Goal: Task Accomplishment & Management: Complete application form

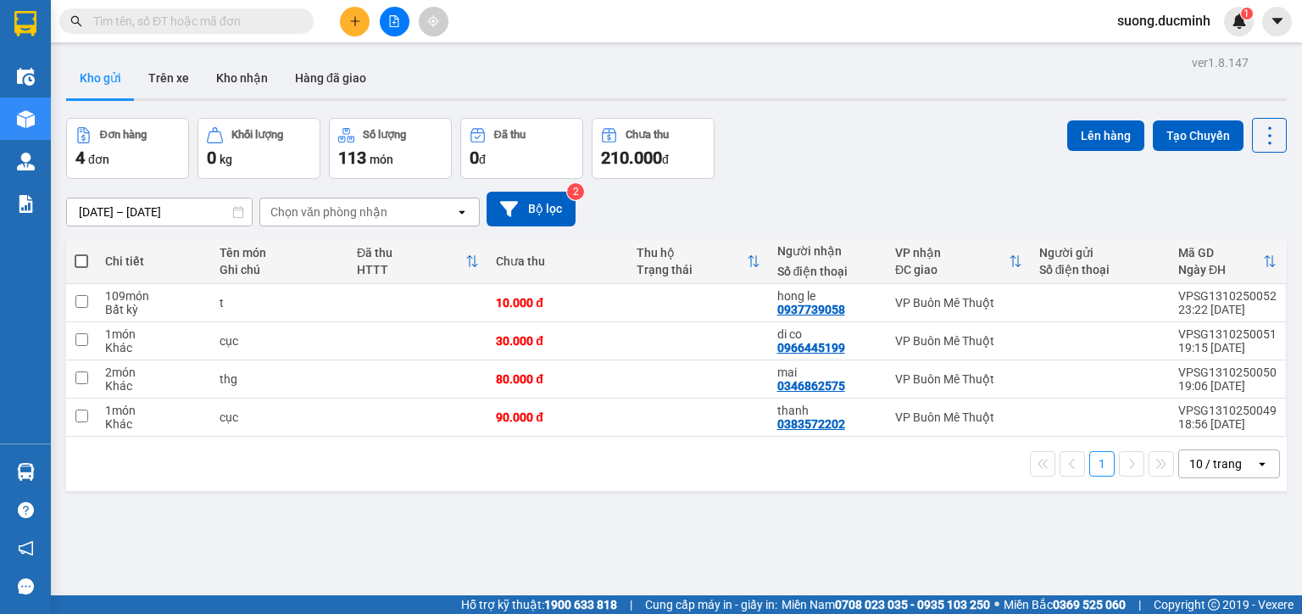
click at [1199, 17] on span "suong.ducminh" at bounding box center [1164, 20] width 120 height 21
click at [78, 255] on span at bounding box center [82, 261] width 14 height 14
click at [81, 253] on input "checkbox" at bounding box center [81, 253] width 0 height 0
checkbox input "true"
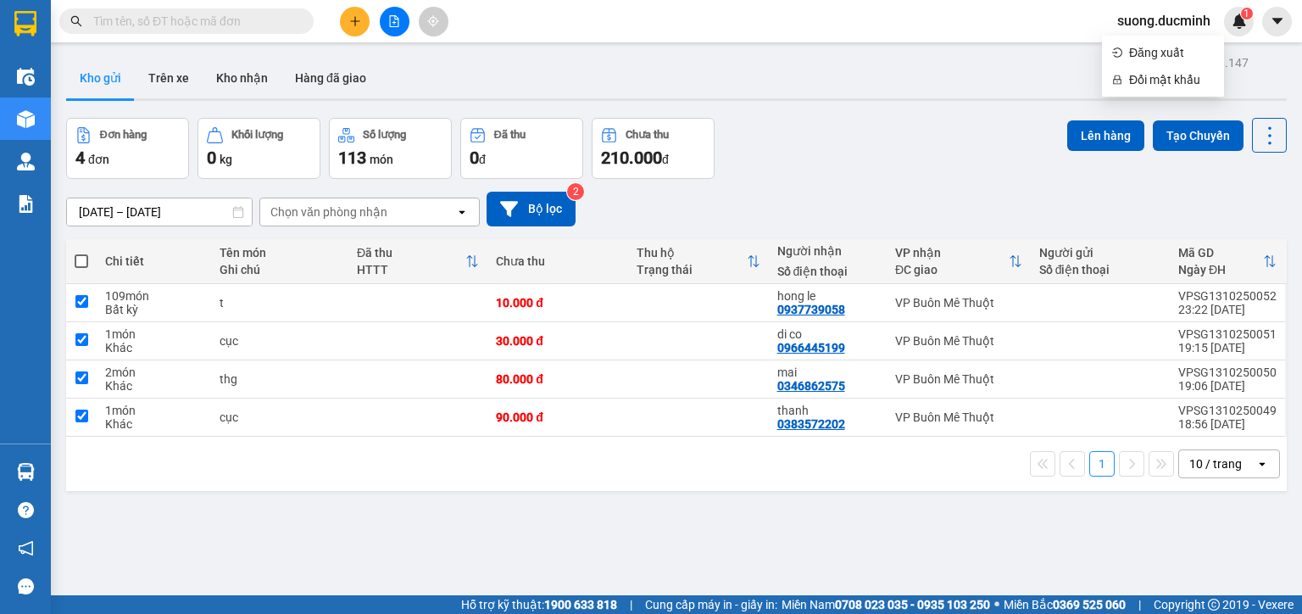
checkbox input "true"
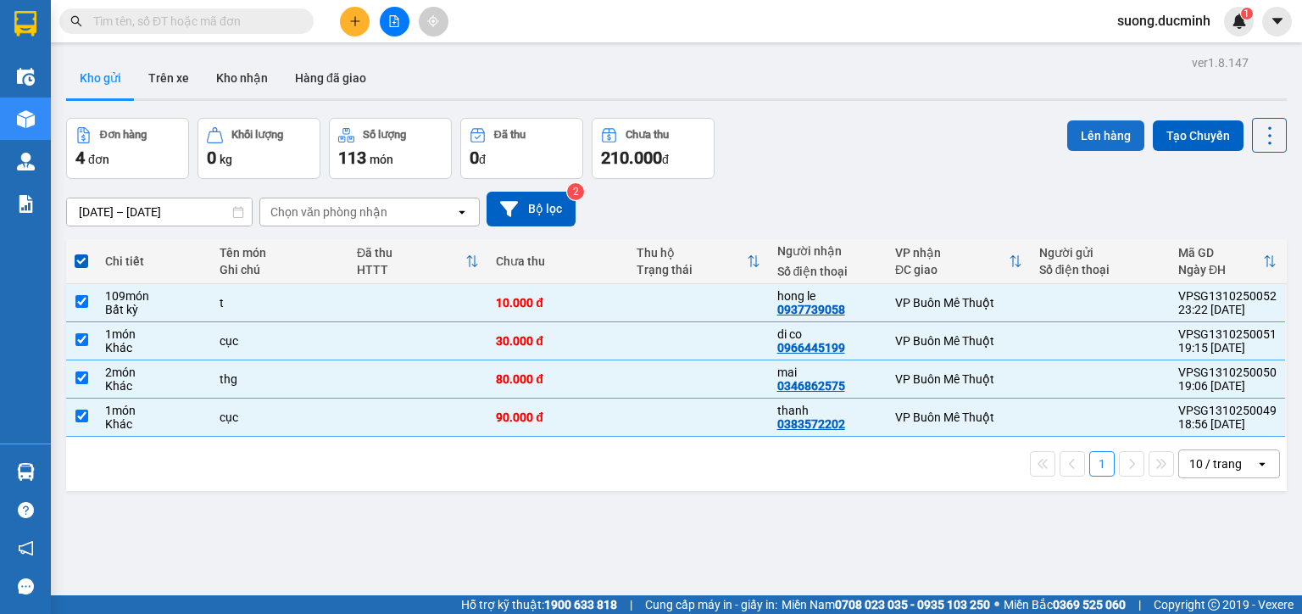
click at [1099, 143] on button "Lên hàng" at bounding box center [1105, 135] width 77 height 31
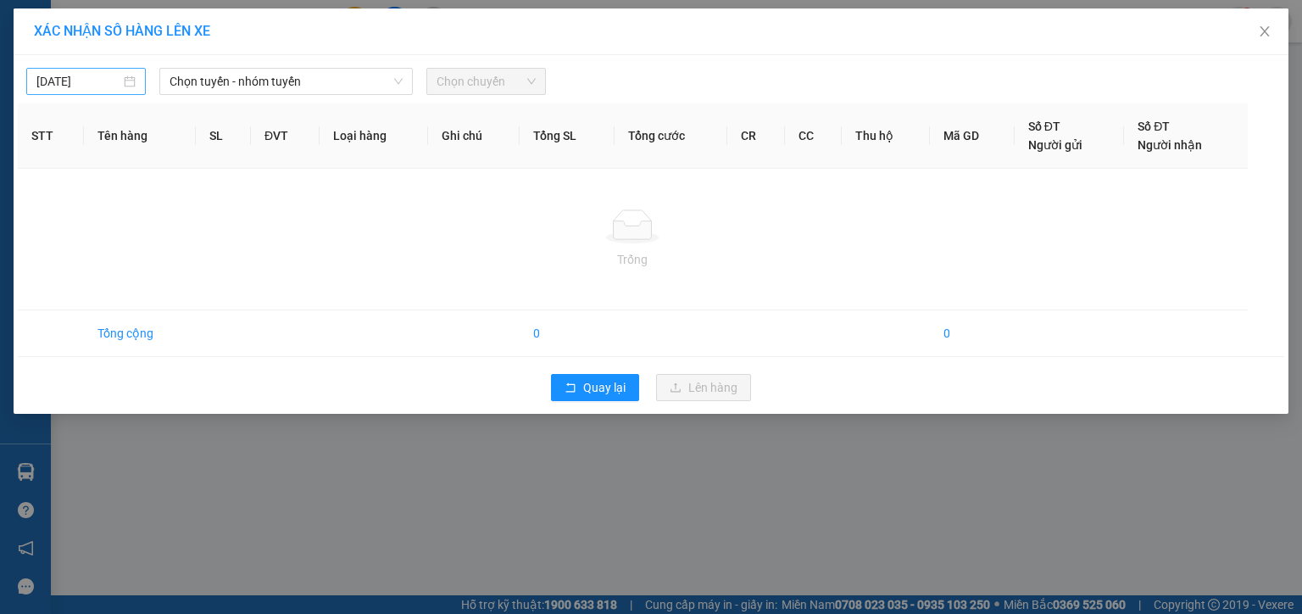
click at [110, 78] on input "[DATE]" at bounding box center [78, 81] width 84 height 19
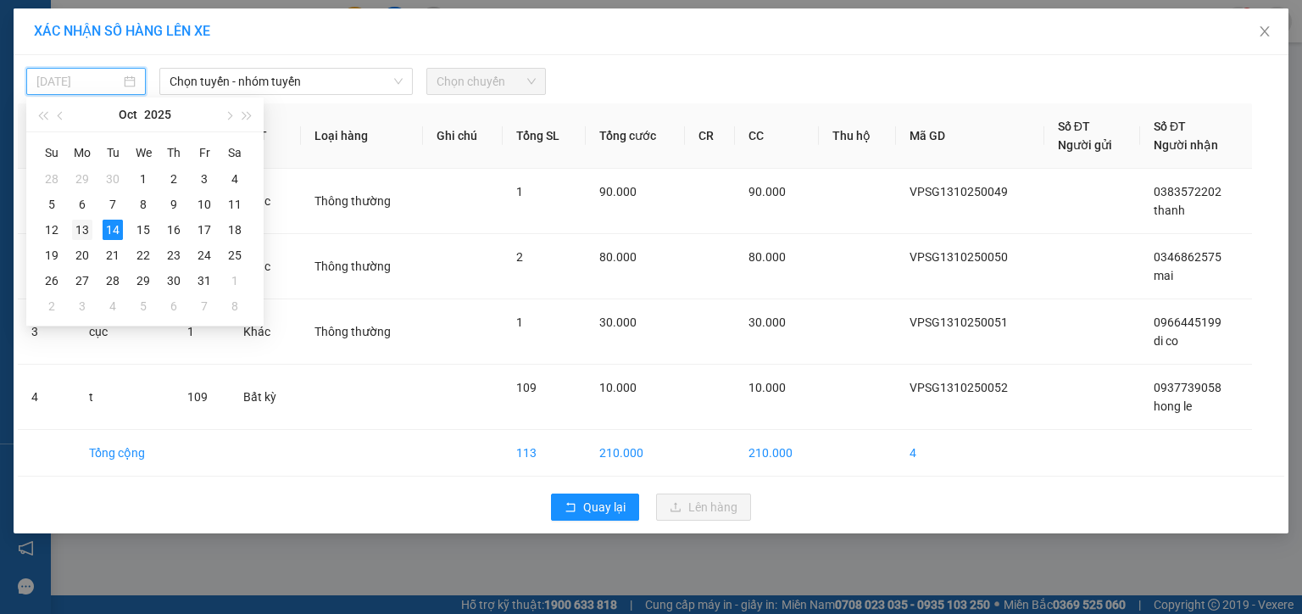
click at [79, 232] on div "13" at bounding box center [82, 230] width 20 height 20
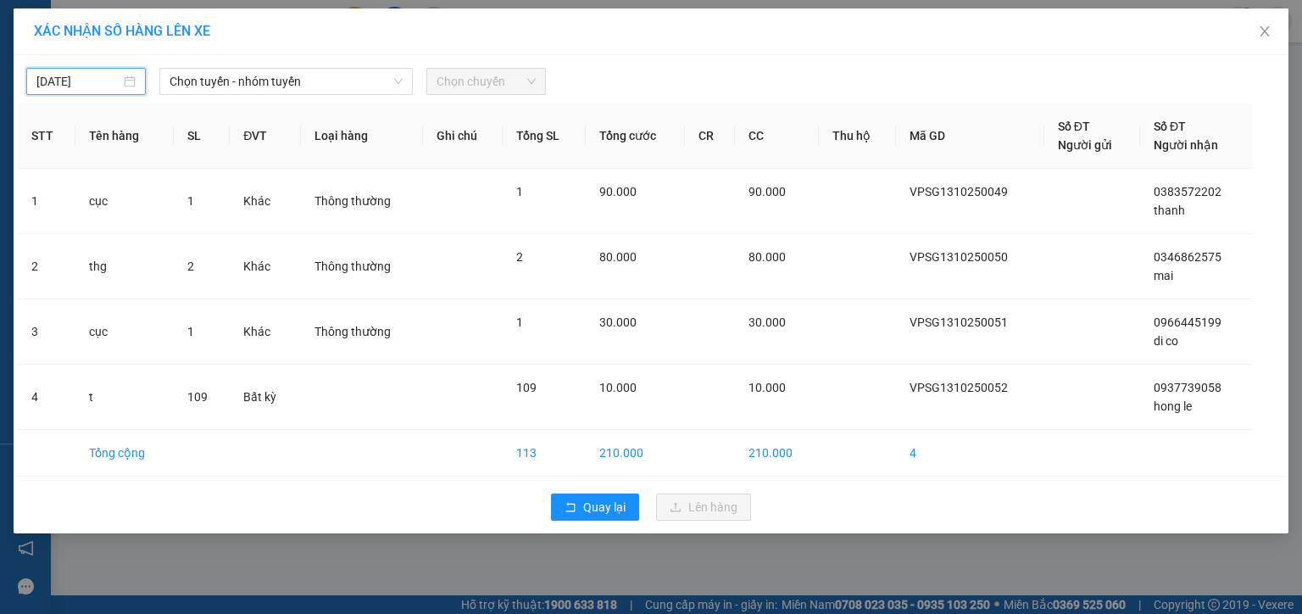
type input "[DATE]"
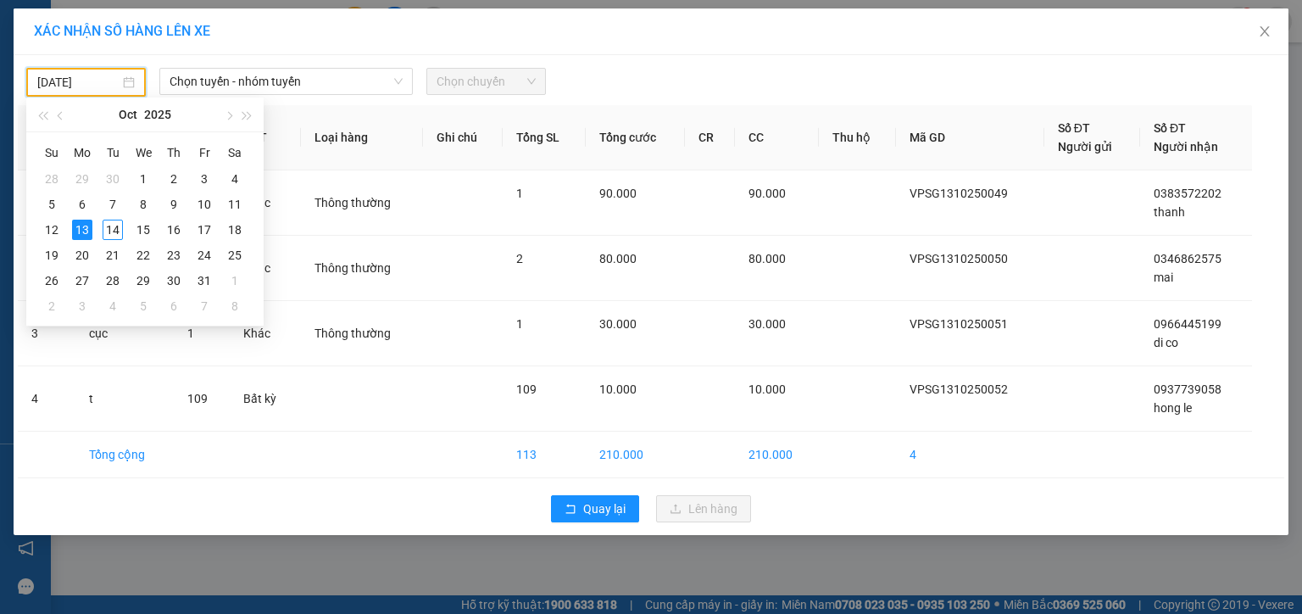
click at [70, 78] on input "[DATE]" at bounding box center [78, 82] width 82 height 19
click at [341, 84] on span "Chọn tuyến - nhóm tuyến" at bounding box center [286, 81] width 233 height 25
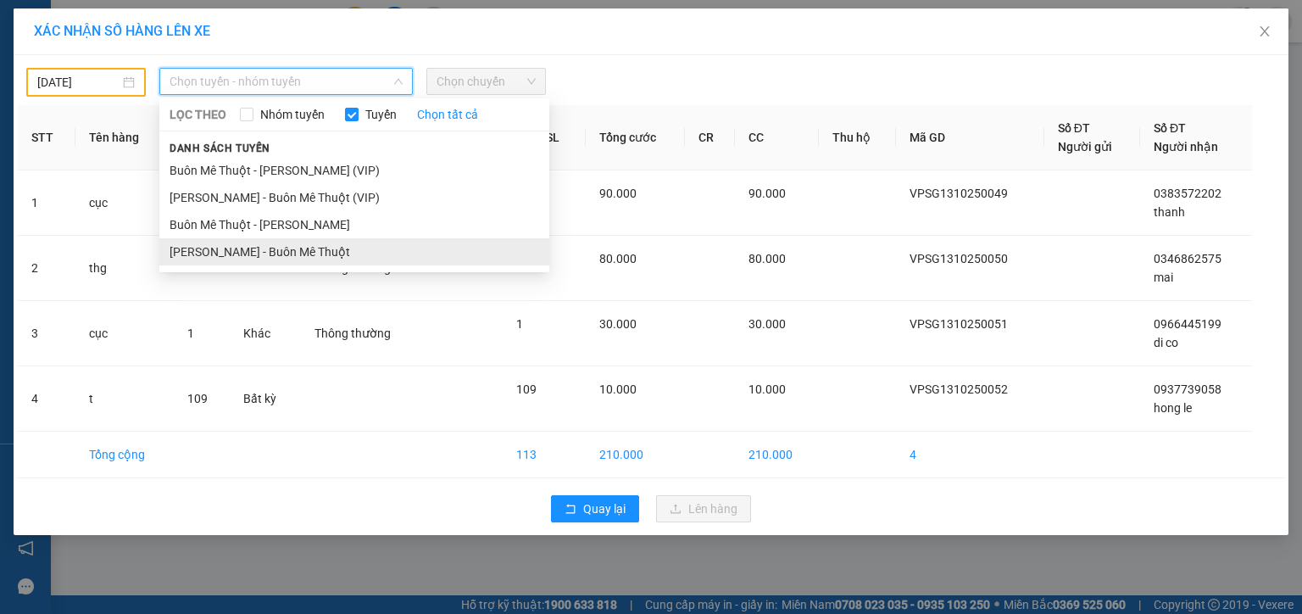
click at [300, 263] on li "[PERSON_NAME] - Buôn Mê Thuột" at bounding box center [354, 251] width 390 height 27
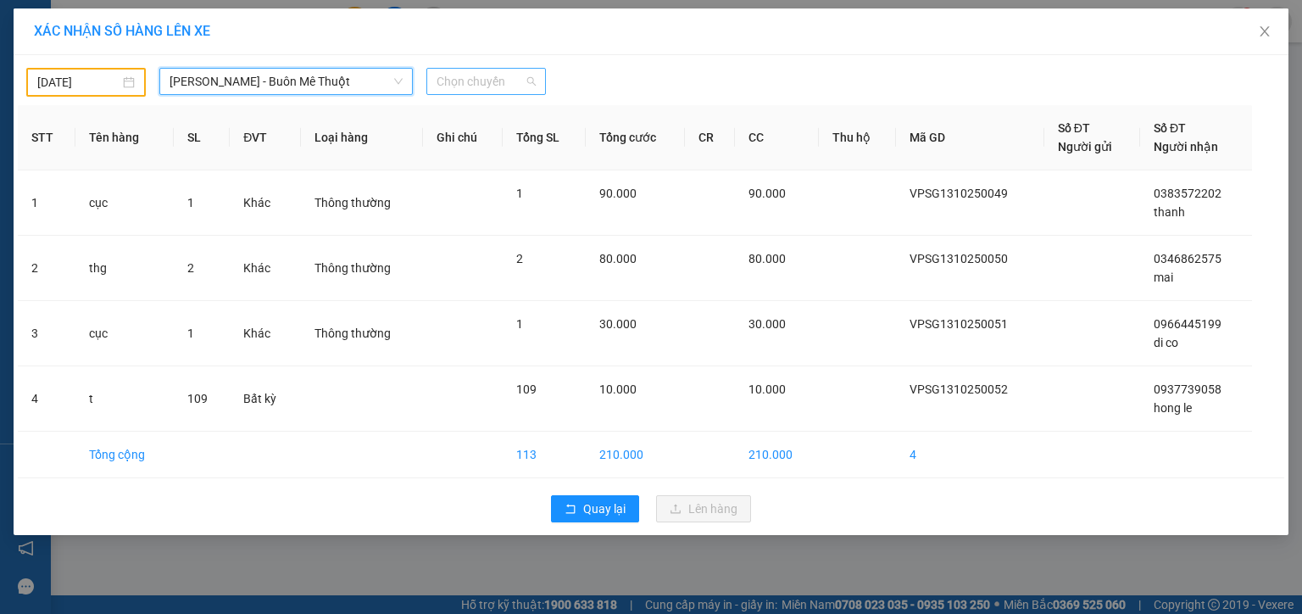
click at [489, 76] on span "Chọn chuyến" at bounding box center [486, 81] width 99 height 25
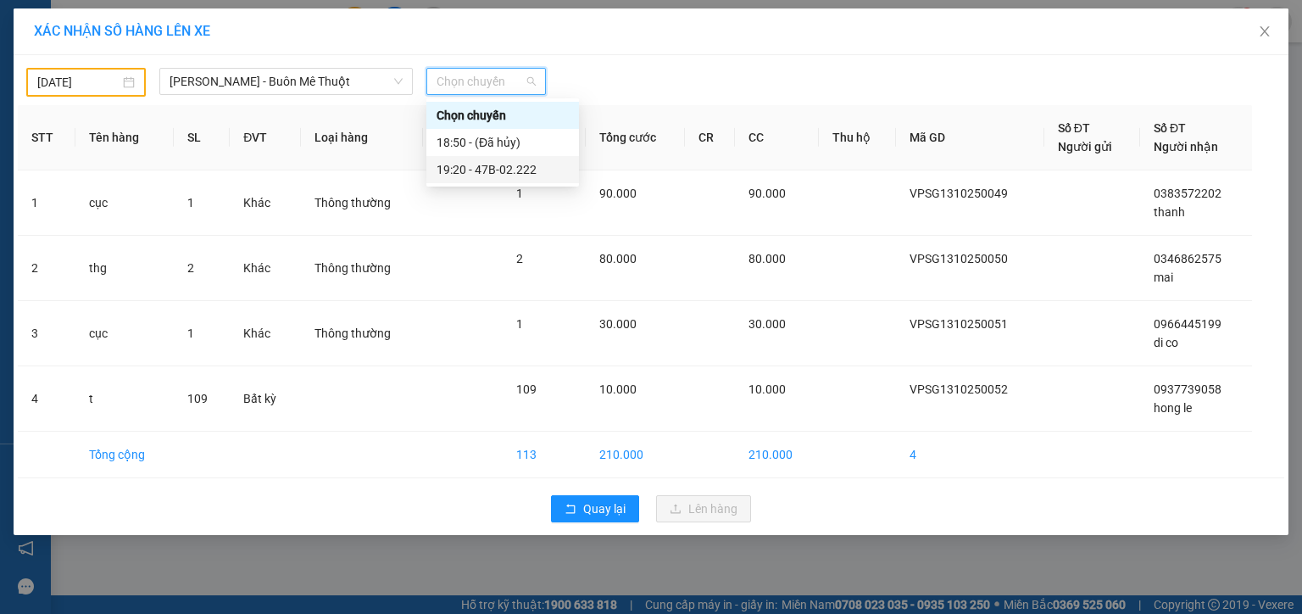
click at [512, 172] on div "19:20 - 47B-02.222" at bounding box center [503, 169] width 132 height 19
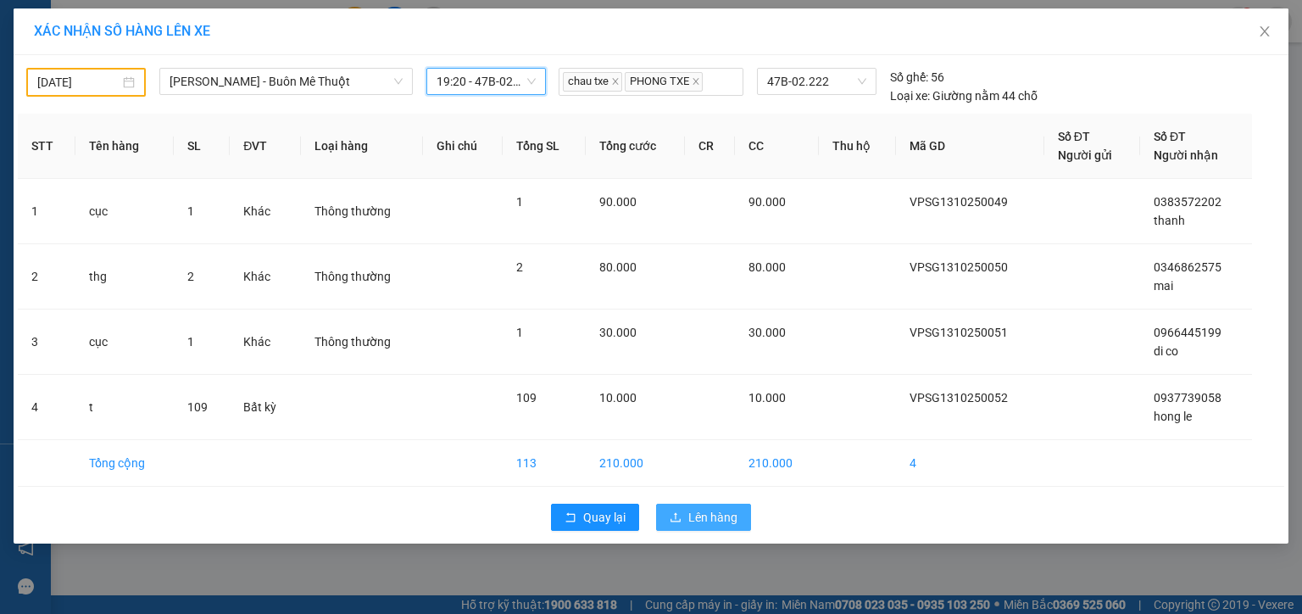
click at [726, 514] on span "Lên hàng" at bounding box center [712, 517] width 49 height 19
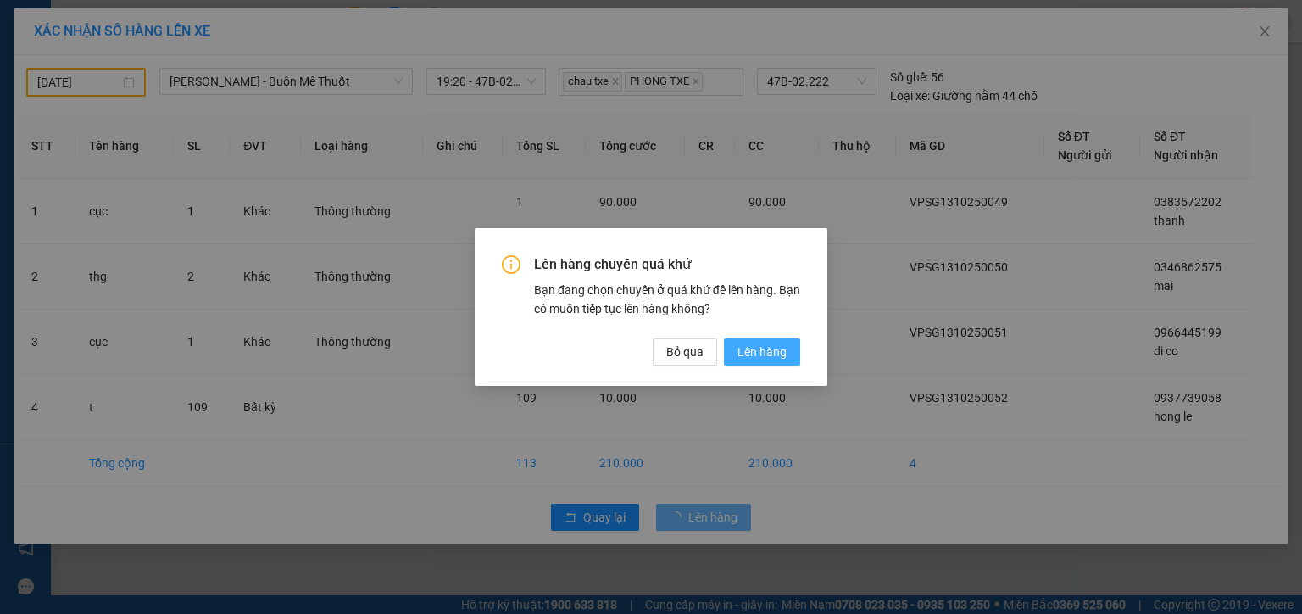
click at [756, 347] on span "Lên hàng" at bounding box center [762, 352] width 49 height 19
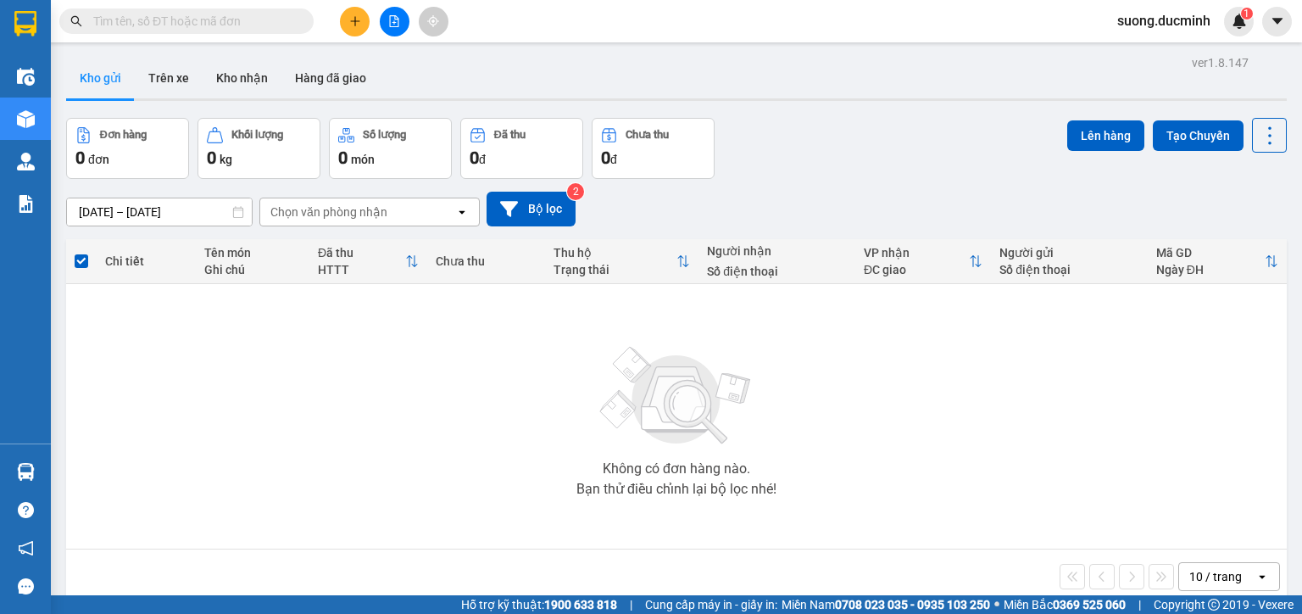
click at [1188, 20] on span "suong.ducminh" at bounding box center [1164, 20] width 120 height 21
click at [386, 25] on button at bounding box center [395, 22] width 30 height 30
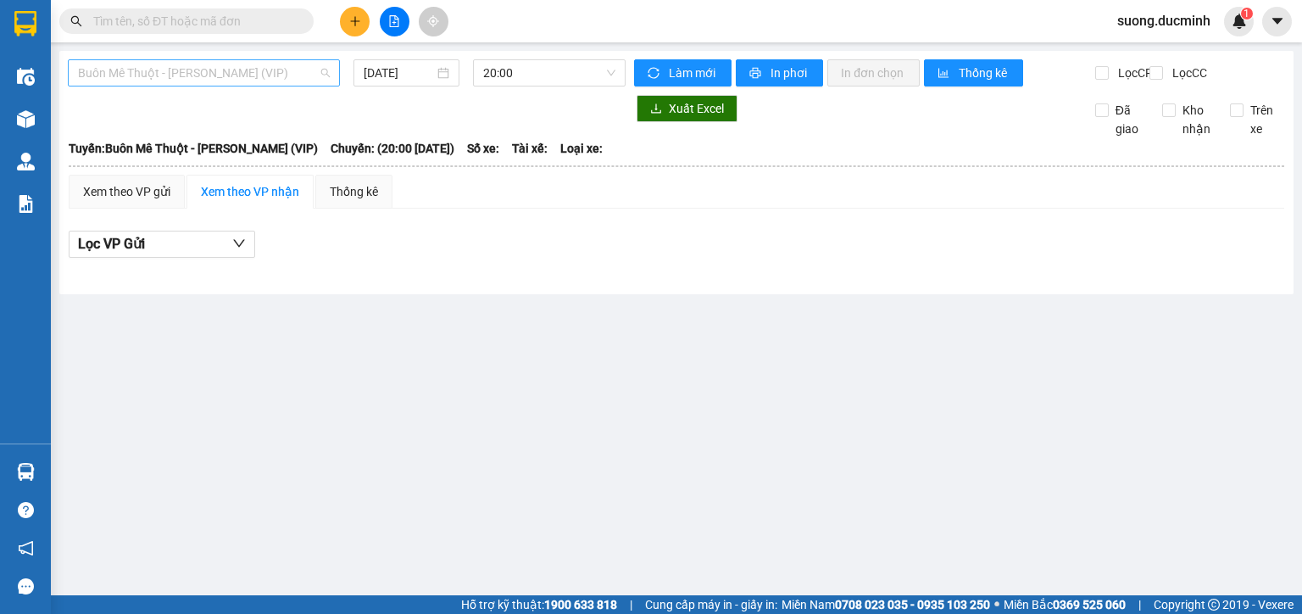
click at [284, 75] on span "Buôn Mê Thuột - [PERSON_NAME] (VIP)" at bounding box center [204, 72] width 252 height 25
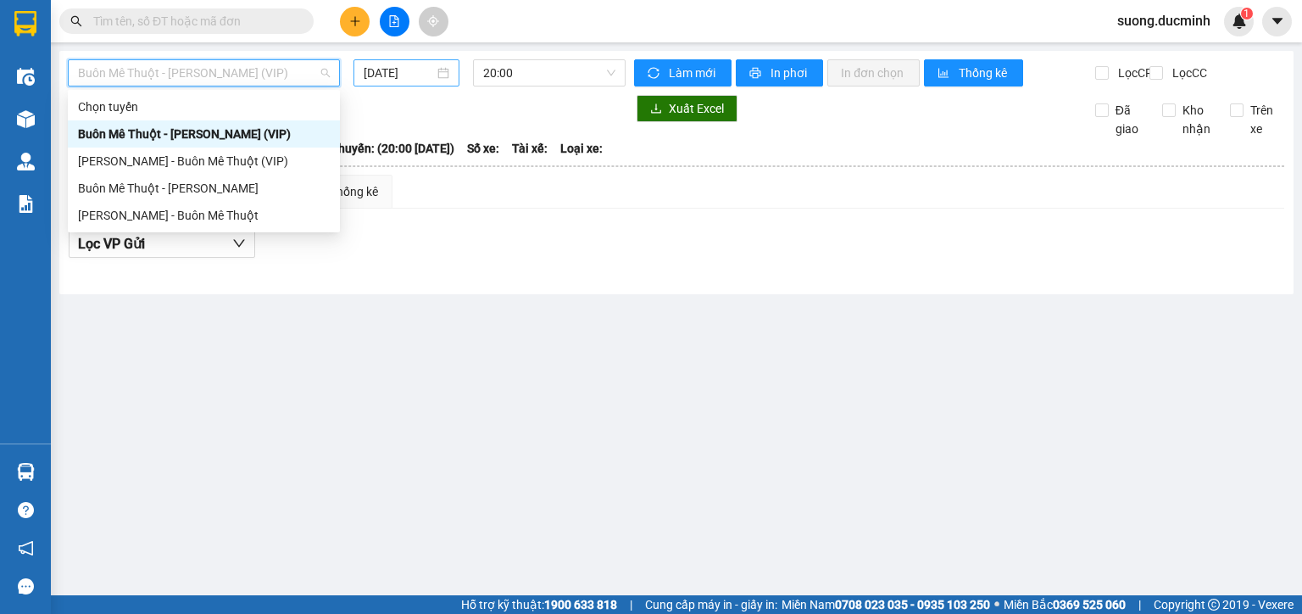
click at [402, 68] on input "[DATE]" at bounding box center [399, 73] width 70 height 19
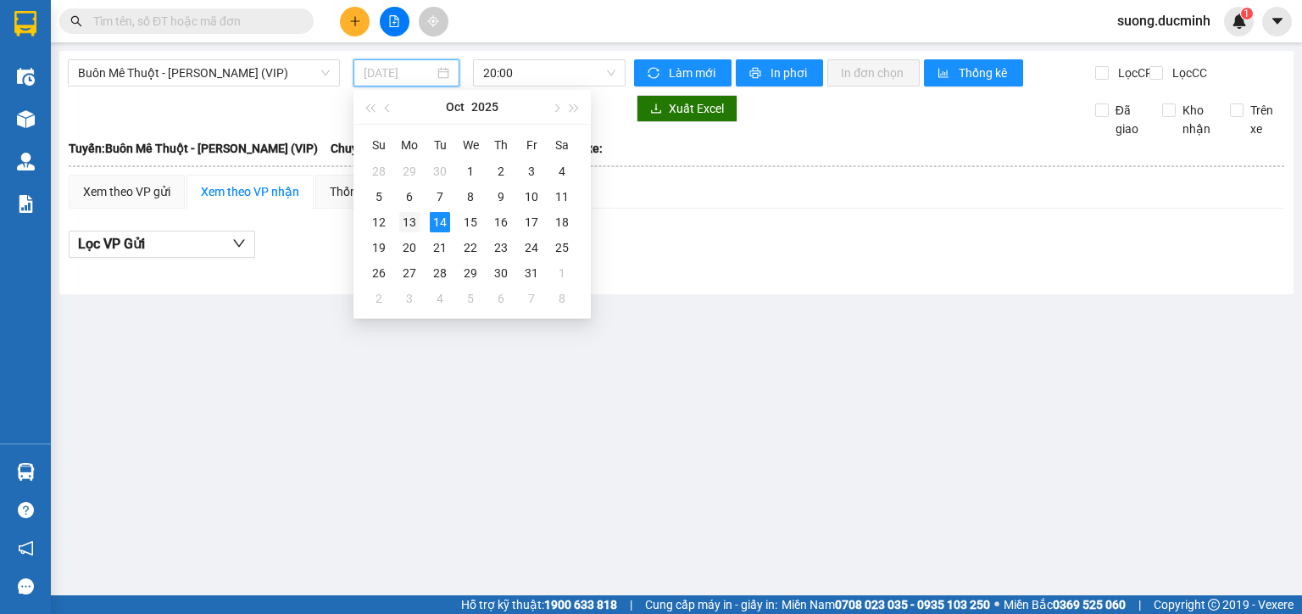
click at [409, 220] on div "13" at bounding box center [409, 222] width 20 height 20
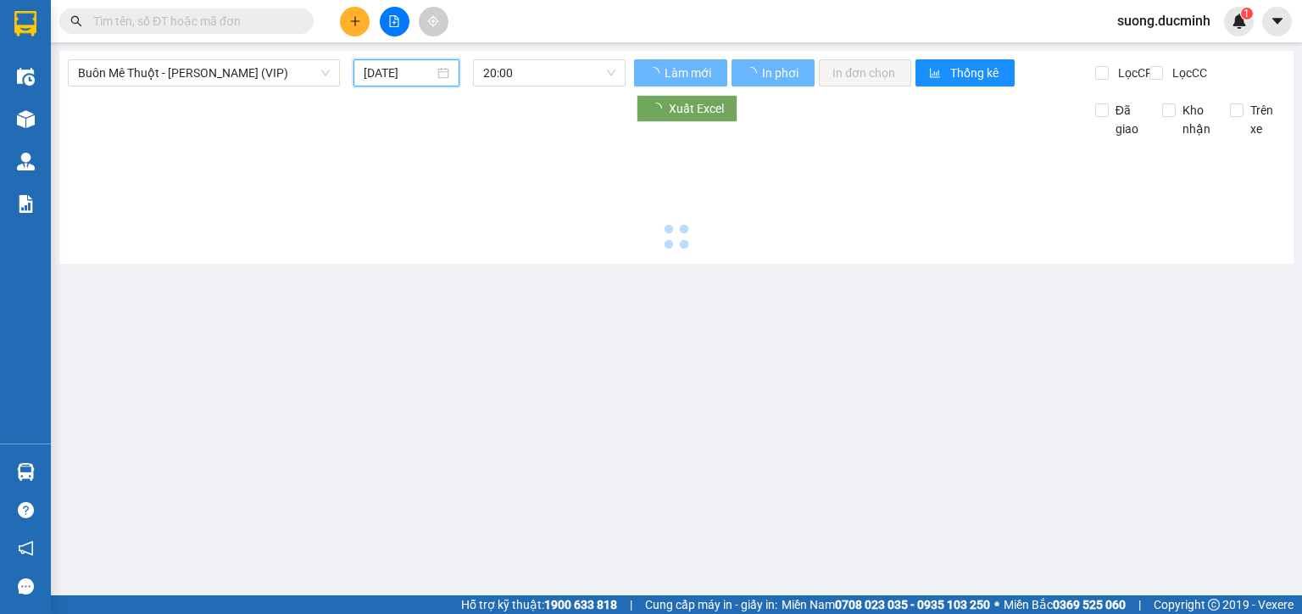
type input "[DATE]"
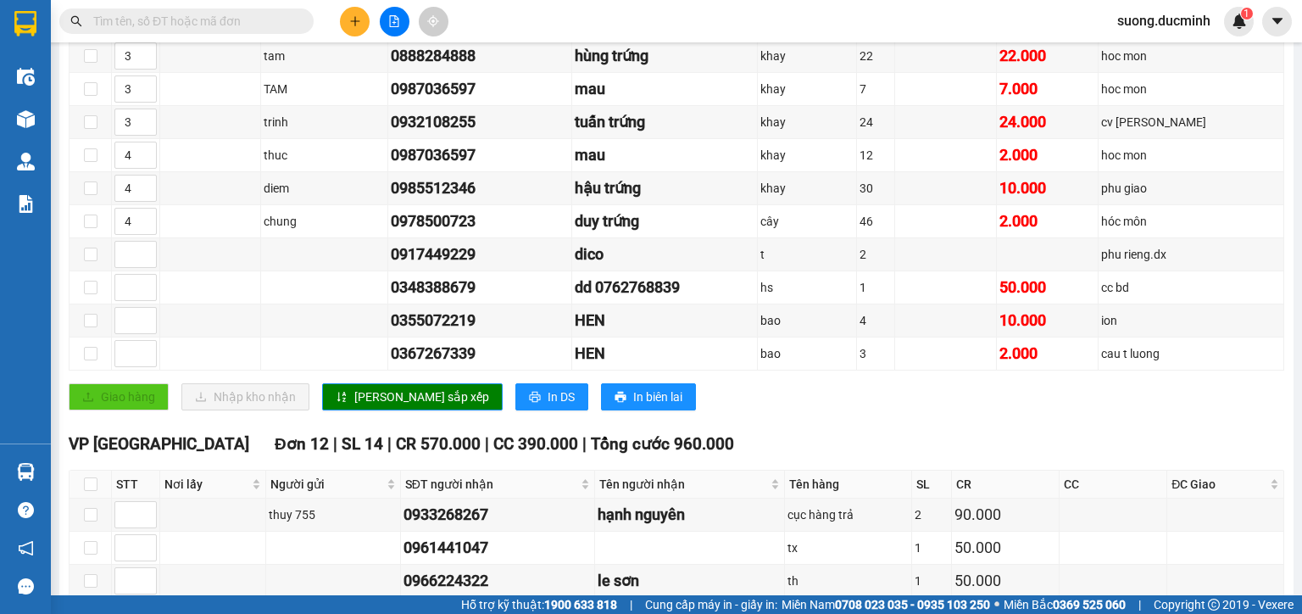
scroll to position [666, 0]
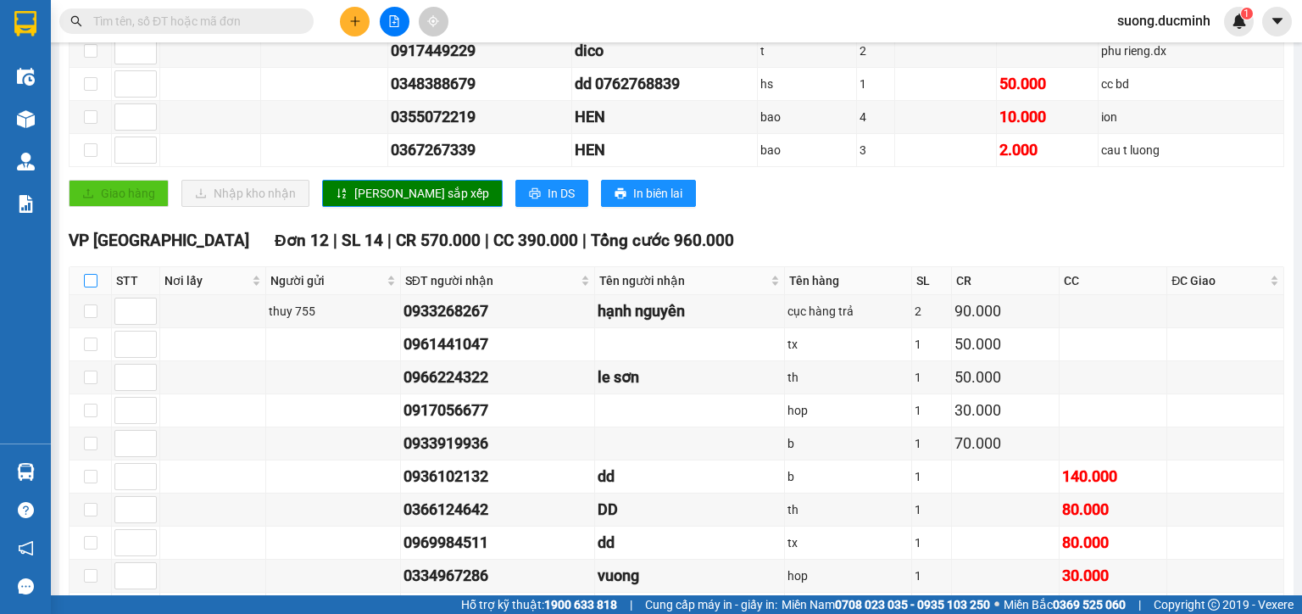
click at [87, 287] on input "checkbox" at bounding box center [91, 281] width 14 height 14
checkbox input "true"
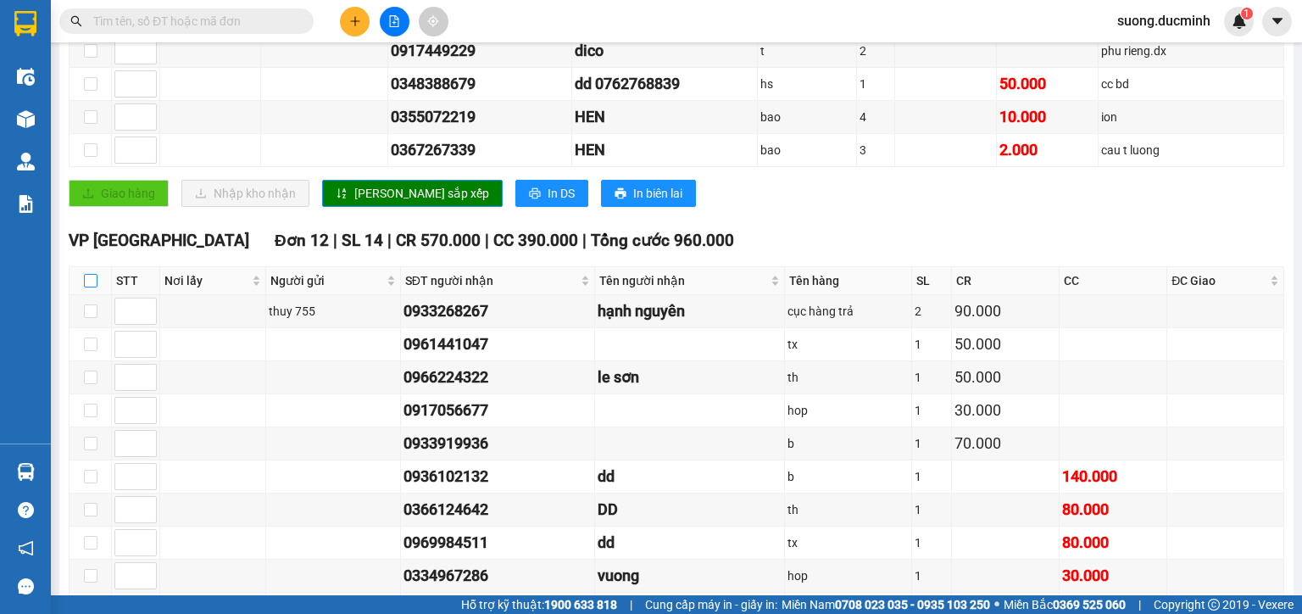
checkbox input "true"
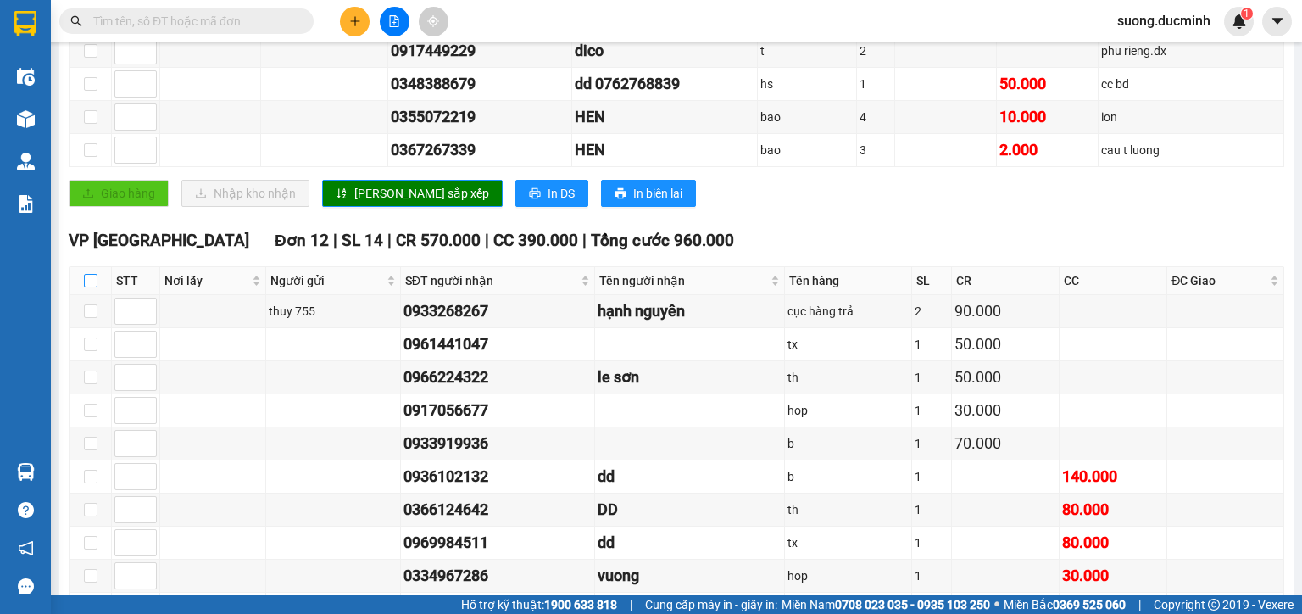
checkbox input "true"
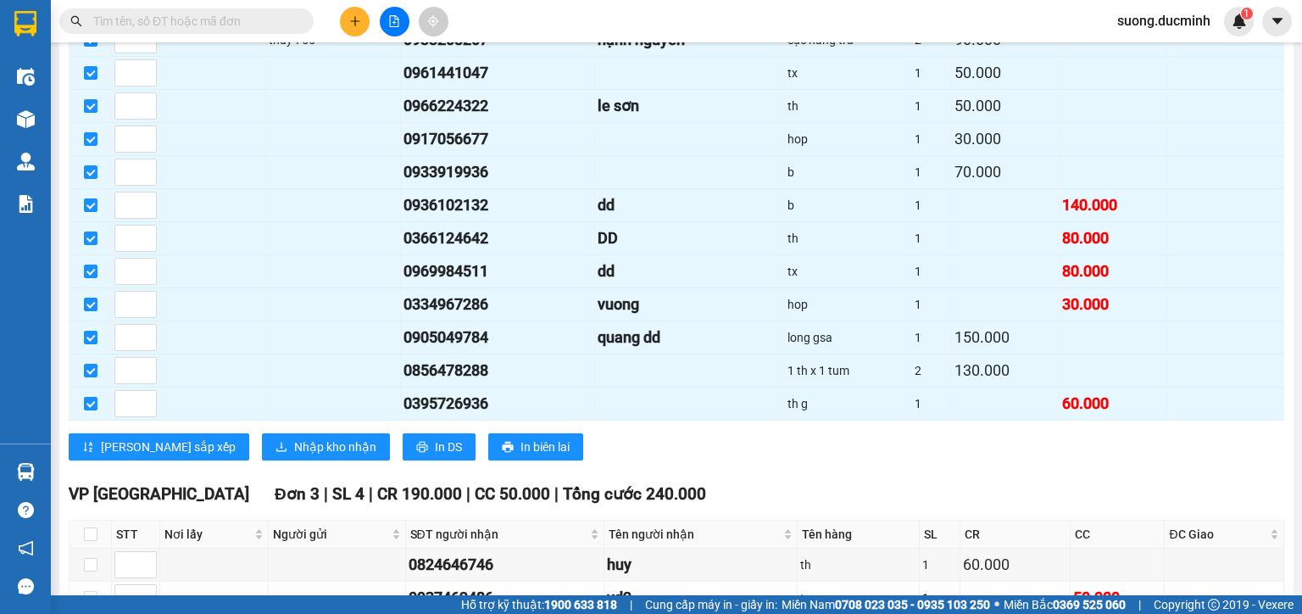
scroll to position [1073, 0]
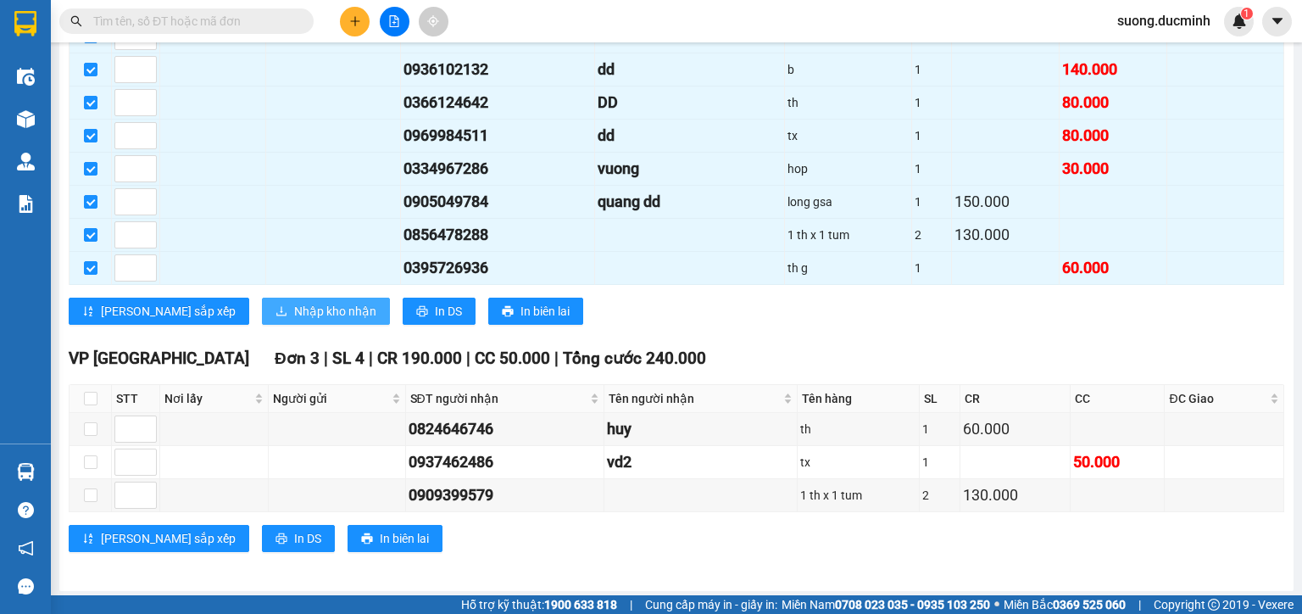
click at [294, 311] on span "Nhập kho nhận" at bounding box center [335, 311] width 82 height 19
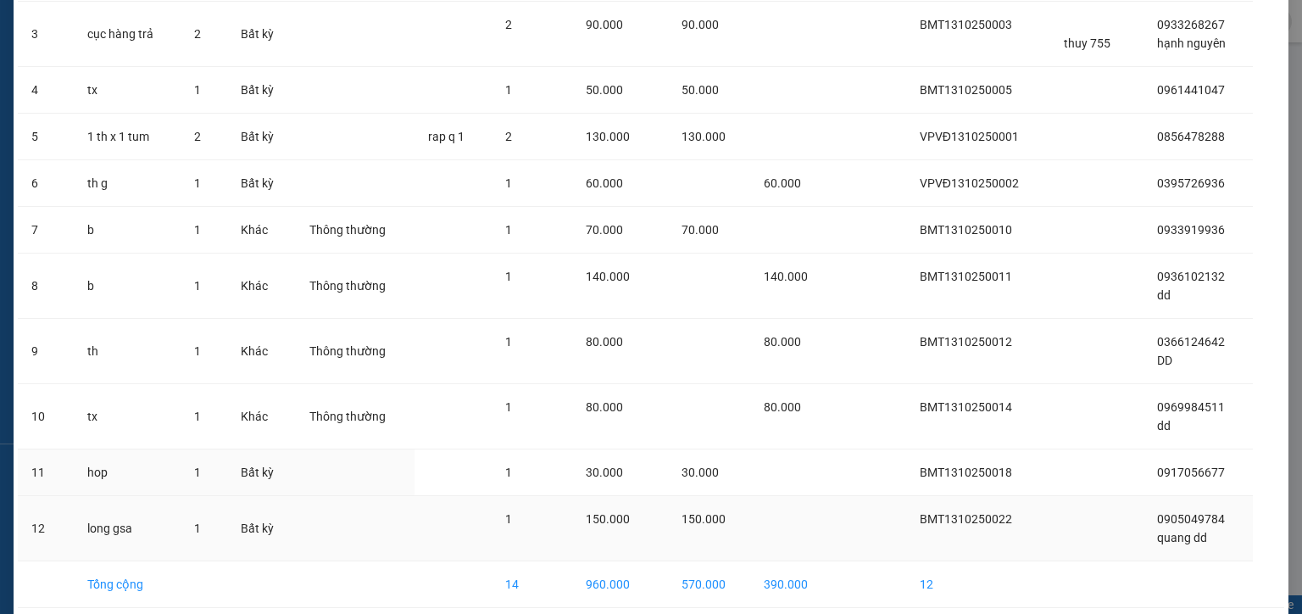
scroll to position [339, 0]
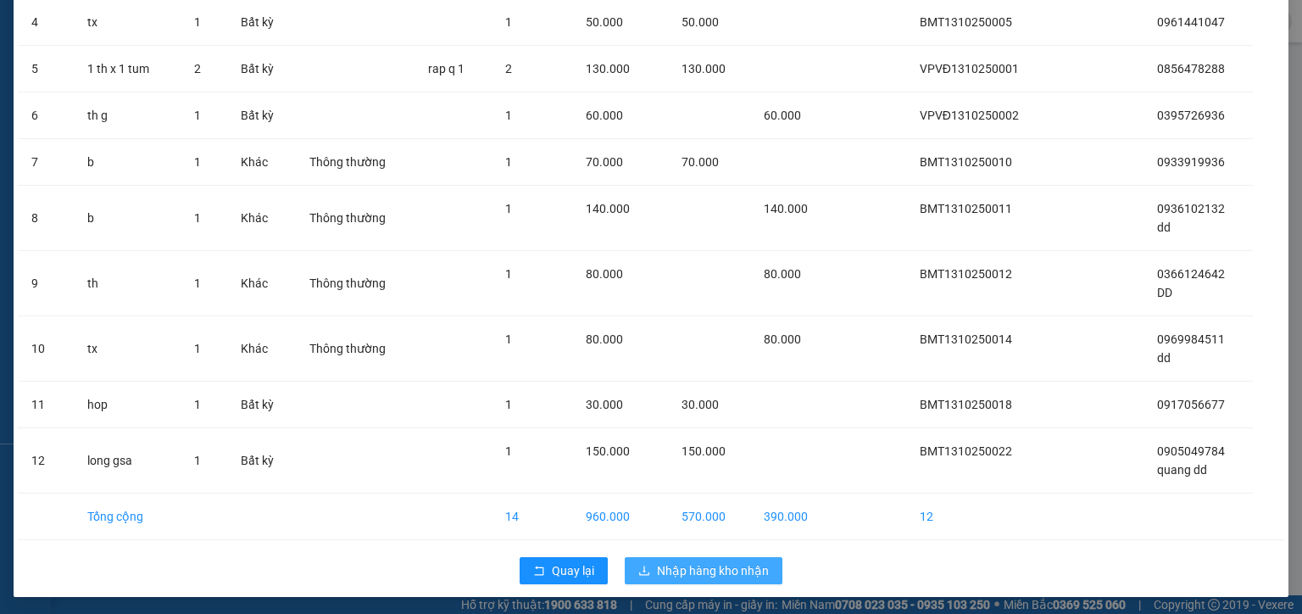
click at [694, 566] on span "Nhập hàng kho nhận" at bounding box center [713, 570] width 112 height 19
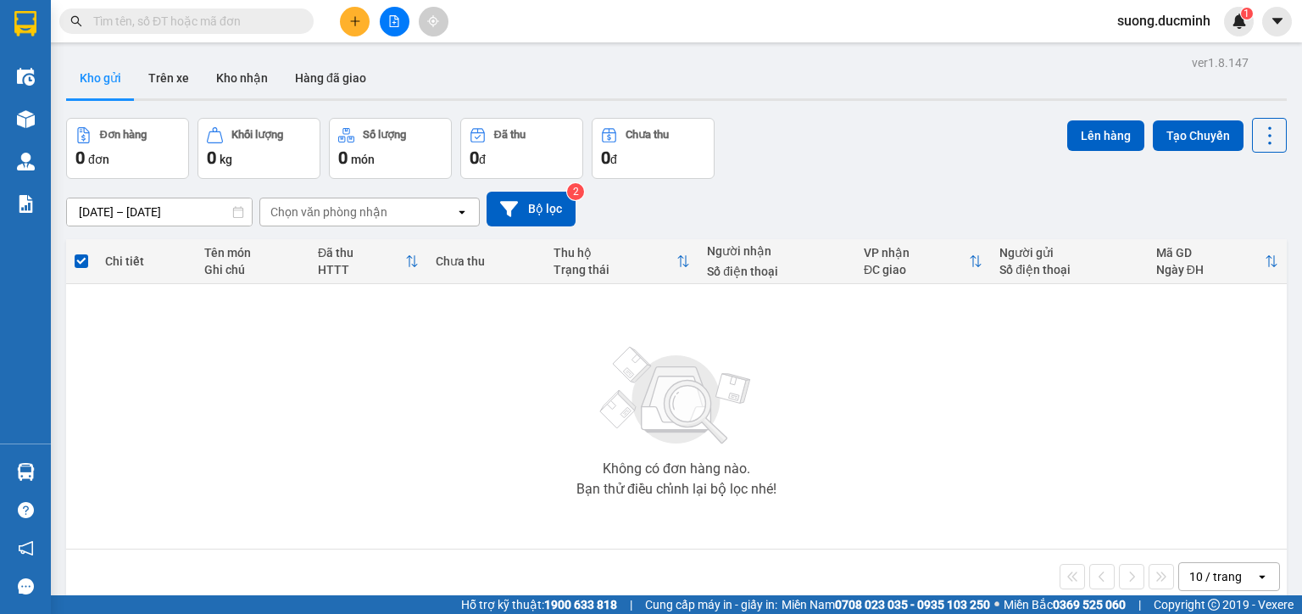
click at [1173, 20] on span "suong.ducminh" at bounding box center [1164, 20] width 120 height 21
click at [1173, 48] on span "Đăng xuất" at bounding box center [1171, 52] width 85 height 19
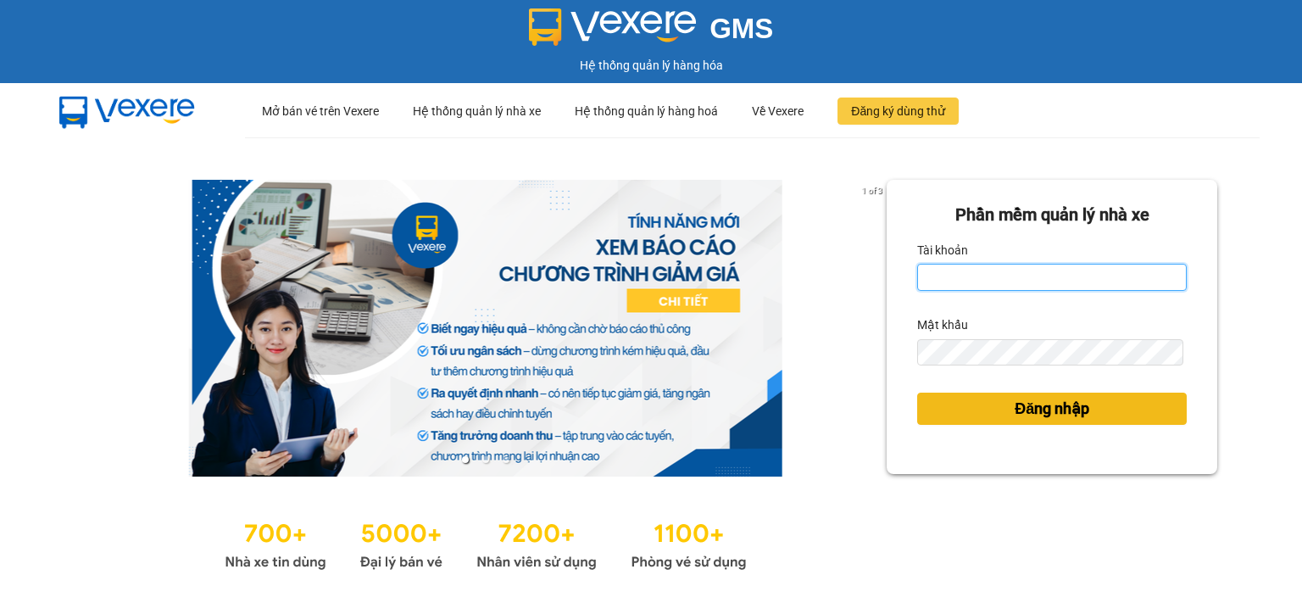
type input "sang.ducminh"
click at [1061, 409] on span "Đăng nhập" at bounding box center [1052, 409] width 75 height 24
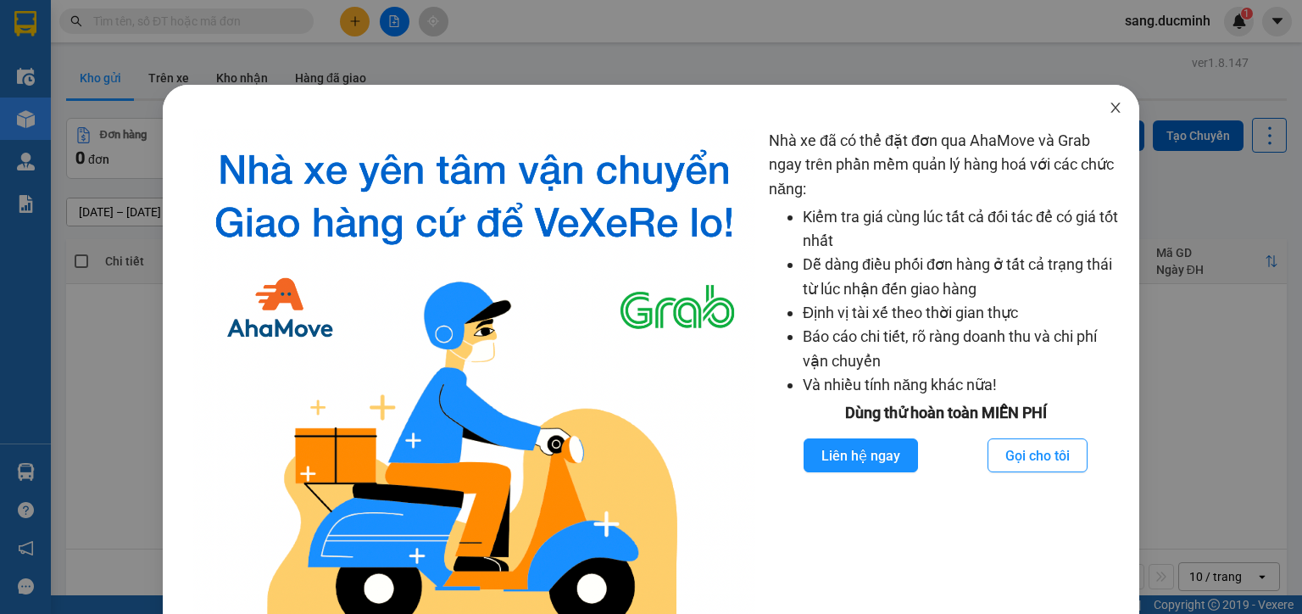
click at [1109, 109] on icon "close" at bounding box center [1116, 108] width 14 height 14
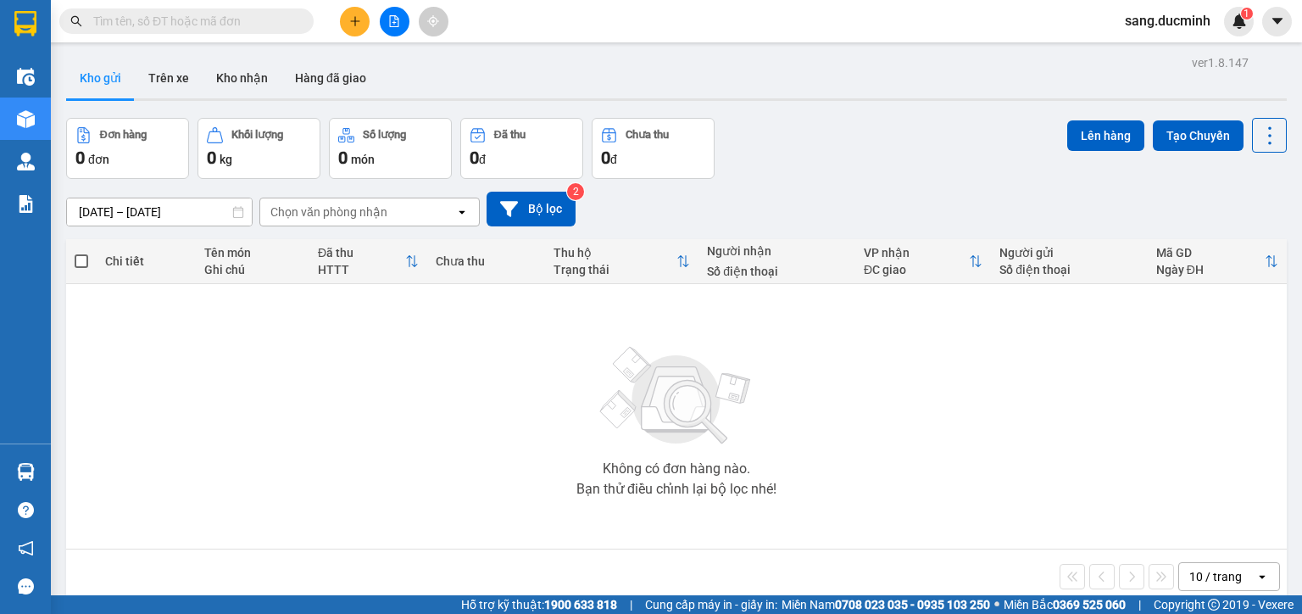
click at [280, 24] on input "text" at bounding box center [193, 21] width 200 height 19
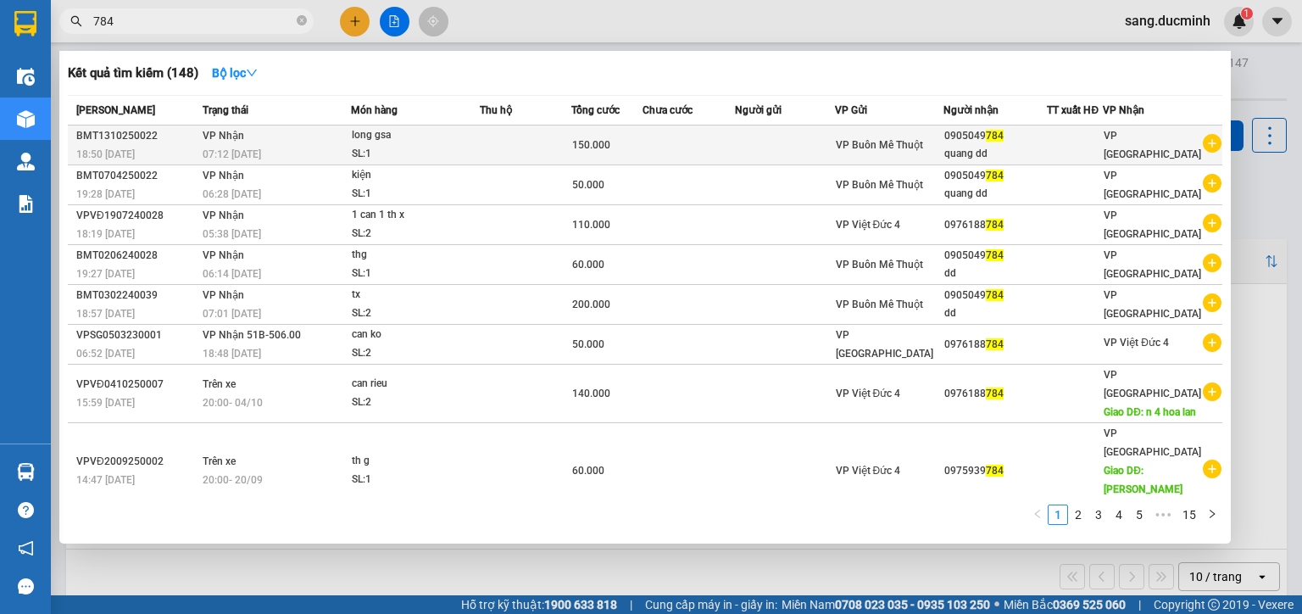
type input "784"
click at [976, 130] on div "0905049 784" at bounding box center [995, 136] width 103 height 18
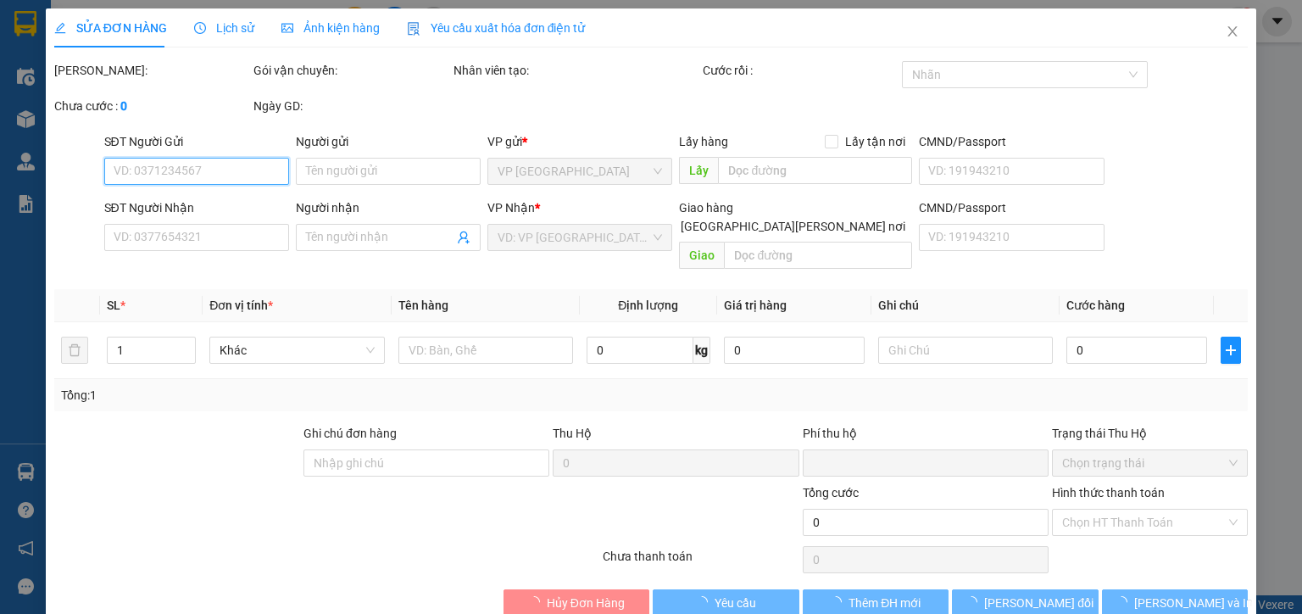
type input "0905049784"
type input "quang dd"
type input "0"
type input "150.000"
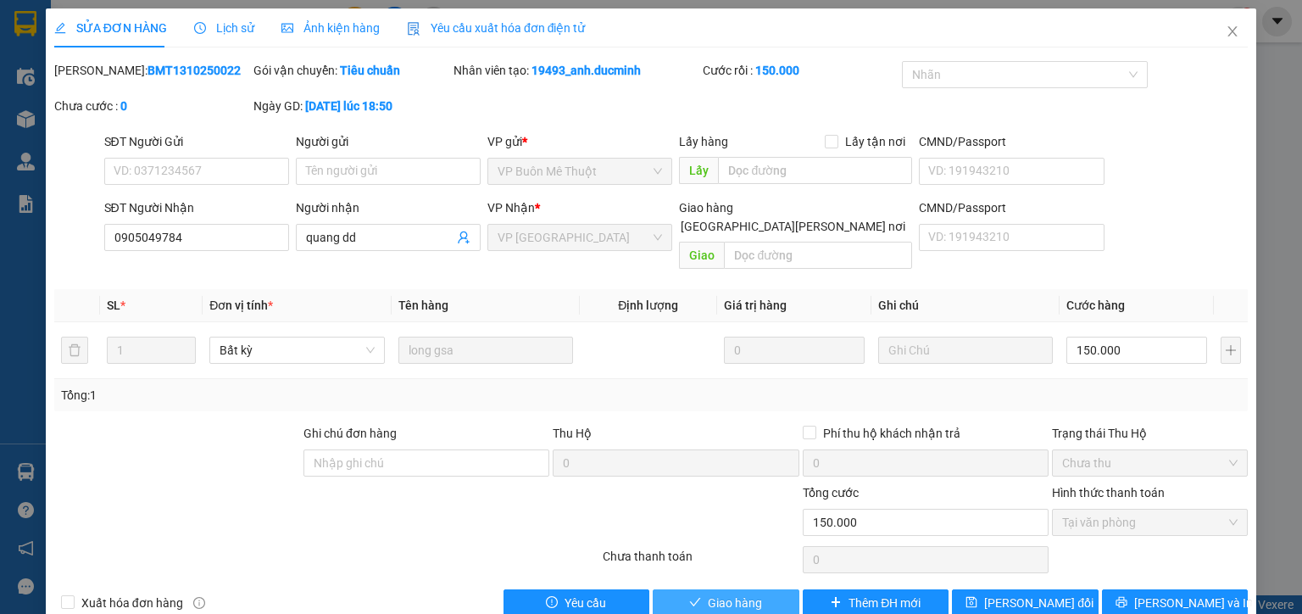
click at [732, 593] on span "Giao hàng" at bounding box center [735, 602] width 54 height 19
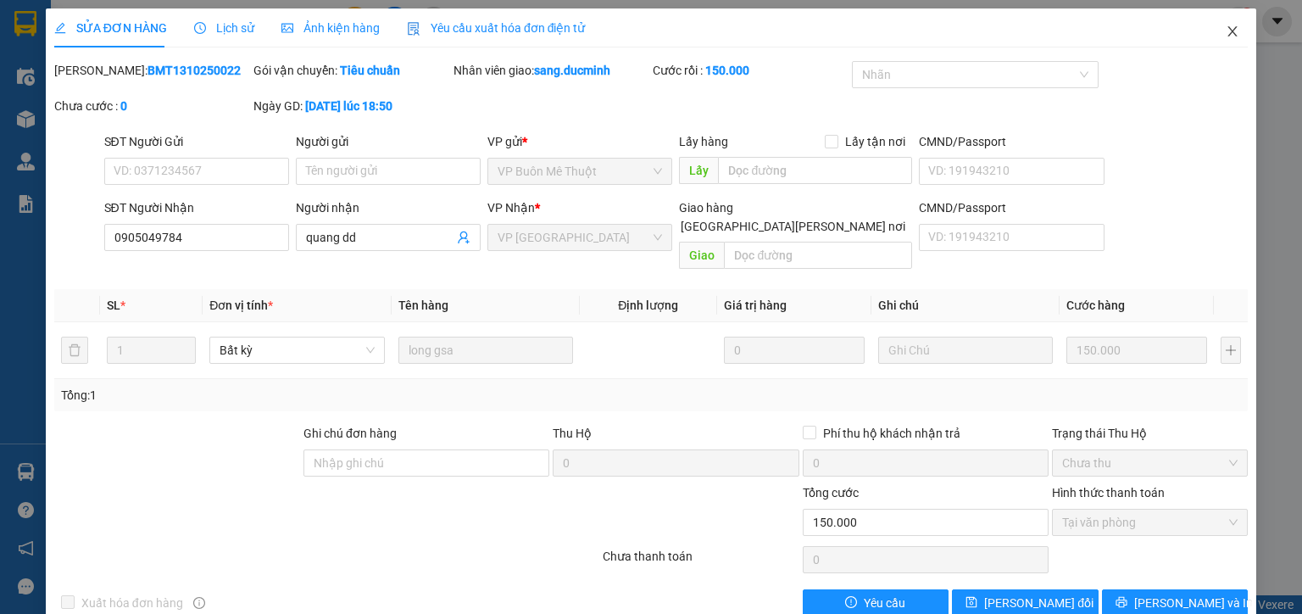
click at [1226, 29] on icon "close" at bounding box center [1233, 32] width 14 height 14
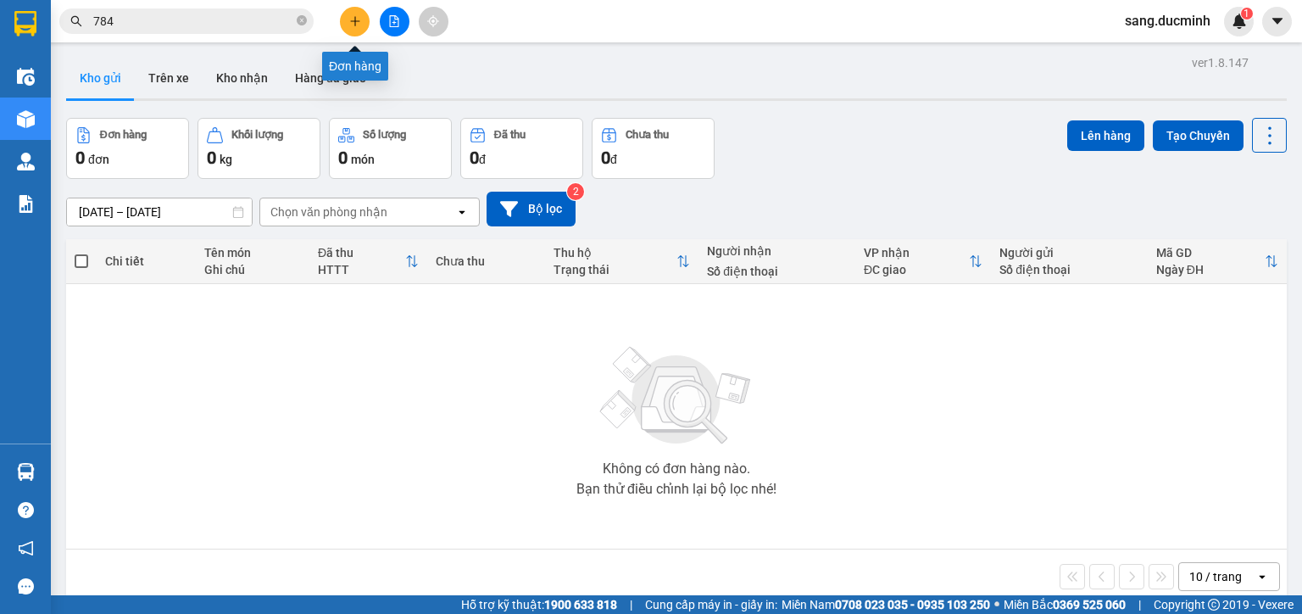
click at [359, 24] on icon "plus" at bounding box center [355, 21] width 12 height 12
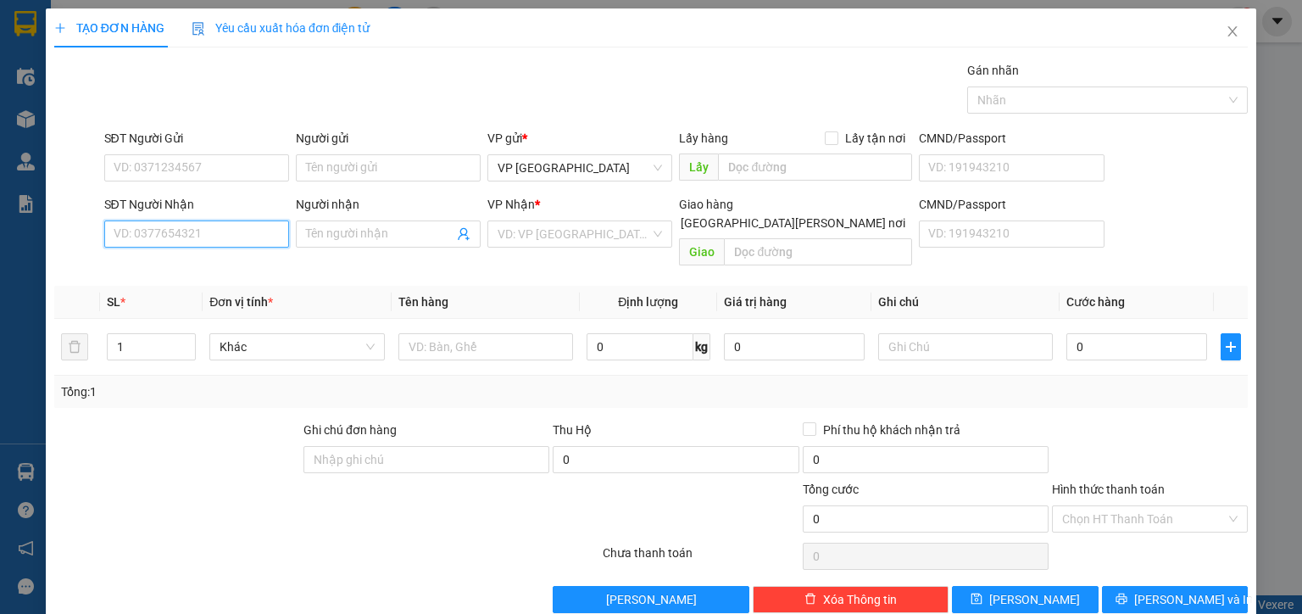
click at [248, 231] on input "SĐT Người Nhận" at bounding box center [196, 233] width 185 height 27
click at [201, 274] on div "0945871303 - THẮNG" at bounding box center [195, 267] width 163 height 19
type input "0945871303"
type input "THẮNG"
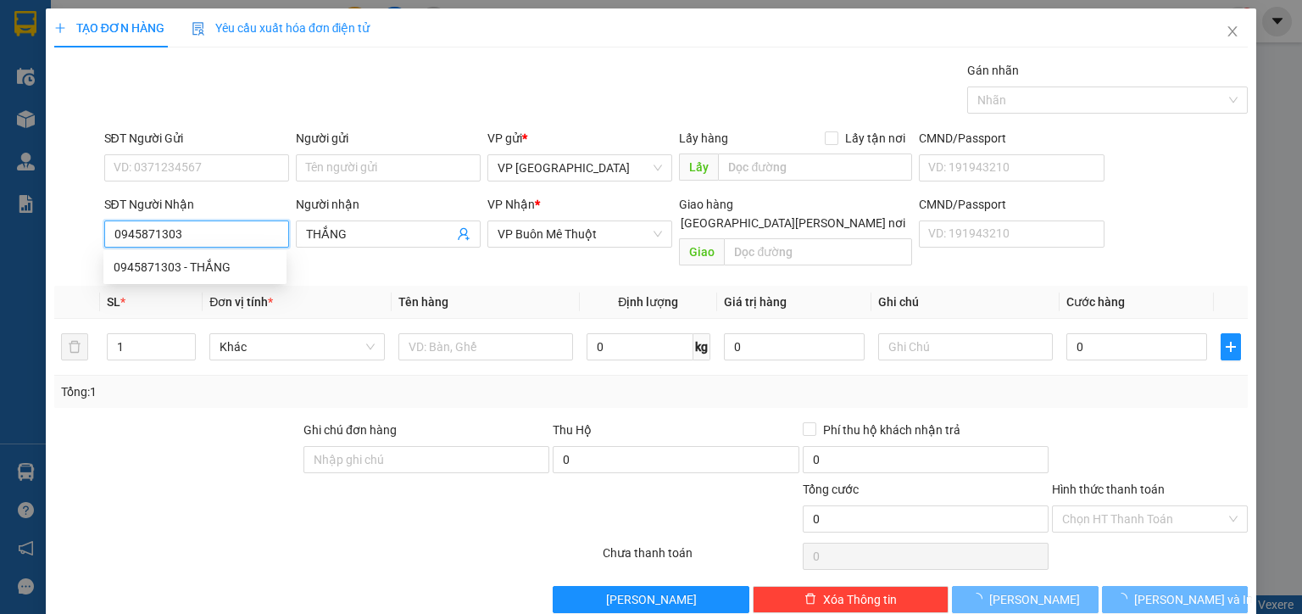
type input "40.000"
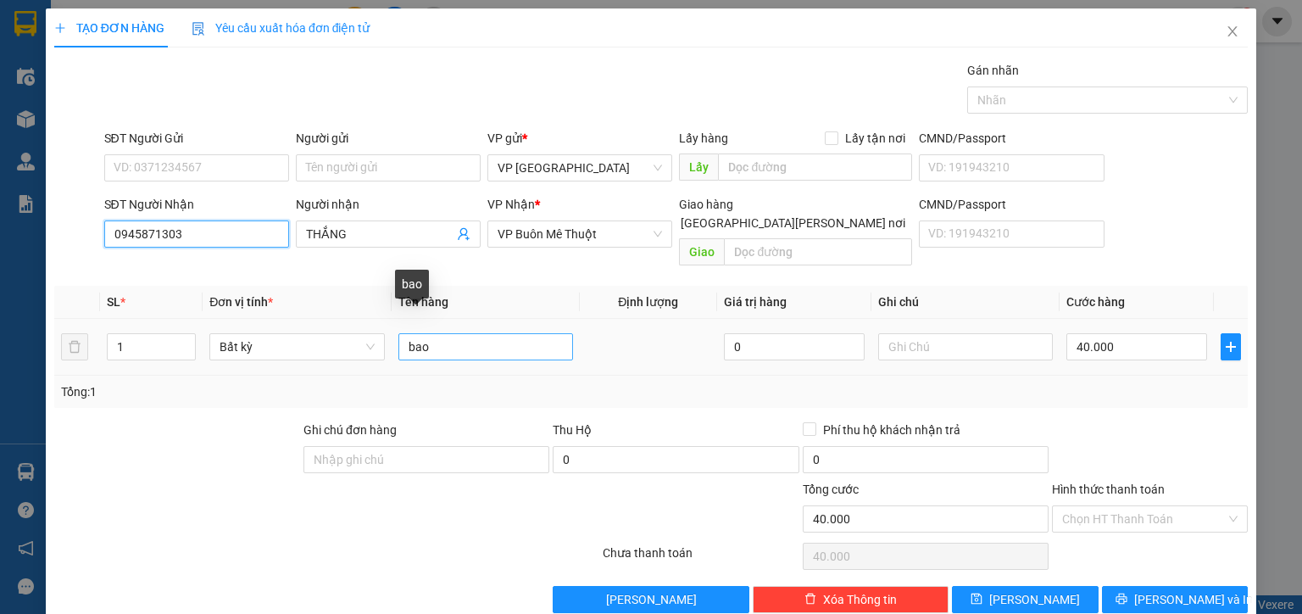
type input "0945871303"
drag, startPoint x: 420, startPoint y: 332, endPoint x: 343, endPoint y: 343, distance: 77.9
click at [343, 343] on tr "1 Bất kỳ bao 0 40.000" at bounding box center [651, 347] width 1194 height 57
type input "t"
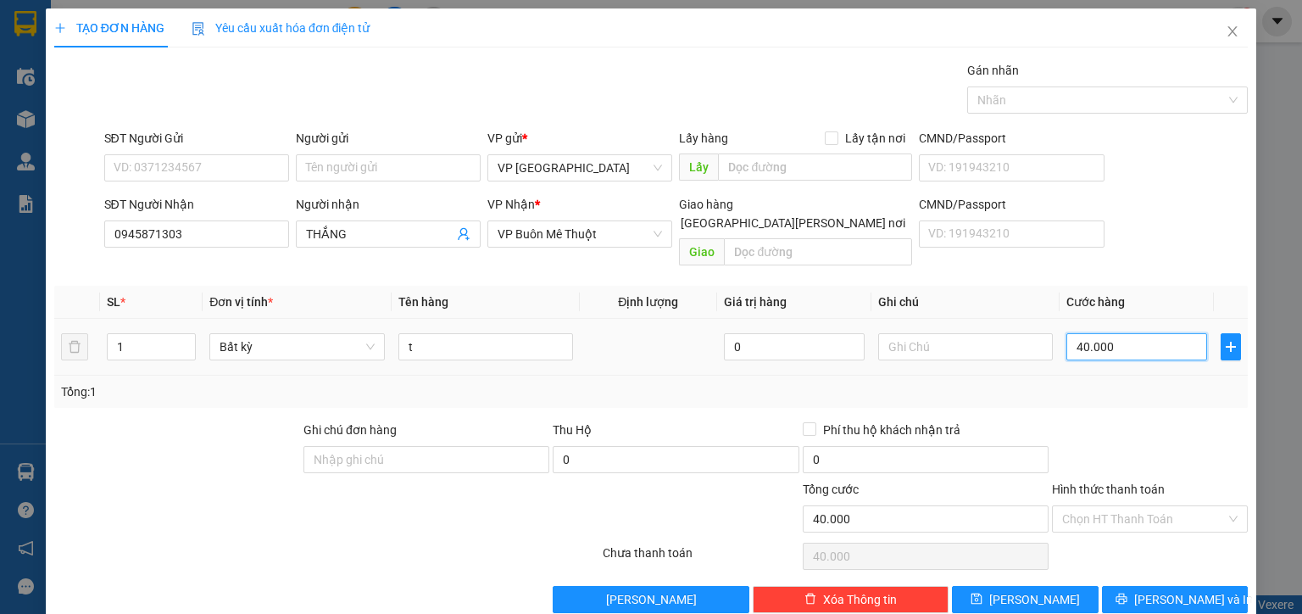
click at [1145, 333] on input "40.000" at bounding box center [1137, 346] width 141 height 27
type input "8"
type input "80"
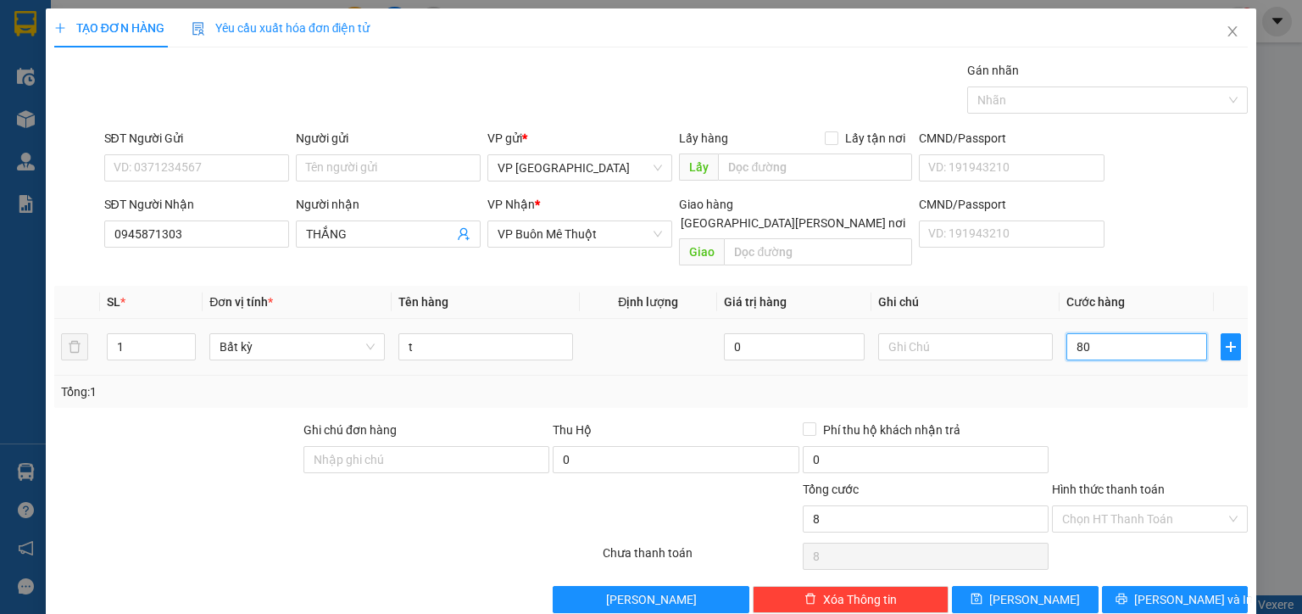
type input "80"
click at [1147, 506] on input "Hình thức thanh toán" at bounding box center [1144, 518] width 164 height 25
type input "80.000"
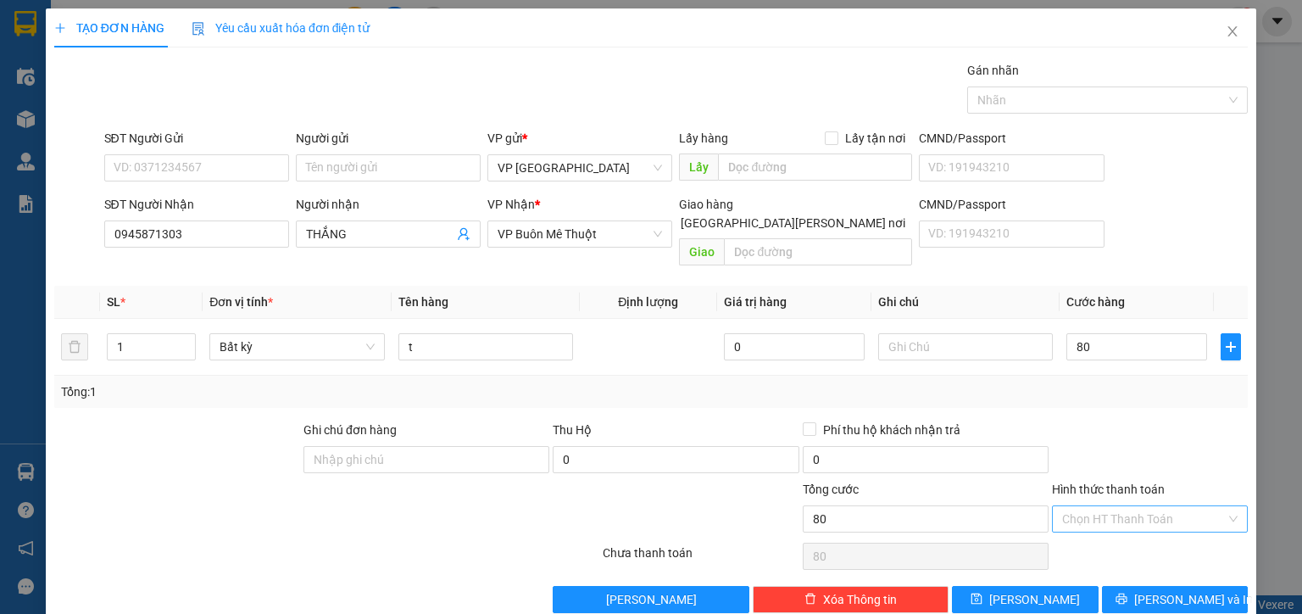
type input "80.000"
click at [1111, 532] on div "Tại văn phòng" at bounding box center [1141, 532] width 175 height 19
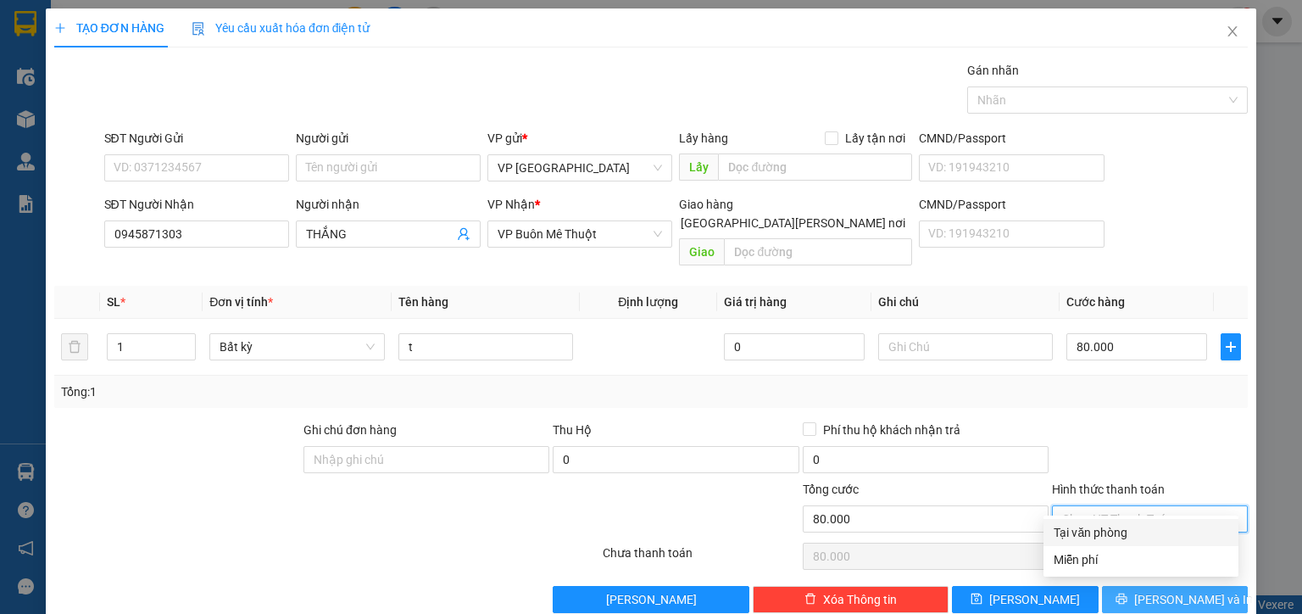
type input "0"
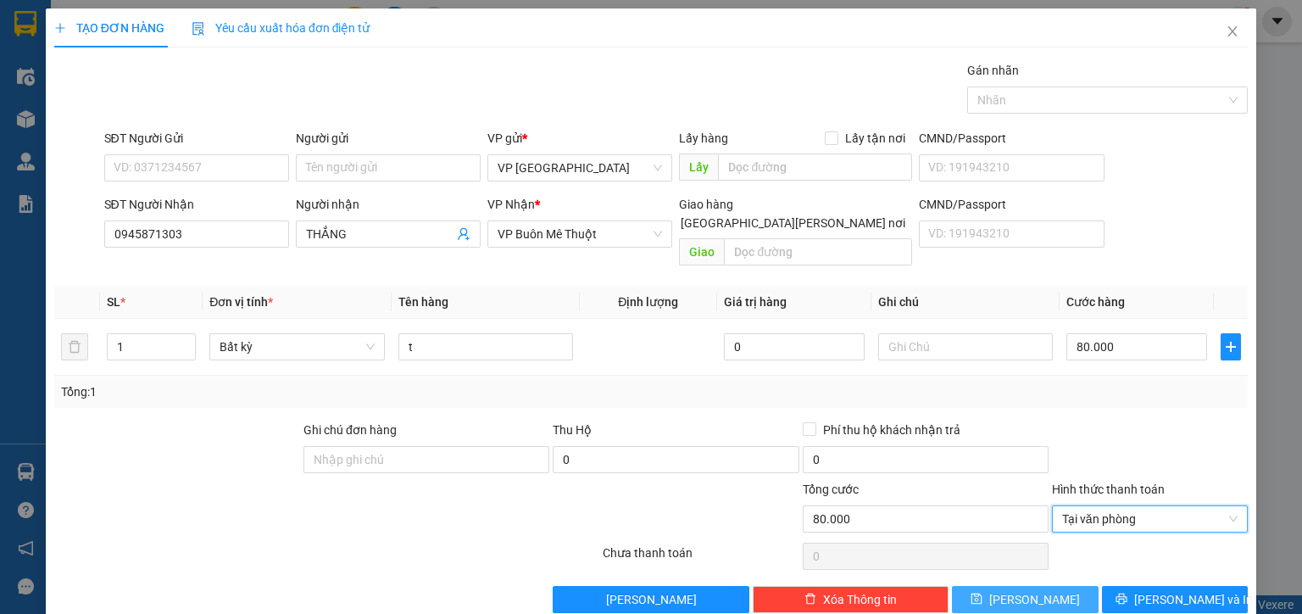
click at [1038, 586] on button "Lưu" at bounding box center [1025, 599] width 147 height 27
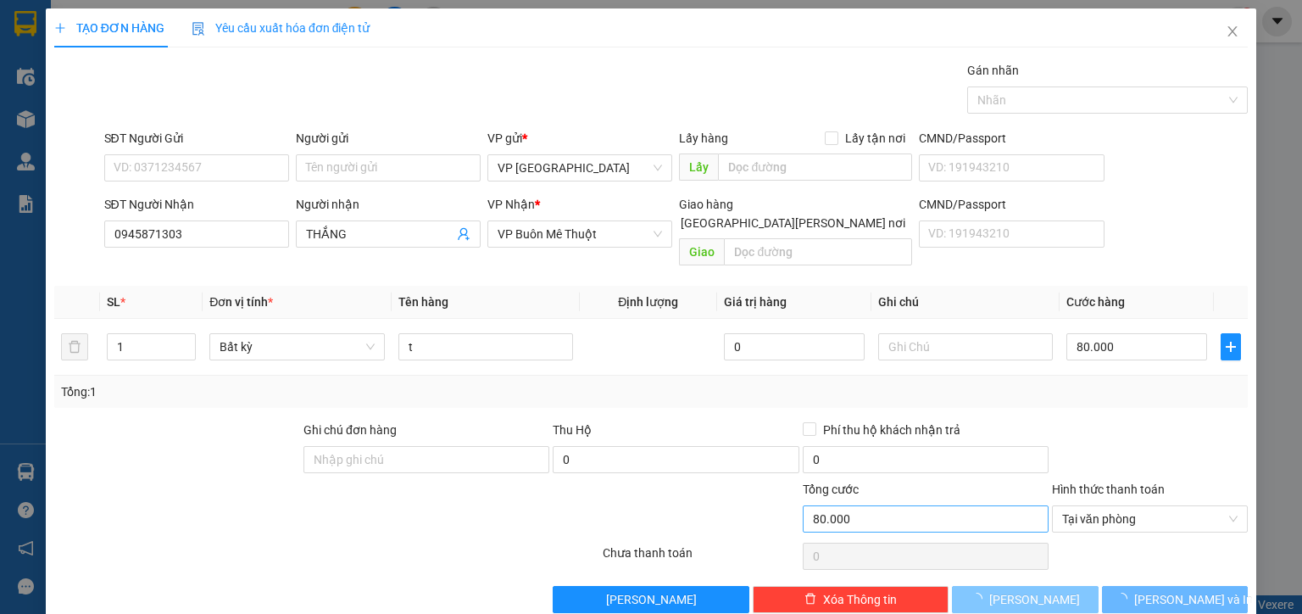
type input "0"
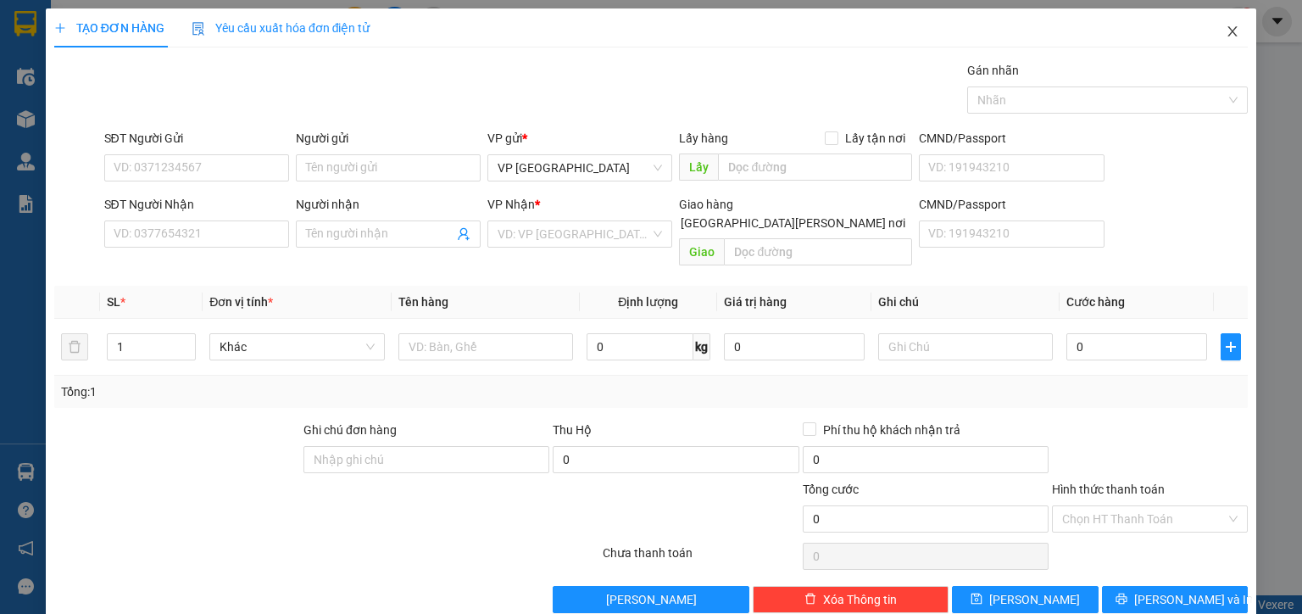
click at [1226, 27] on icon "close" at bounding box center [1233, 32] width 14 height 14
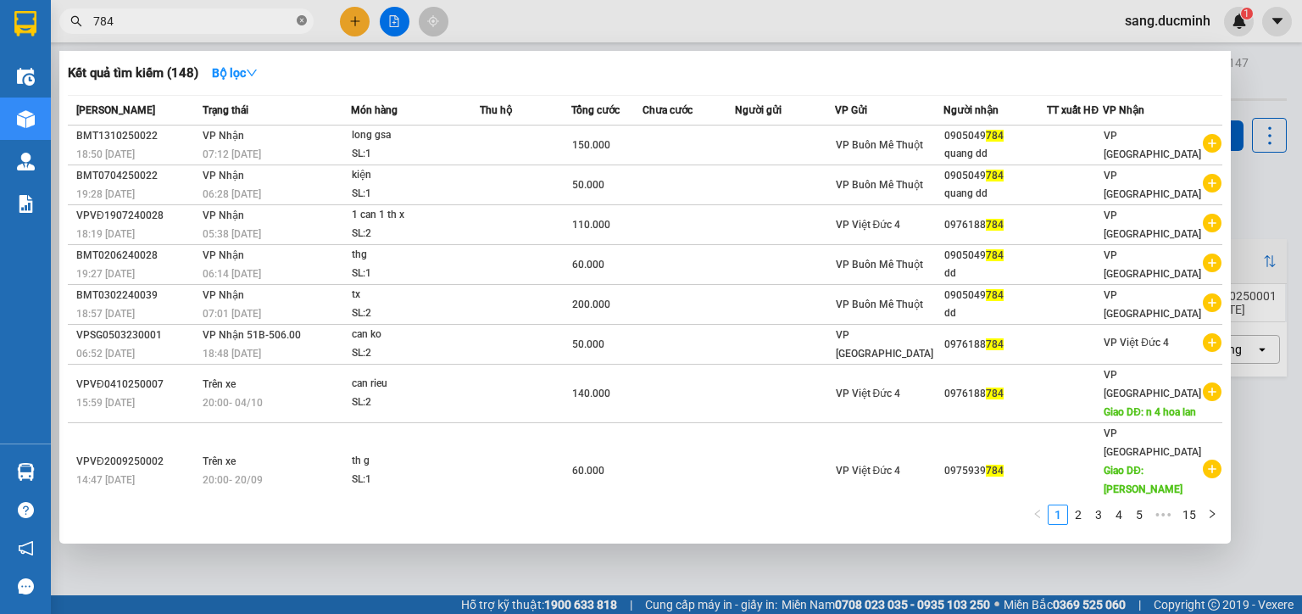
click at [303, 19] on icon "close-circle" at bounding box center [302, 20] width 10 height 10
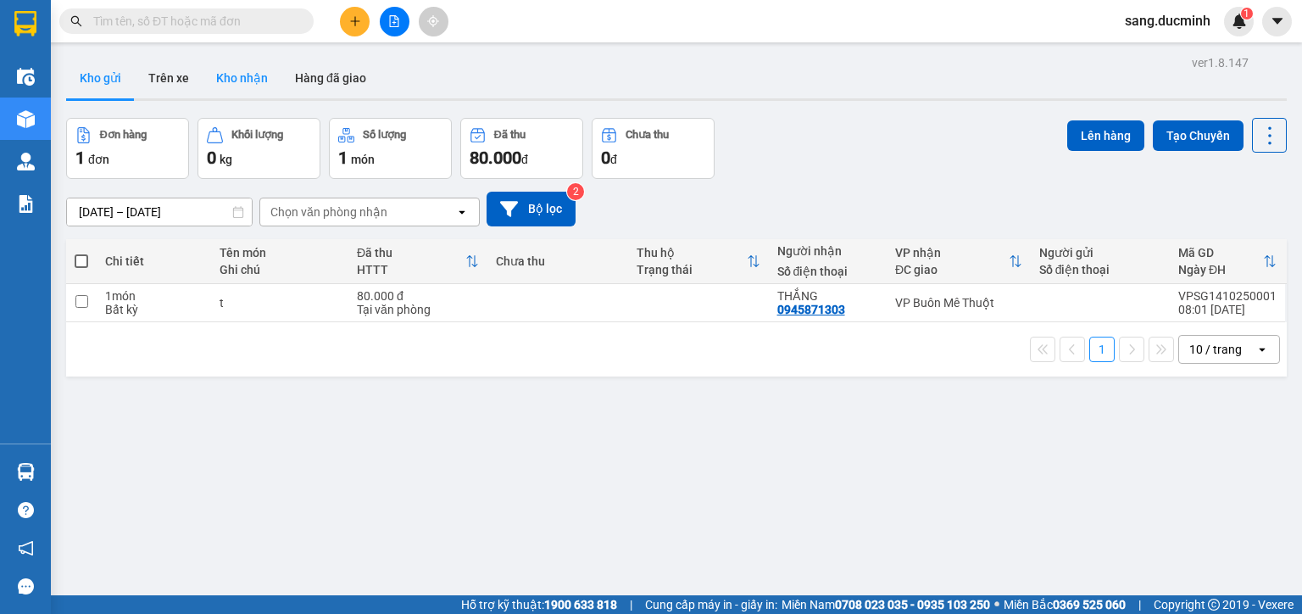
click at [241, 75] on button "Kho nhận" at bounding box center [242, 78] width 79 height 41
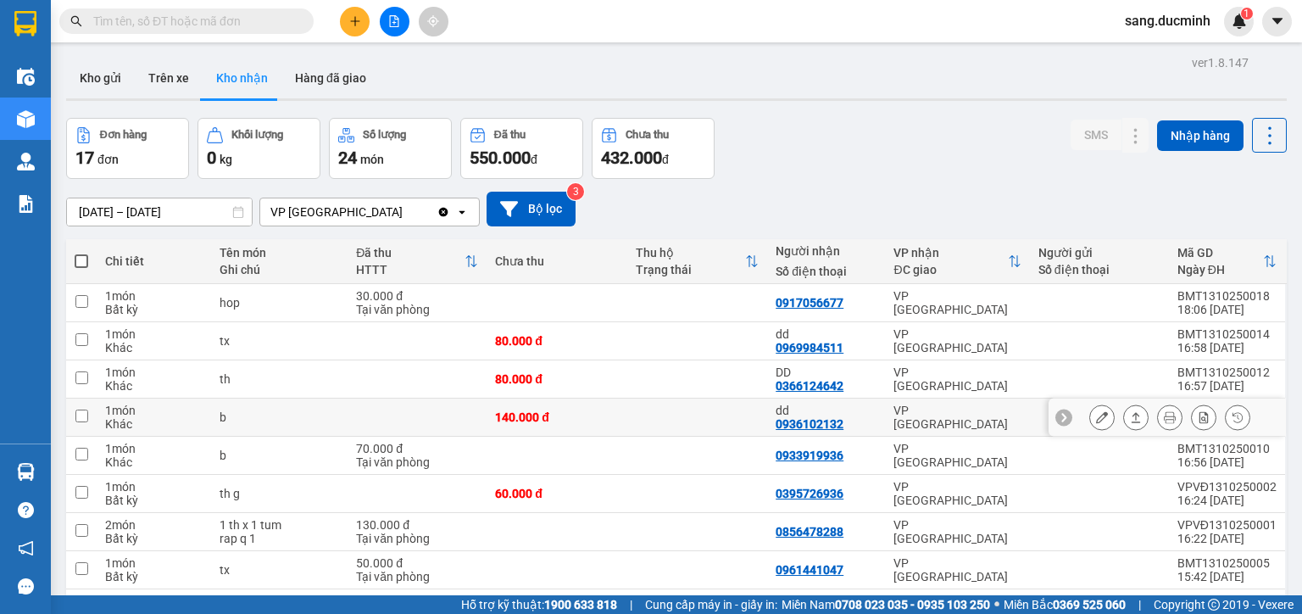
scroll to position [136, 0]
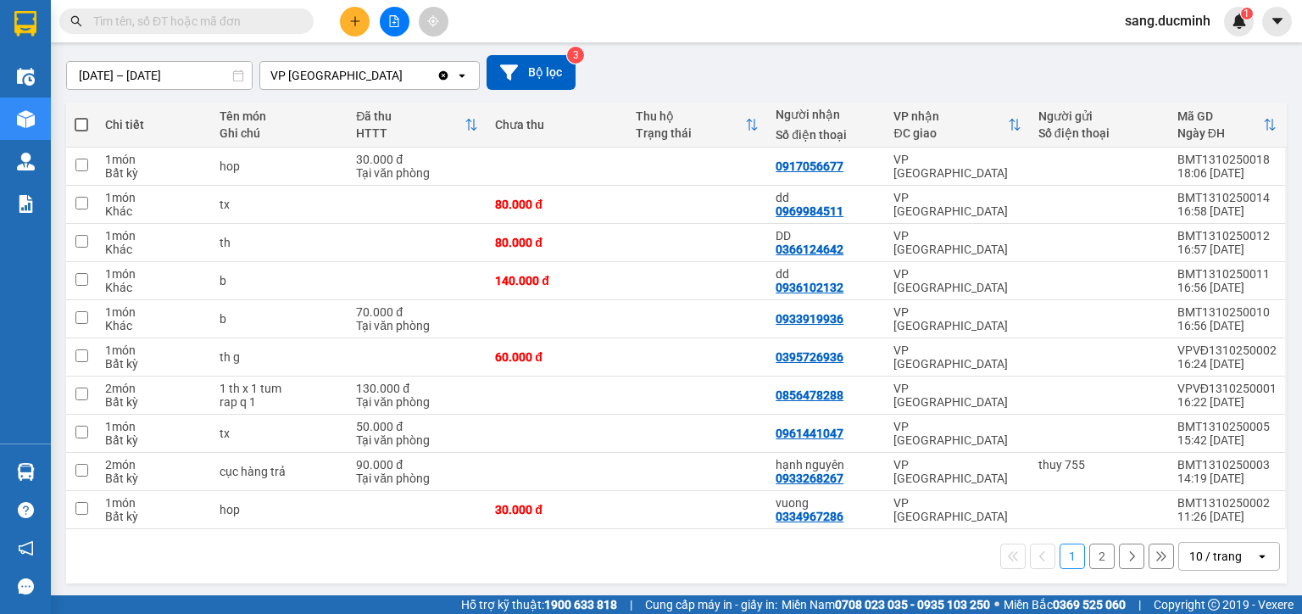
click at [1092, 552] on button "2" at bounding box center [1101, 555] width 25 height 25
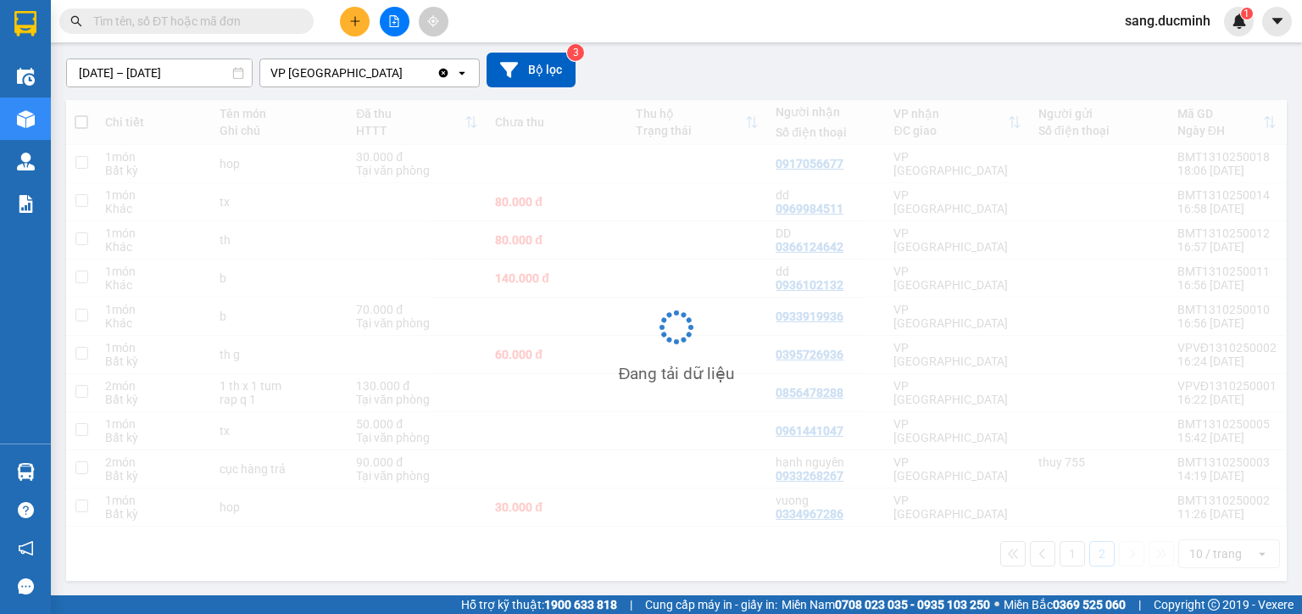
scroll to position [78, 0]
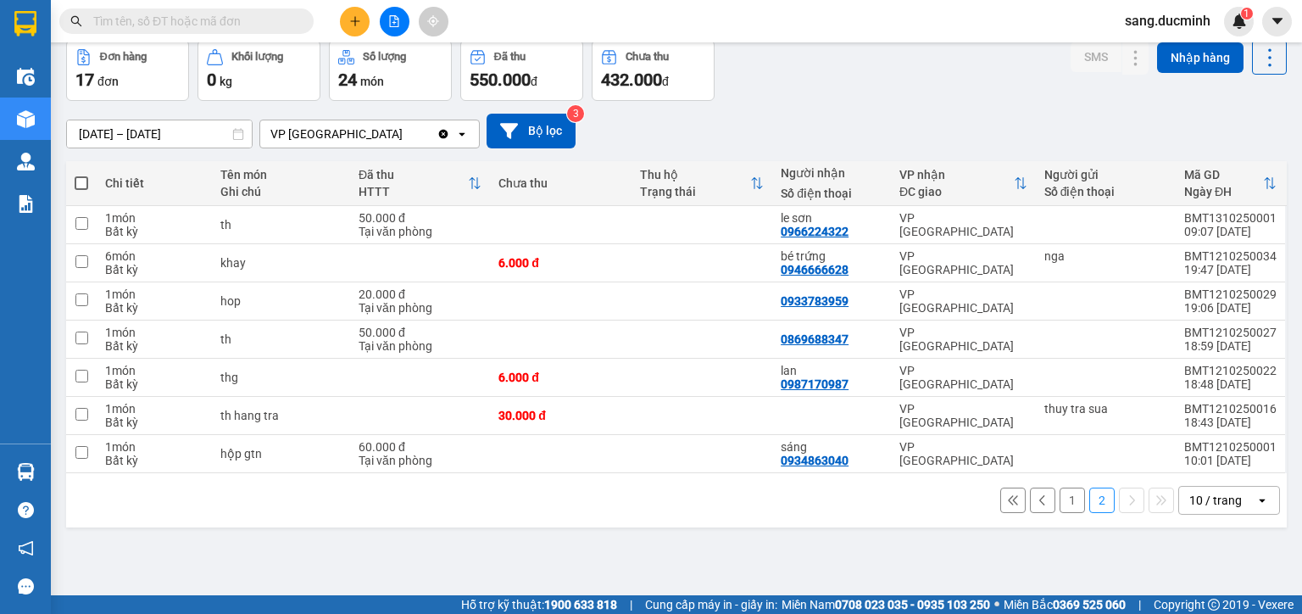
click at [1227, 501] on div "10 / trang" at bounding box center [1215, 500] width 53 height 17
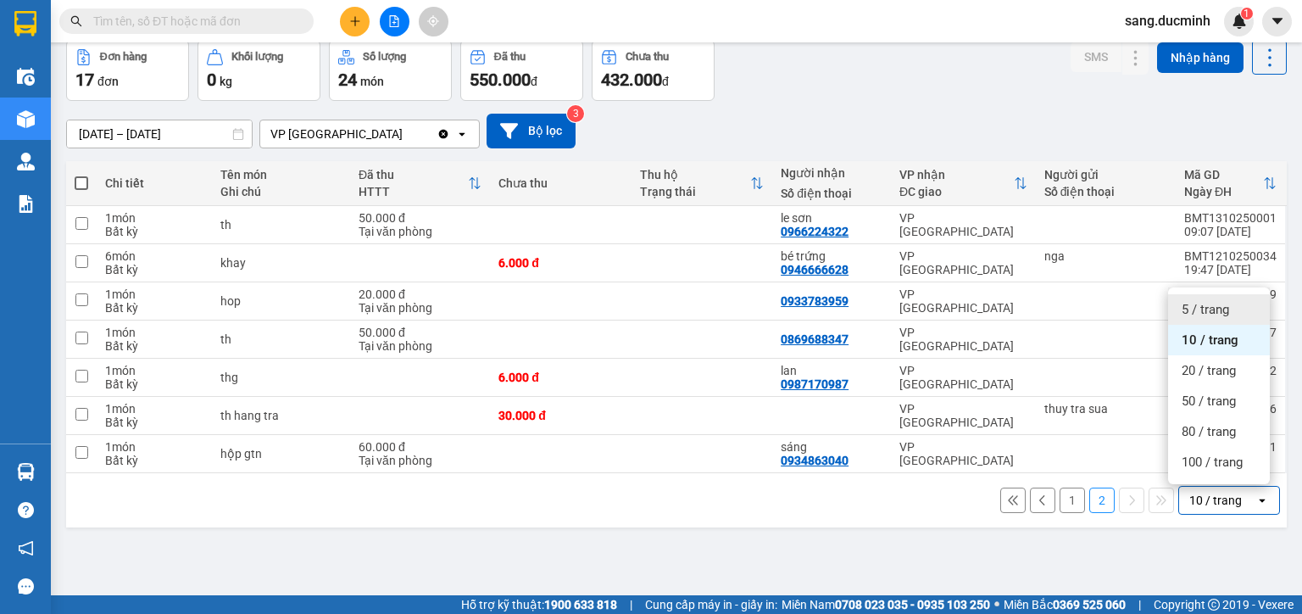
click at [1209, 309] on span "5 / trang" at bounding box center [1205, 309] width 47 height 17
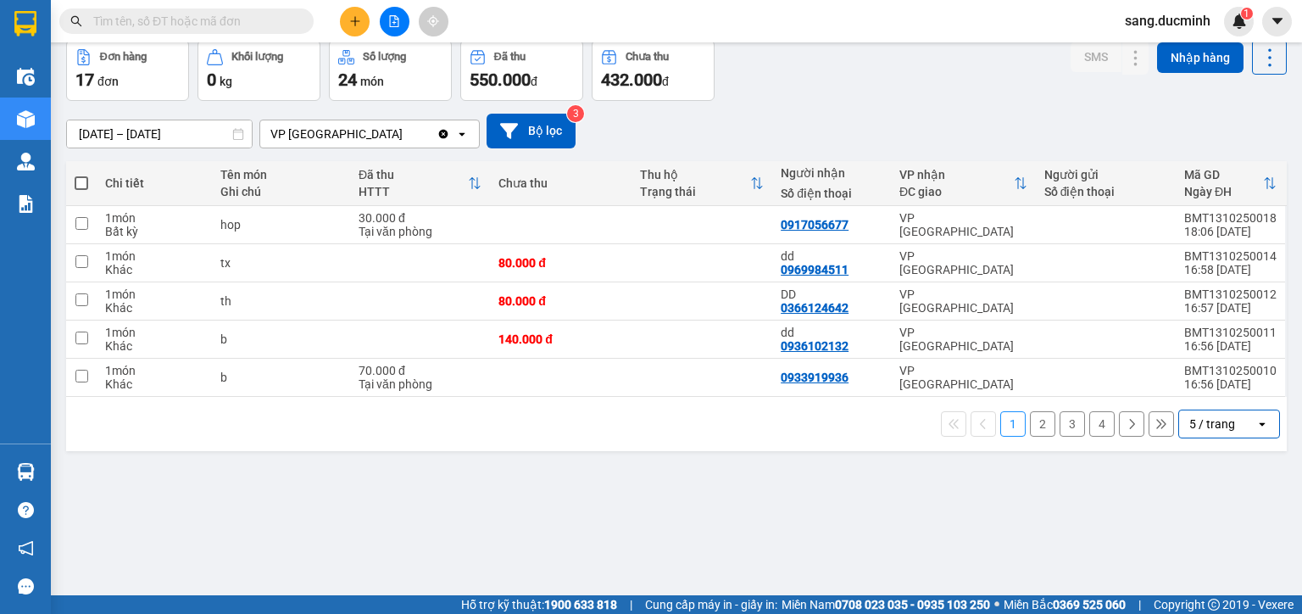
click at [1035, 424] on button "2" at bounding box center [1042, 423] width 25 height 25
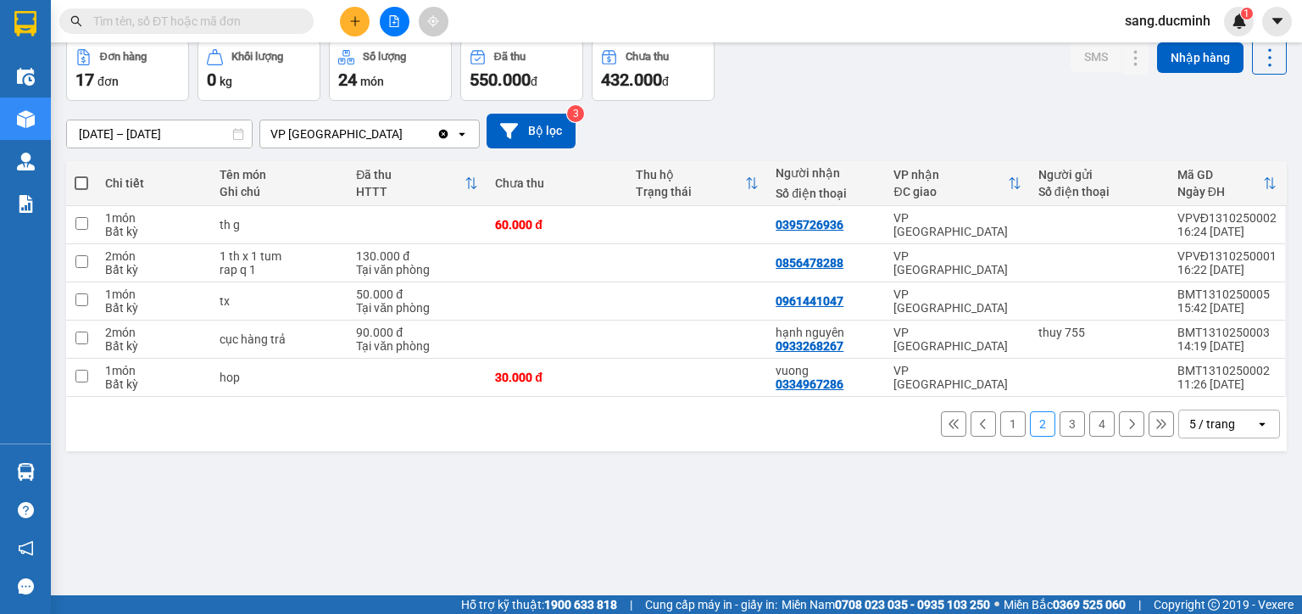
click at [1063, 424] on button "3" at bounding box center [1072, 423] width 25 height 25
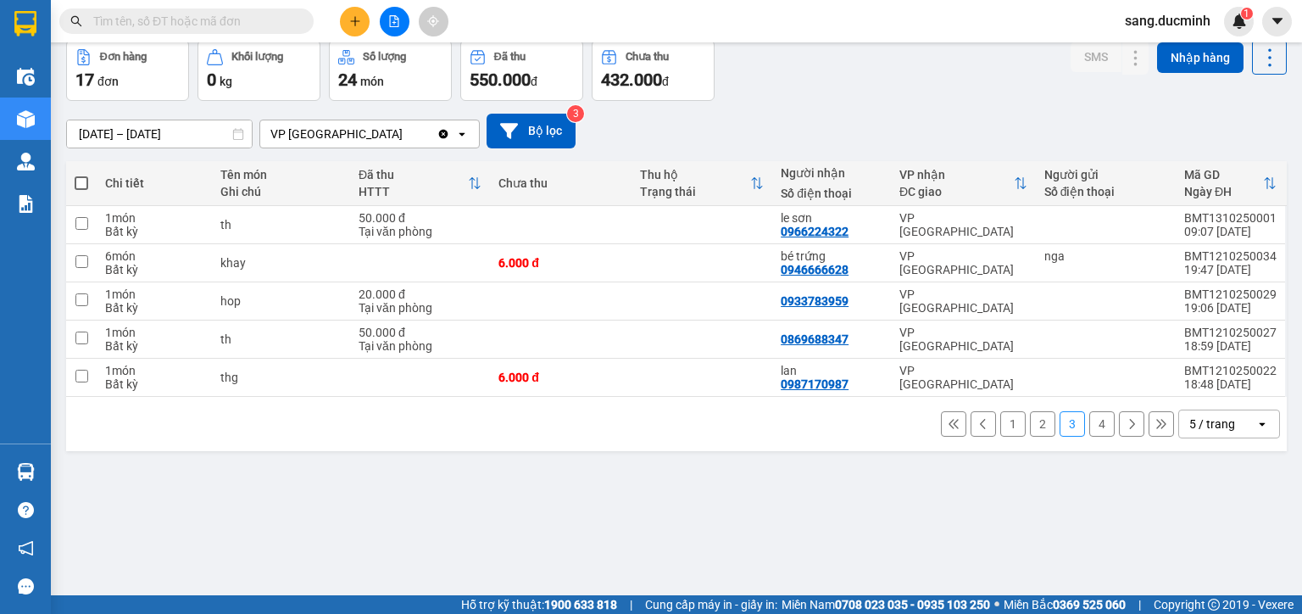
click at [1092, 421] on button "4" at bounding box center [1101, 423] width 25 height 25
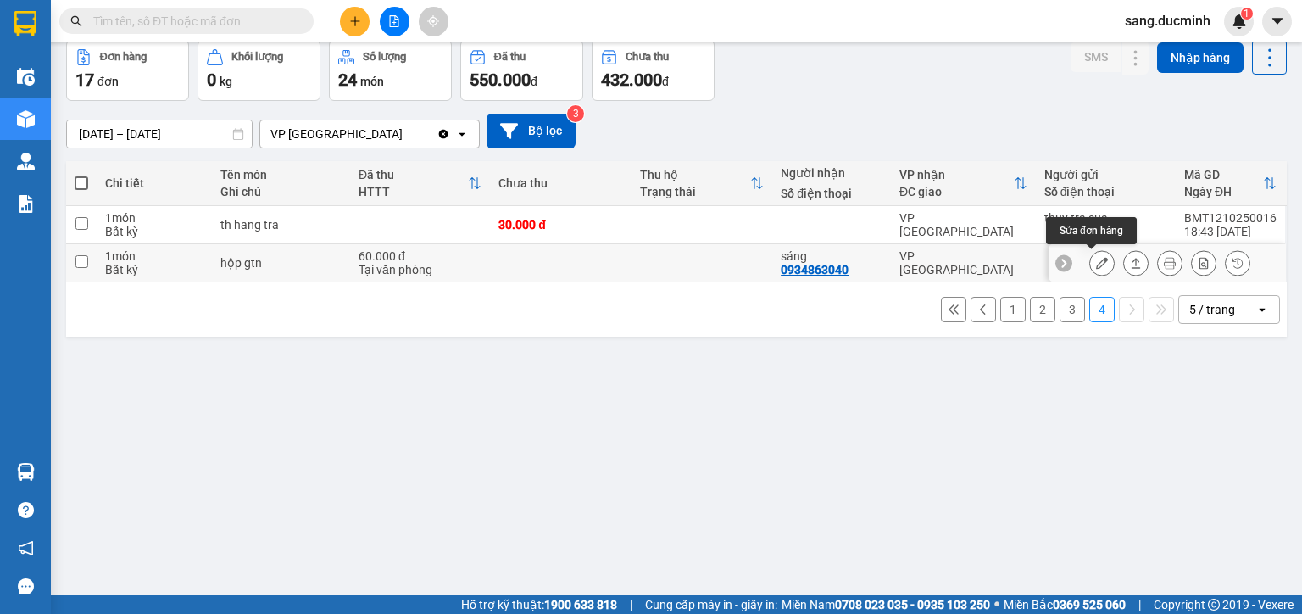
click at [1096, 265] on icon at bounding box center [1102, 263] width 12 height 12
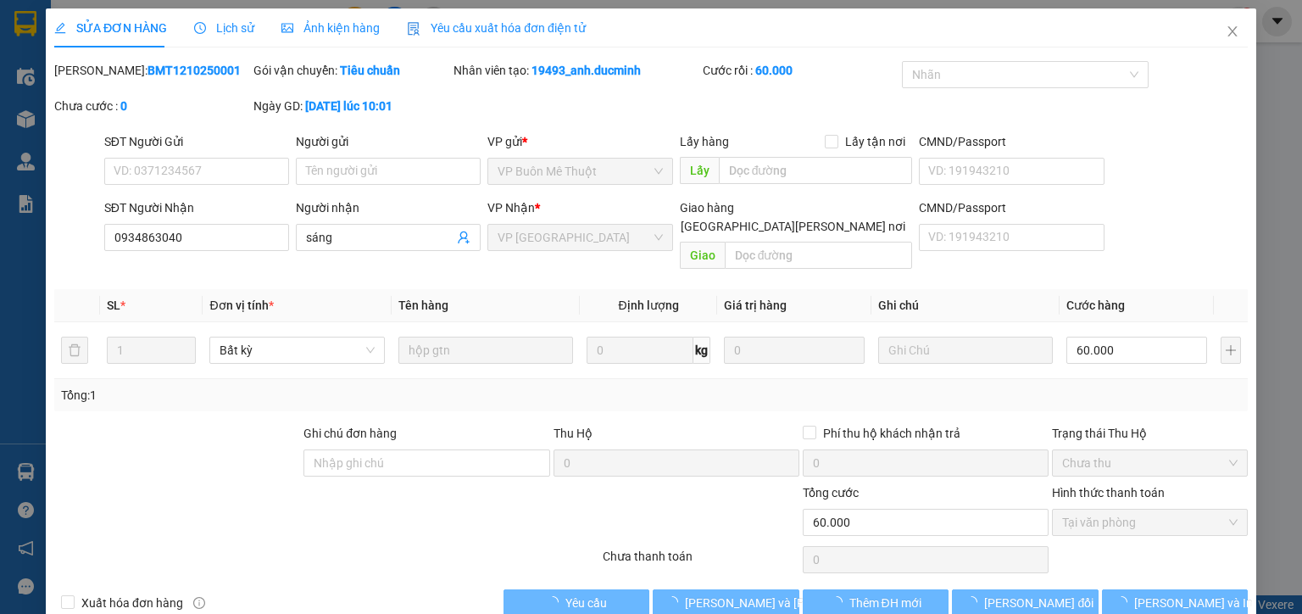
type input "0934863040"
type input "sáng"
type input "0"
type input "60.000"
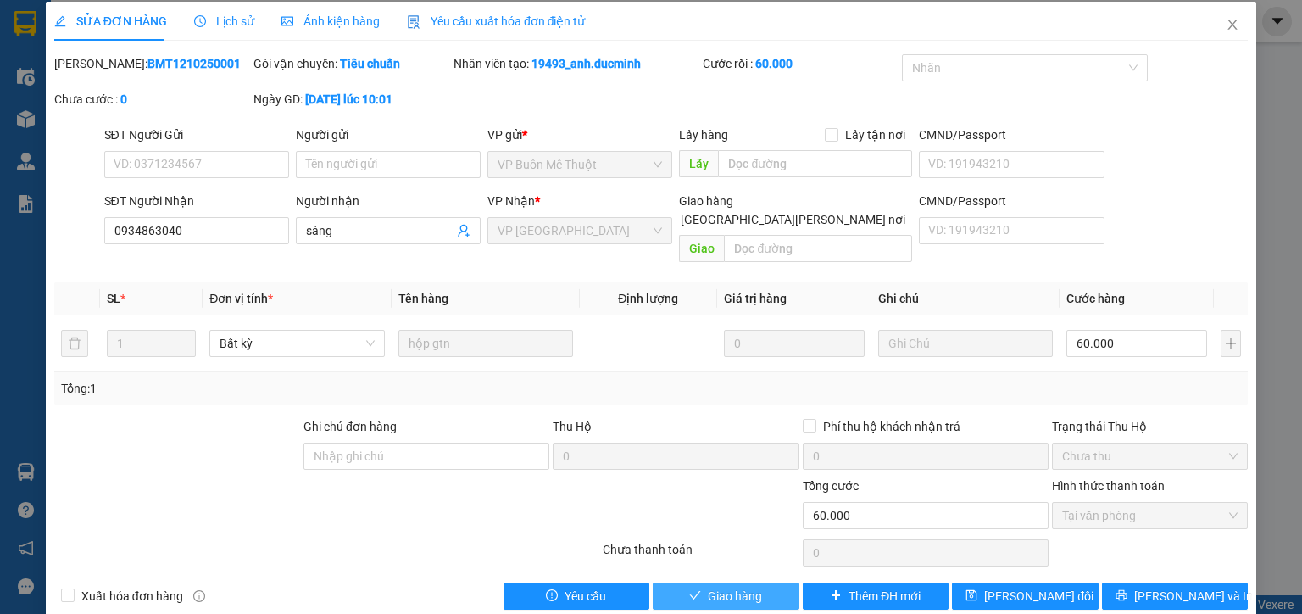
click at [748, 587] on span "Giao hàng" at bounding box center [735, 596] width 54 height 19
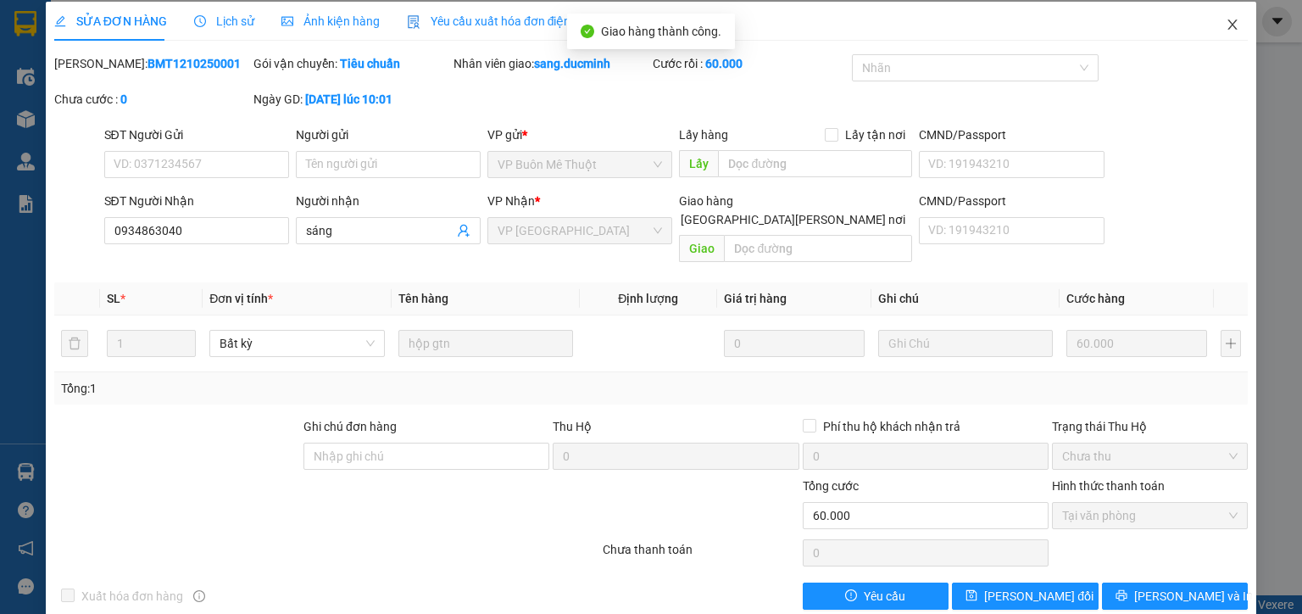
click at [1226, 26] on icon "close" at bounding box center [1233, 25] width 14 height 14
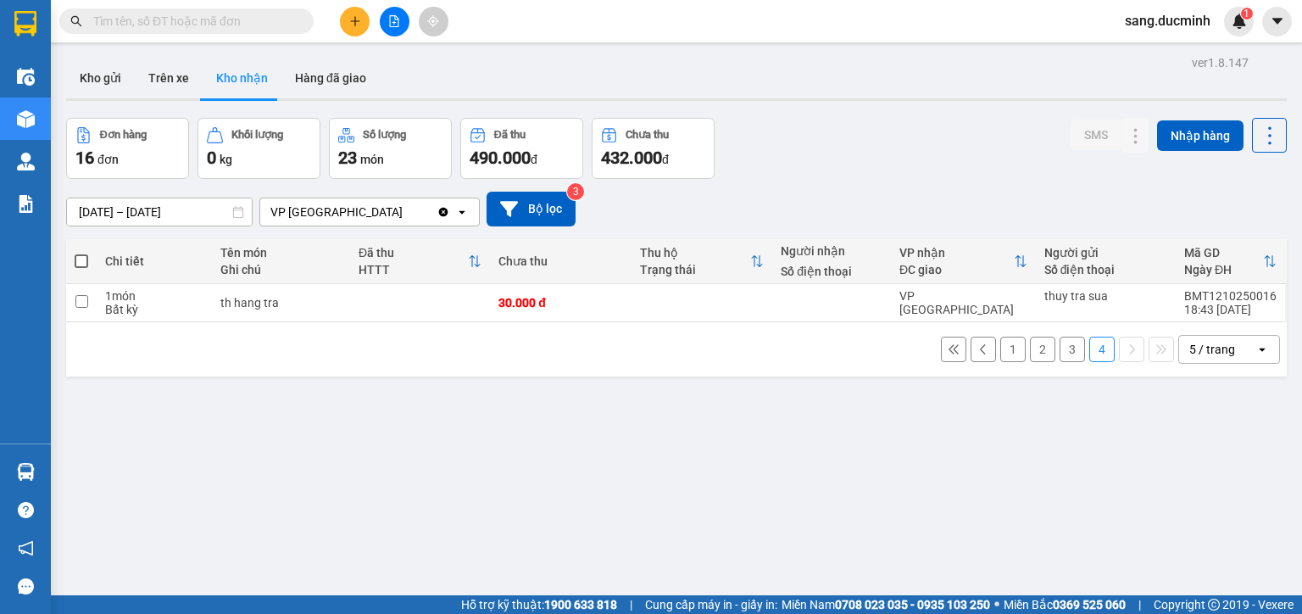
click at [1000, 346] on button "1" at bounding box center [1012, 349] width 25 height 25
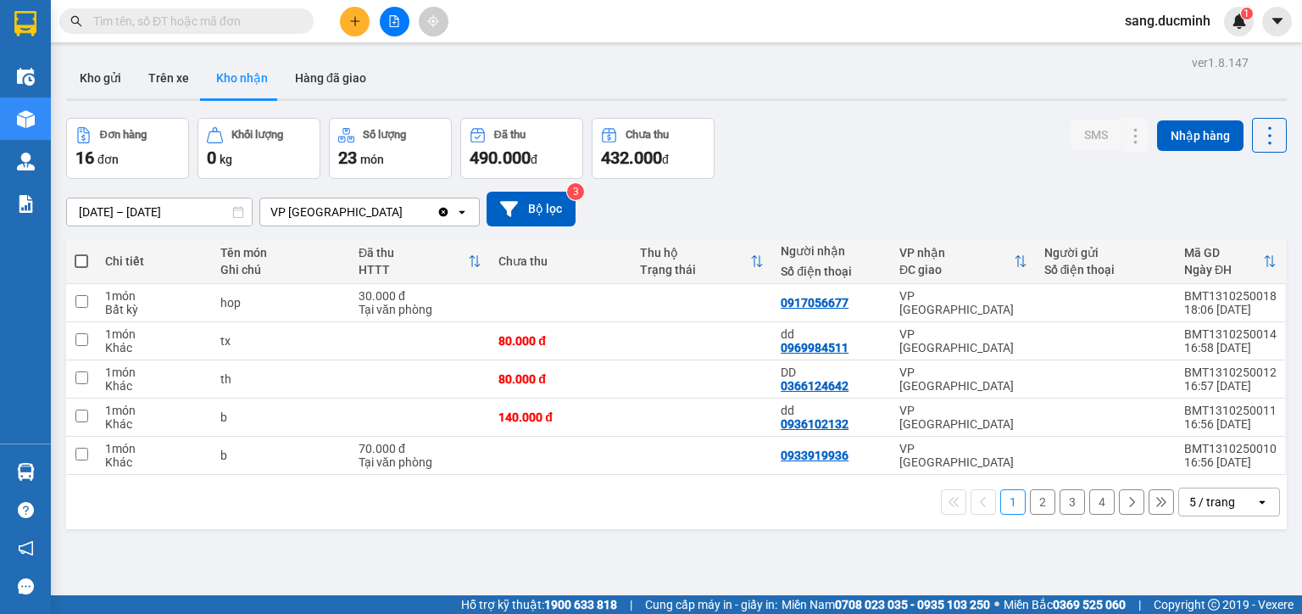
click at [1034, 497] on button "2" at bounding box center [1042, 501] width 25 height 25
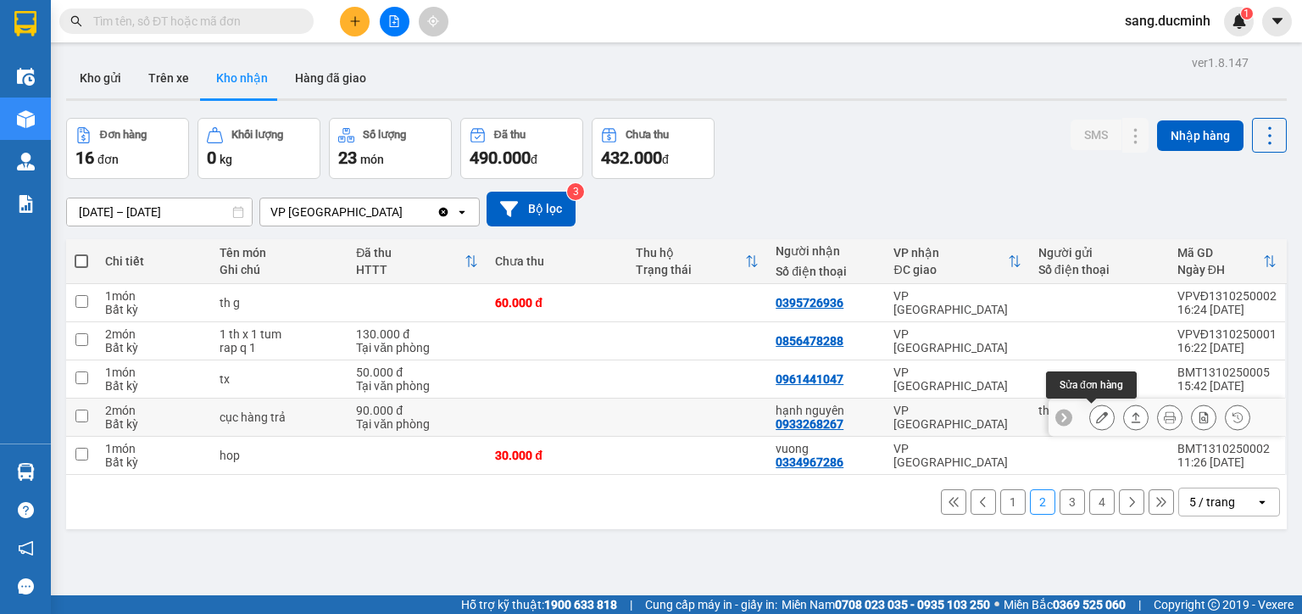
click at [1097, 417] on icon at bounding box center [1102, 417] width 12 height 12
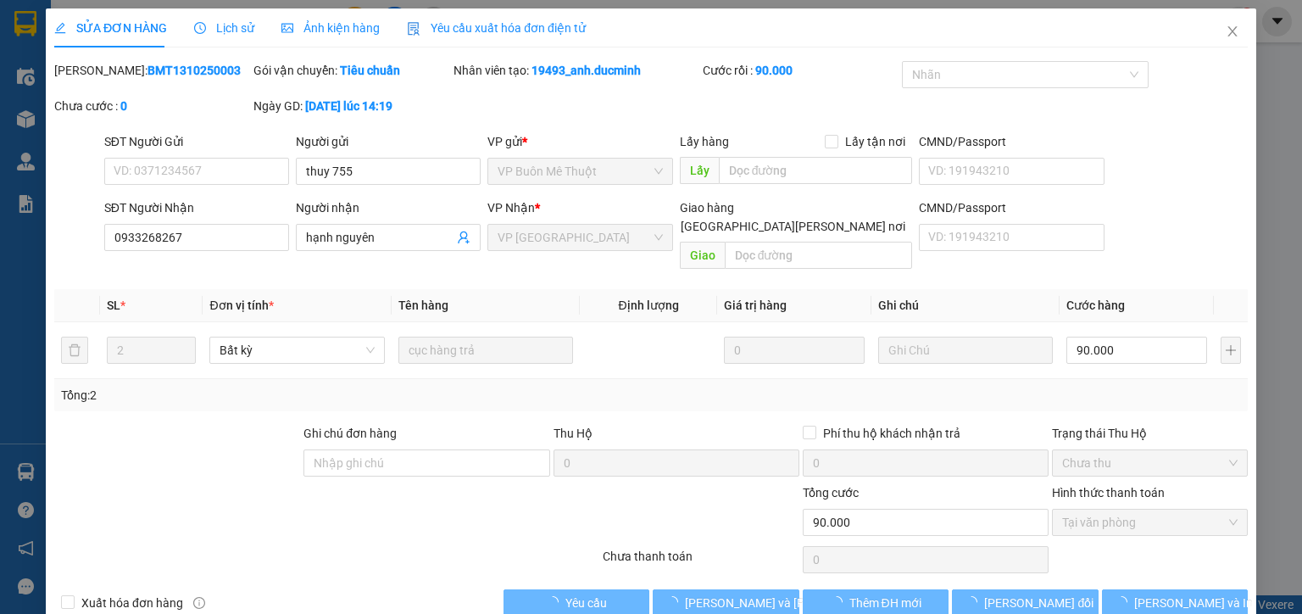
type input "thuy 755"
type input "0933268267"
type input "hạnh nguyên"
type input "0"
type input "90.000"
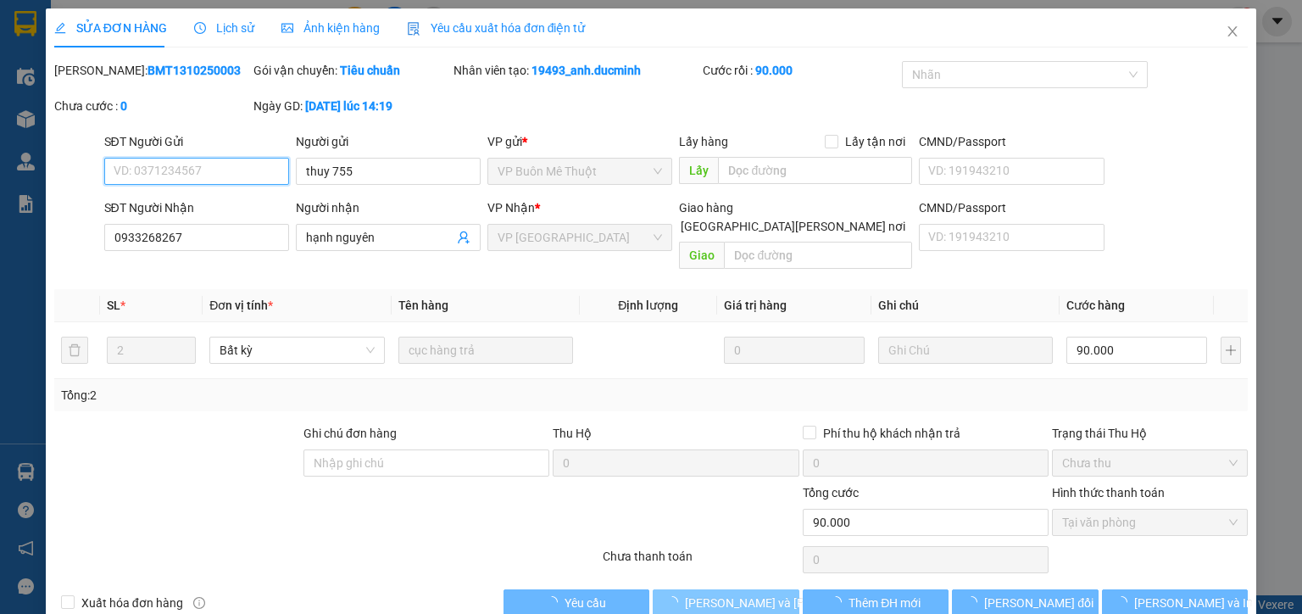
scroll to position [7, 0]
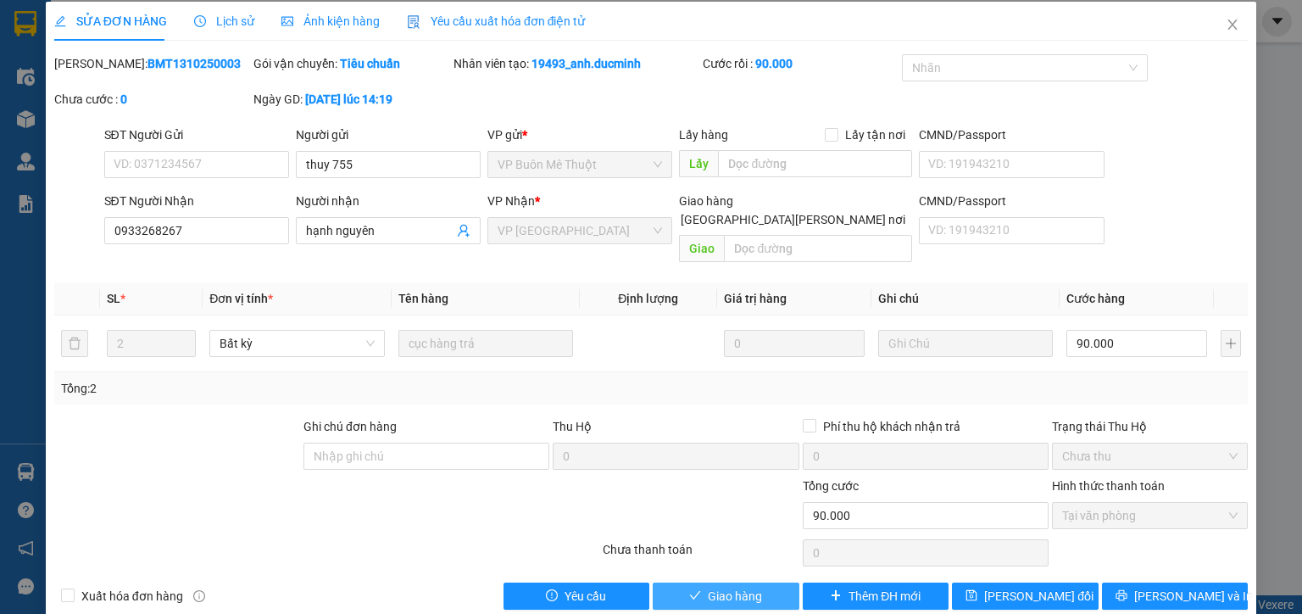
click at [763, 583] on button "Giao hàng" at bounding box center [726, 595] width 147 height 27
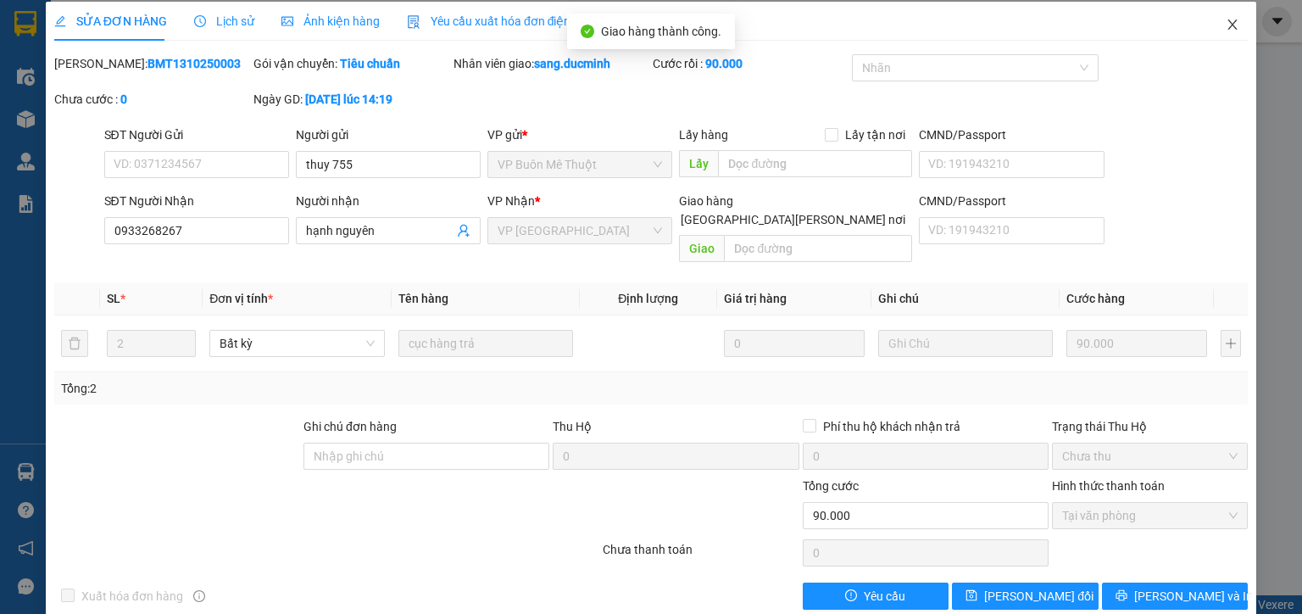
click at [1226, 25] on icon "close" at bounding box center [1233, 25] width 14 height 14
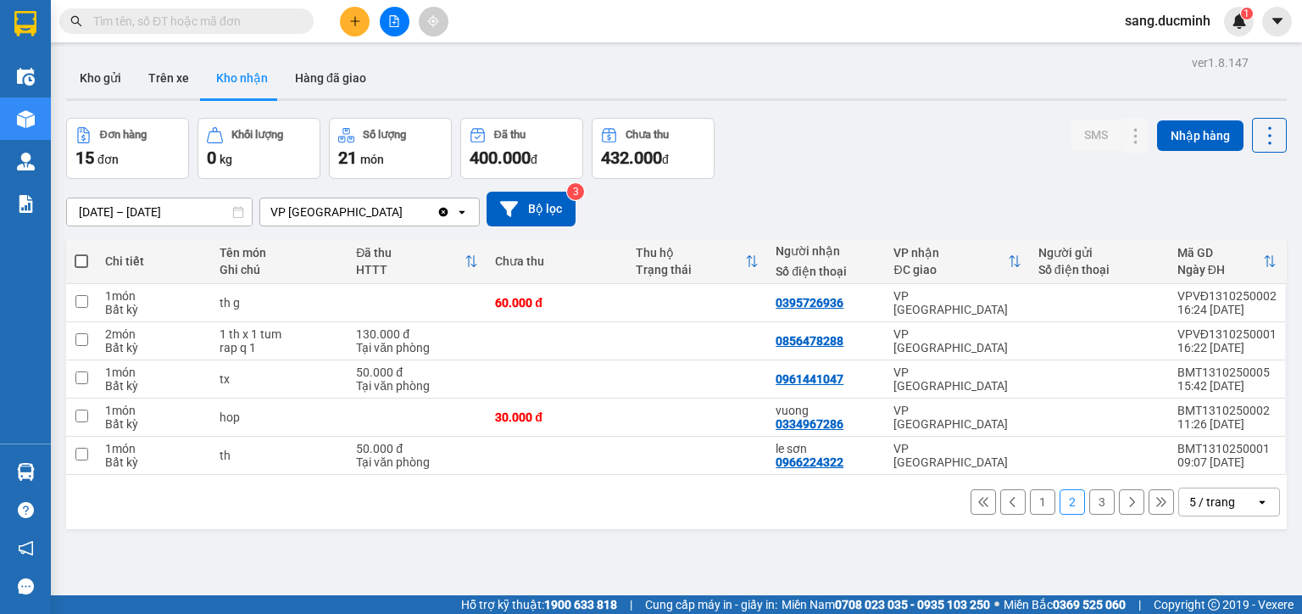
click at [403, 18] on button at bounding box center [395, 22] width 30 height 30
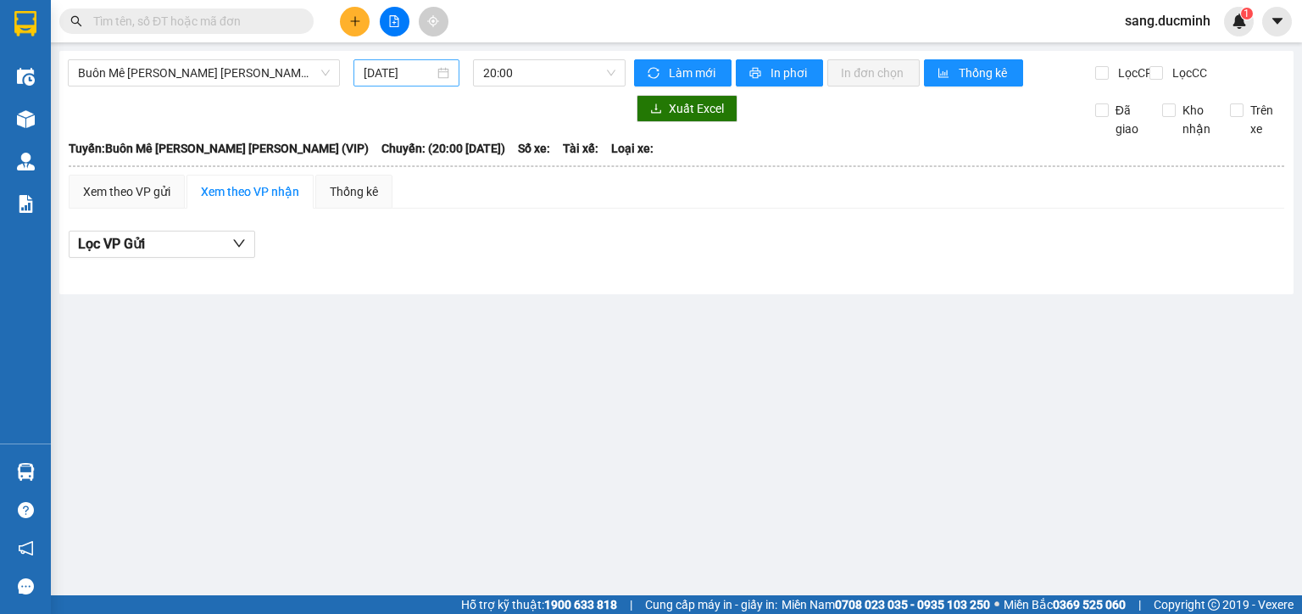
click at [372, 75] on input "[DATE]" at bounding box center [399, 73] width 70 height 19
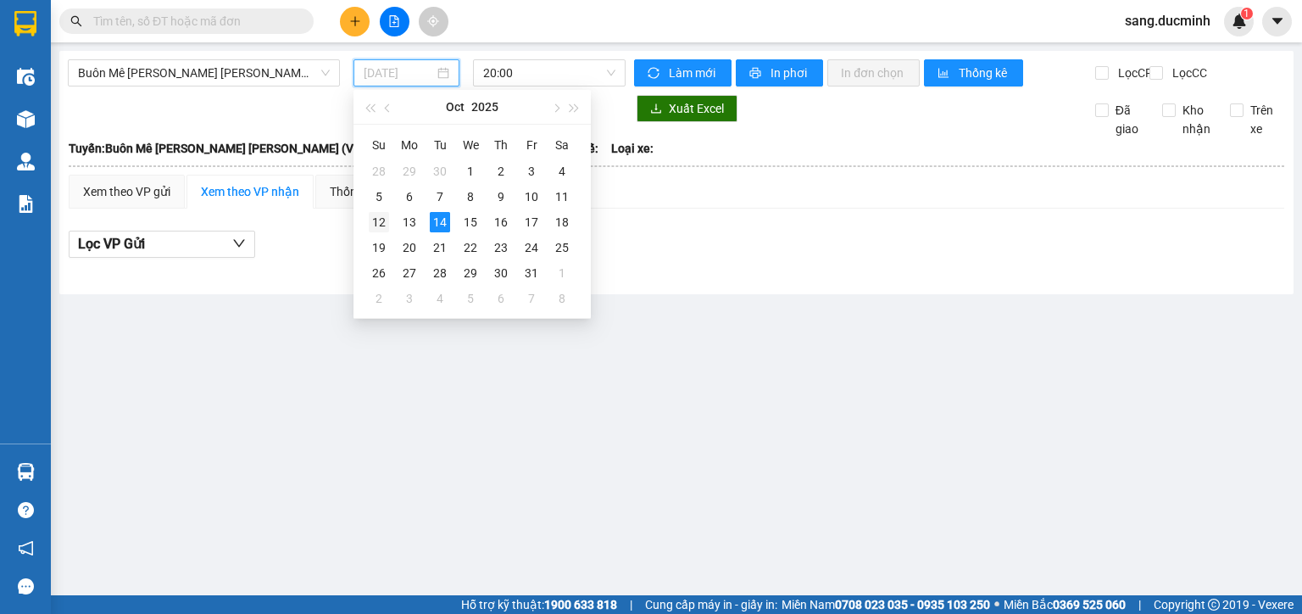
click at [385, 220] on div "12" at bounding box center [379, 222] width 20 height 20
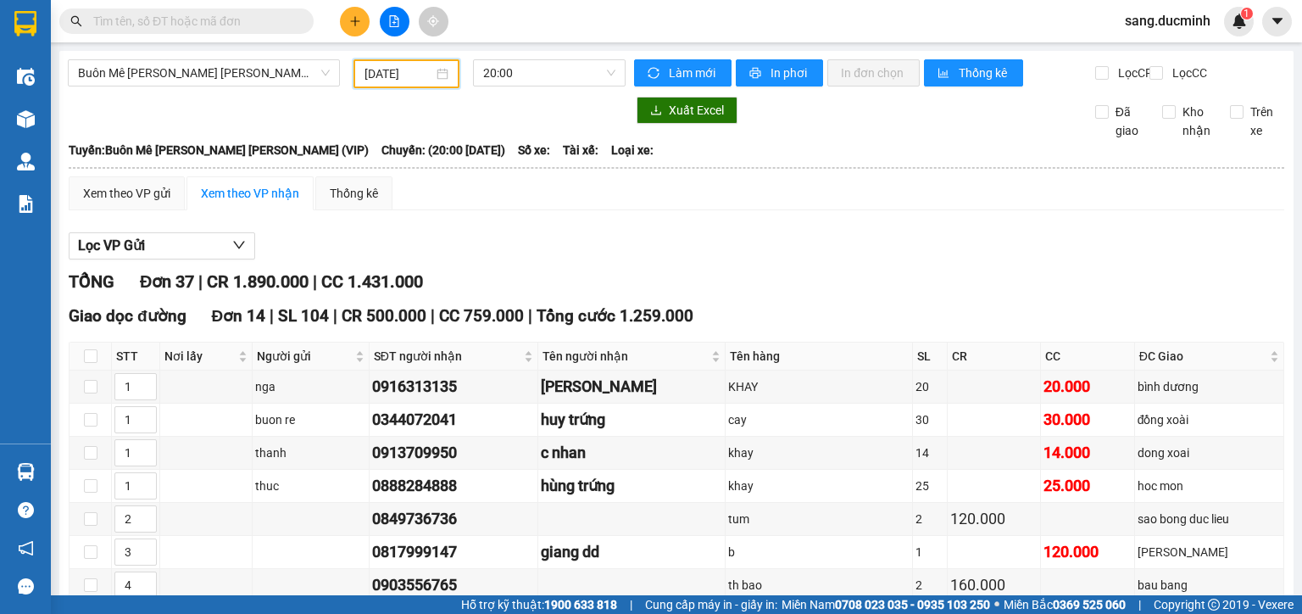
click at [376, 70] on input "12/10/2025" at bounding box center [399, 73] width 68 height 19
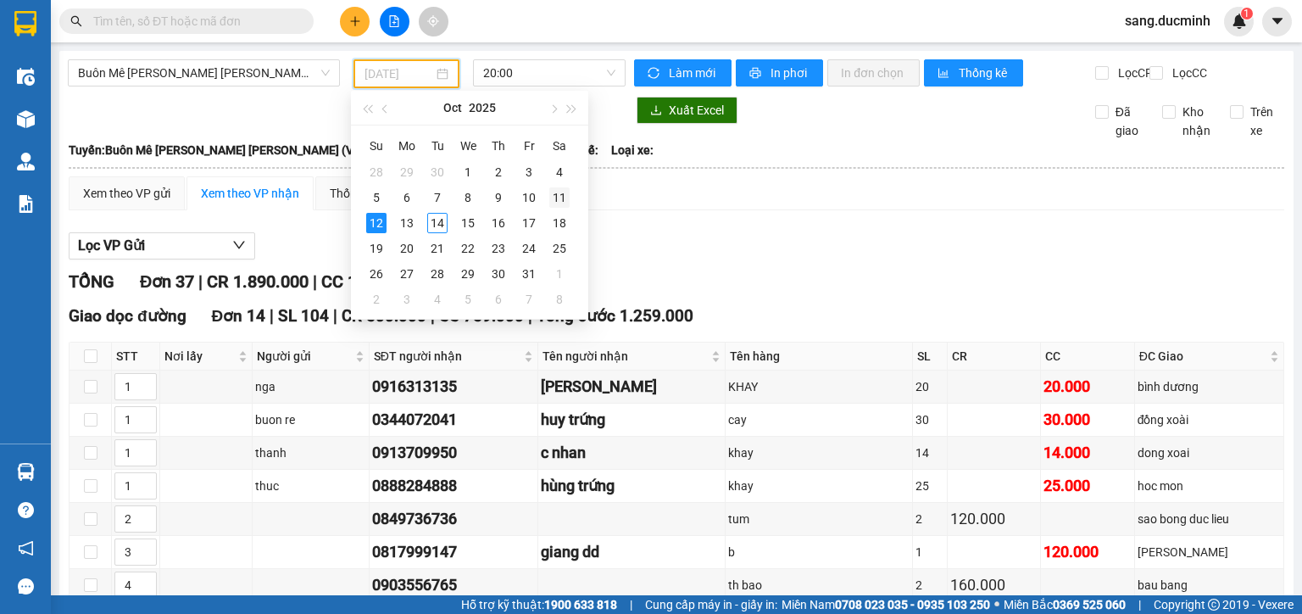
click at [556, 200] on div "11" at bounding box center [559, 197] width 20 height 20
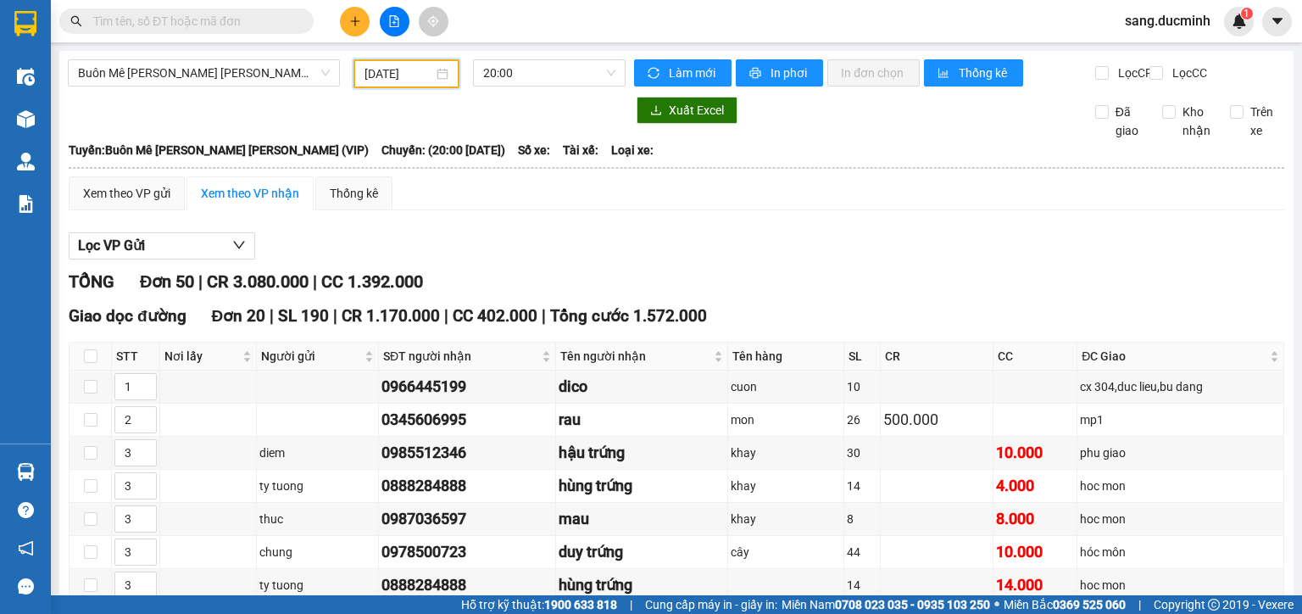
click at [399, 73] on input "11/10/2025" at bounding box center [399, 73] width 68 height 19
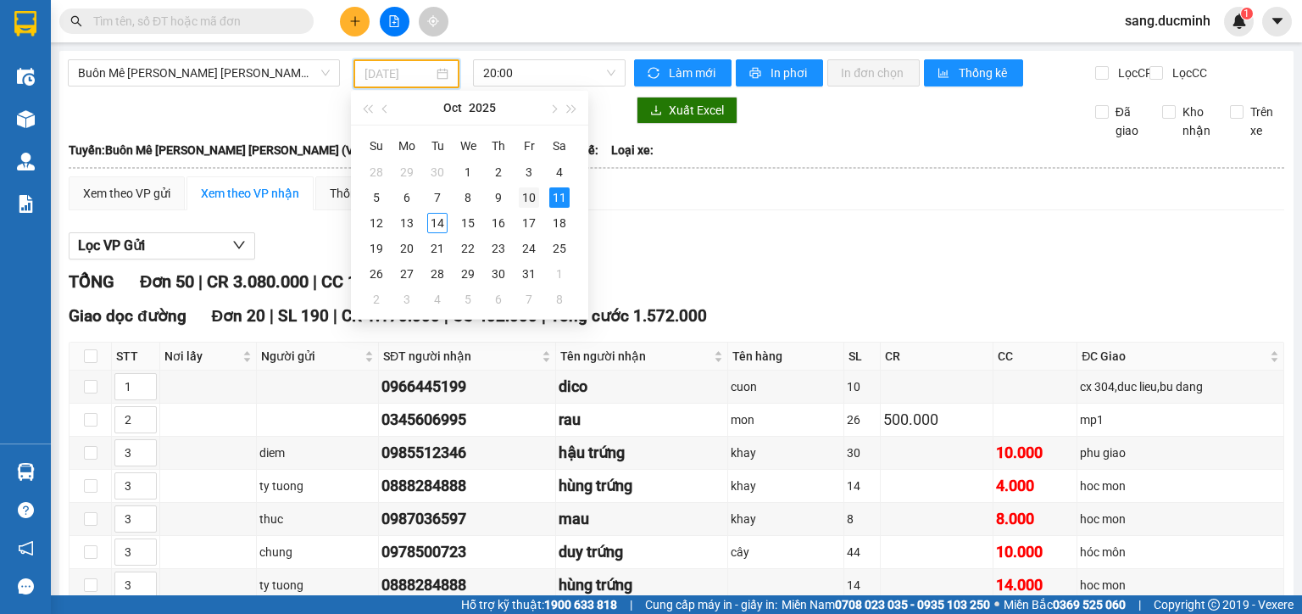
click at [532, 196] on div "10" at bounding box center [529, 197] width 20 height 20
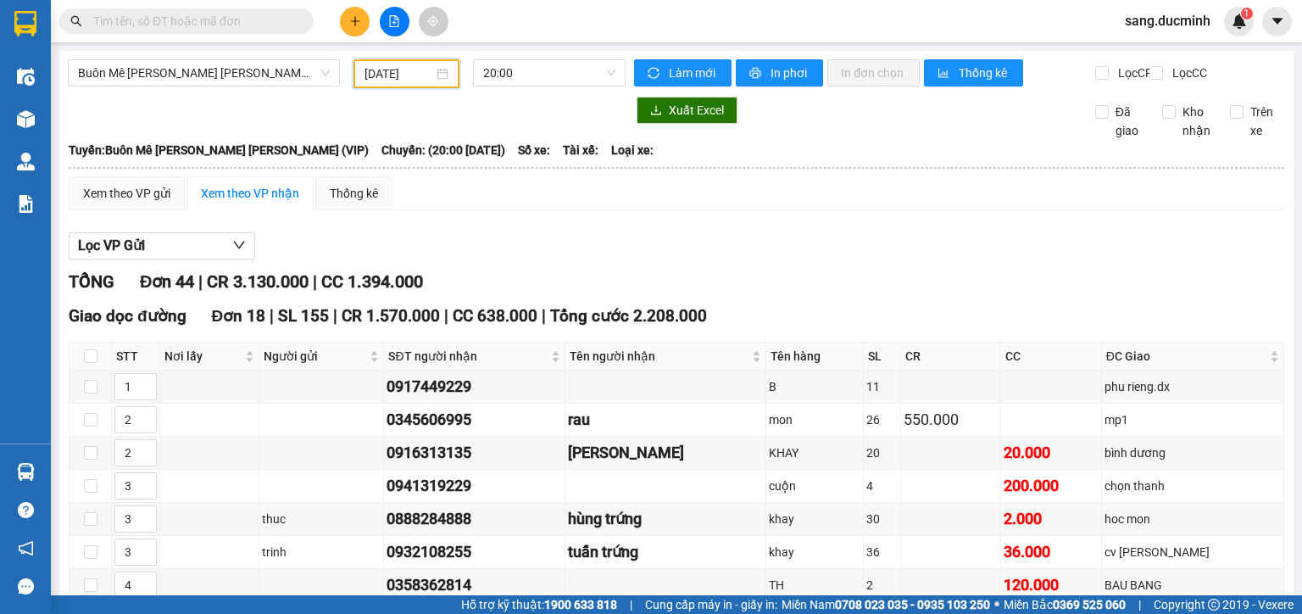
click at [388, 76] on input "10/10/2025" at bounding box center [399, 73] width 68 height 19
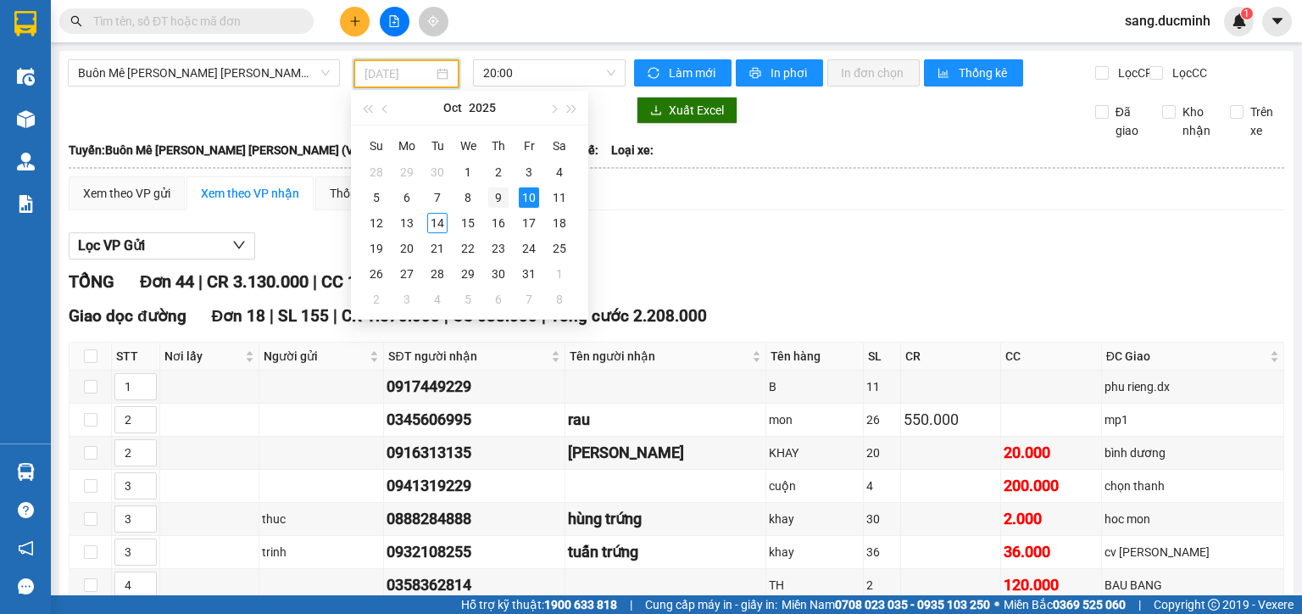
click at [498, 192] on div "9" at bounding box center [498, 197] width 20 height 20
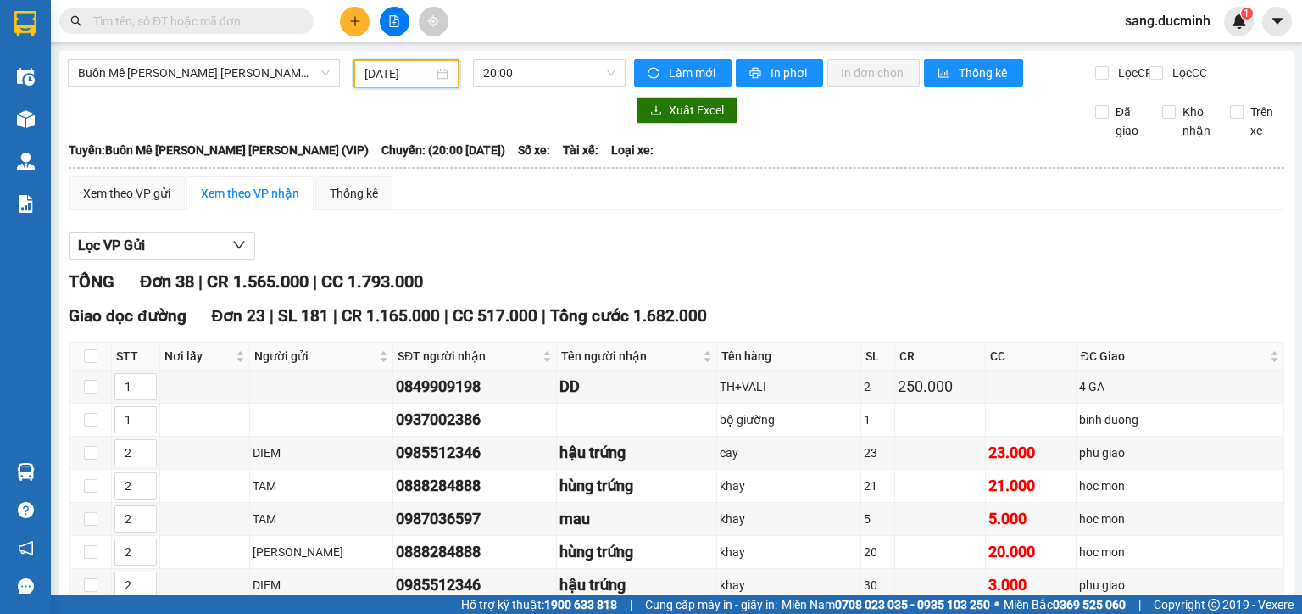
click at [380, 75] on input "09/10/2025" at bounding box center [399, 73] width 68 height 19
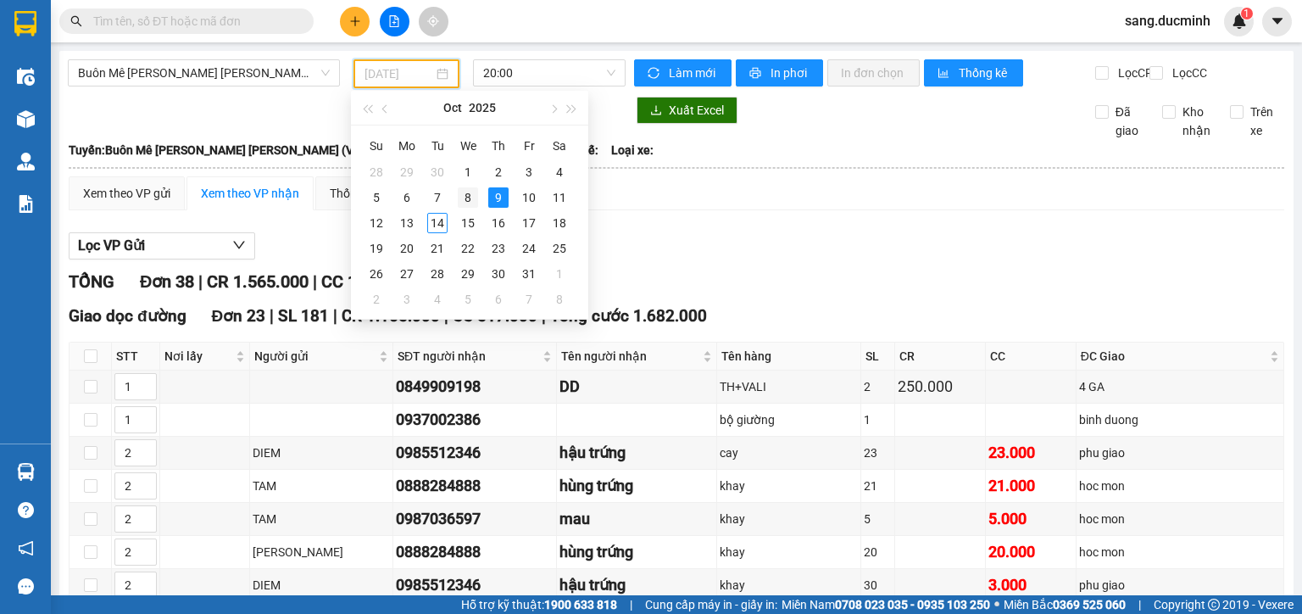
click at [465, 195] on div "8" at bounding box center [468, 197] width 20 height 20
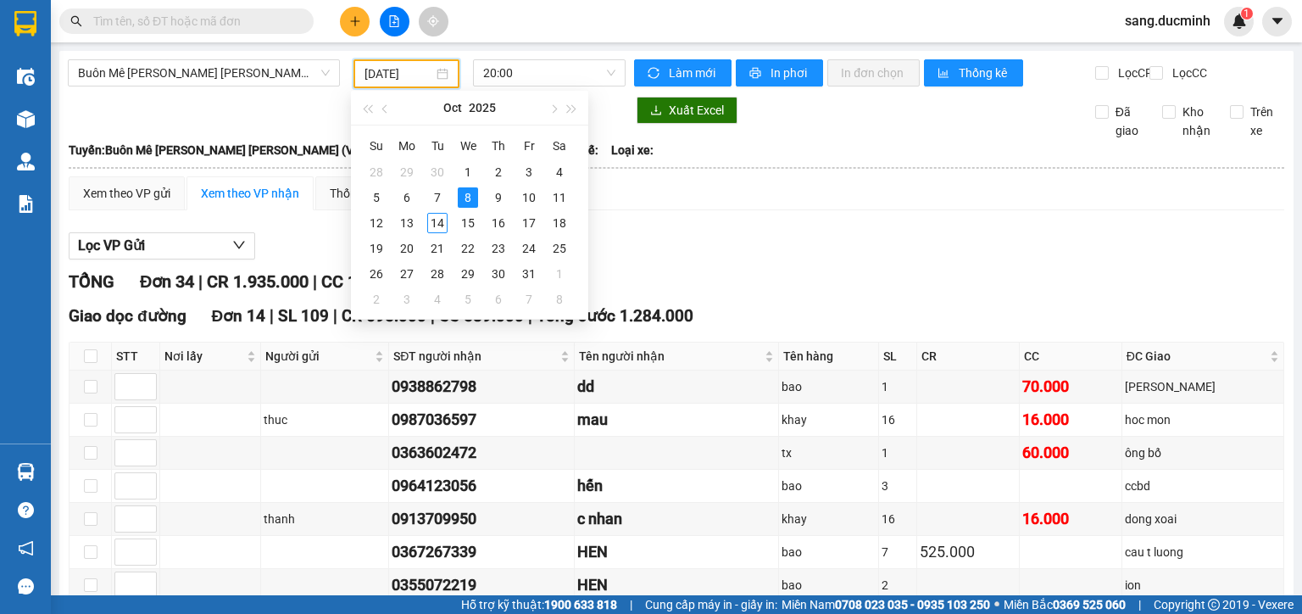
click at [399, 81] on input "08/10/2025" at bounding box center [399, 73] width 68 height 19
click at [441, 199] on div "7" at bounding box center [437, 197] width 20 height 20
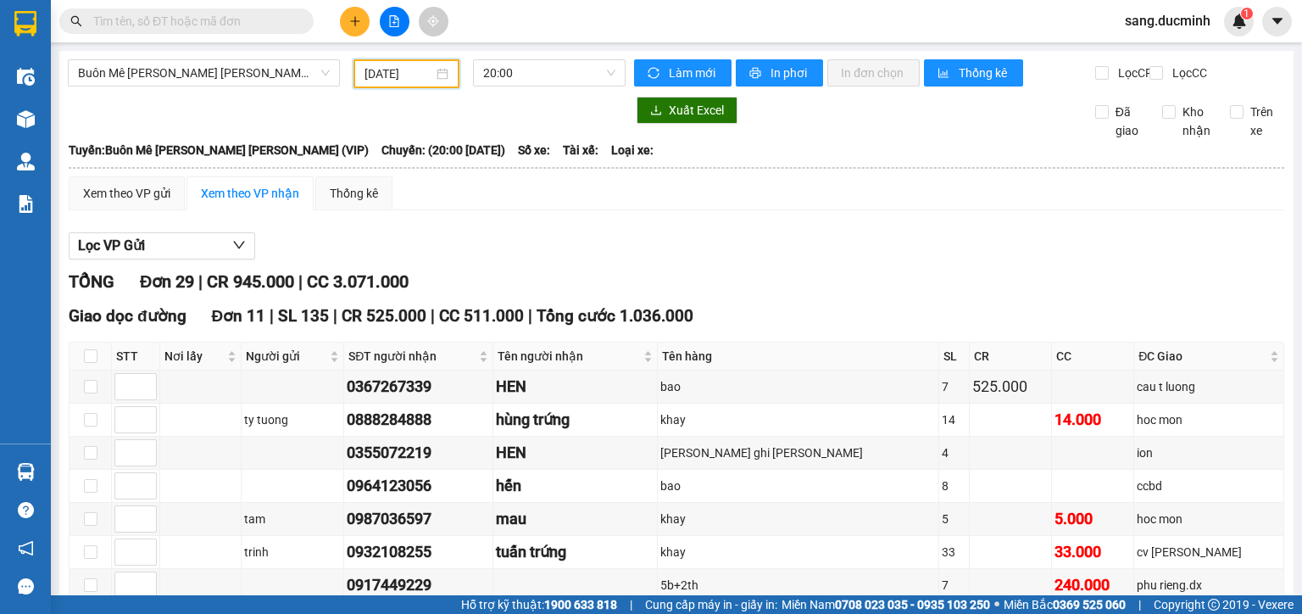
click at [387, 75] on input "[DATE]" at bounding box center [399, 73] width 68 height 19
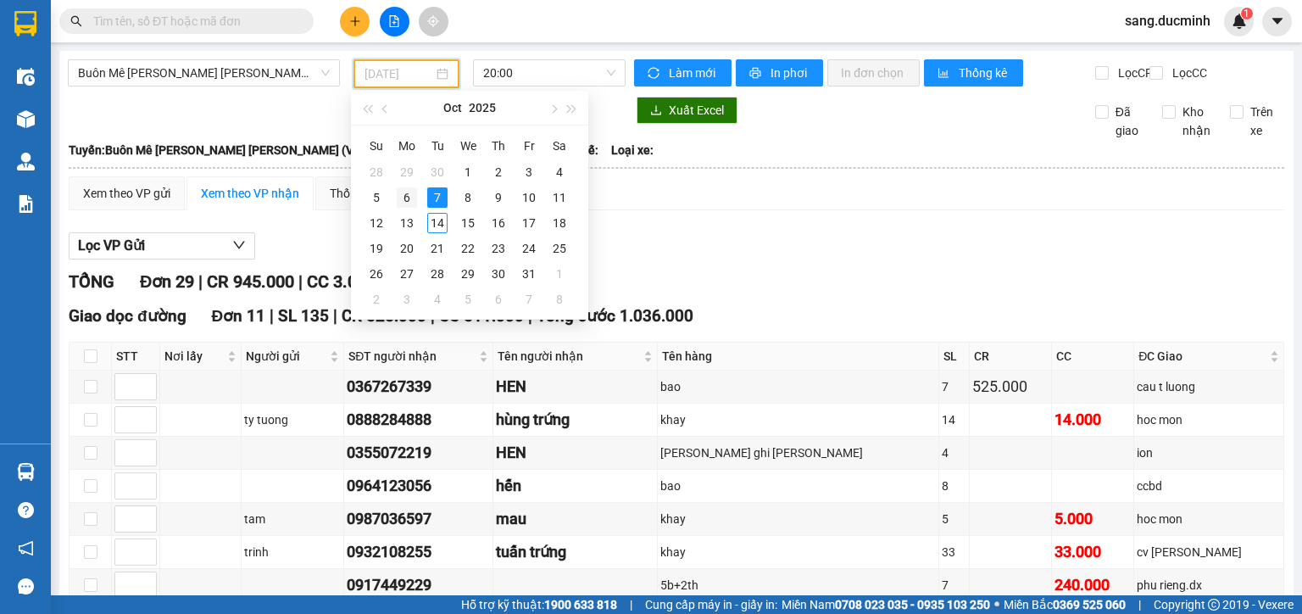
click at [412, 200] on div "6" at bounding box center [407, 197] width 20 height 20
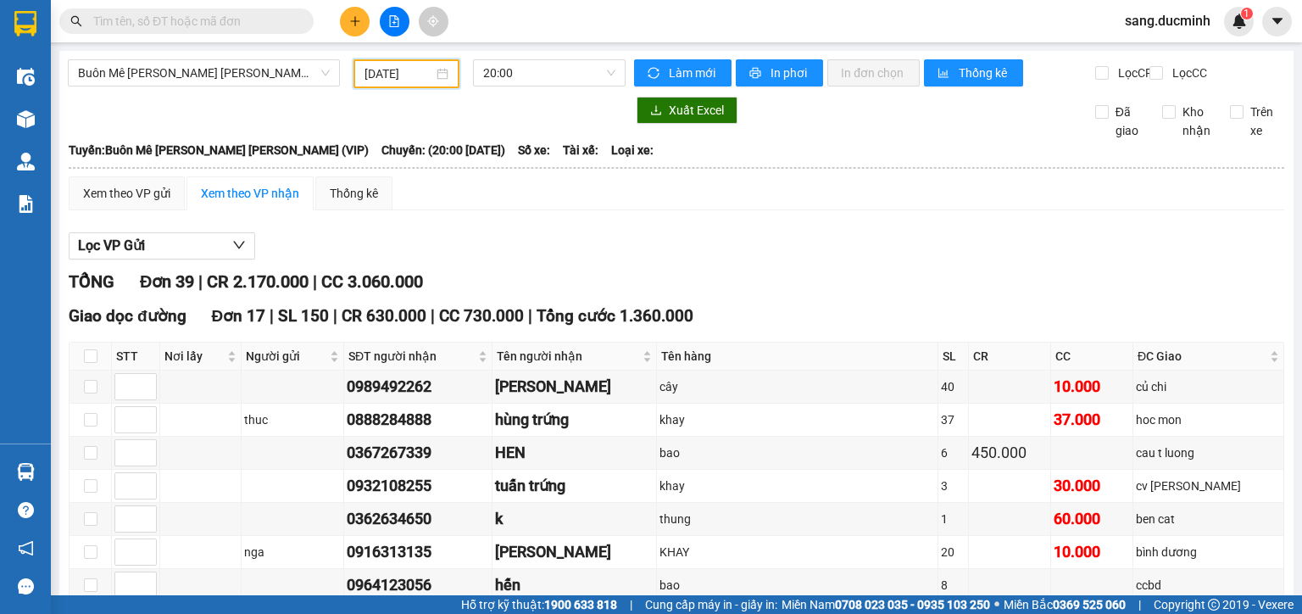
click at [380, 77] on input "[DATE]" at bounding box center [399, 73] width 68 height 19
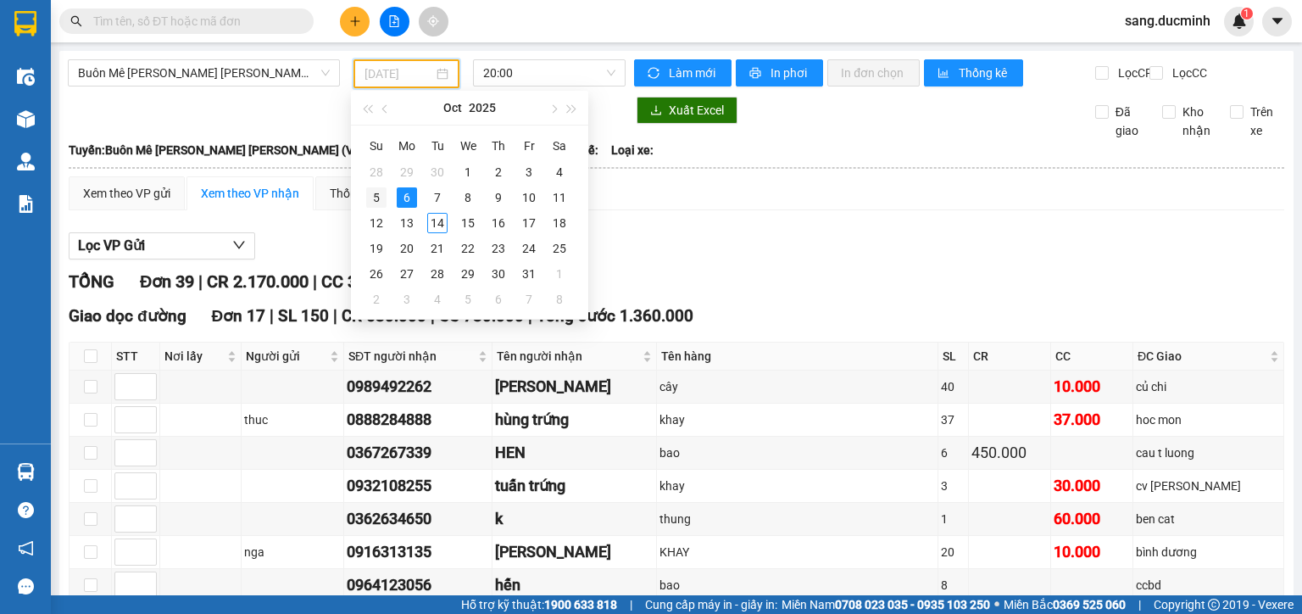
click at [373, 198] on div "5" at bounding box center [376, 197] width 20 height 20
type input "05/10/2025"
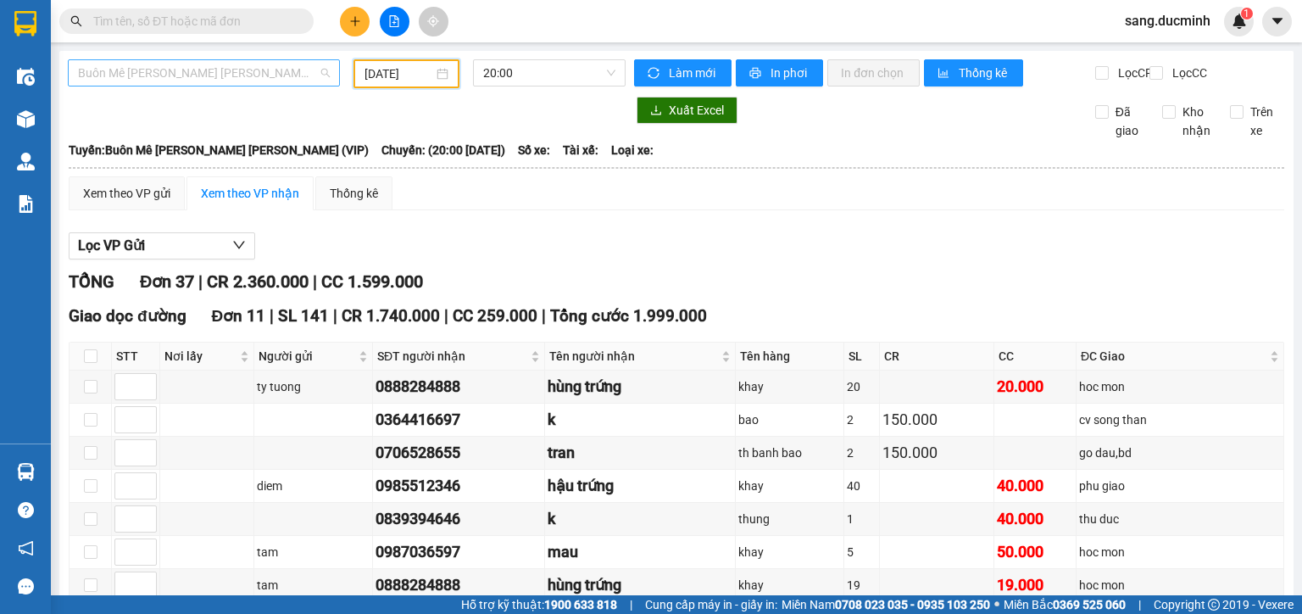
click at [296, 73] on span "Buôn Mê Thuột - [PERSON_NAME] (VIP)" at bounding box center [204, 72] width 252 height 25
click at [415, 120] on div at bounding box center [347, 110] width 558 height 27
click at [205, 17] on input "text" at bounding box center [193, 21] width 200 height 19
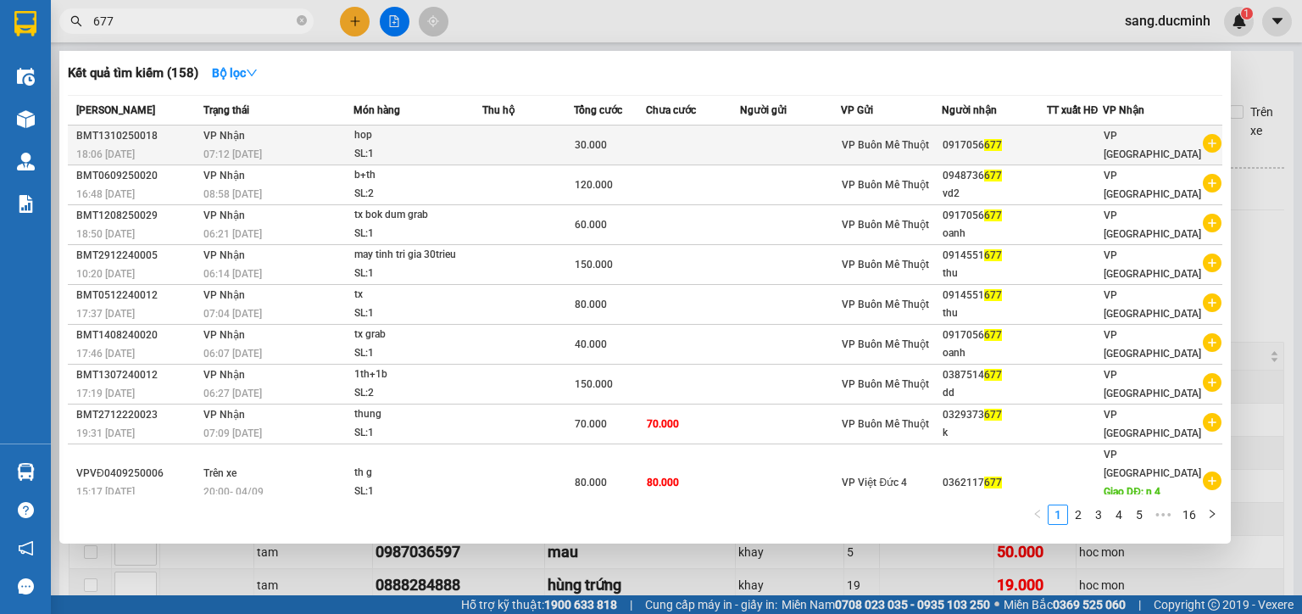
type input "677"
click at [955, 144] on div "0917056 677" at bounding box center [994, 145] width 103 height 18
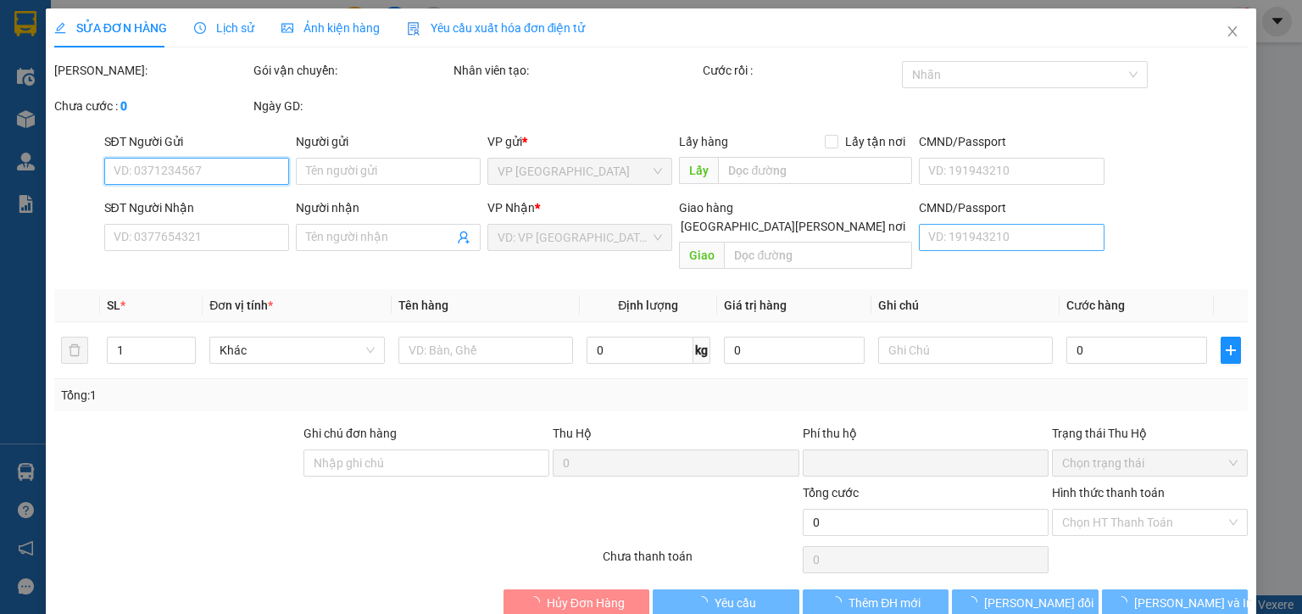
type input "0917056677"
type input "0"
type input "30.000"
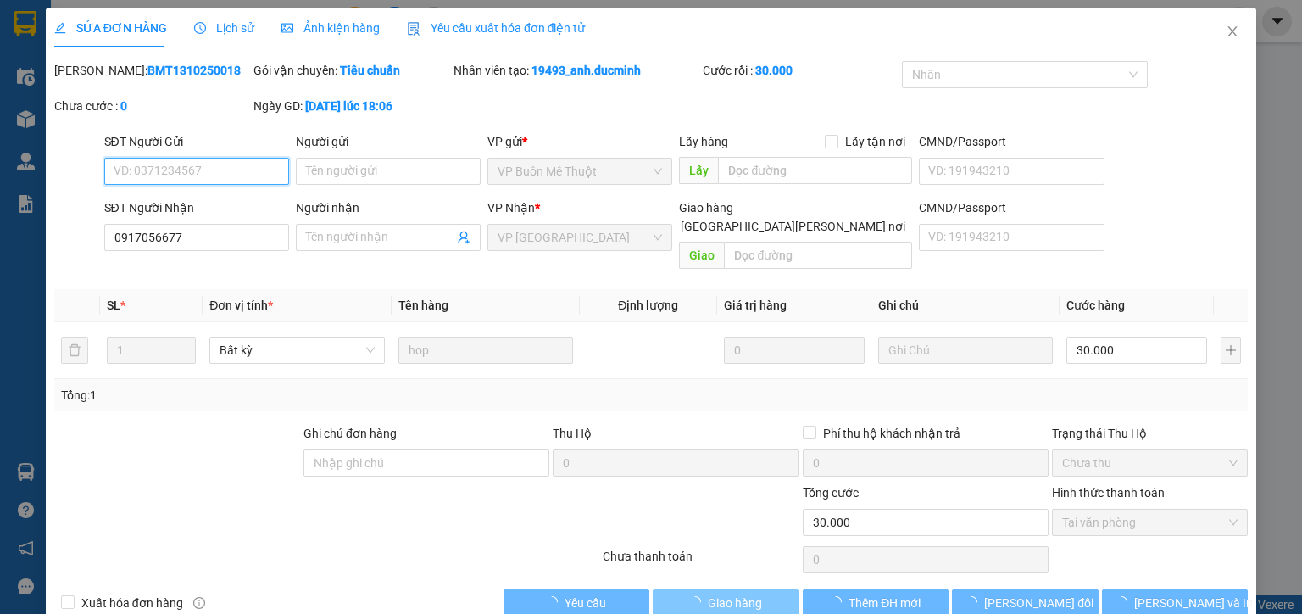
scroll to position [16, 0]
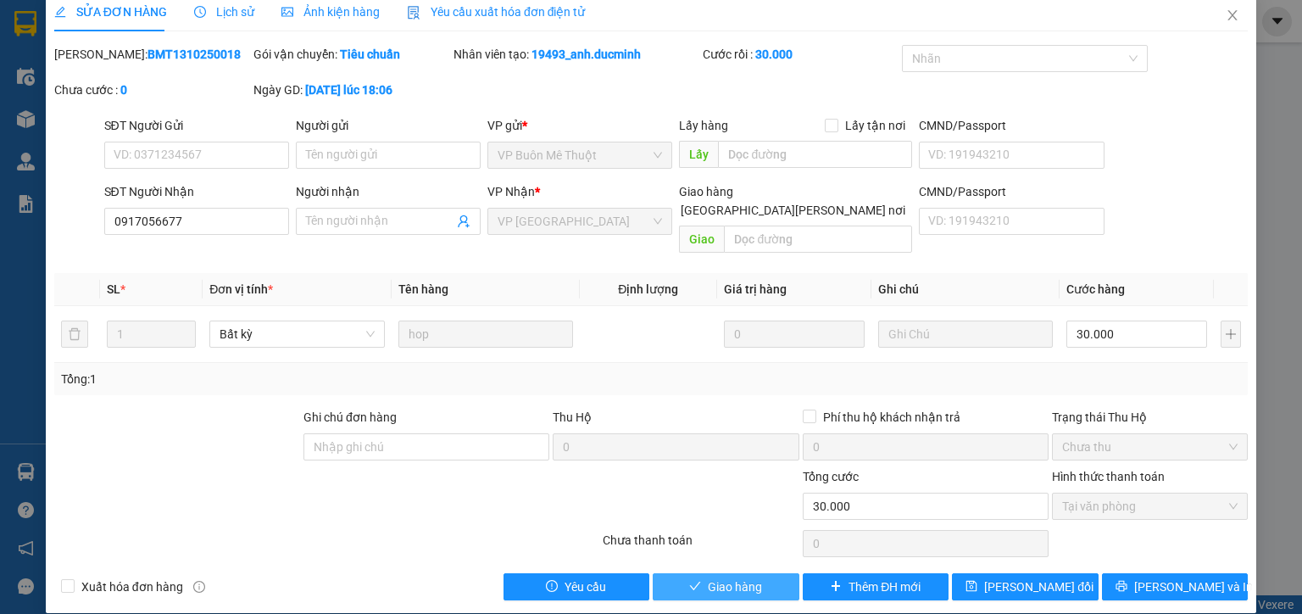
click at [749, 577] on span "Giao hàng" at bounding box center [735, 586] width 54 height 19
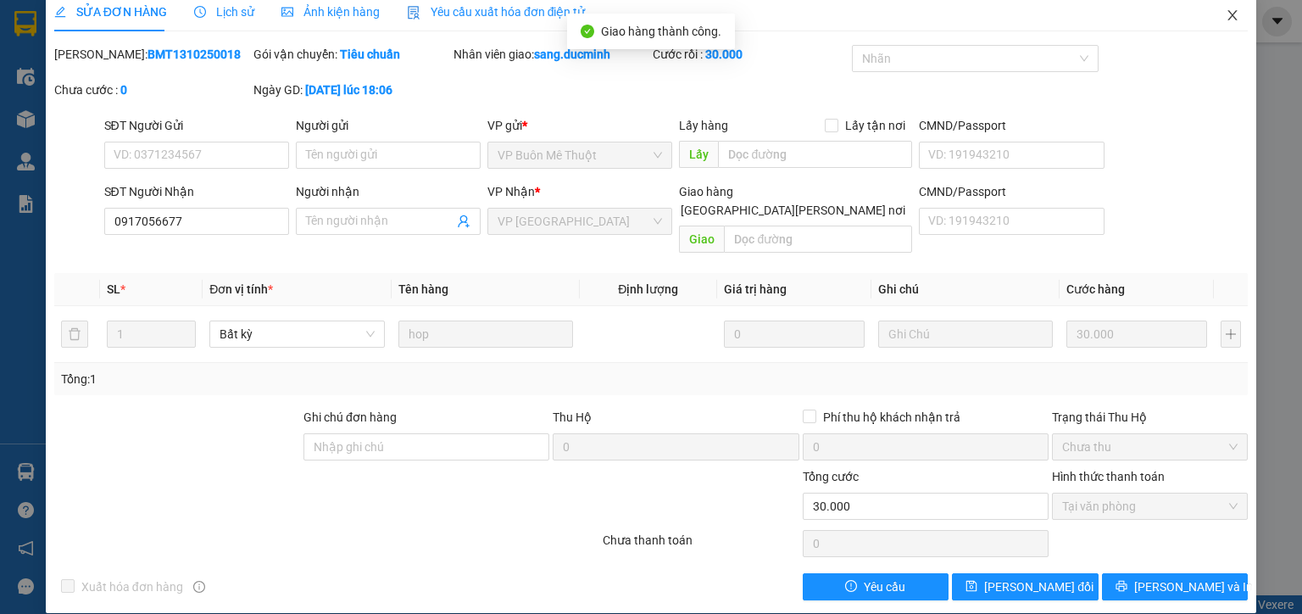
click at [1228, 16] on icon "close" at bounding box center [1232, 15] width 9 height 10
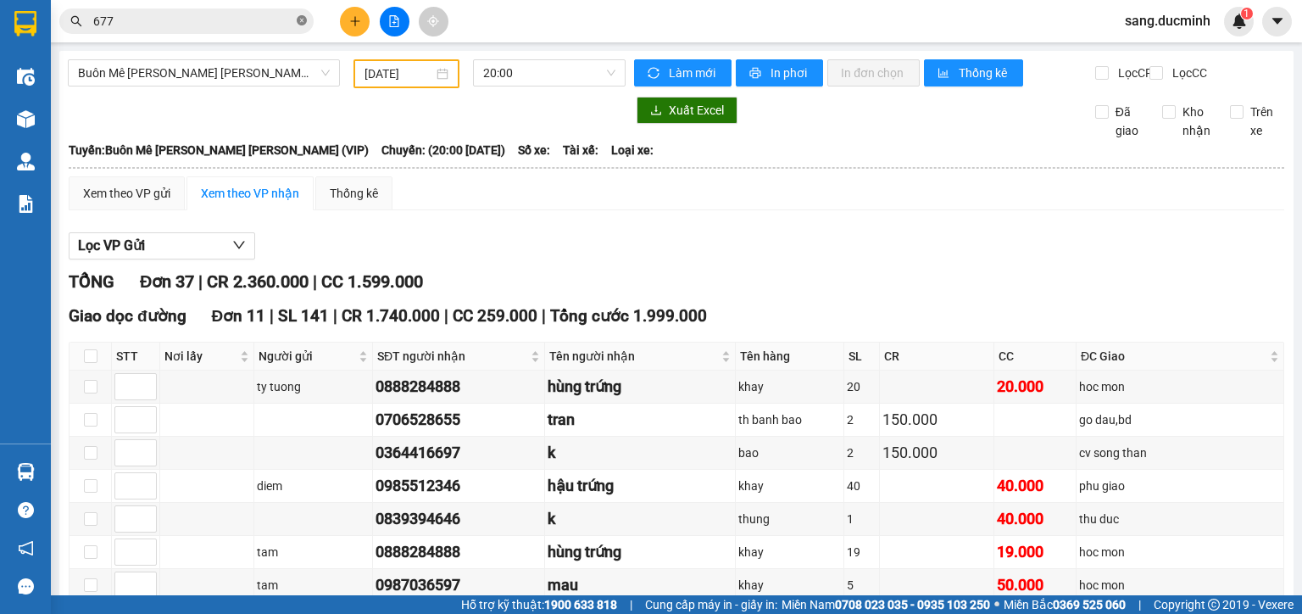
click at [298, 18] on icon "close-circle" at bounding box center [302, 20] width 10 height 10
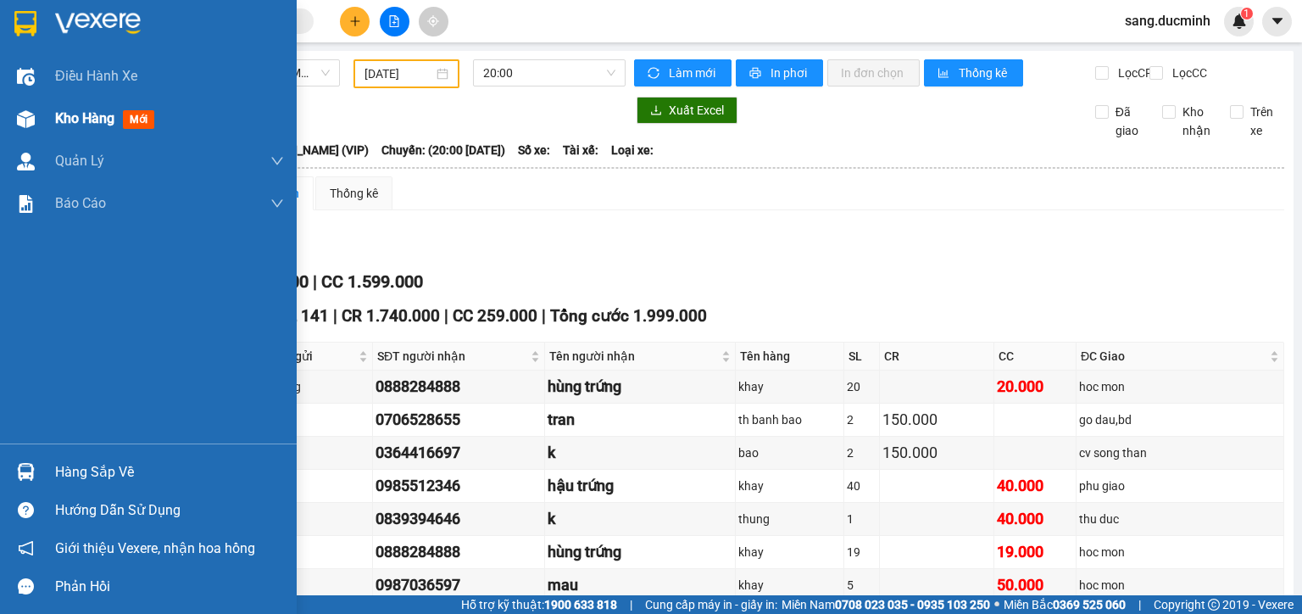
click at [88, 123] on span "Kho hàng" at bounding box center [84, 118] width 59 height 16
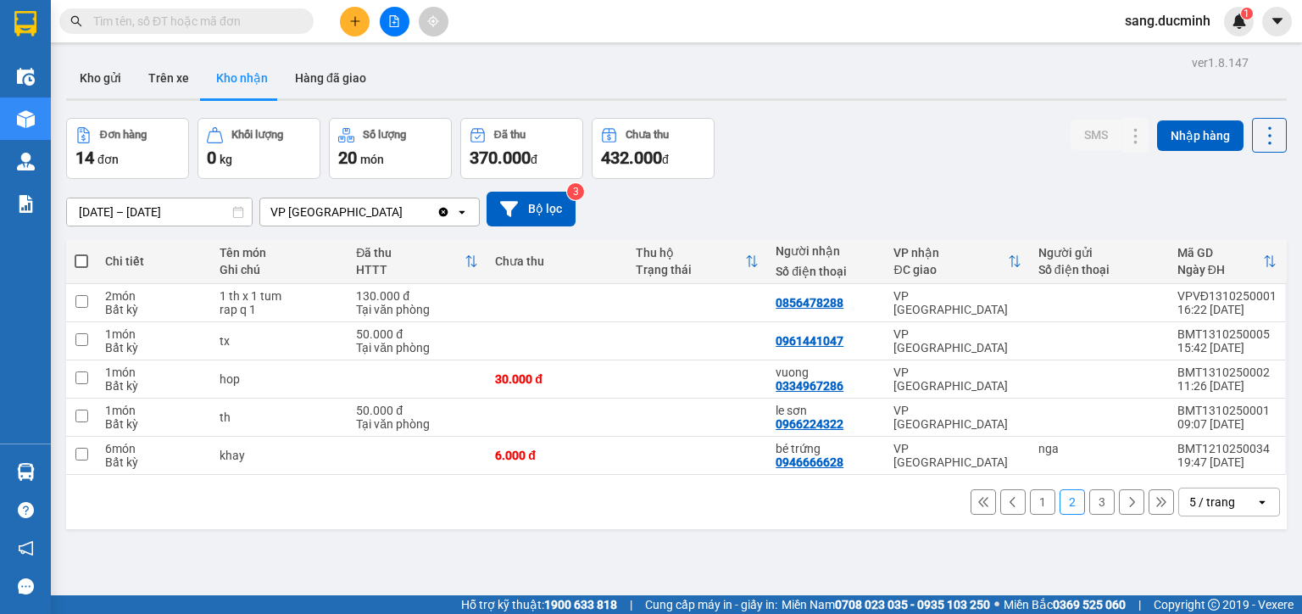
click at [1030, 502] on button "1" at bounding box center [1042, 501] width 25 height 25
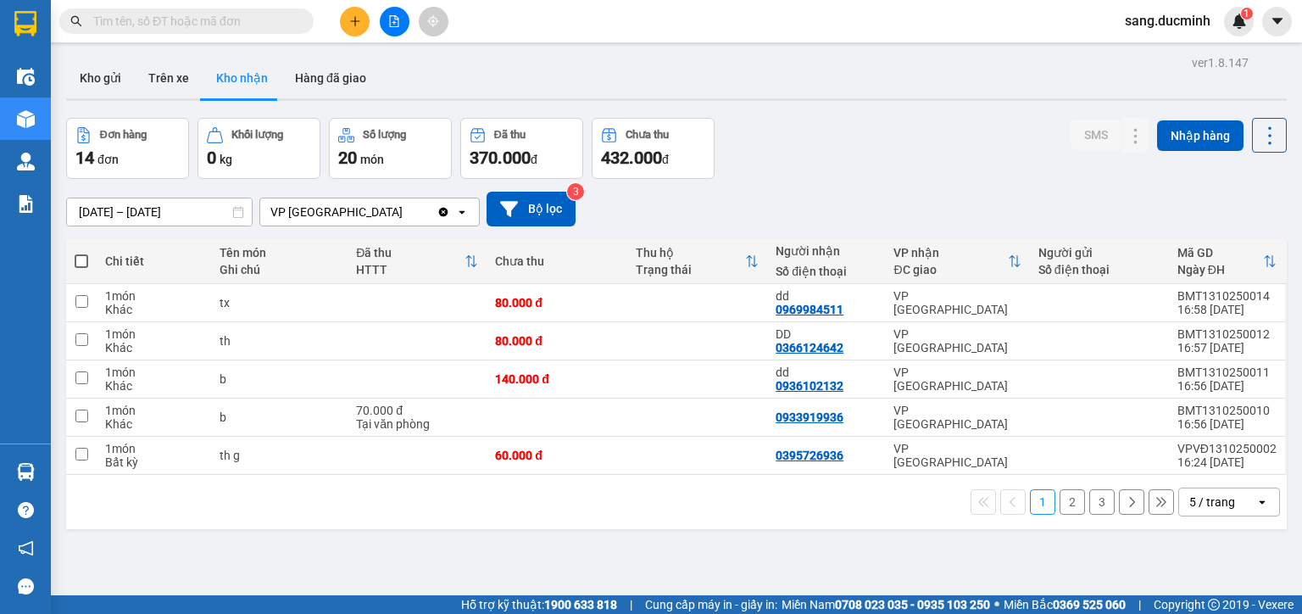
click at [1063, 508] on button "2" at bounding box center [1072, 501] width 25 height 25
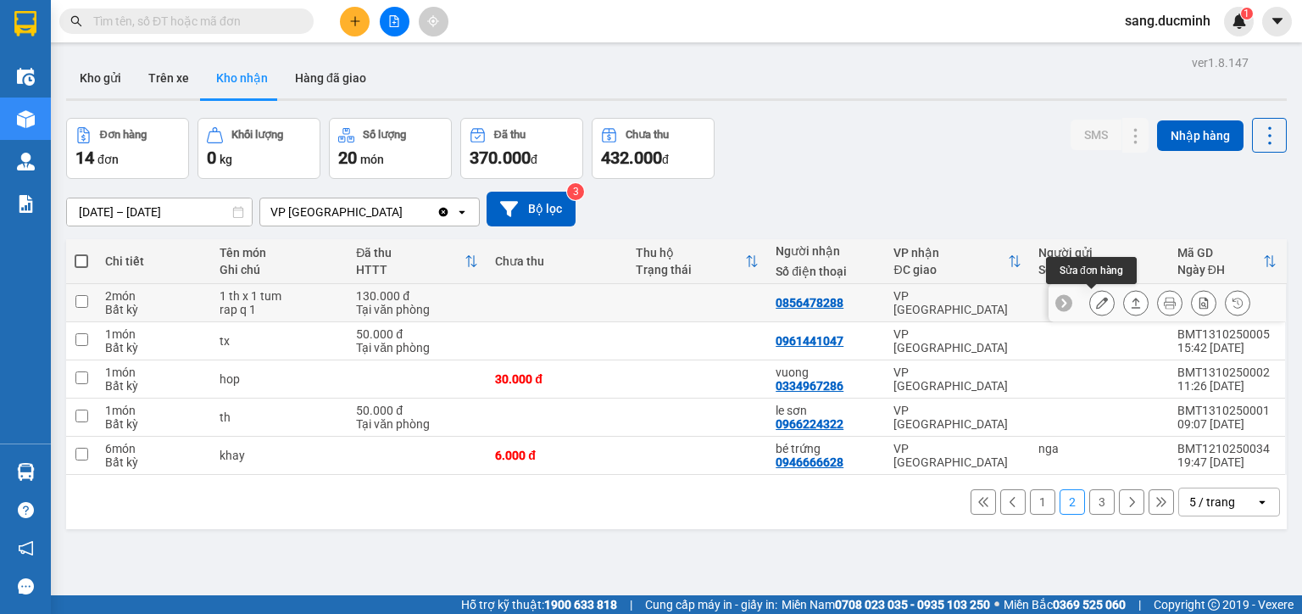
click at [1096, 304] on icon at bounding box center [1102, 303] width 12 height 12
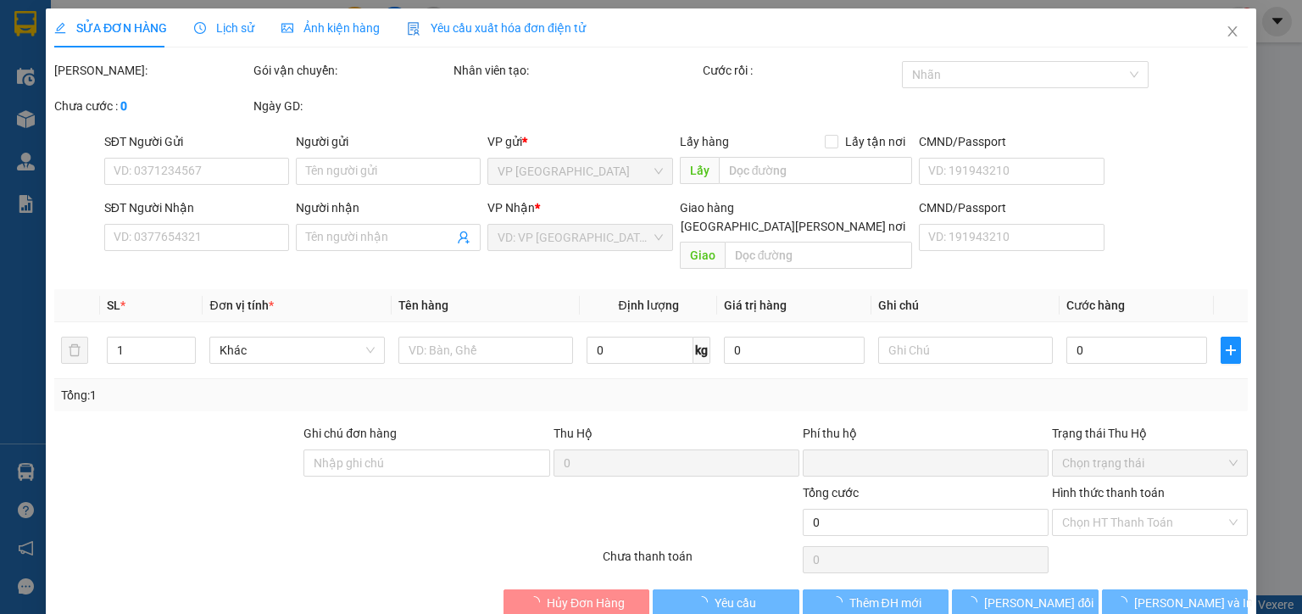
type input "0856478288"
type input "0"
type input "130.000"
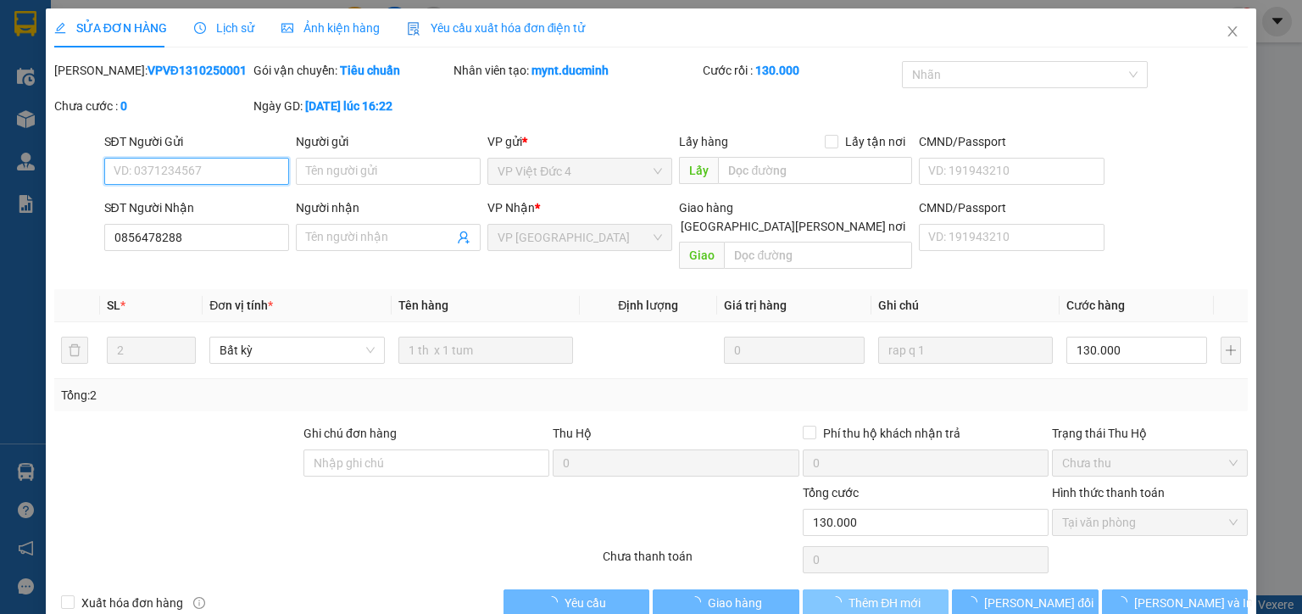
scroll to position [7, 0]
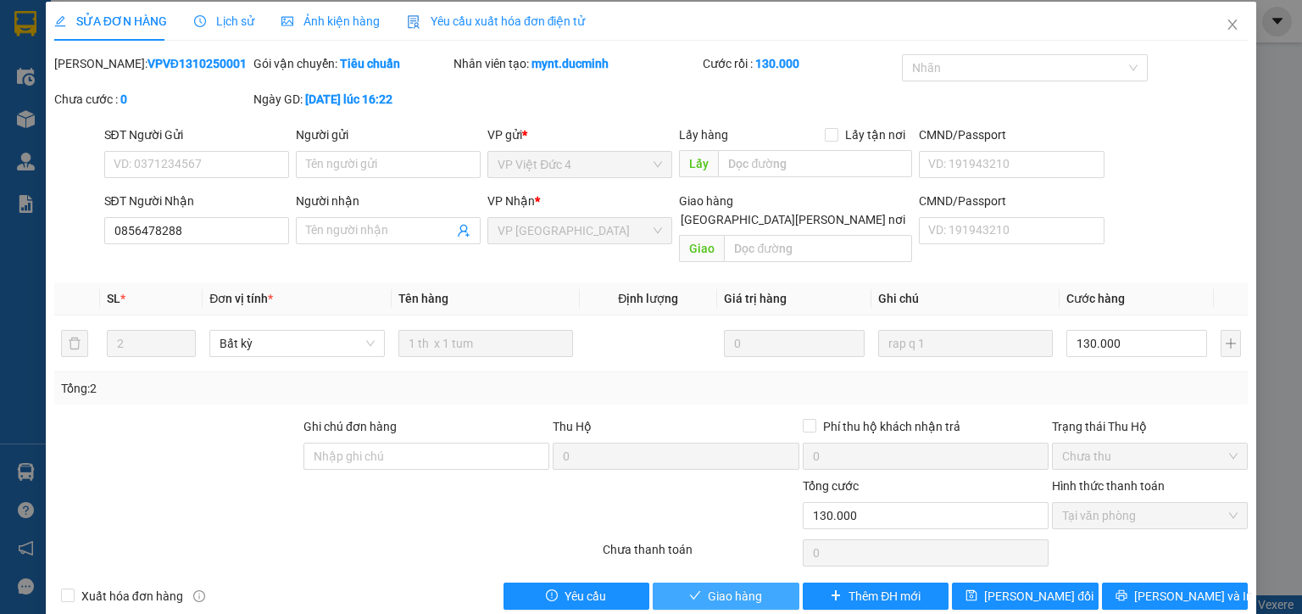
click at [755, 587] on span "Giao hàng" at bounding box center [735, 596] width 54 height 19
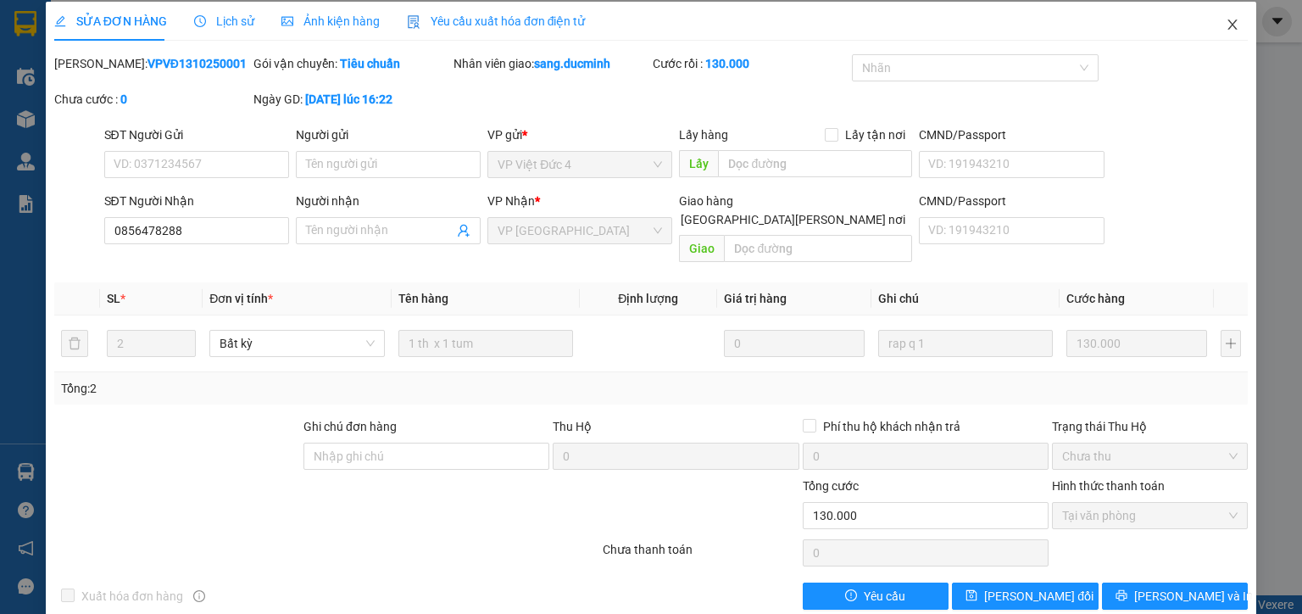
click at [1228, 24] on icon "close" at bounding box center [1232, 24] width 9 height 10
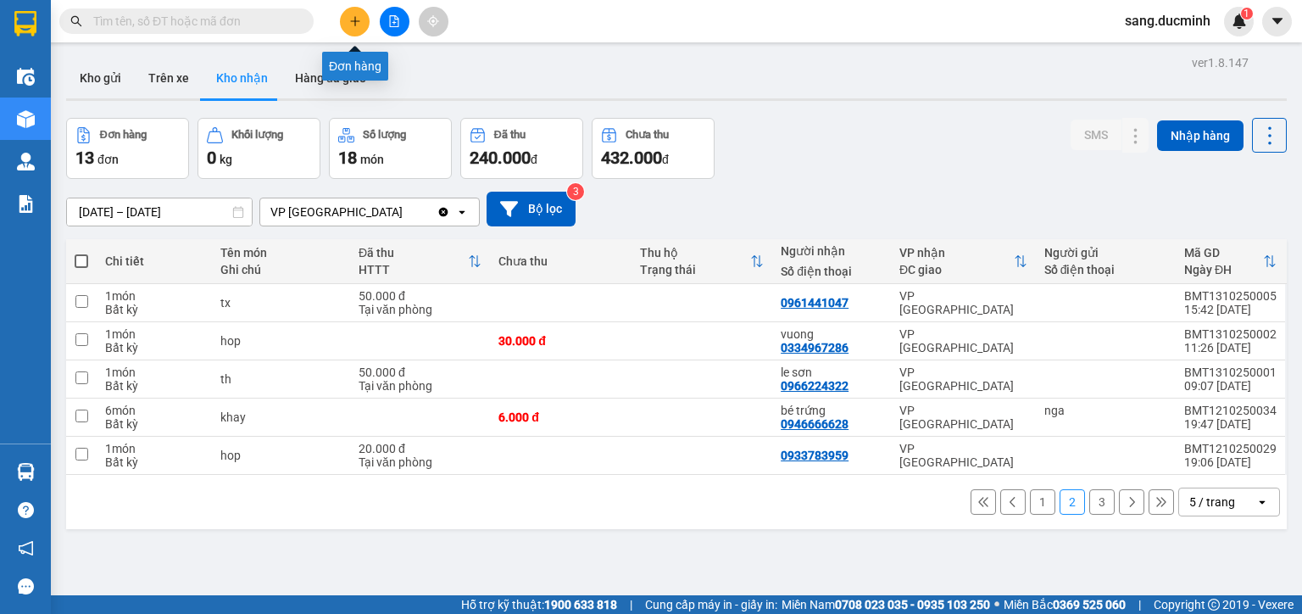
click at [350, 28] on button at bounding box center [355, 22] width 30 height 30
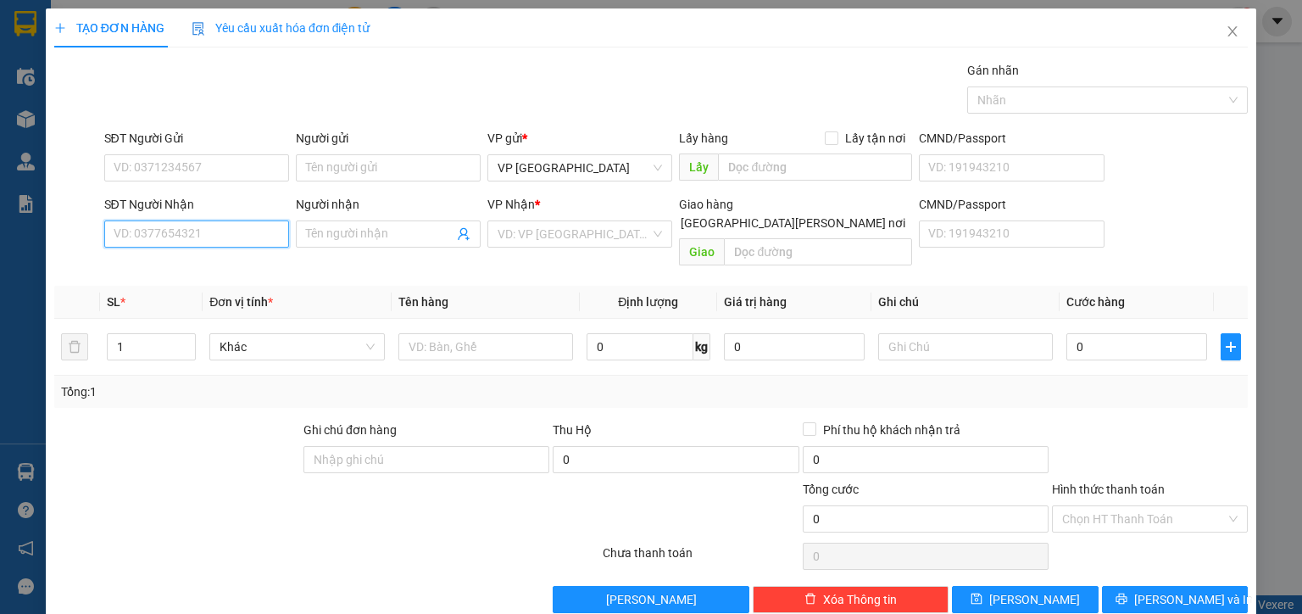
click at [248, 236] on input "SĐT Người Nhận" at bounding box center [196, 233] width 185 height 27
type input "0338307445"
click at [575, 225] on input "search" at bounding box center [574, 233] width 153 height 25
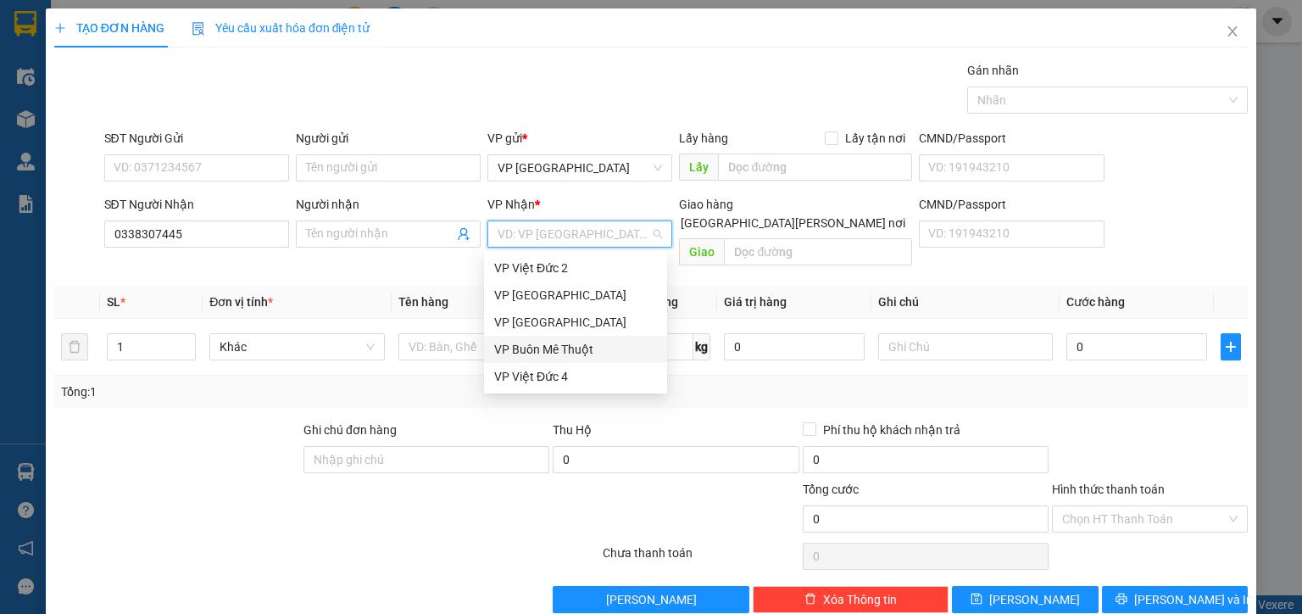
click at [565, 354] on div "VP Buôn Mê Thuột" at bounding box center [575, 349] width 163 height 19
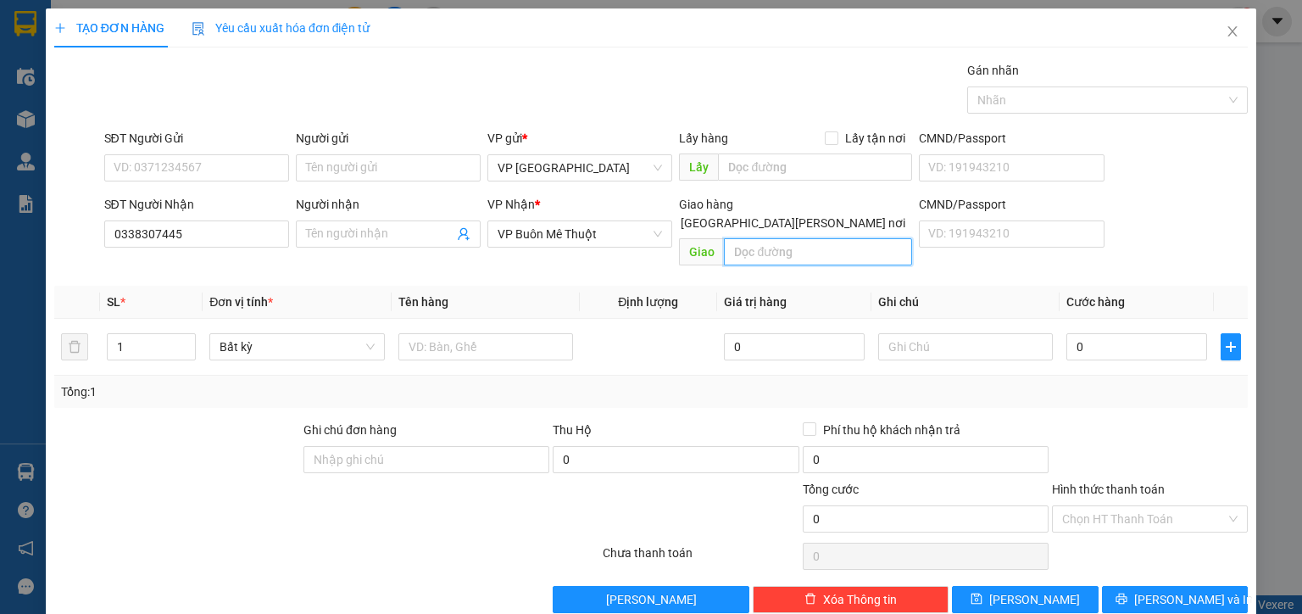
click at [755, 238] on input "text" at bounding box center [818, 251] width 188 height 27
type input "thuan hanh dak song"
drag, startPoint x: 130, startPoint y: 329, endPoint x: 88, endPoint y: 346, distance: 44.9
click at [88, 346] on tr "1 Bất kỳ 0 0" at bounding box center [651, 347] width 1194 height 57
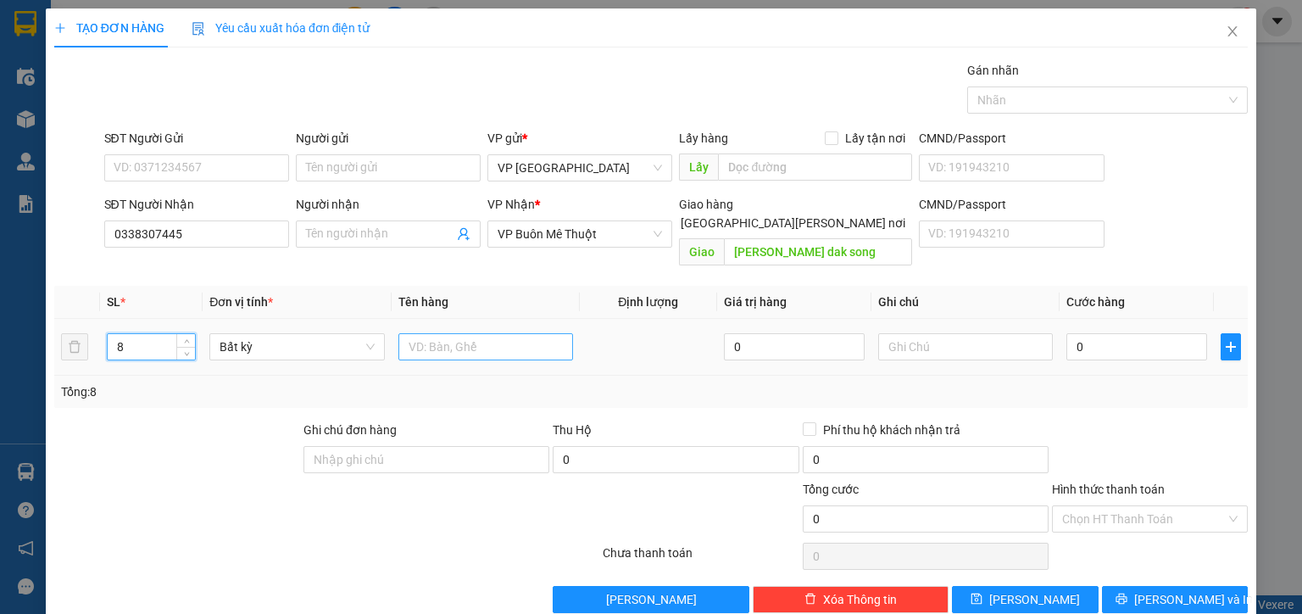
type input "8"
click at [481, 333] on input "text" at bounding box center [485, 346] width 175 height 27
type input "mon"
click at [1111, 333] on input "0" at bounding box center [1137, 346] width 141 height 27
type input "5"
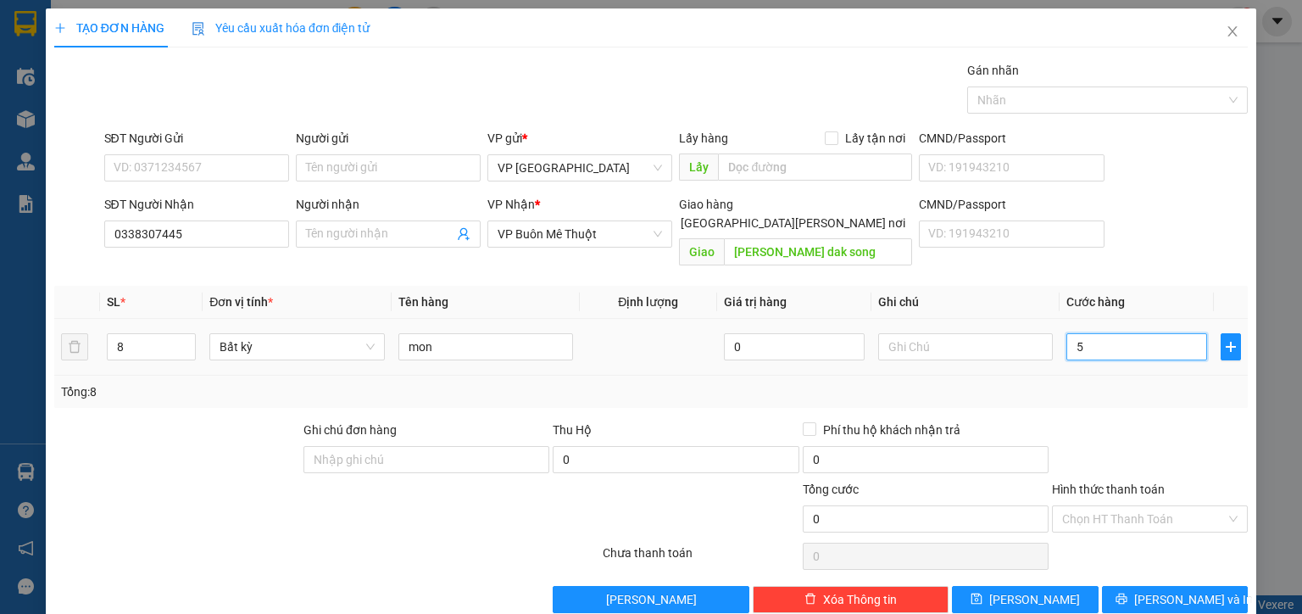
type input "5"
type input "55"
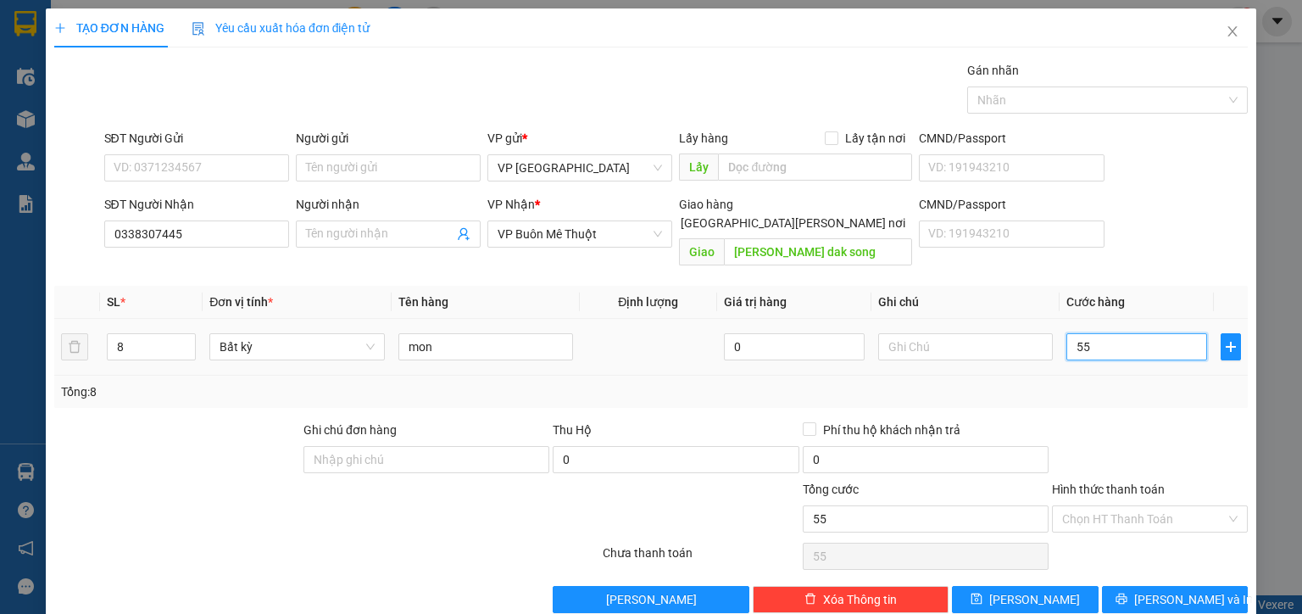
type input "550"
type input "550.000"
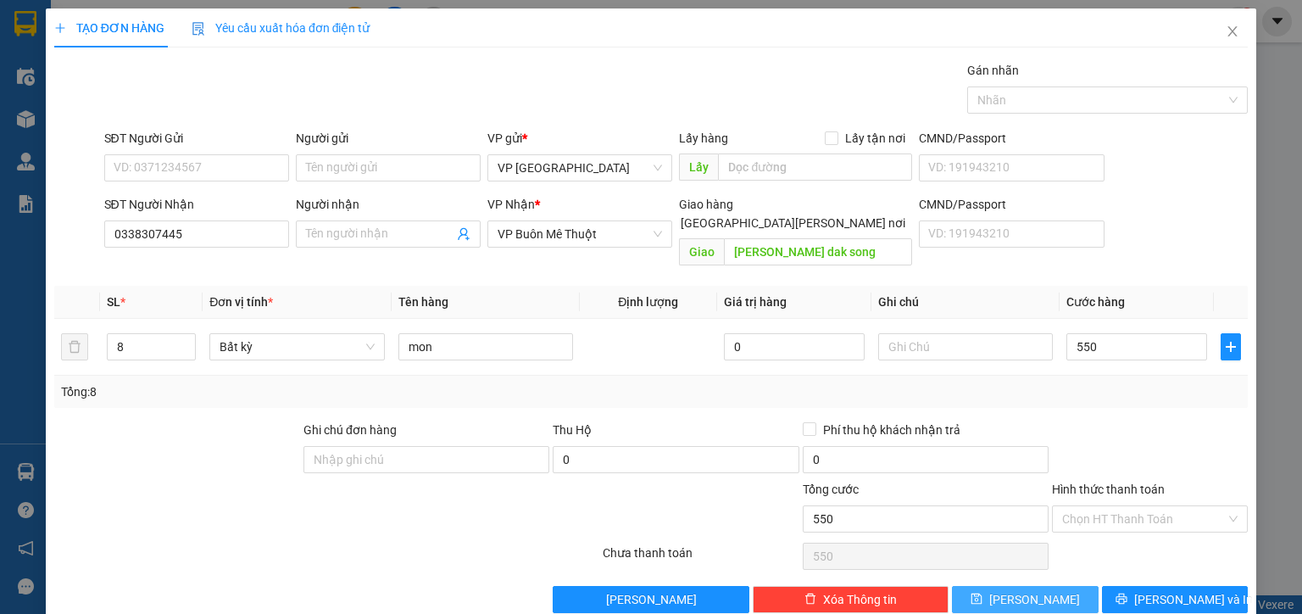
type input "550.000"
click at [1050, 586] on button "Lưu" at bounding box center [1025, 599] width 147 height 27
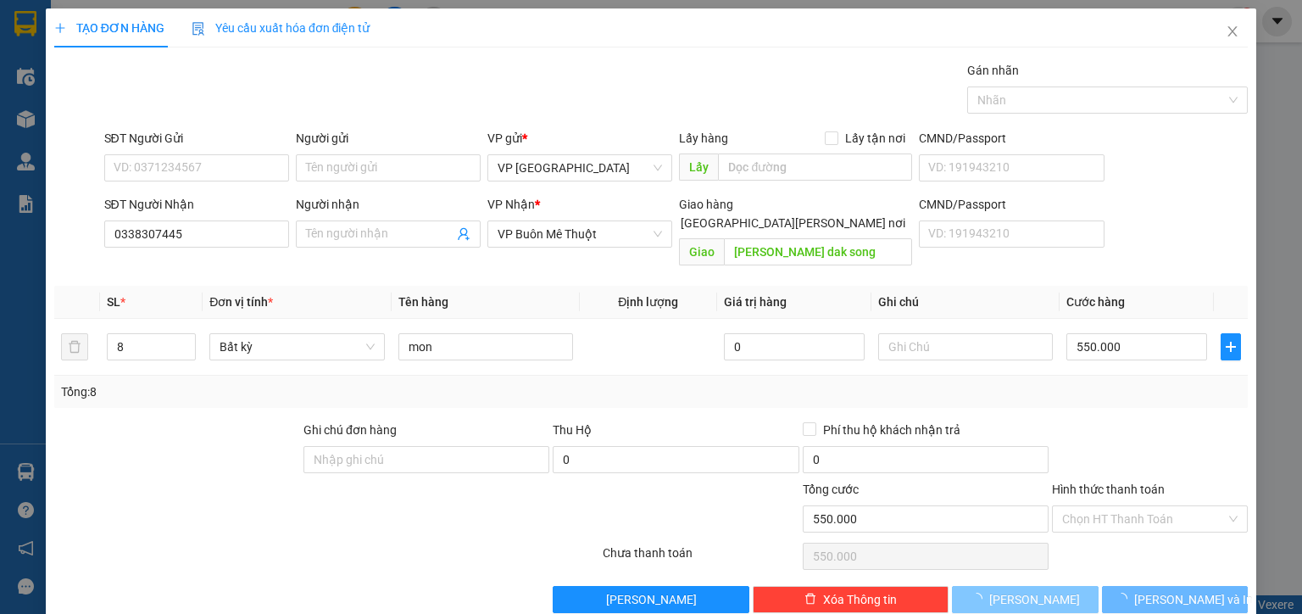
type input "1"
type input "0"
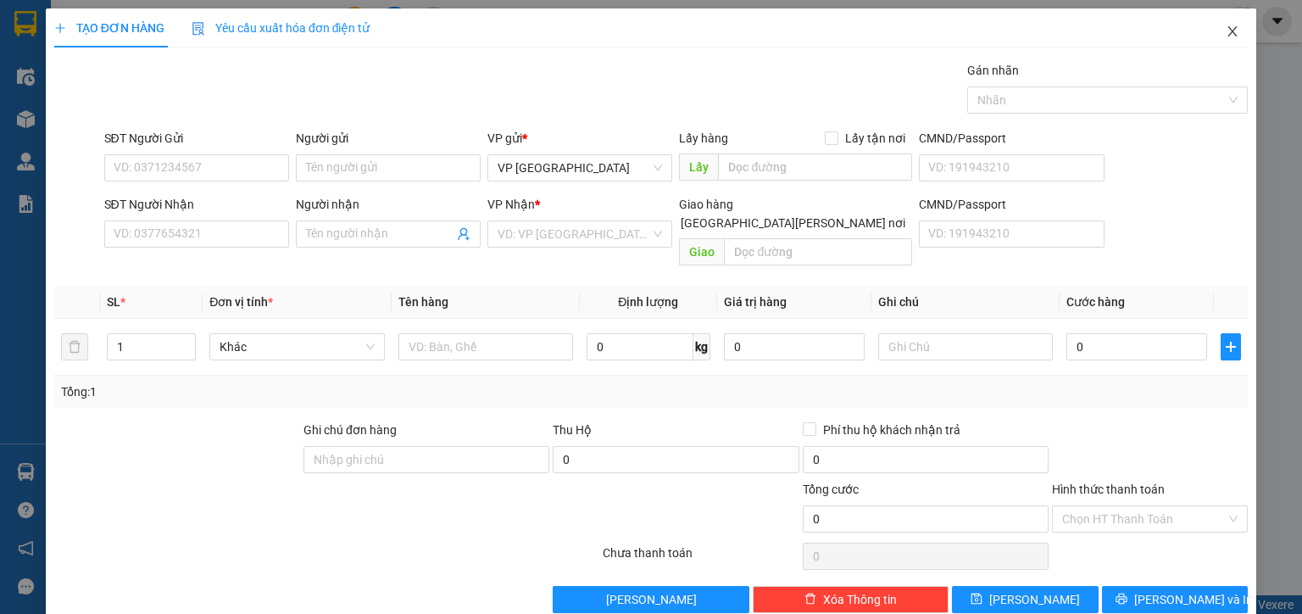
click at [1226, 27] on icon "close" at bounding box center [1233, 32] width 14 height 14
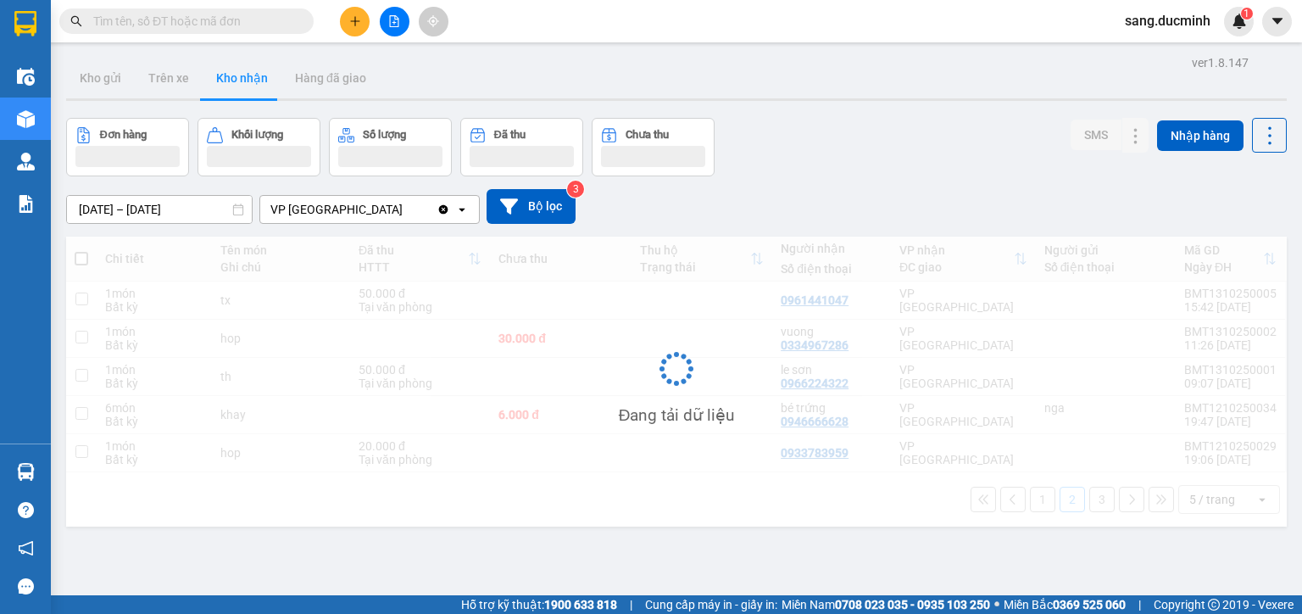
click at [125, 19] on input "text" at bounding box center [193, 21] width 200 height 19
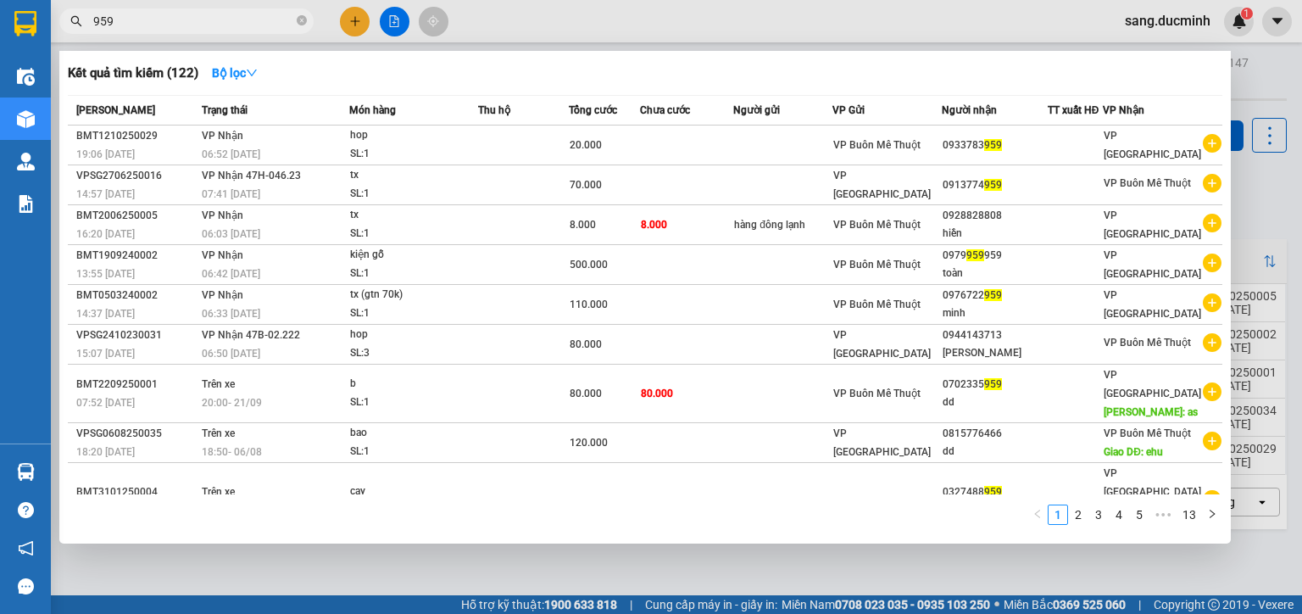
type input "959"
click at [302, 22] on icon "close-circle" at bounding box center [302, 20] width 10 height 10
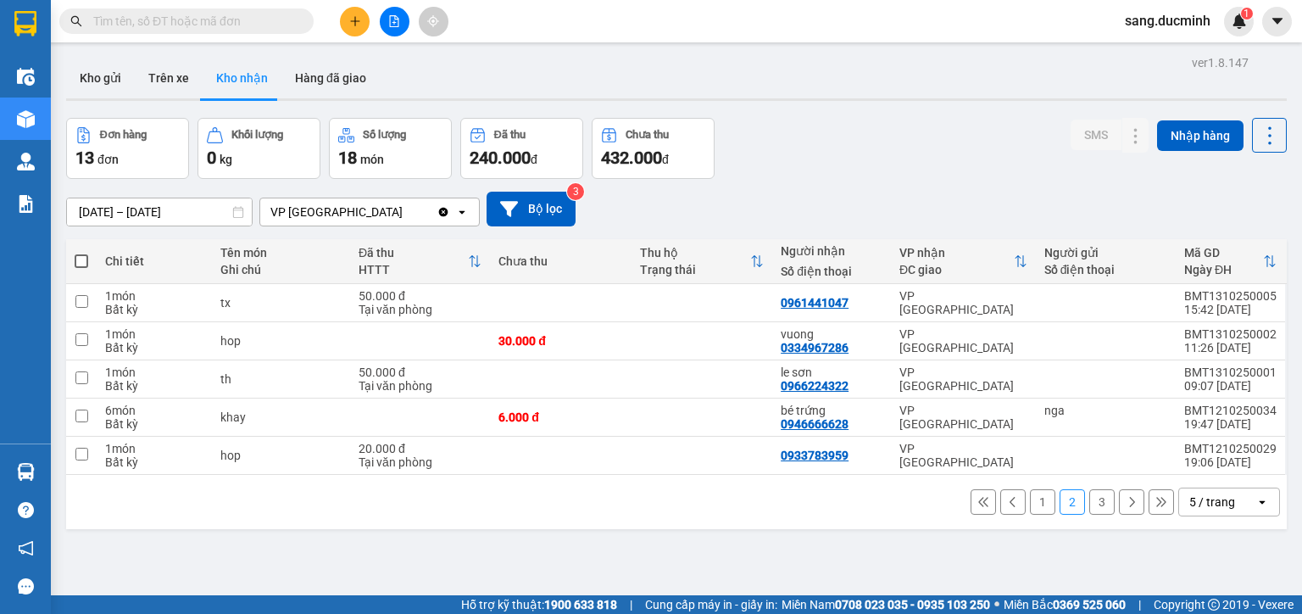
click at [237, 19] on input "text" at bounding box center [193, 21] width 200 height 19
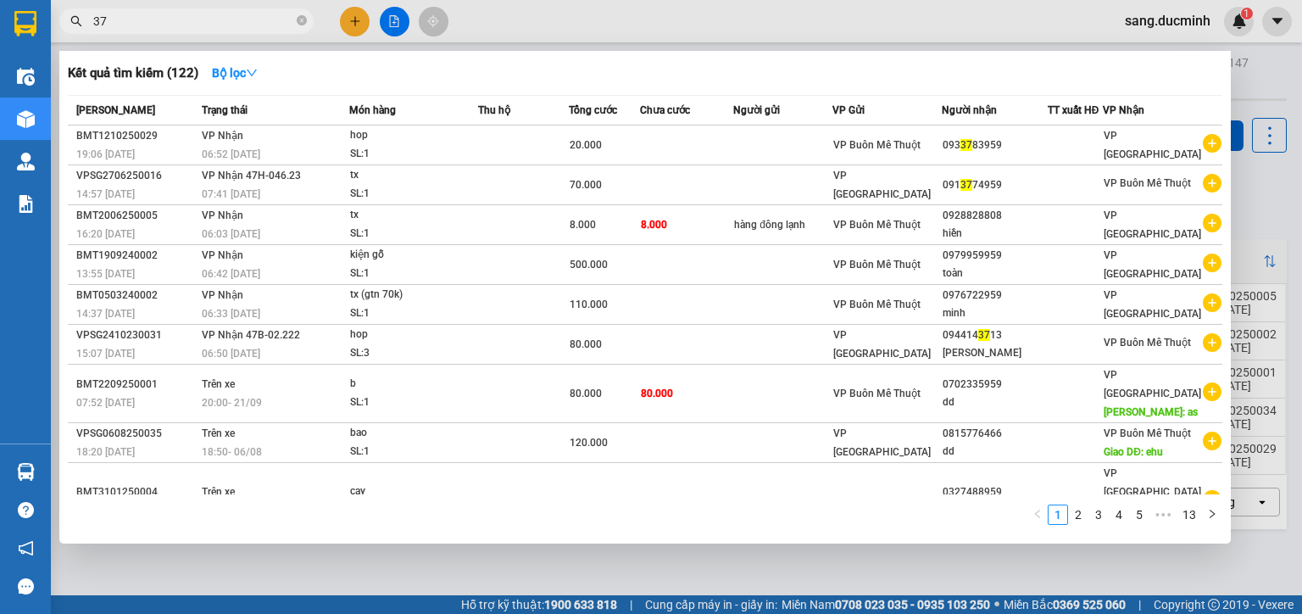
type input "378"
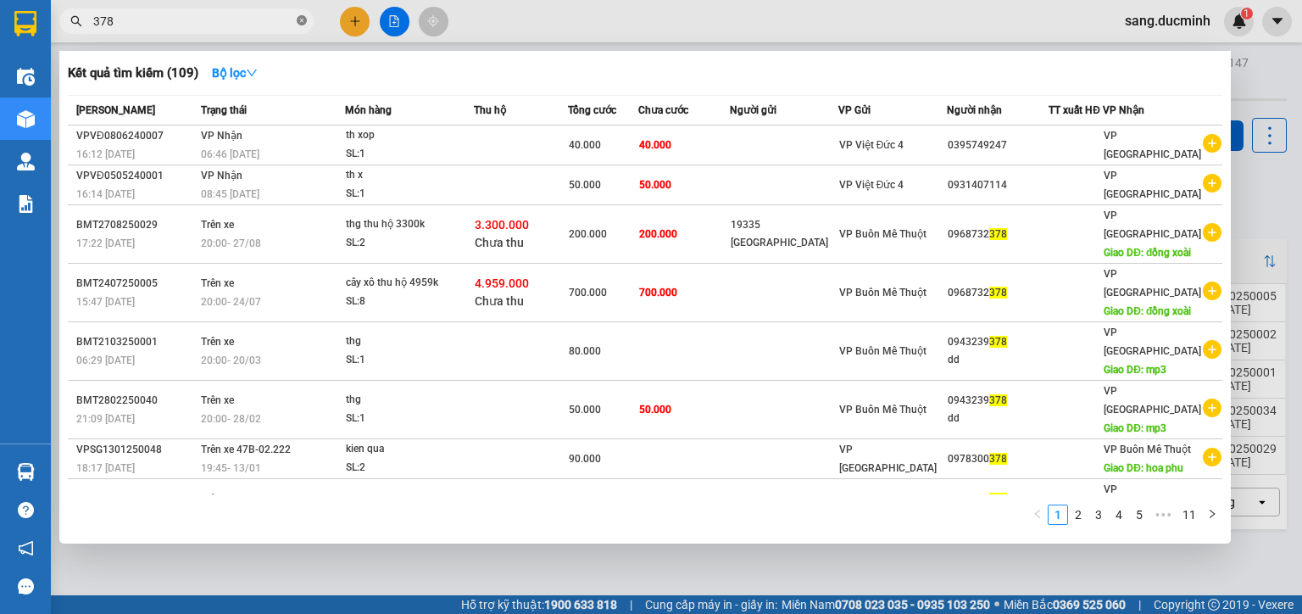
click at [302, 19] on icon "close-circle" at bounding box center [302, 20] width 10 height 10
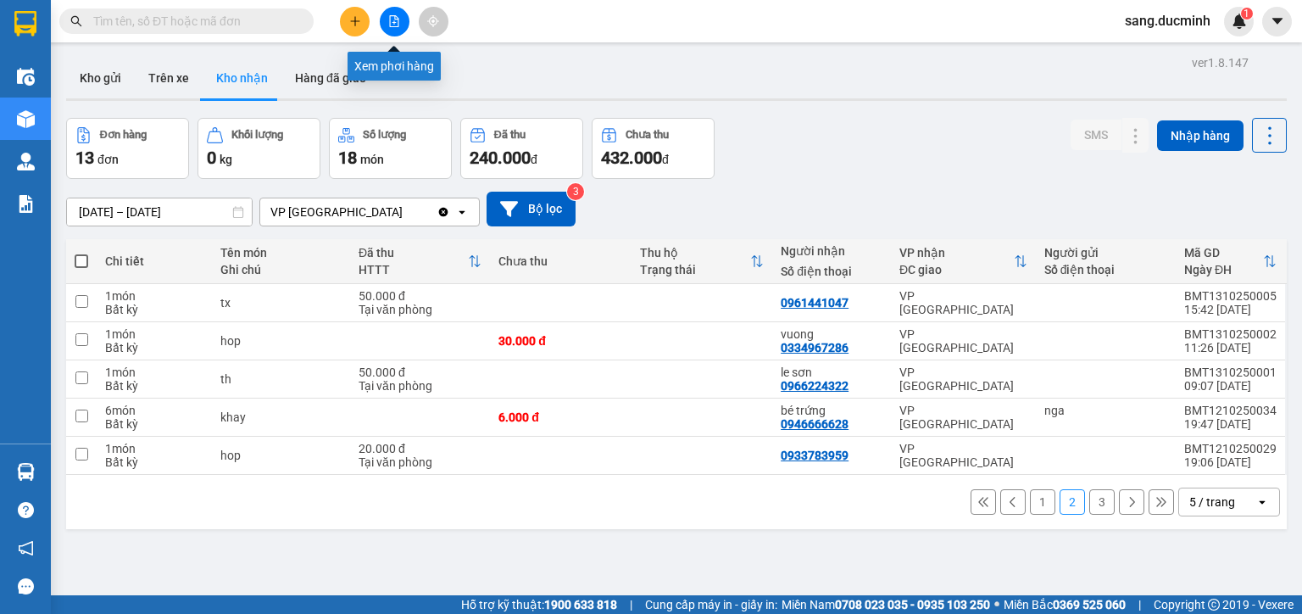
click at [390, 25] on icon "file-add" at bounding box center [394, 21] width 9 height 12
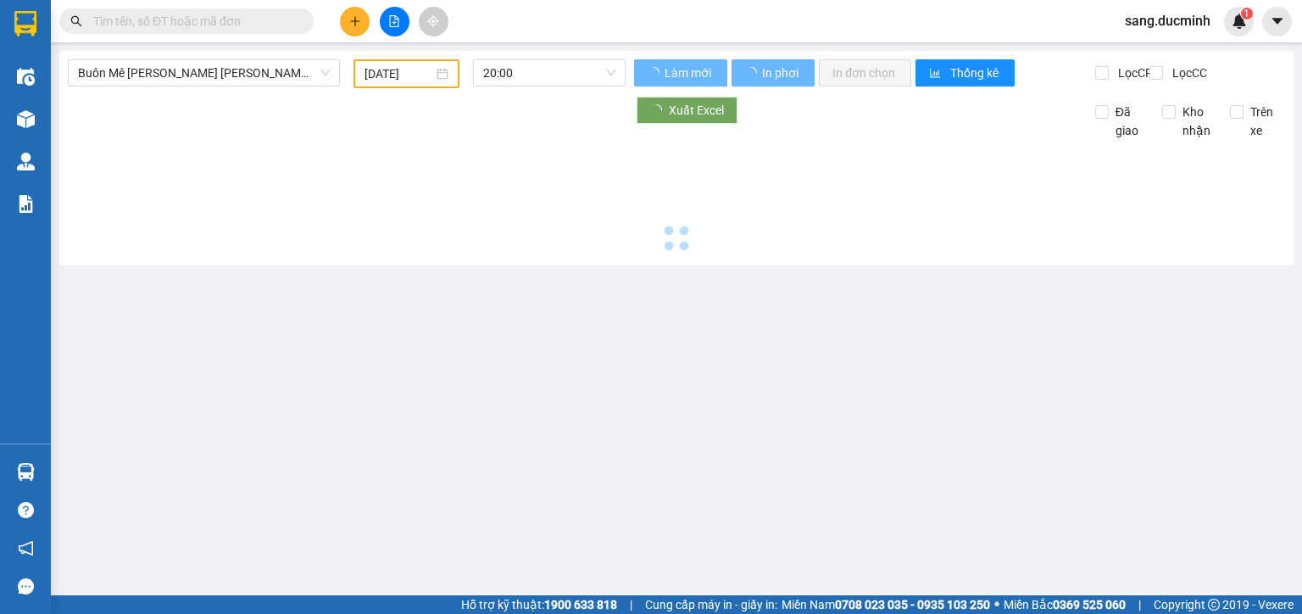
type input "[DATE]"
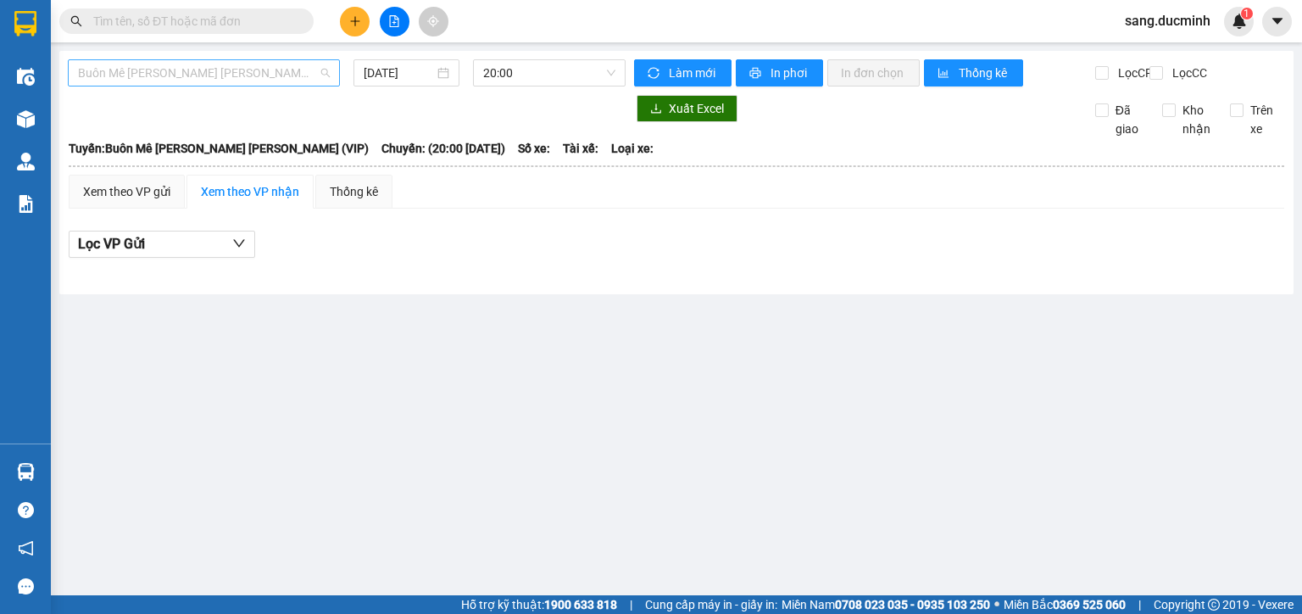
click at [237, 75] on span "Buôn Mê Thuột - [PERSON_NAME] (VIP)" at bounding box center [204, 72] width 252 height 25
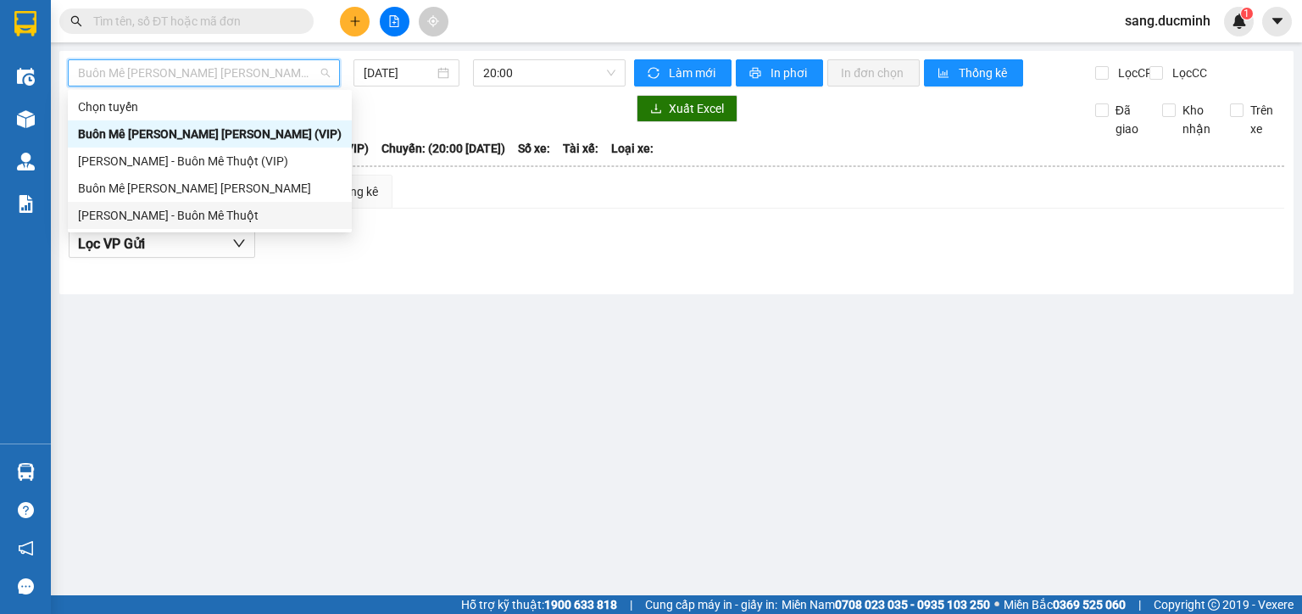
click at [204, 223] on div "[PERSON_NAME] - Buôn Mê Thuột" at bounding box center [210, 215] width 264 height 19
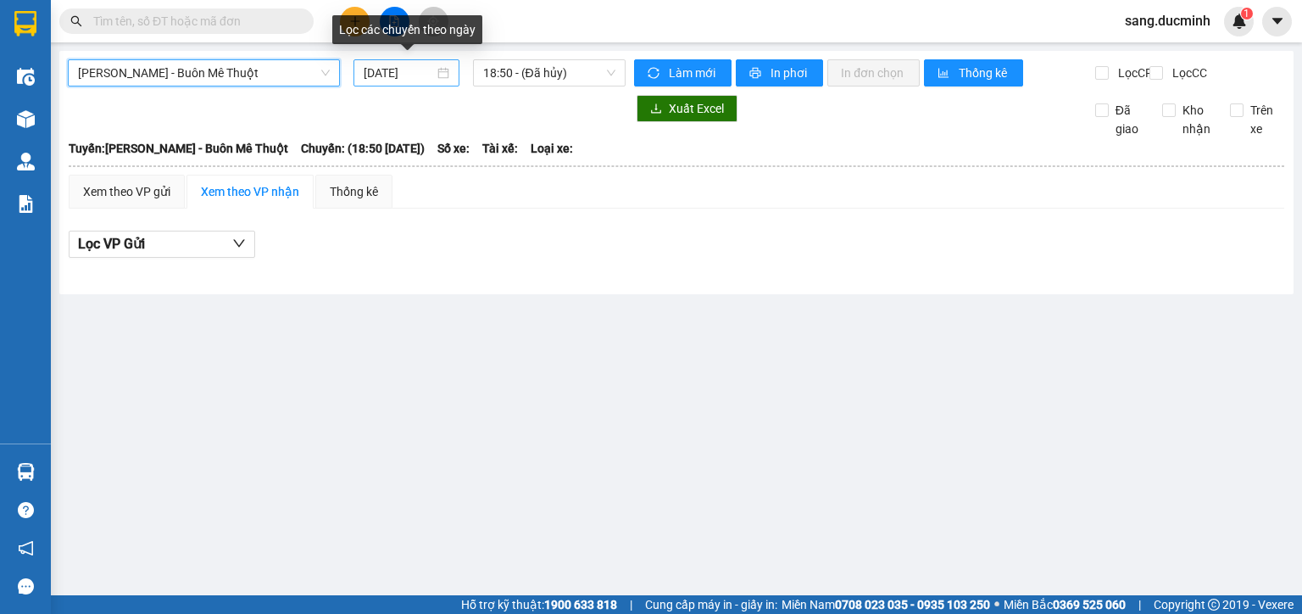
click at [385, 74] on input "[DATE]" at bounding box center [399, 73] width 70 height 19
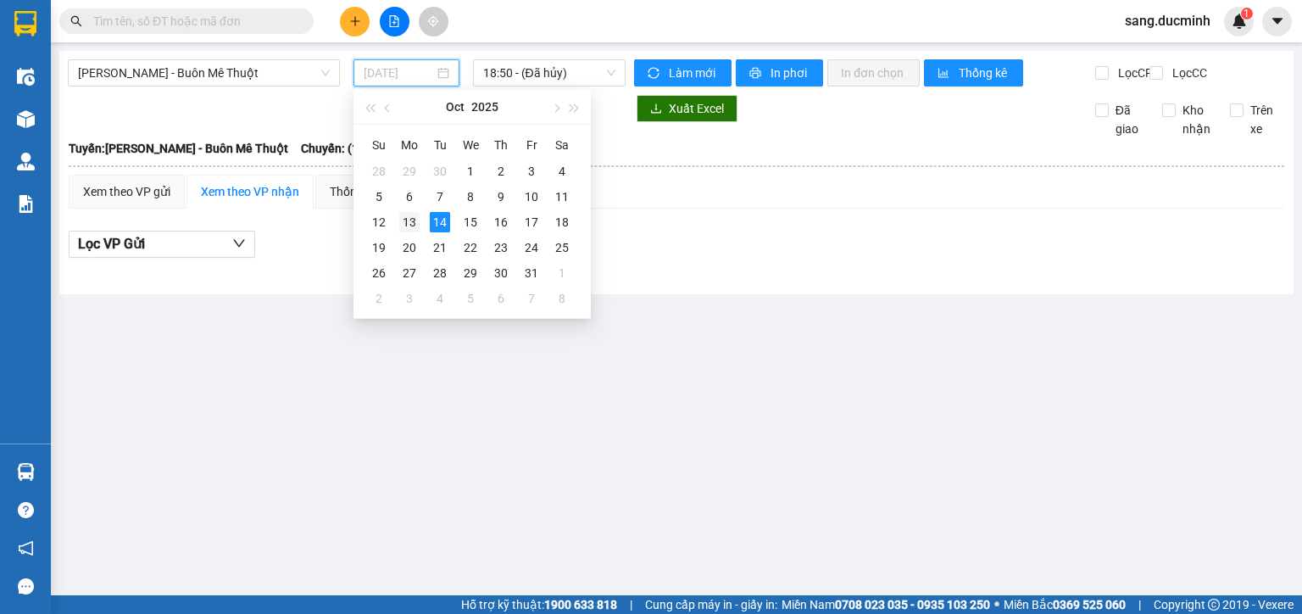
click at [404, 224] on div "13" at bounding box center [409, 222] width 20 height 20
type input "[DATE]"
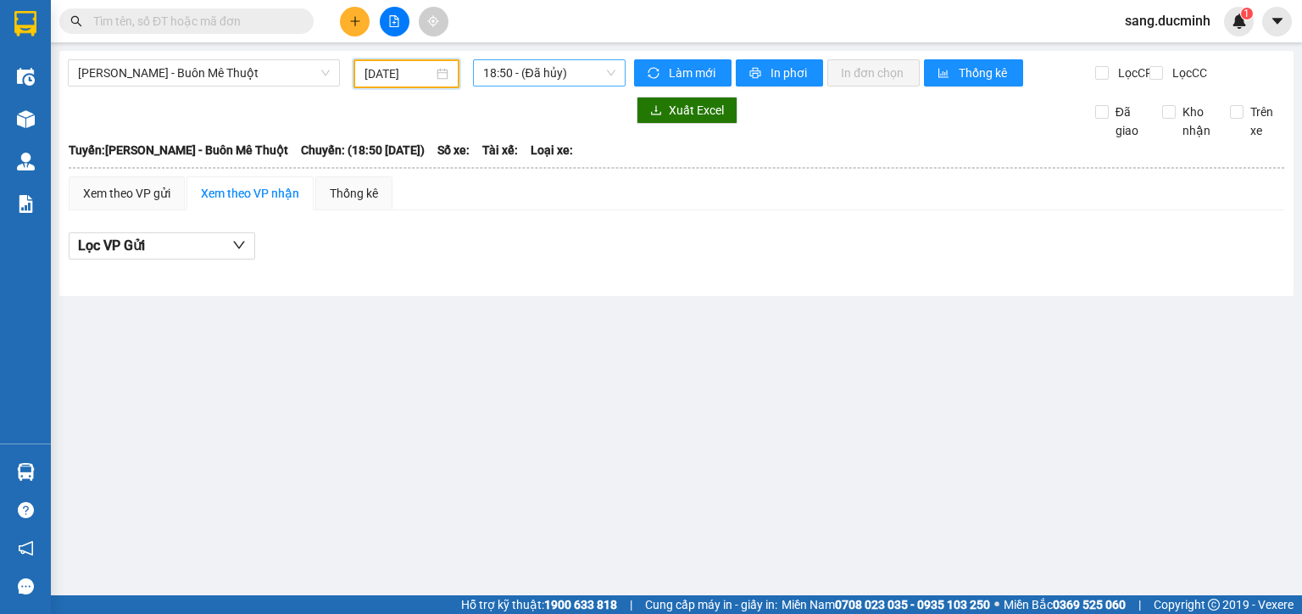
click at [533, 76] on span "18:50 - (Đã hủy)" at bounding box center [549, 72] width 133 height 25
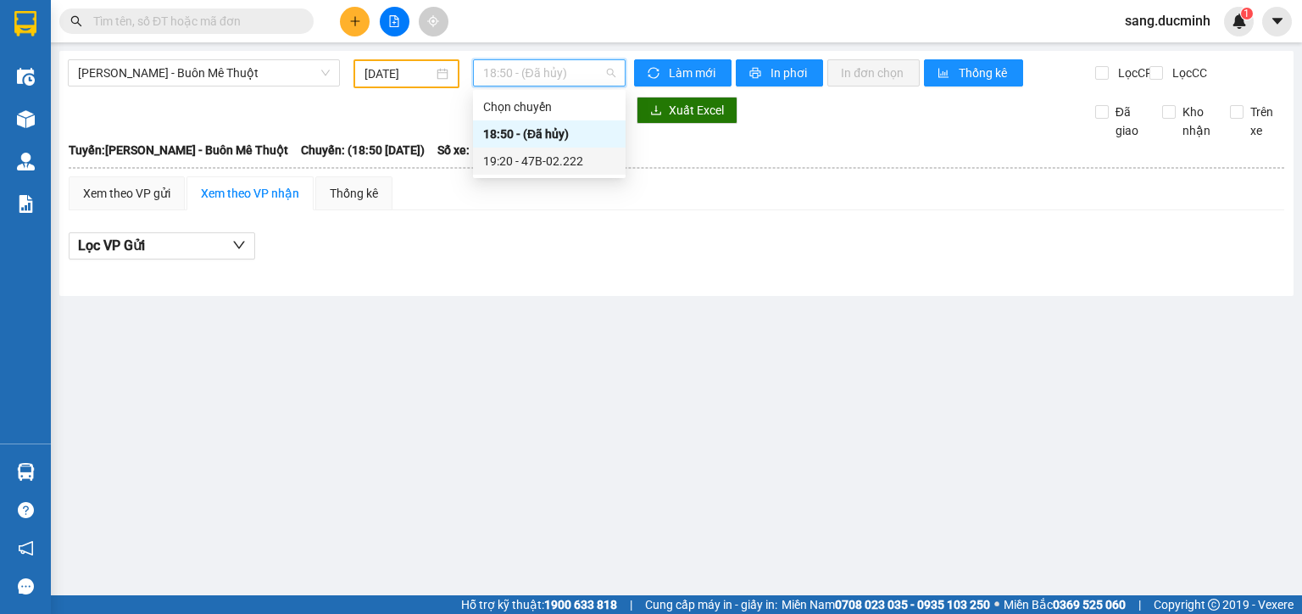
click at [563, 166] on div "19:20 - 47B-02.222" at bounding box center [549, 161] width 132 height 19
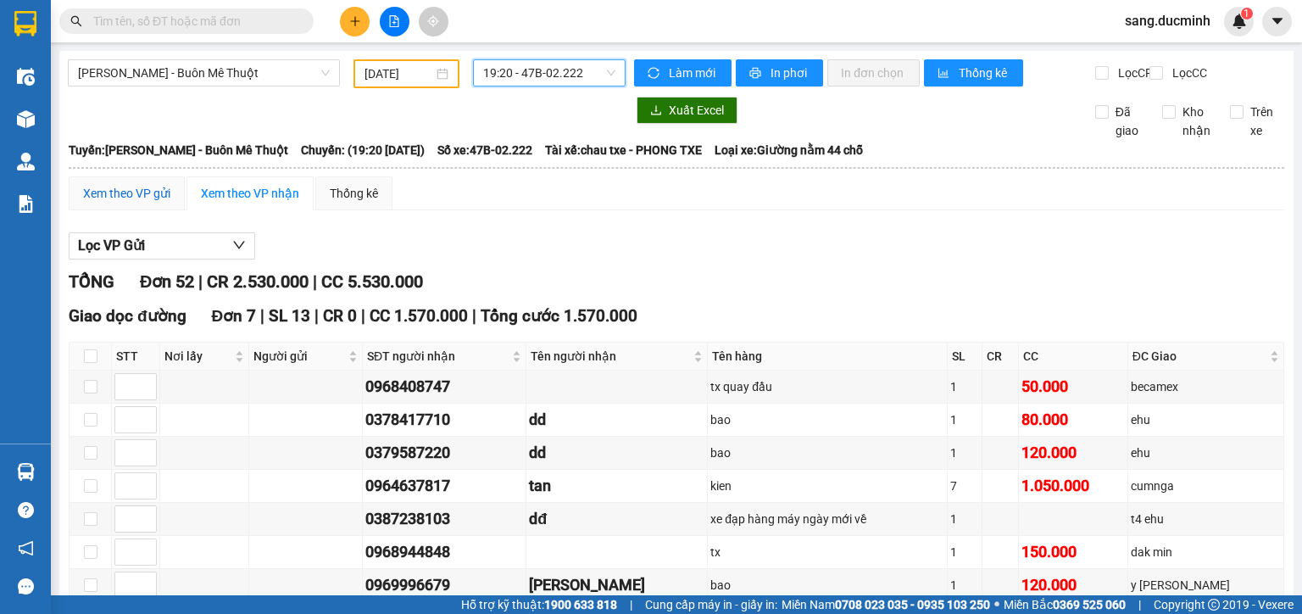
click at [131, 203] on div "Xem theo VP gửi" at bounding box center [126, 193] width 87 height 19
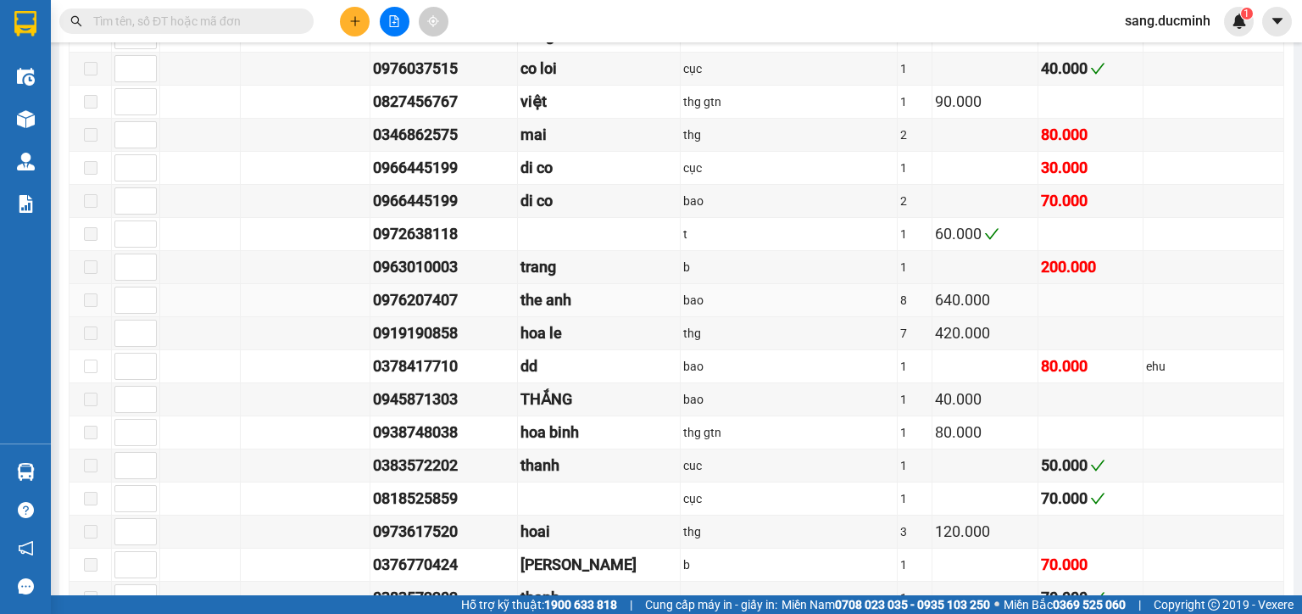
scroll to position [542, 0]
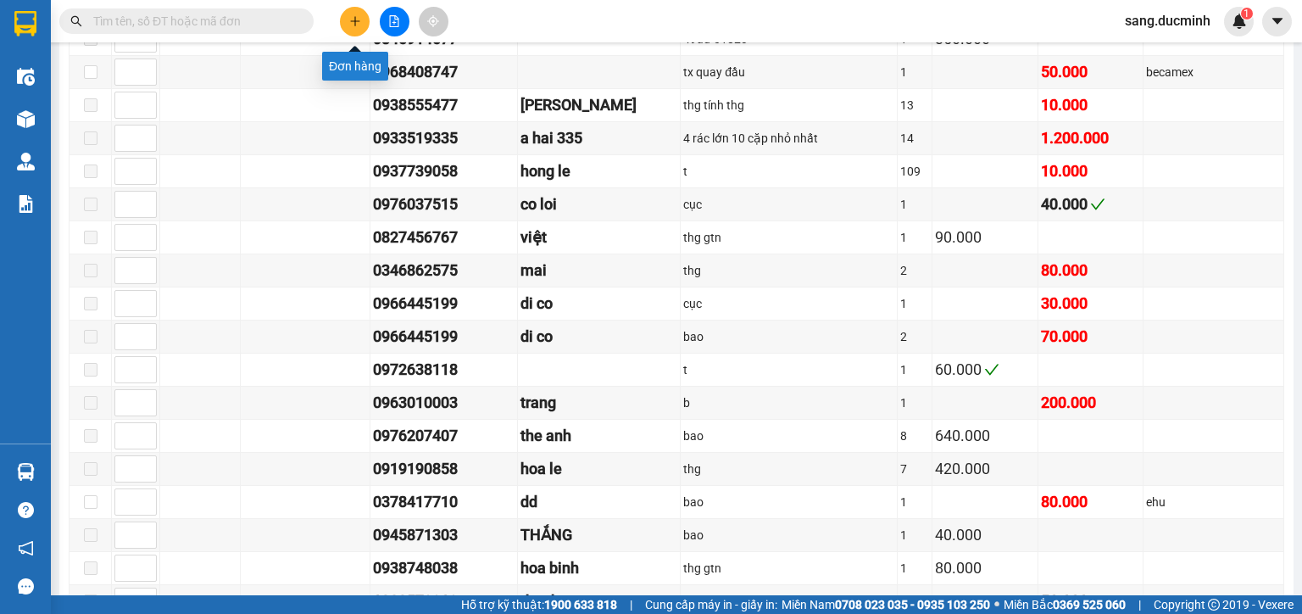
click at [346, 12] on button at bounding box center [355, 22] width 30 height 30
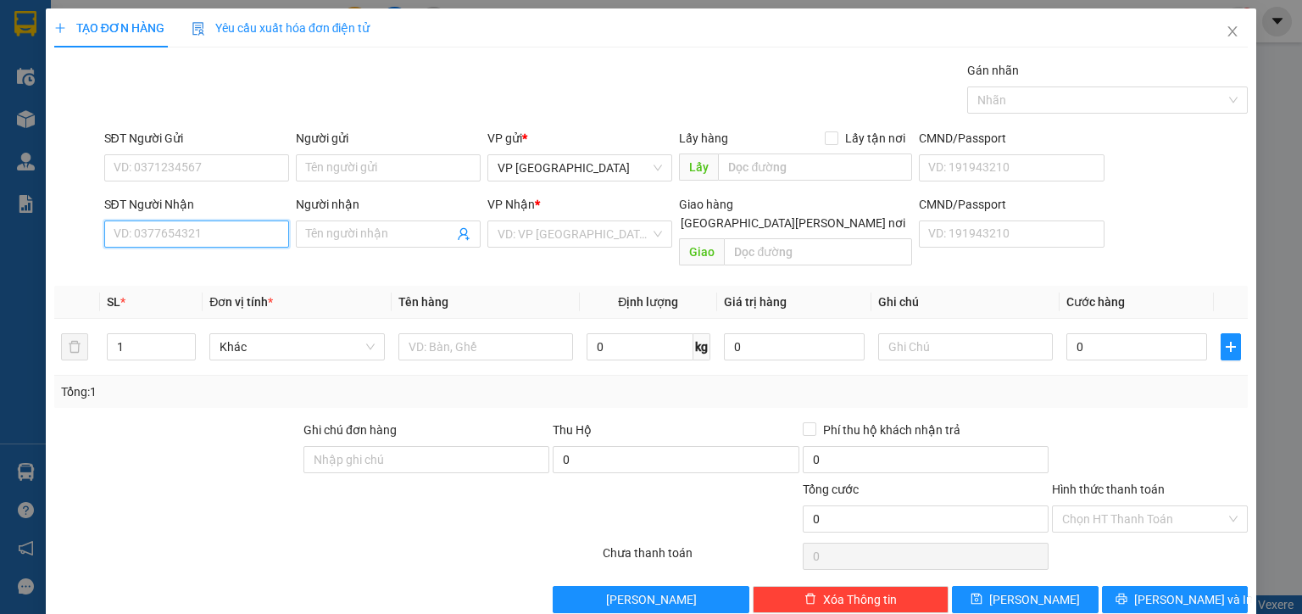
click at [242, 237] on input "SĐT Người Nhận" at bounding box center [196, 233] width 185 height 27
type input "1"
click at [220, 275] on div "0937739058 - hong le" at bounding box center [195, 267] width 163 height 19
type input "0937739058"
type input "hong le"
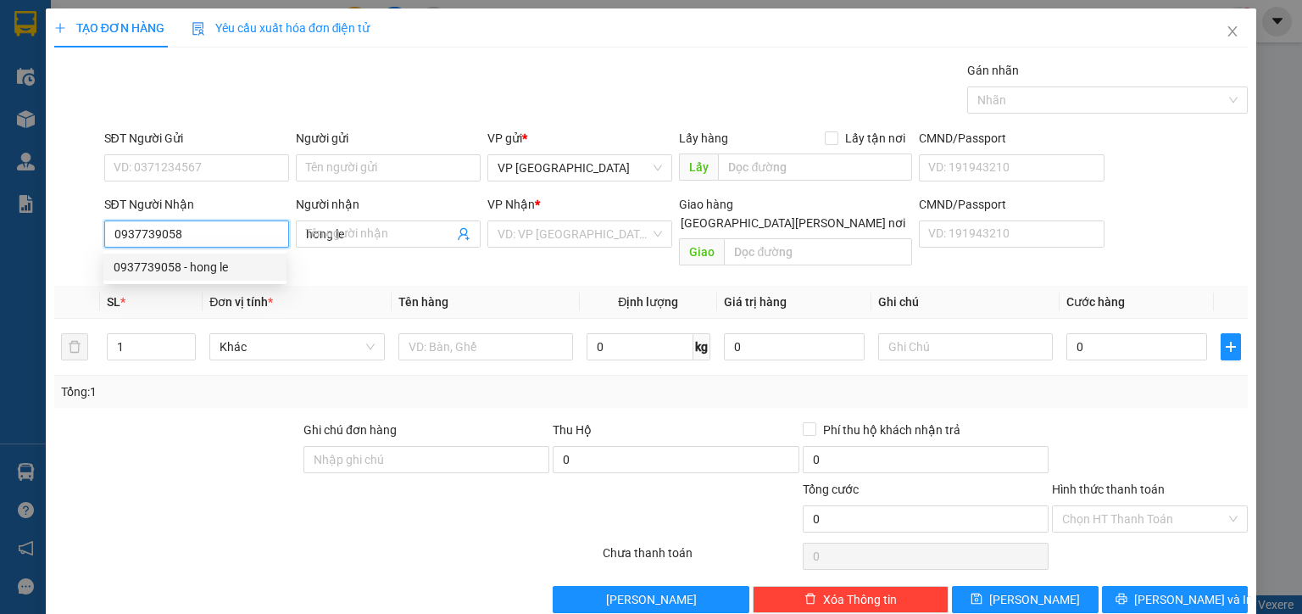
type input "10.000"
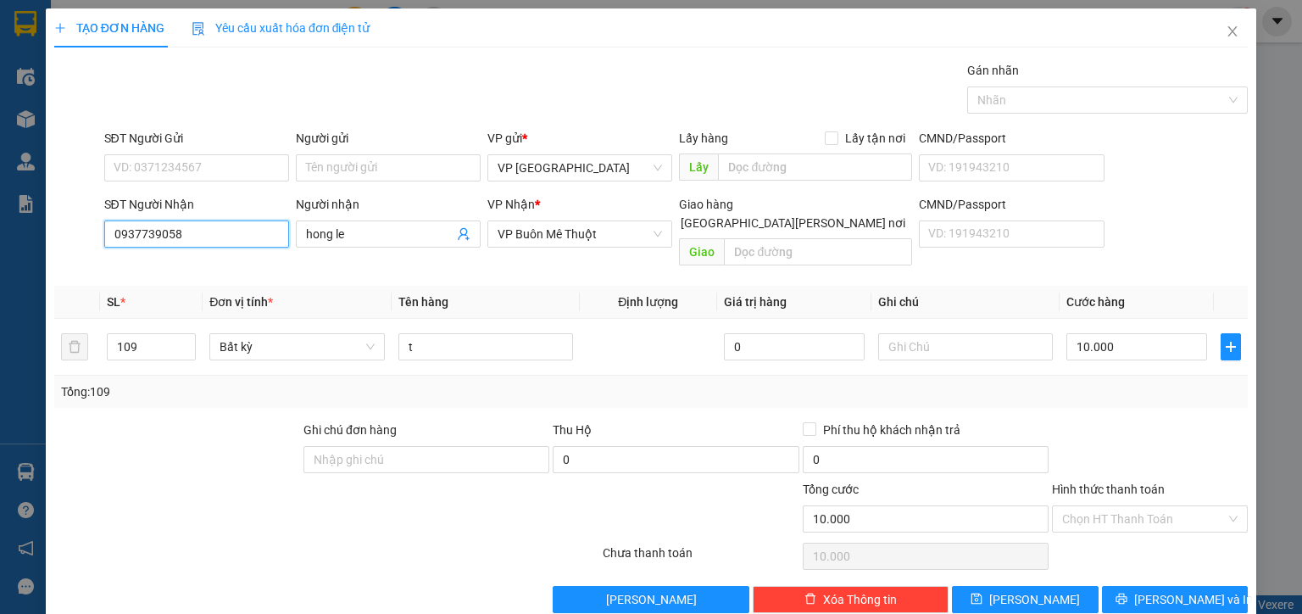
type input "0937739058"
click at [1148, 333] on input "10.000" at bounding box center [1137, 346] width 141 height 27
type input "2"
type input "25"
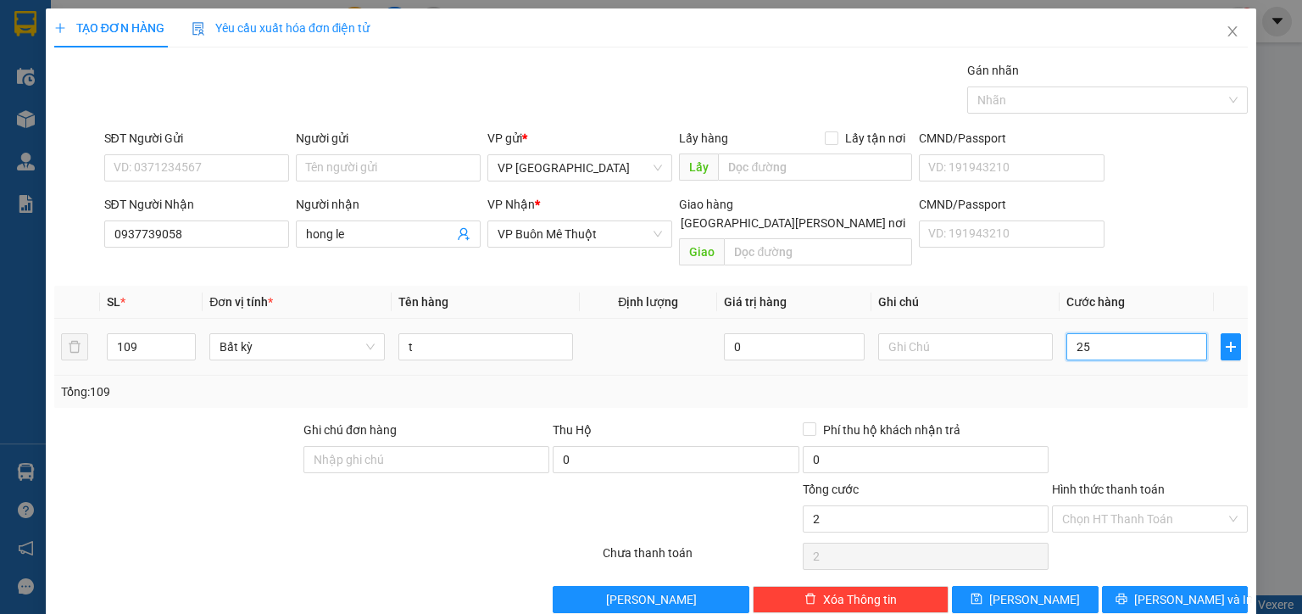
type input "25"
type input "250"
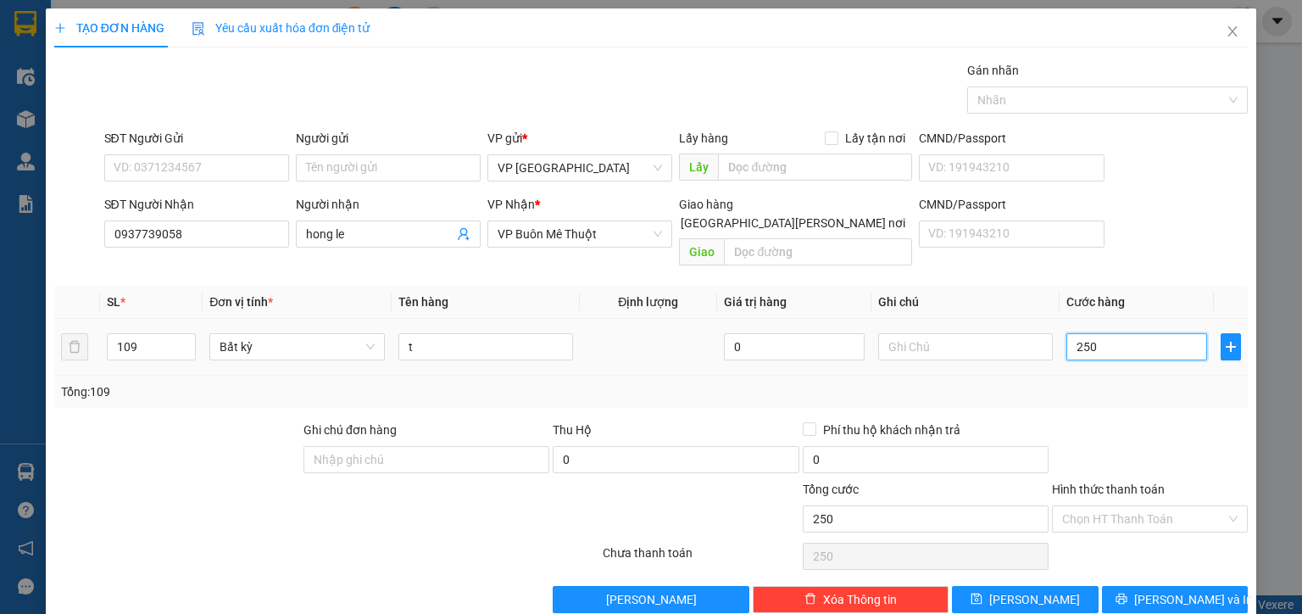
type input "2.500"
type input "25.000"
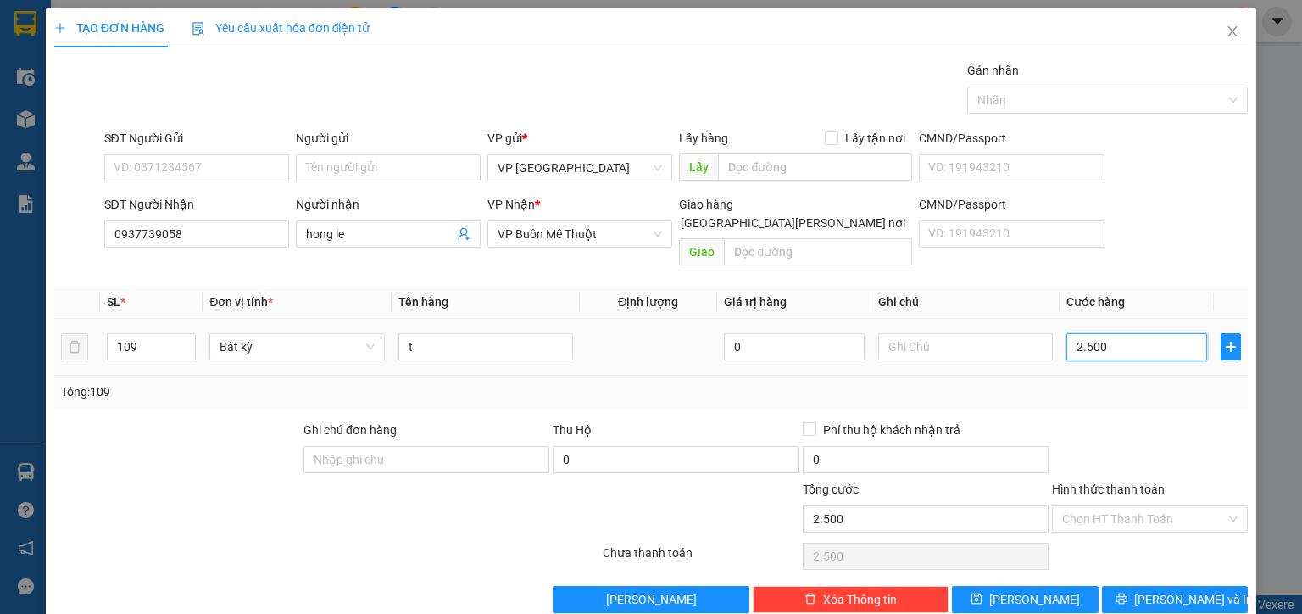
type input "25.000"
type input "250.000"
type input "2.500.000"
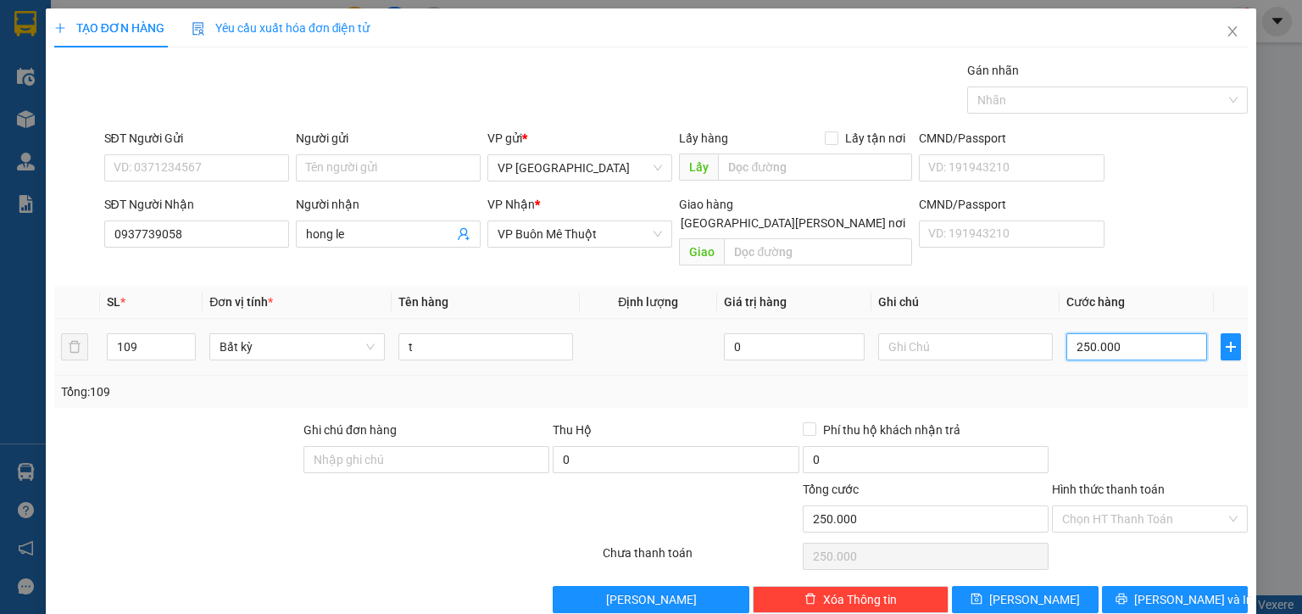
type input "2.500.000"
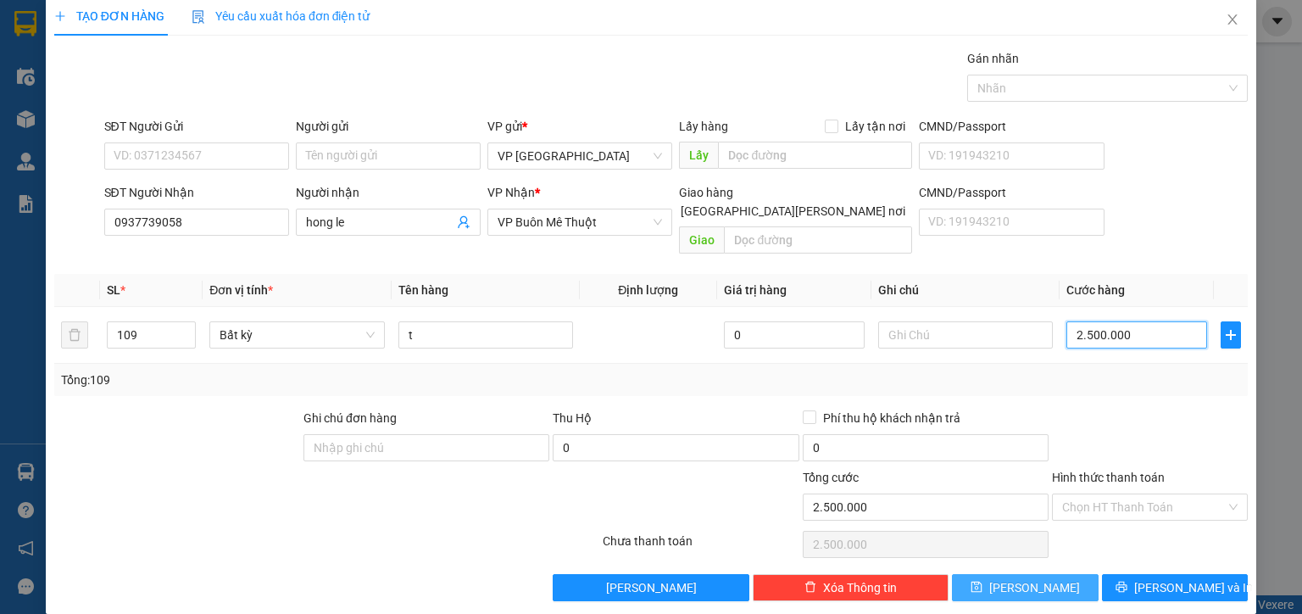
type input "2.500.000"
click at [1053, 574] on button "Lưu" at bounding box center [1025, 587] width 147 height 27
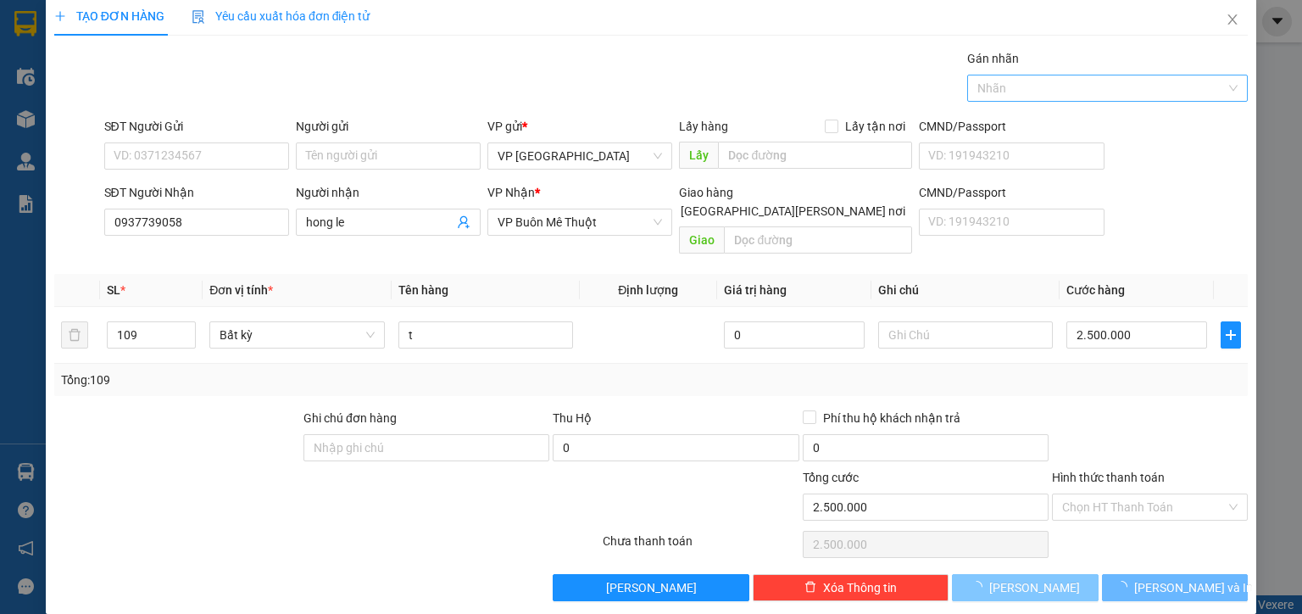
type input "0"
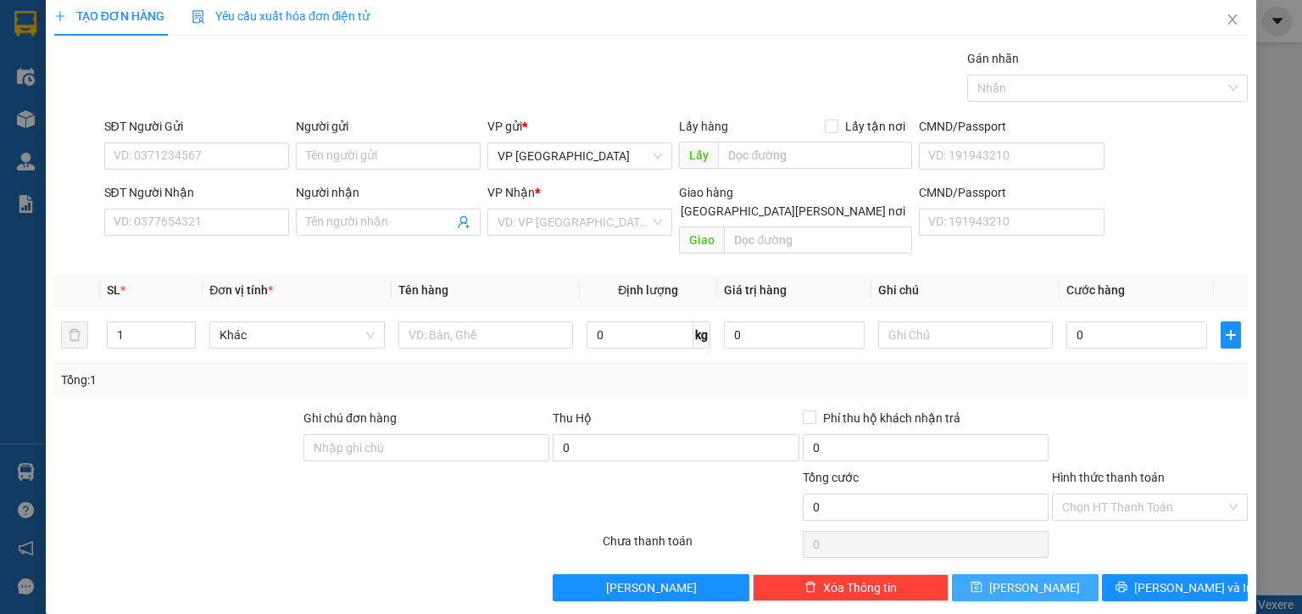
scroll to position [0, 0]
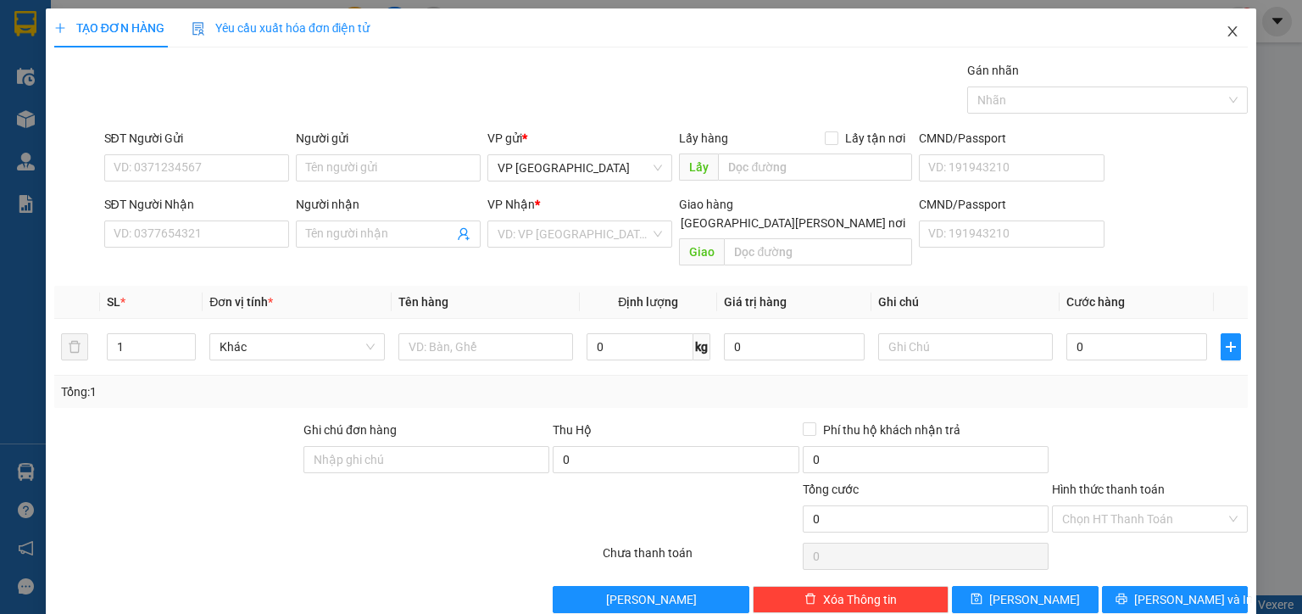
click at [1226, 31] on icon "close" at bounding box center [1233, 32] width 14 height 14
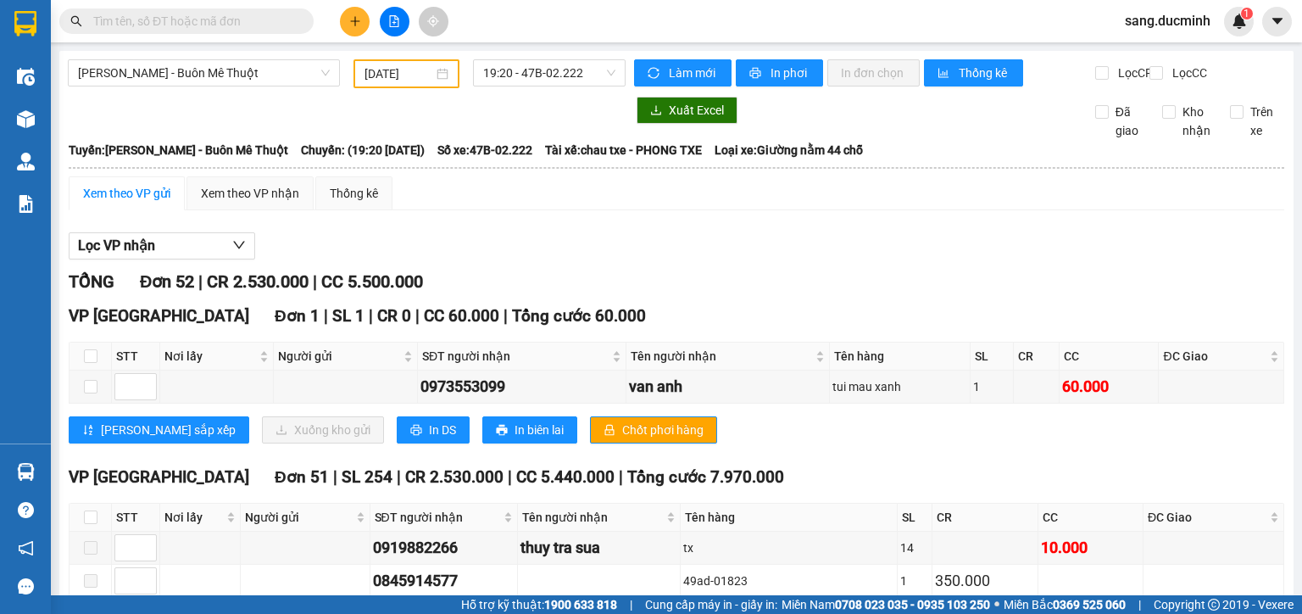
click at [357, 25] on icon "plus" at bounding box center [355, 21] width 12 height 12
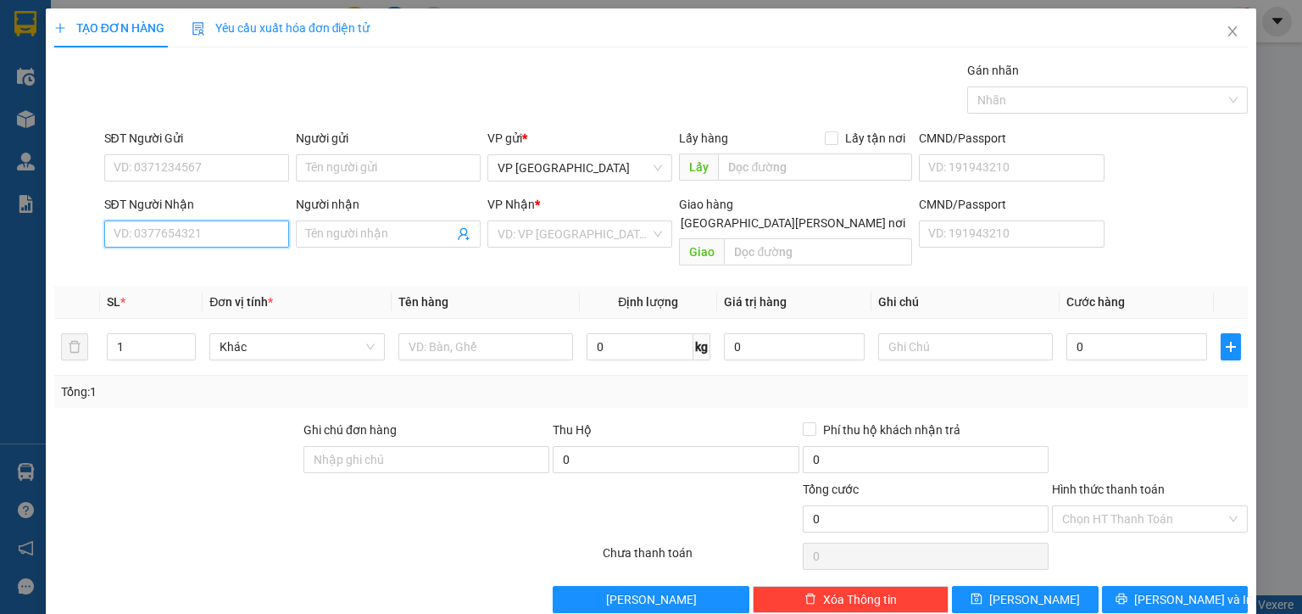
click at [216, 240] on input "SĐT Người Nhận" at bounding box center [196, 233] width 185 height 27
click at [203, 269] on div "0963010003 - trang" at bounding box center [195, 267] width 163 height 19
type input "0963010003"
type input "trang"
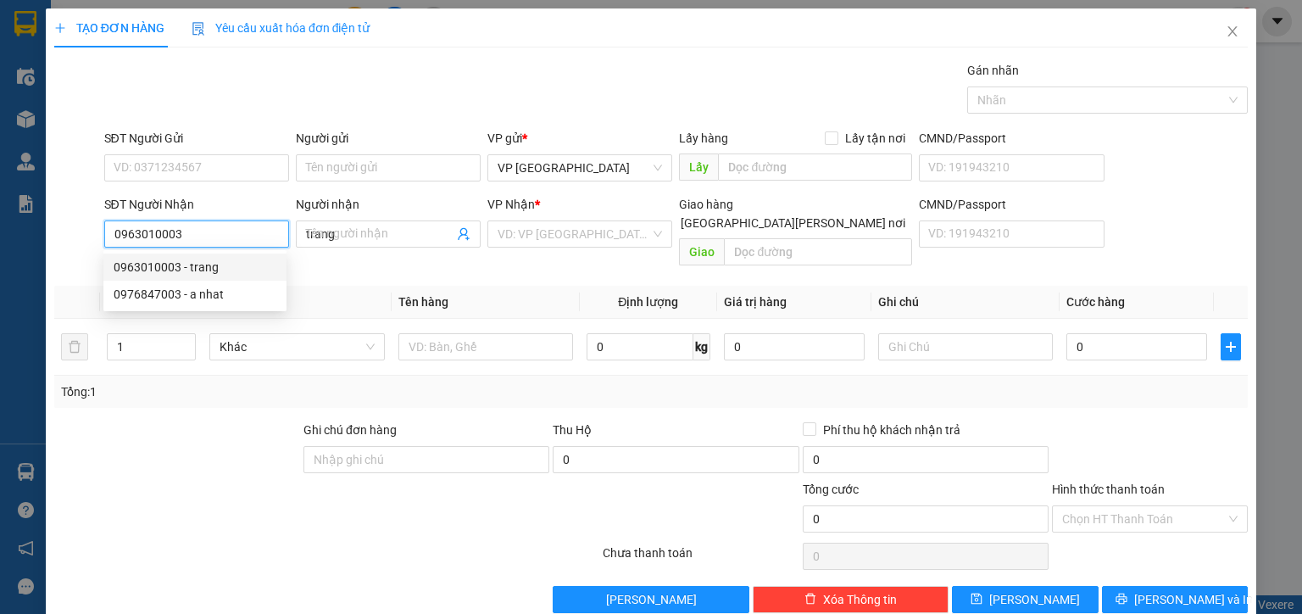
type input "180.000"
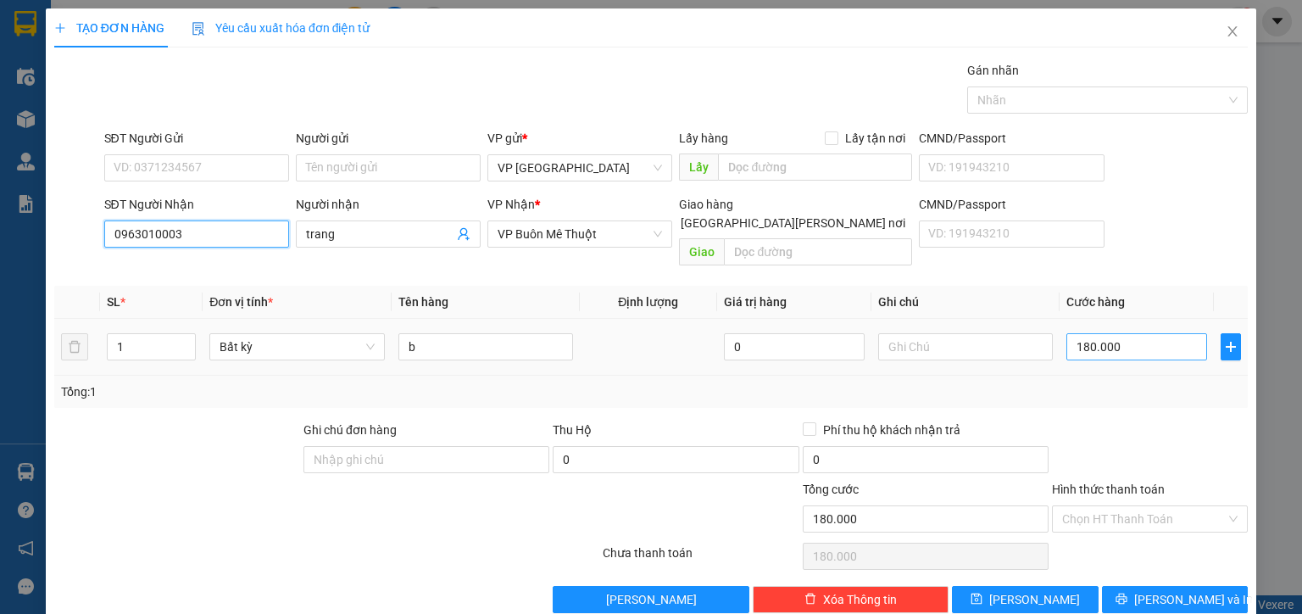
type input "0963010003"
click at [1145, 333] on input "180.000" at bounding box center [1137, 346] width 141 height 27
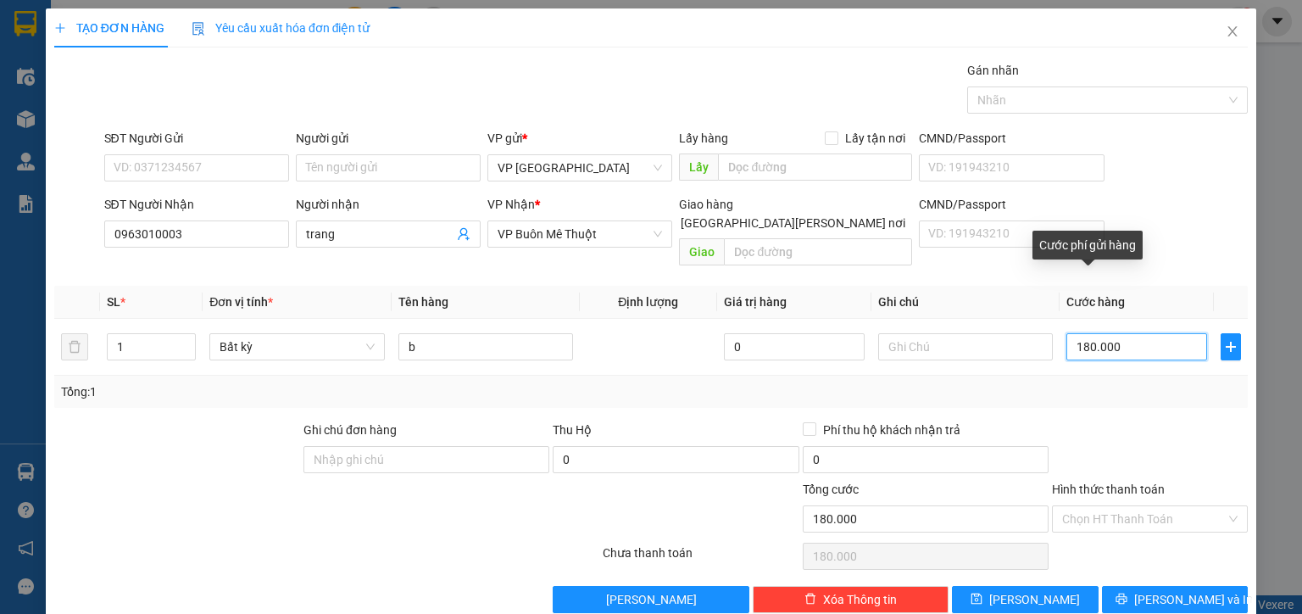
type input "7"
type input "70"
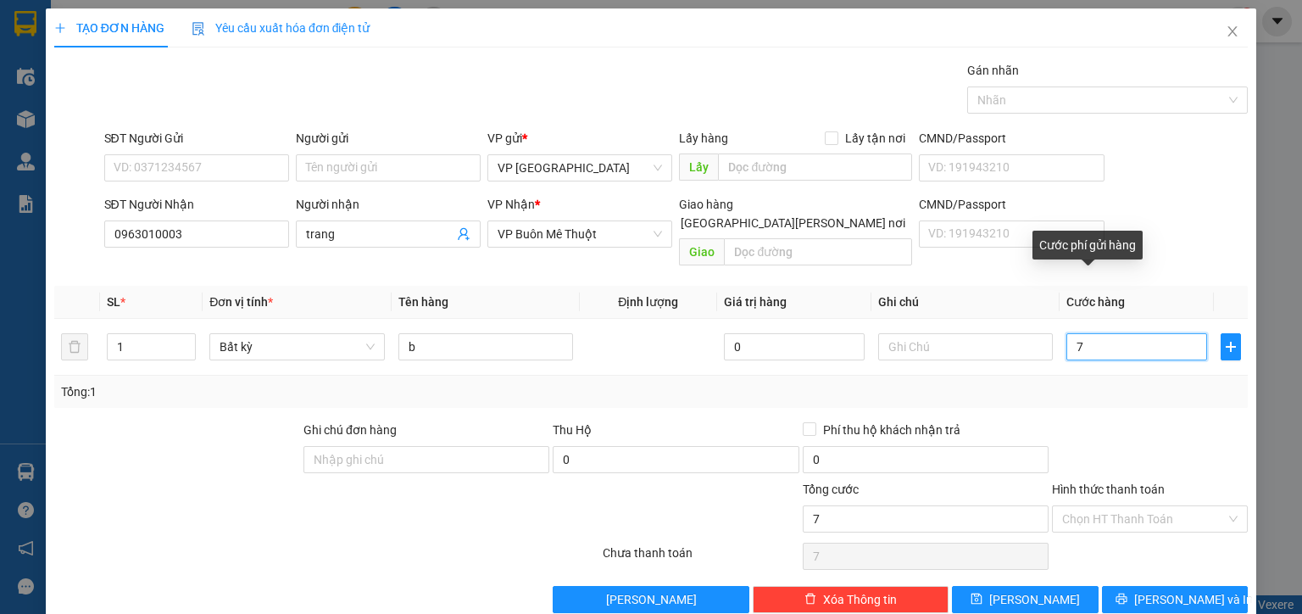
type input "70"
drag, startPoint x: 1096, startPoint y: 332, endPoint x: 1033, endPoint y: 342, distance: 64.3
click at [1033, 342] on tr "1 Bất kỳ b 0 70" at bounding box center [651, 347] width 1194 height 57
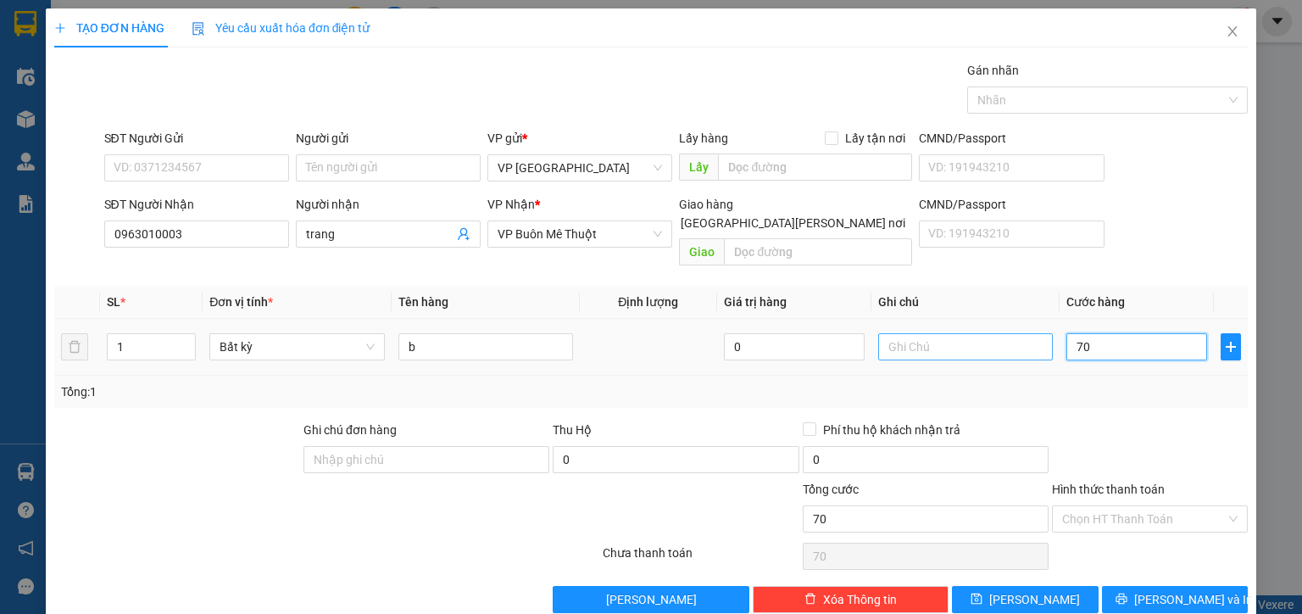
type input "8"
type input "80"
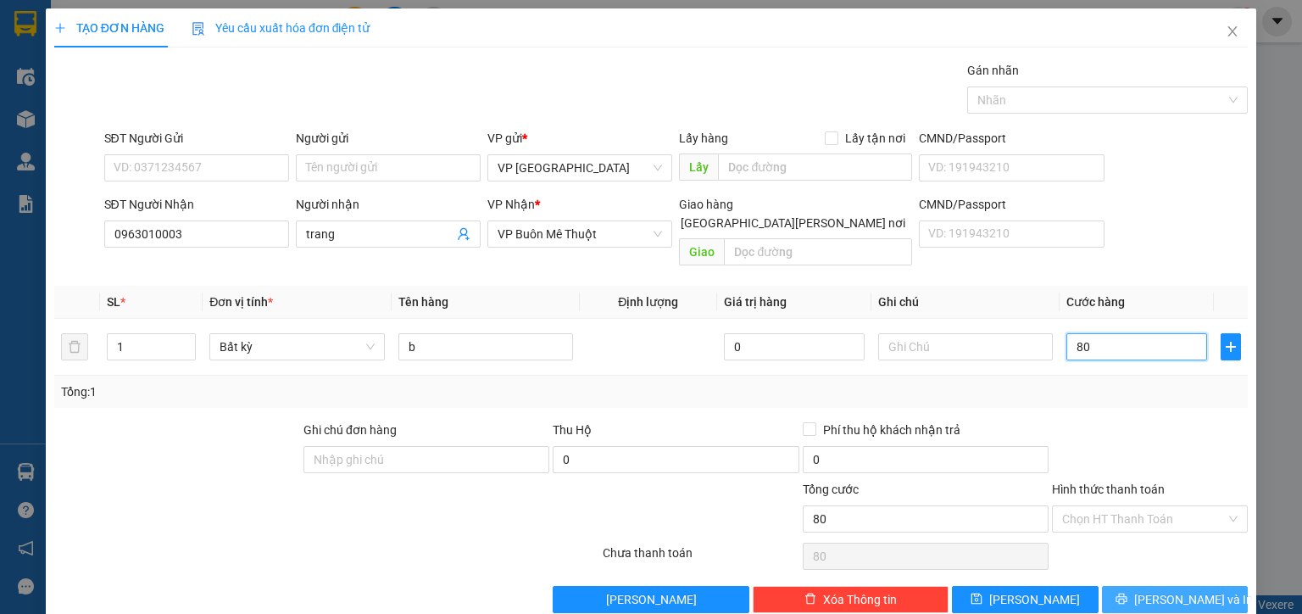
type input "80"
type input "80.000"
click at [1152, 590] on span "Lưu và In" at bounding box center [1193, 599] width 119 height 19
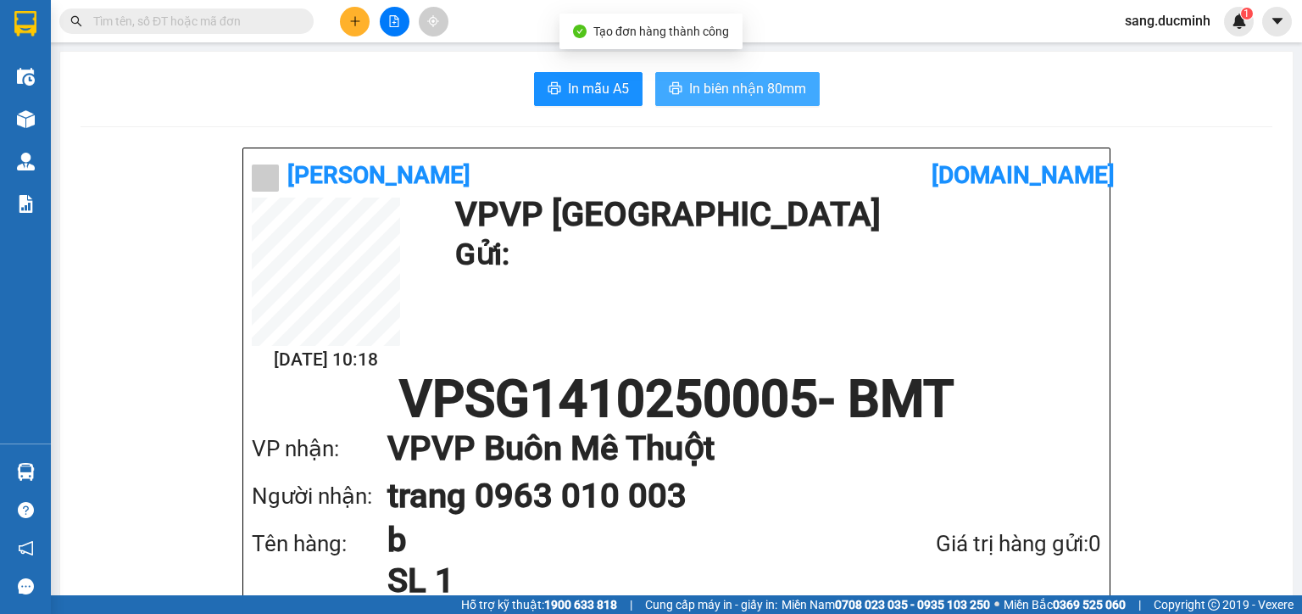
click at [736, 75] on button "In biên nhận 80mm" at bounding box center [737, 89] width 164 height 34
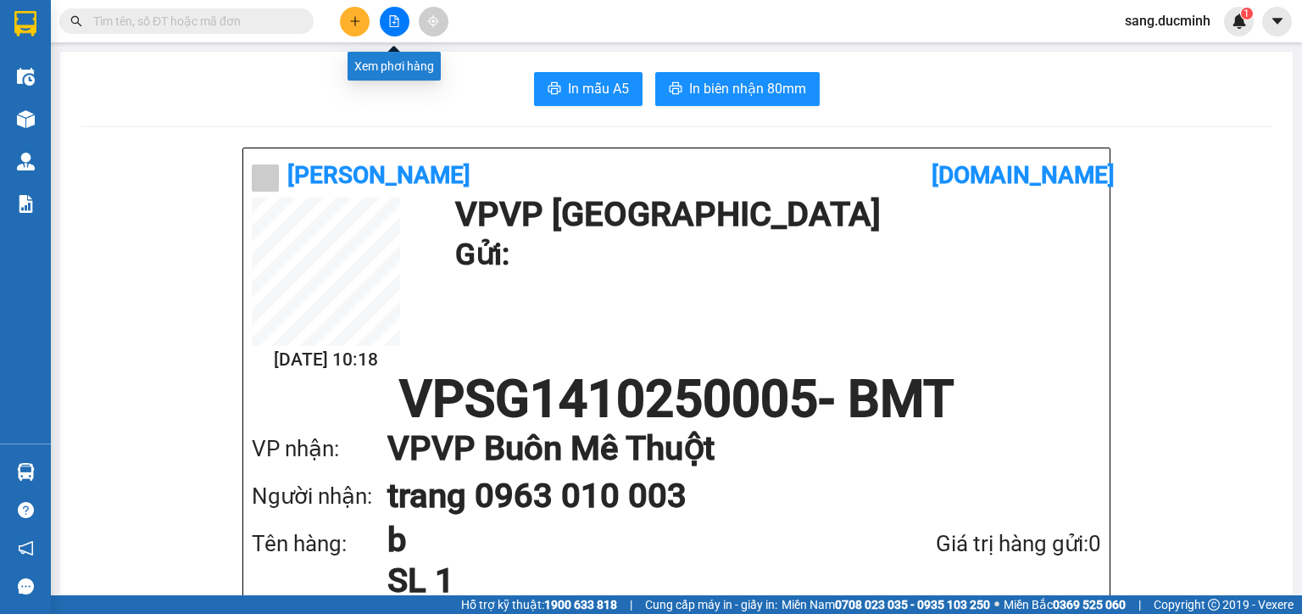
click at [396, 25] on icon "file-add" at bounding box center [394, 21] width 12 height 12
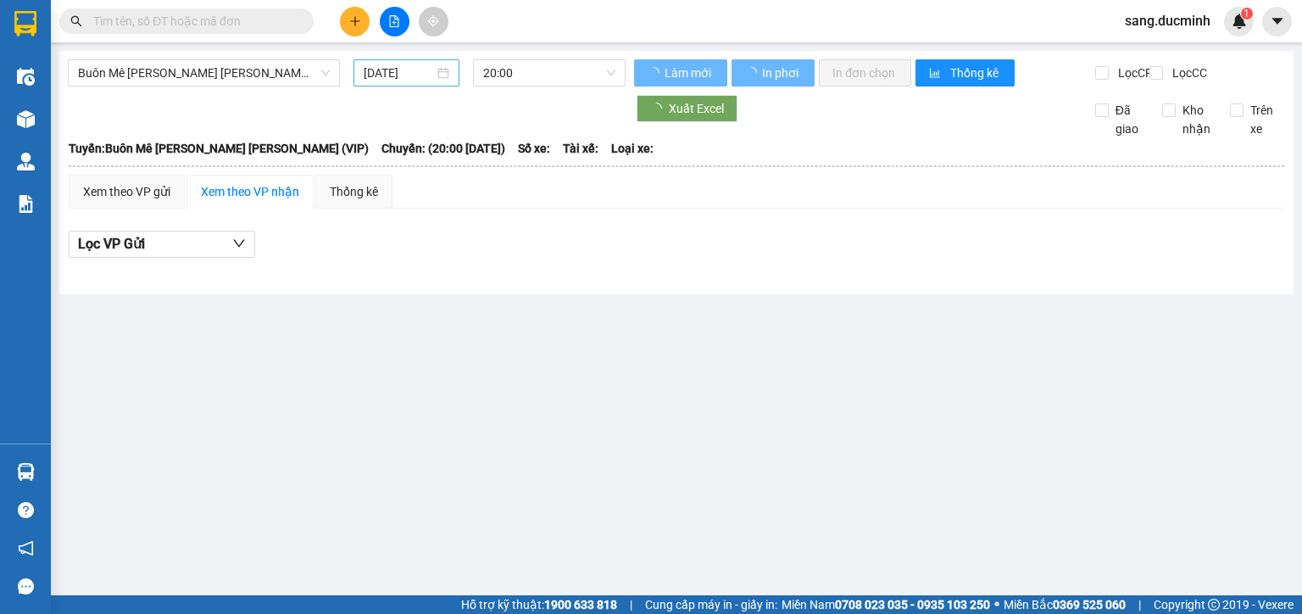
click at [397, 76] on input "[DATE]" at bounding box center [399, 73] width 70 height 19
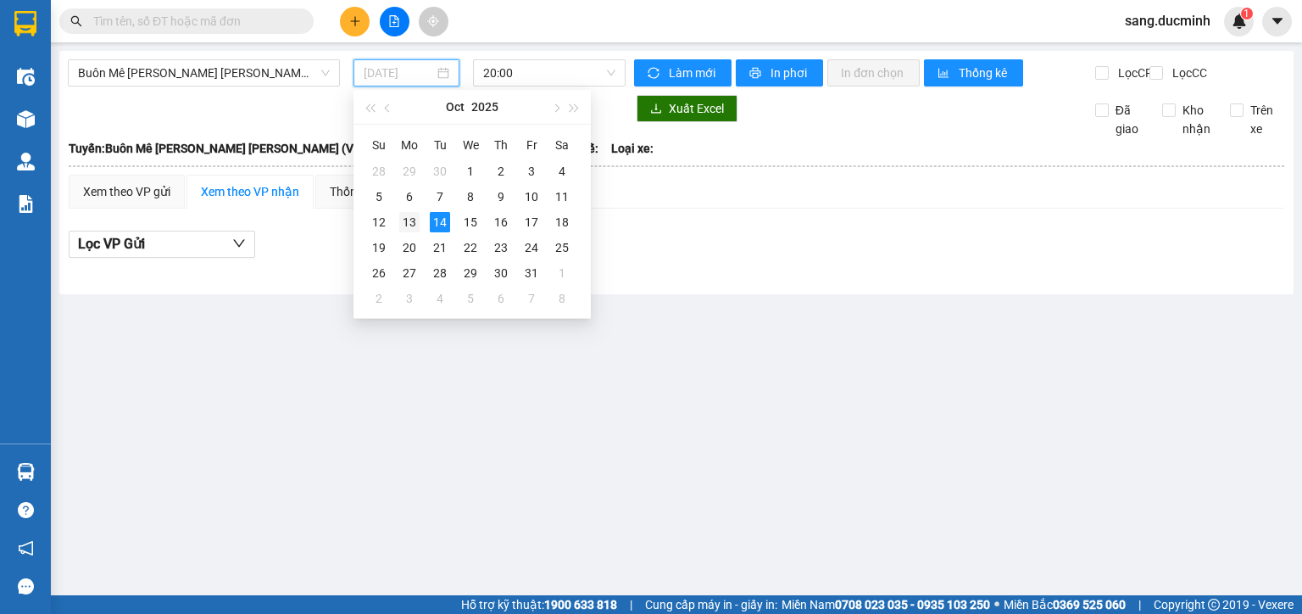
click at [404, 221] on div "13" at bounding box center [409, 222] width 20 height 20
type input "[DATE]"
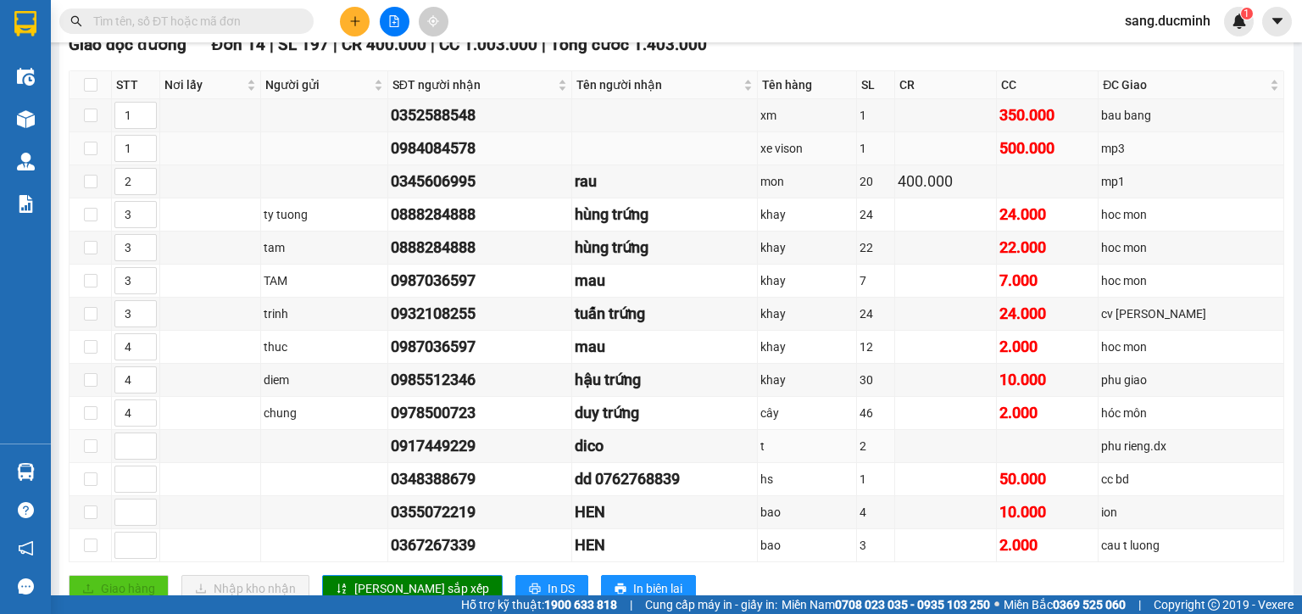
scroll to position [203, 0]
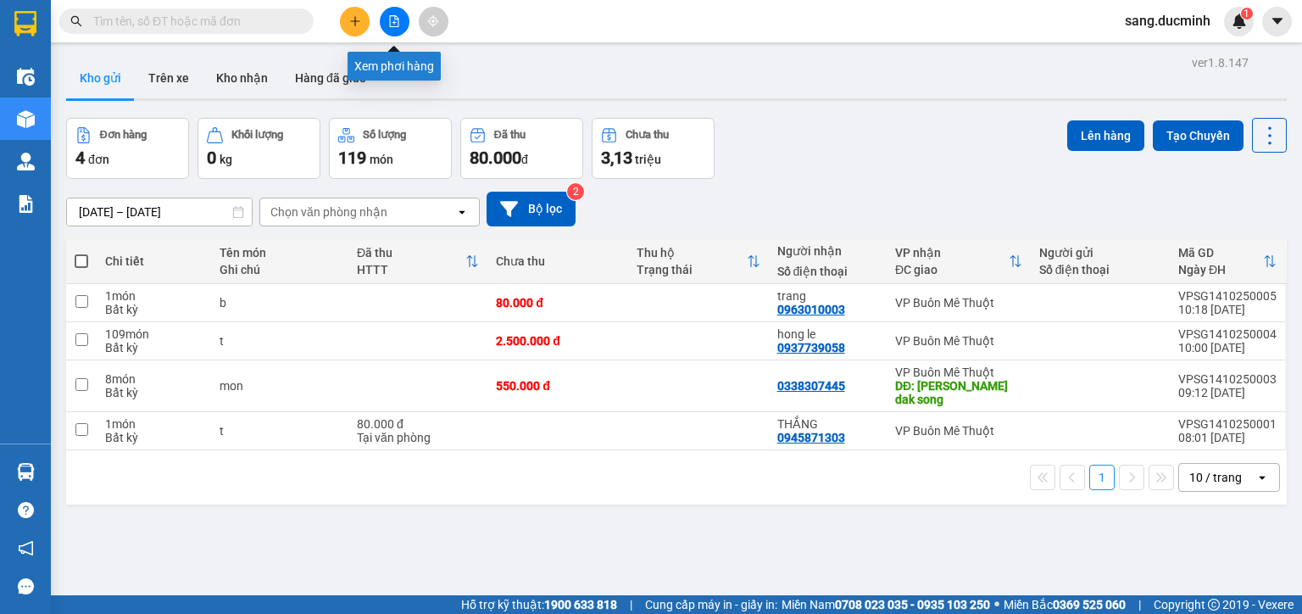
click at [398, 20] on icon "file-add" at bounding box center [394, 21] width 9 height 12
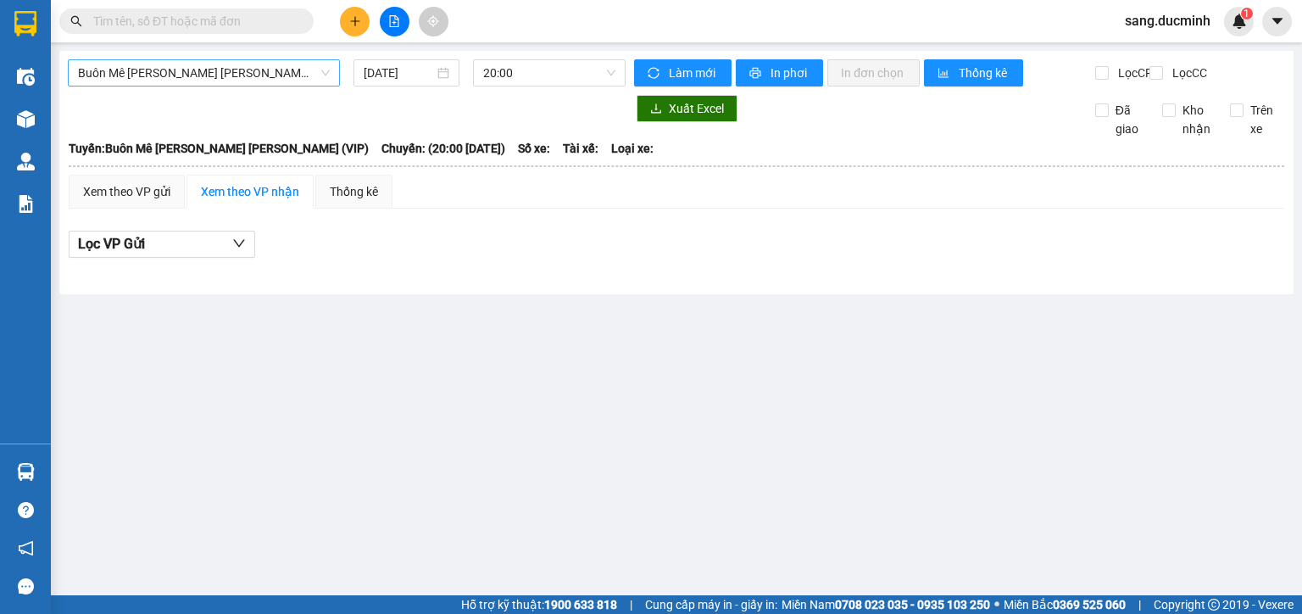
click at [292, 75] on span "Buôn Mê Thuột - [PERSON_NAME] (VIP)" at bounding box center [204, 72] width 252 height 25
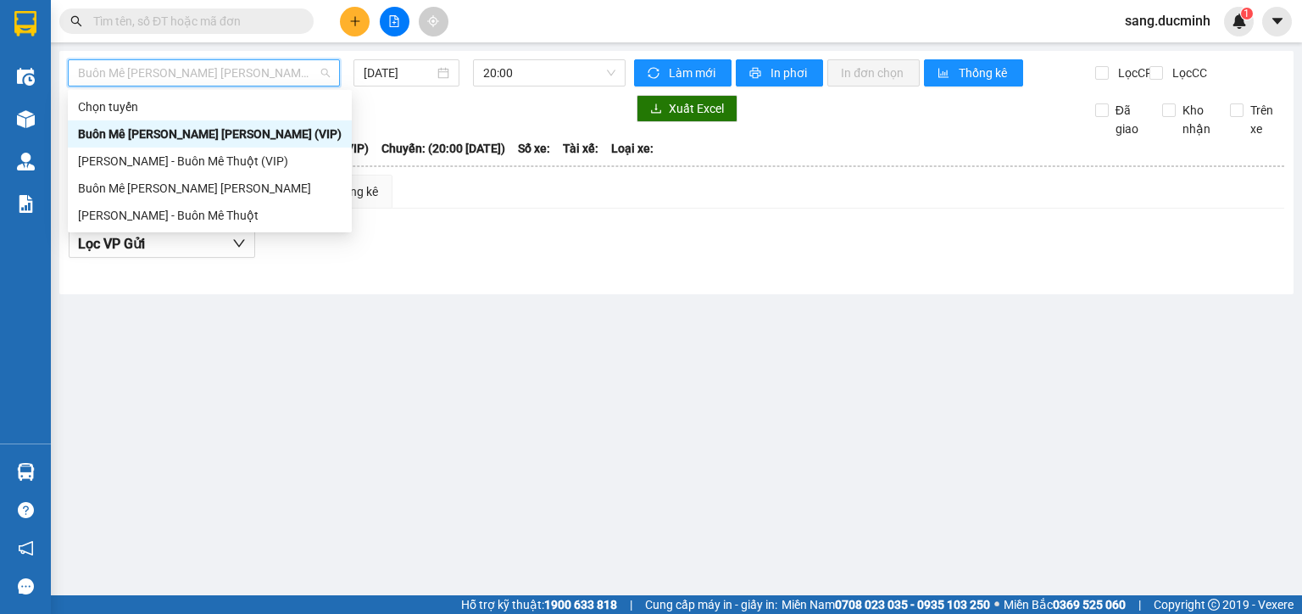
click at [242, 136] on div "Buôn Mê Thuột - [PERSON_NAME] (VIP)" at bounding box center [210, 134] width 264 height 19
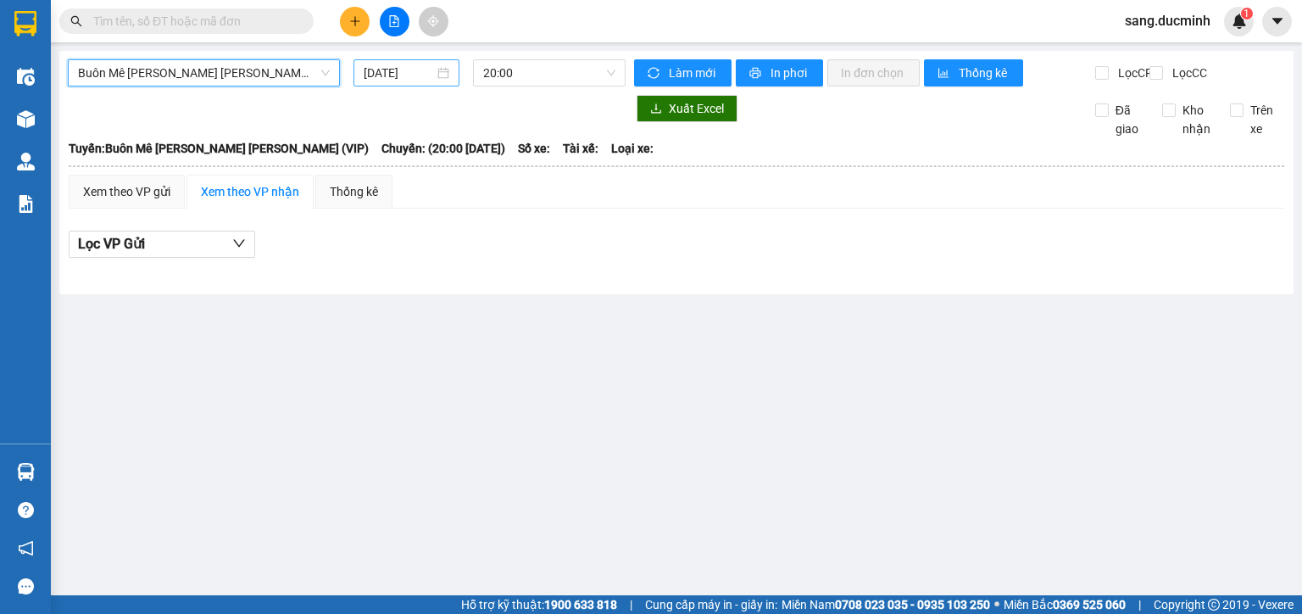
click at [412, 64] on input "[DATE]" at bounding box center [399, 73] width 70 height 19
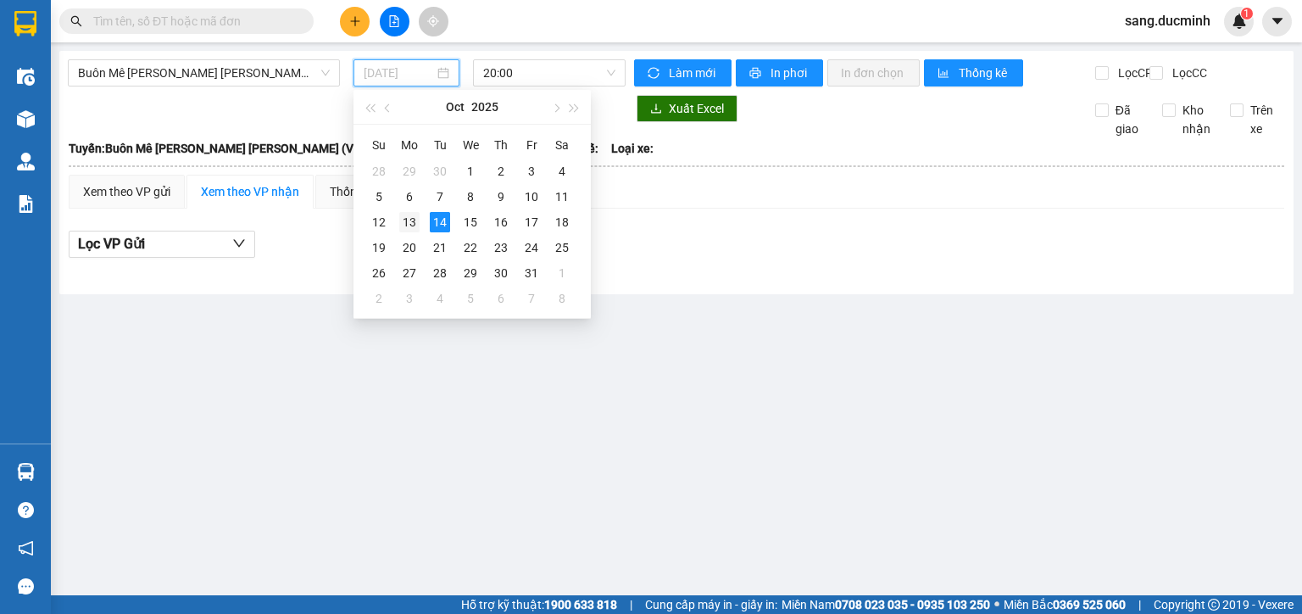
click at [414, 219] on div "13" at bounding box center [409, 222] width 20 height 20
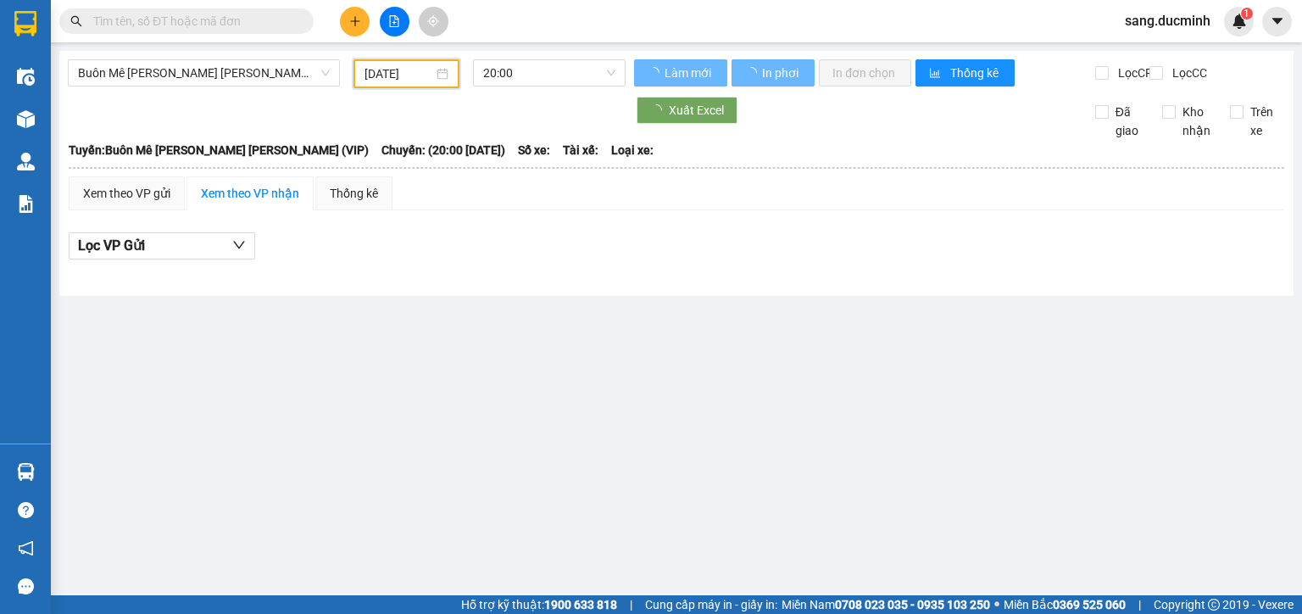
type input "[DATE]"
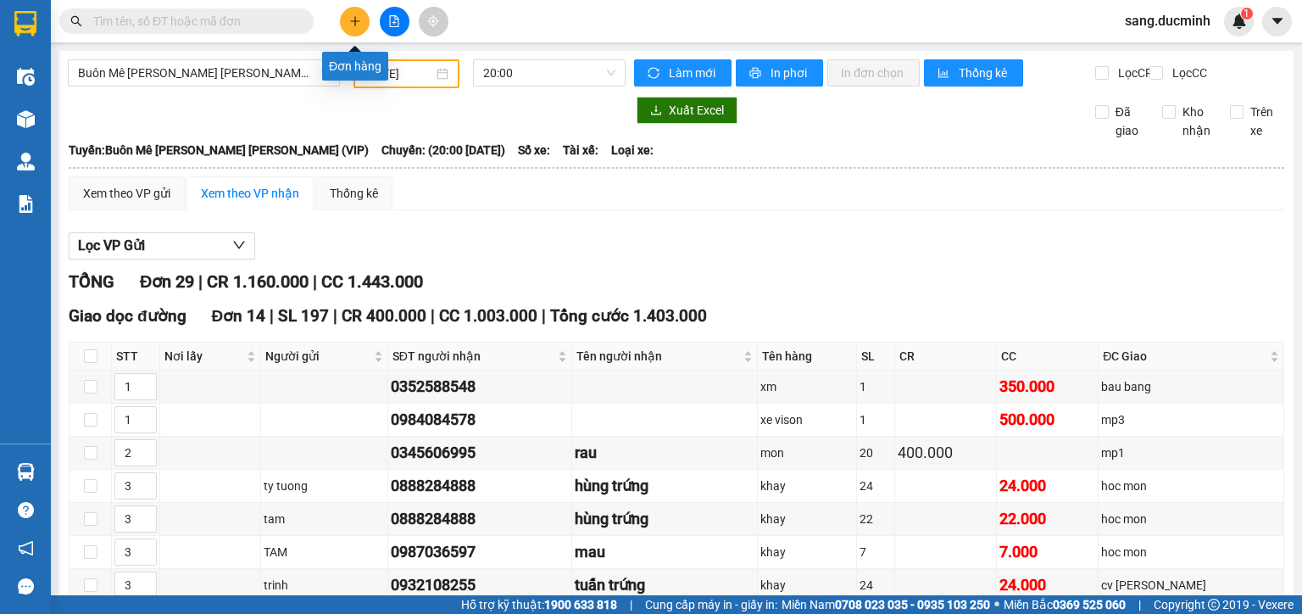
click at [349, 25] on icon "plus" at bounding box center [355, 21] width 12 height 12
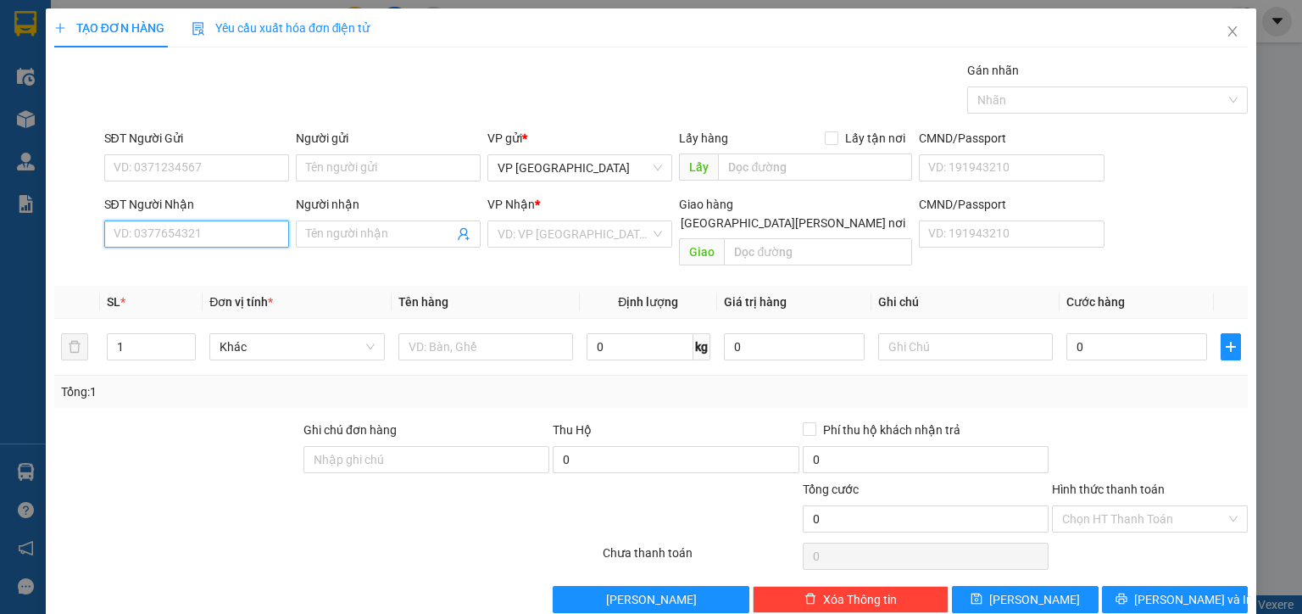
click at [257, 240] on input "SĐT Người Nhận" at bounding box center [196, 233] width 185 height 27
type input "0862645779"
click at [613, 233] on input "search" at bounding box center [574, 233] width 153 height 25
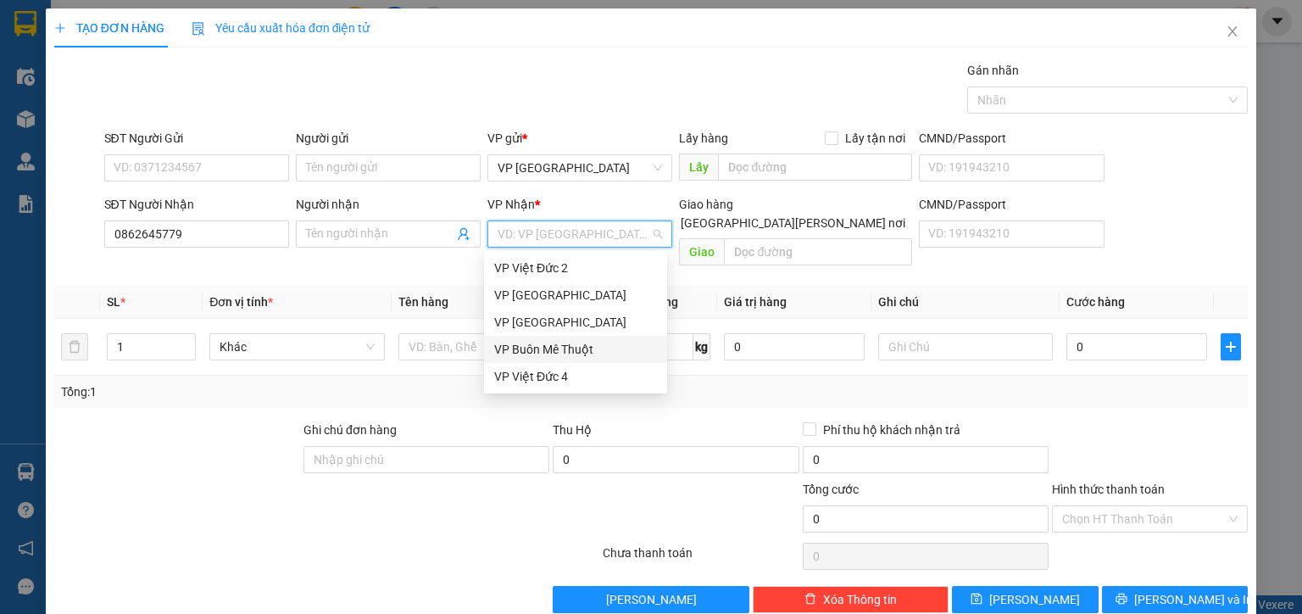
click at [573, 354] on div "VP Buôn Mê Thuột" at bounding box center [575, 349] width 163 height 19
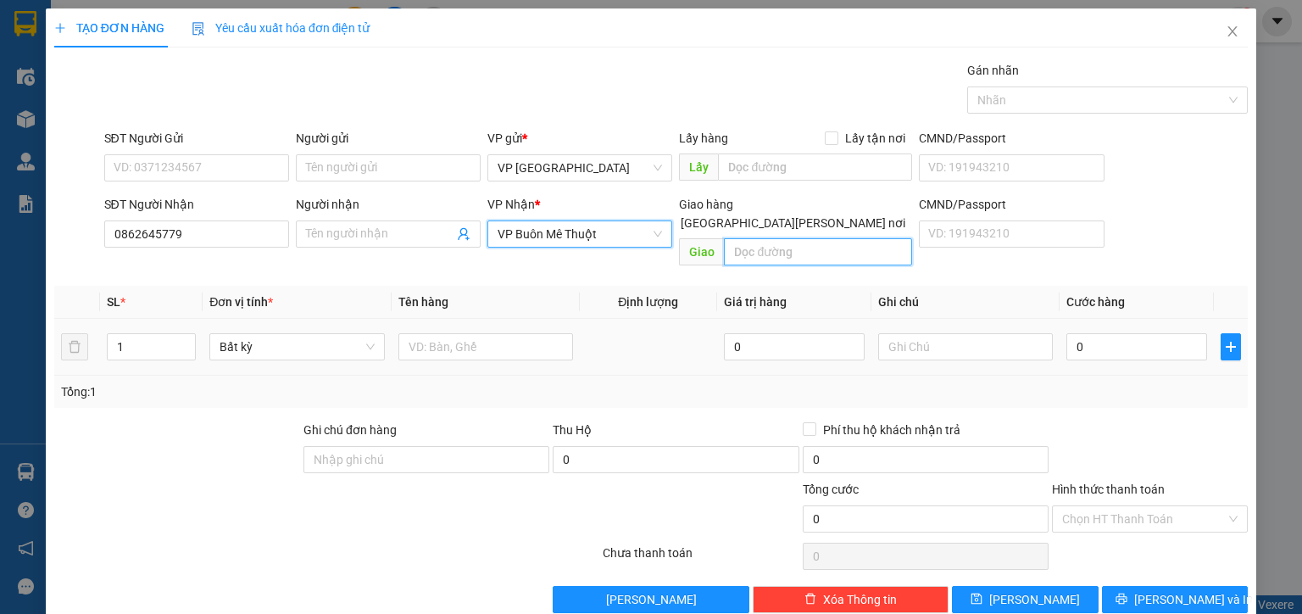
click at [757, 238] on input "text" at bounding box center [818, 251] width 188 height 27
type input "dong xoai"
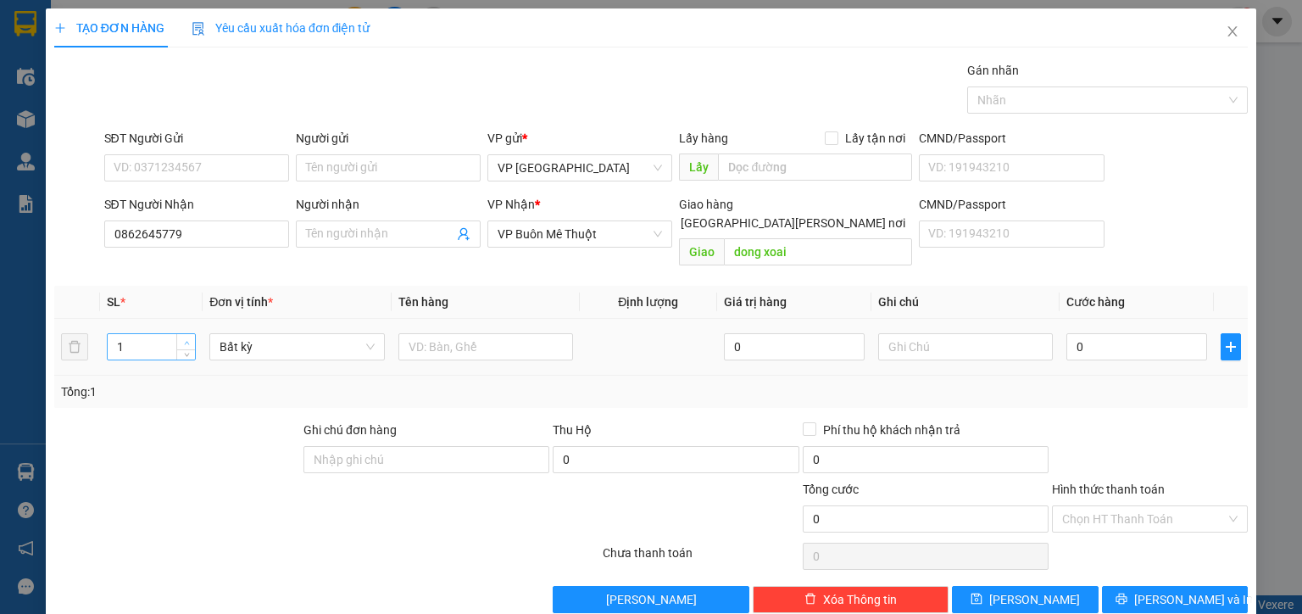
click at [184, 340] on icon "up" at bounding box center [187, 343] width 6 height 6
type input "2"
click at [450, 338] on input "text" at bounding box center [485, 346] width 175 height 27
type input "t"
click at [1122, 334] on input "0" at bounding box center [1137, 346] width 141 height 27
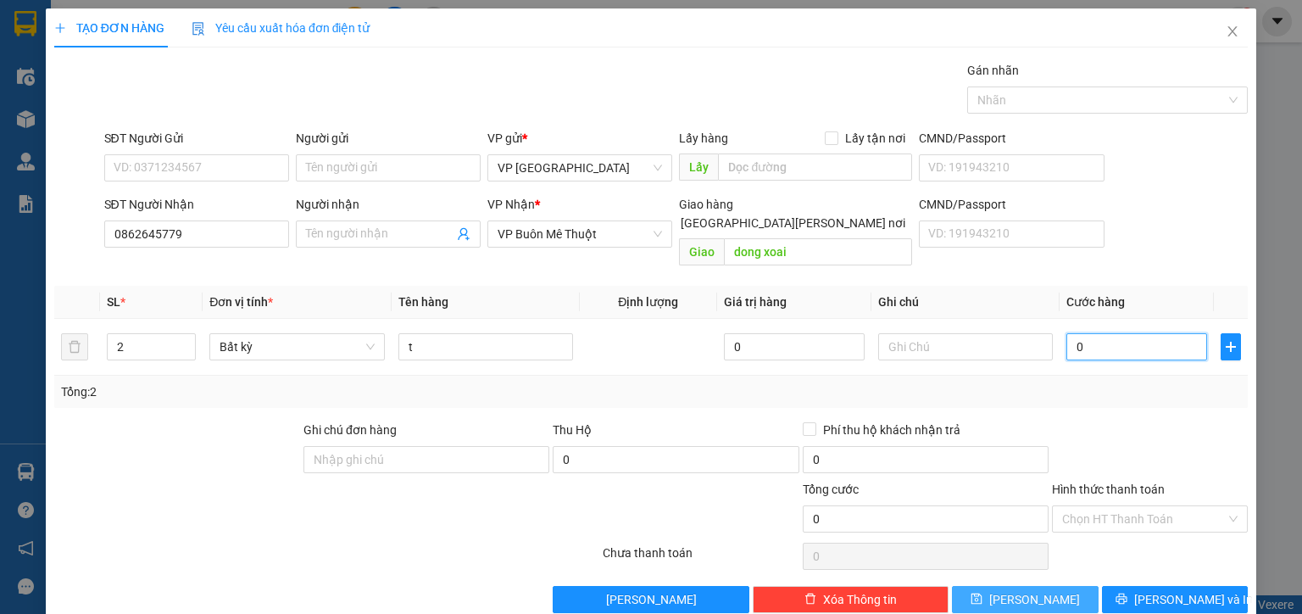
type input "1"
click at [1038, 586] on button "Lưu" at bounding box center [1025, 599] width 147 height 27
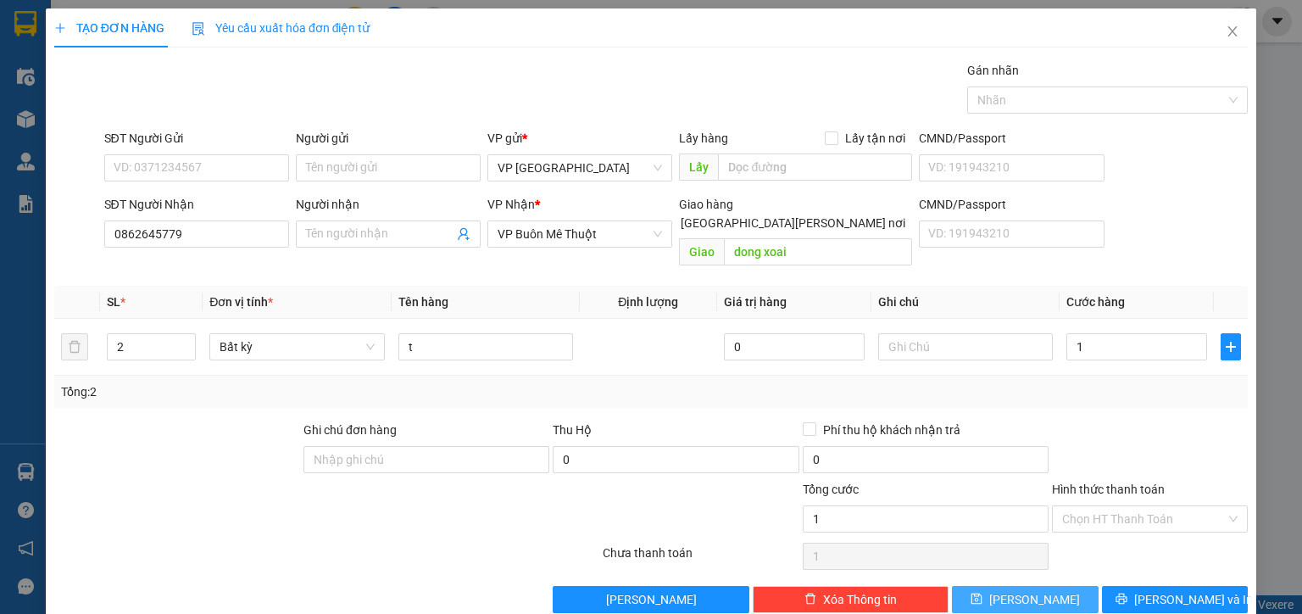
type input "1.000"
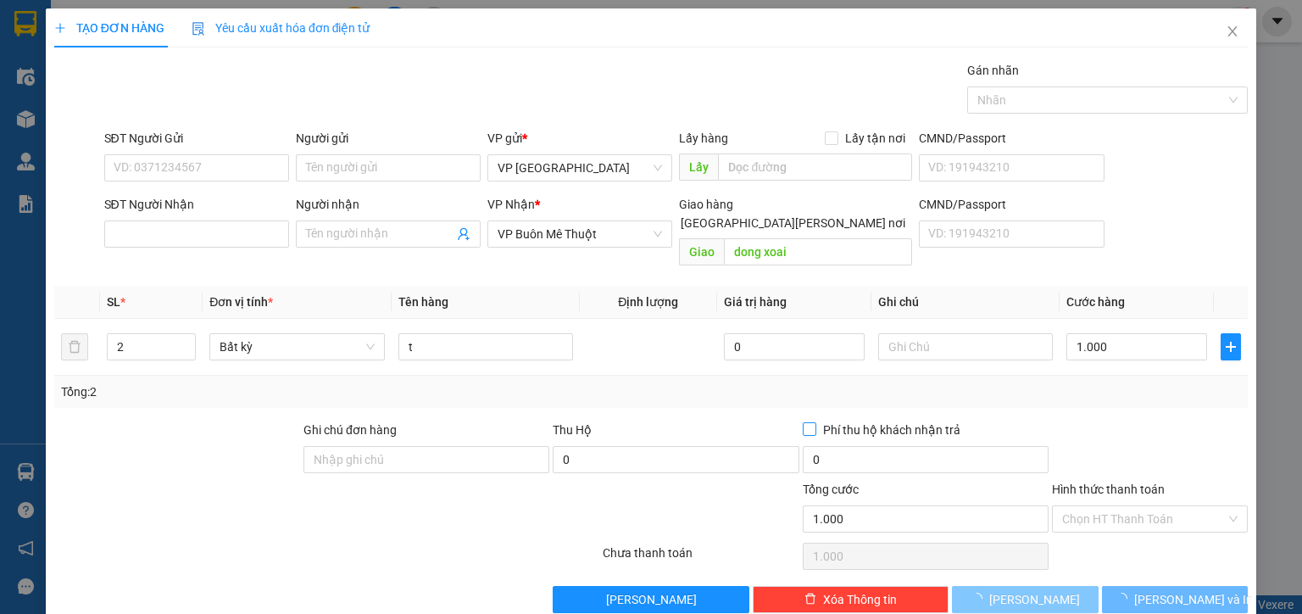
type input "1"
type input "0"
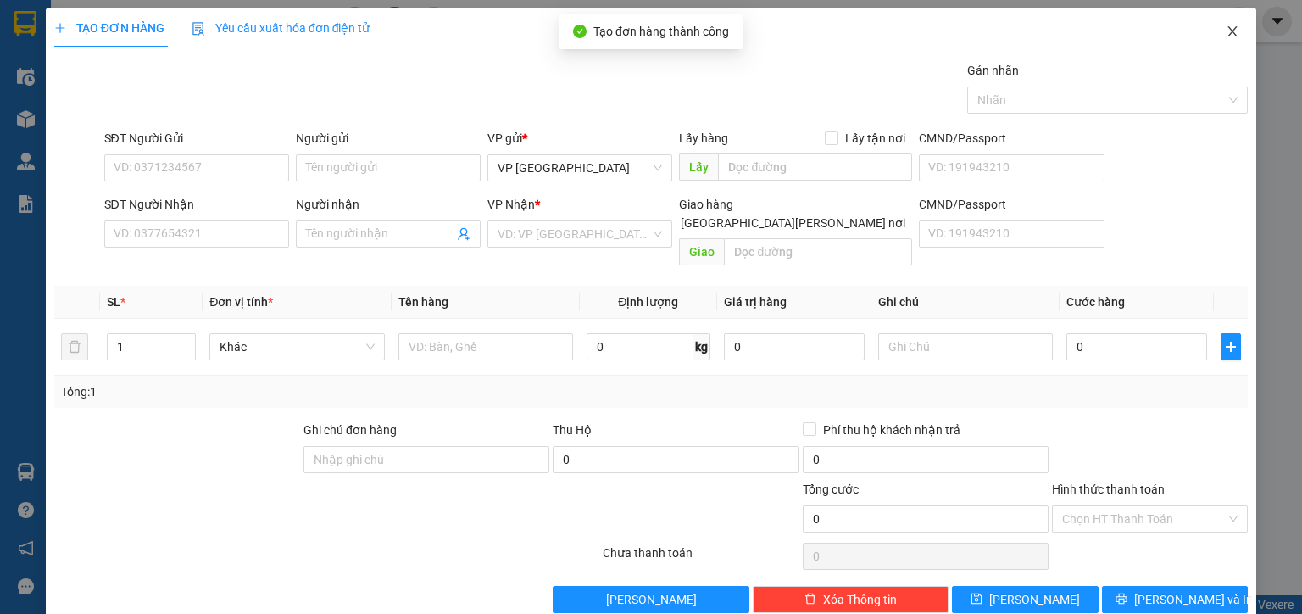
click at [1228, 31] on icon "close" at bounding box center [1232, 31] width 9 height 10
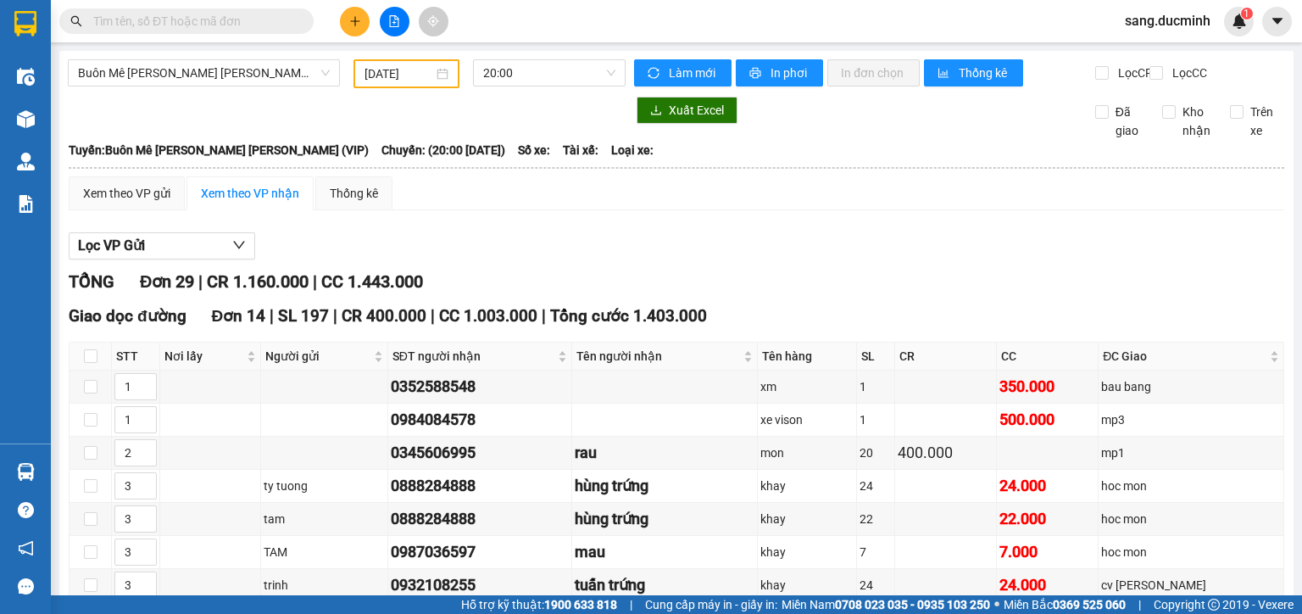
click at [210, 20] on input "text" at bounding box center [193, 21] width 200 height 19
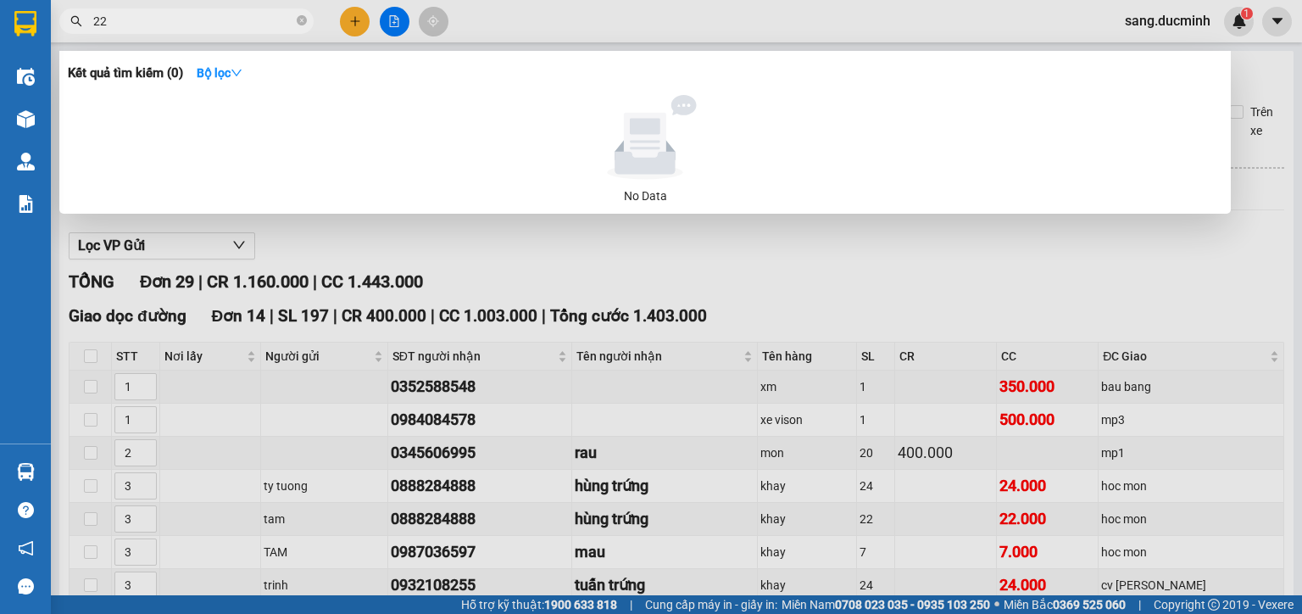
drag, startPoint x: 106, startPoint y: 26, endPoint x: 34, endPoint y: 23, distance: 72.1
click at [34, 23] on section "Kết quả tìm kiếm ( 0 ) Bộ lọc No Data 22 sang.ducminh 1 Điều hành xe Kho hàng m…" at bounding box center [651, 307] width 1302 height 614
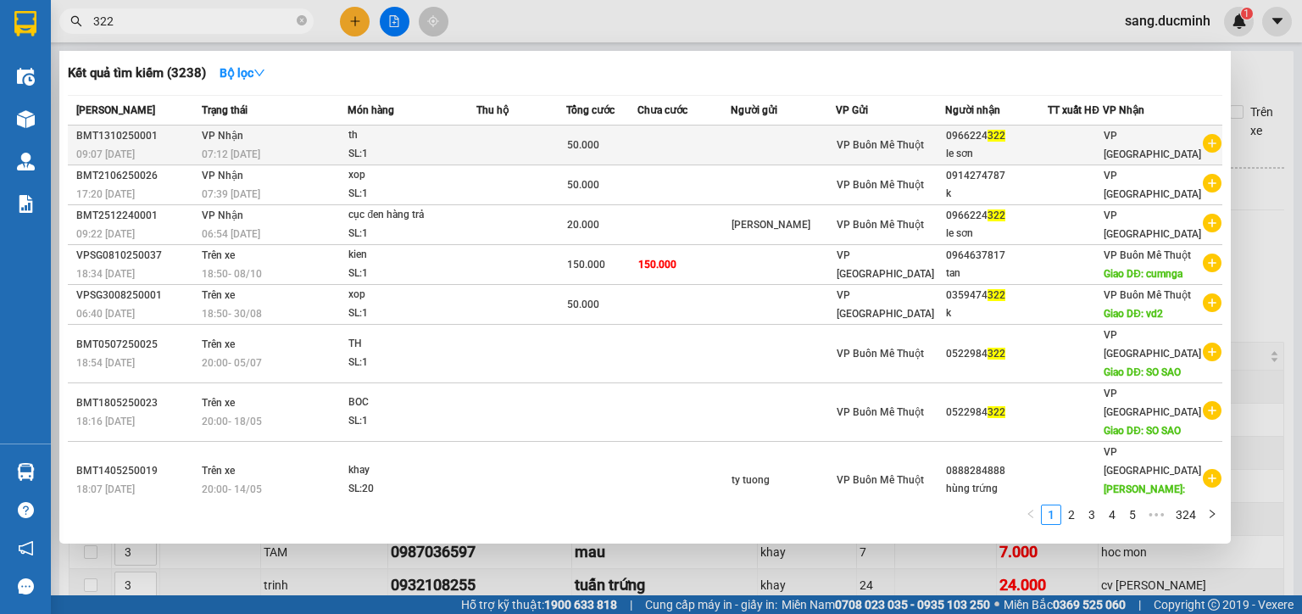
type input "322"
click at [983, 142] on div "0966224 322" at bounding box center [997, 136] width 102 height 18
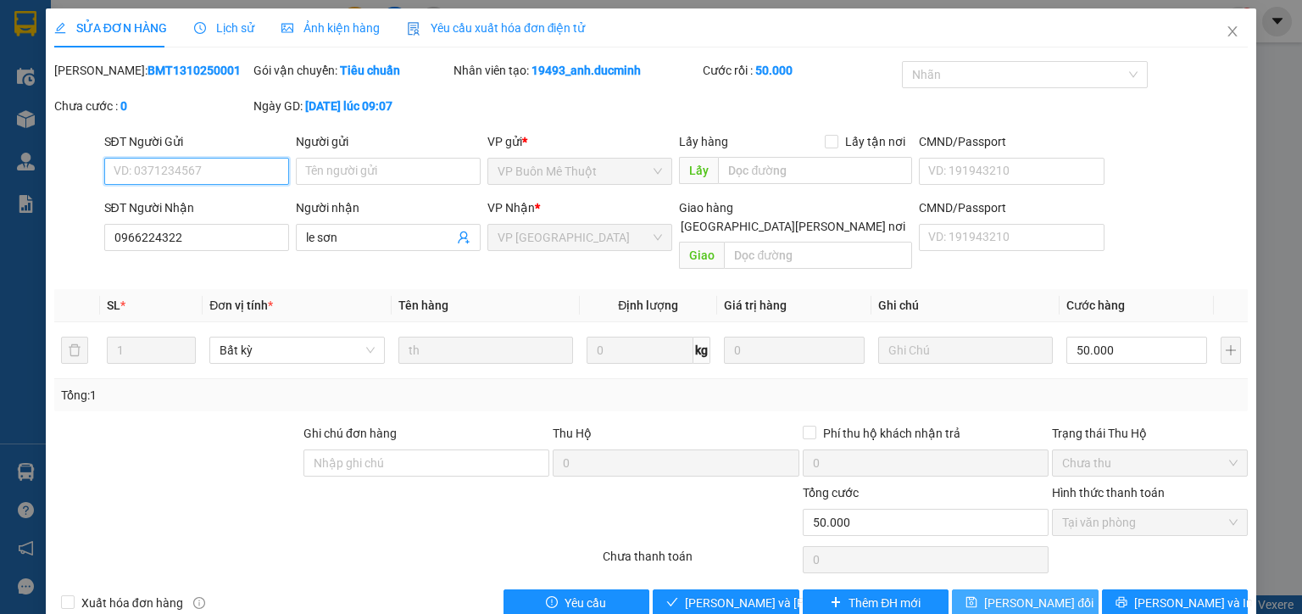
type input "0966224322"
type input "le sơn"
type input "0"
type input "50.000"
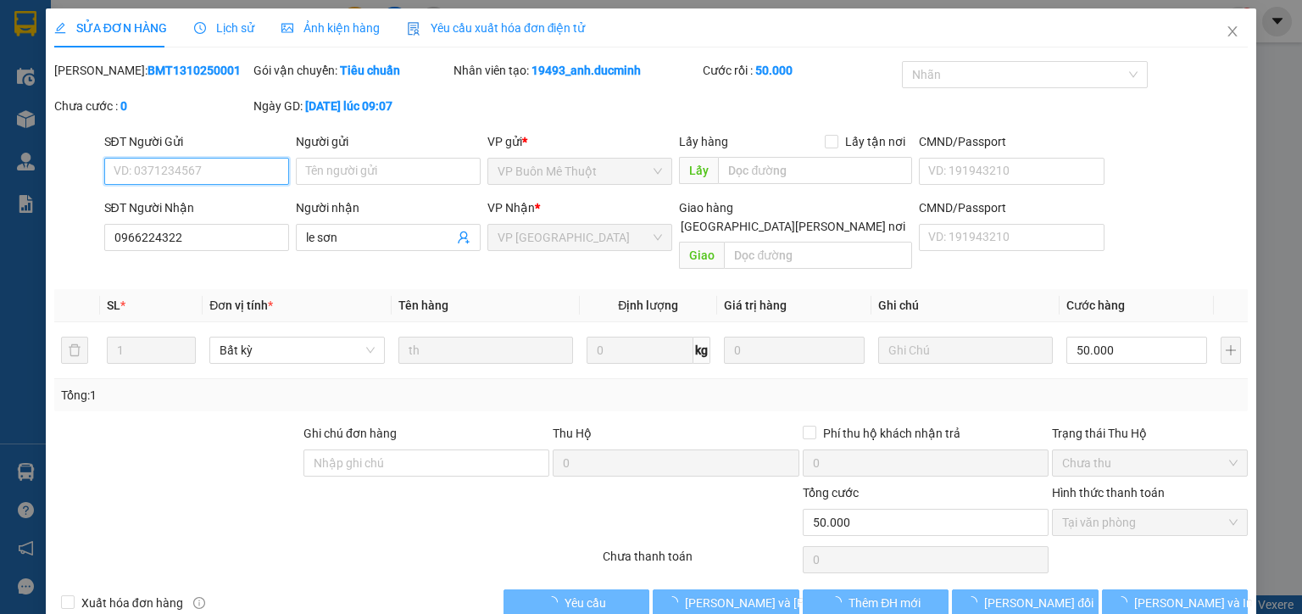
scroll to position [16, 0]
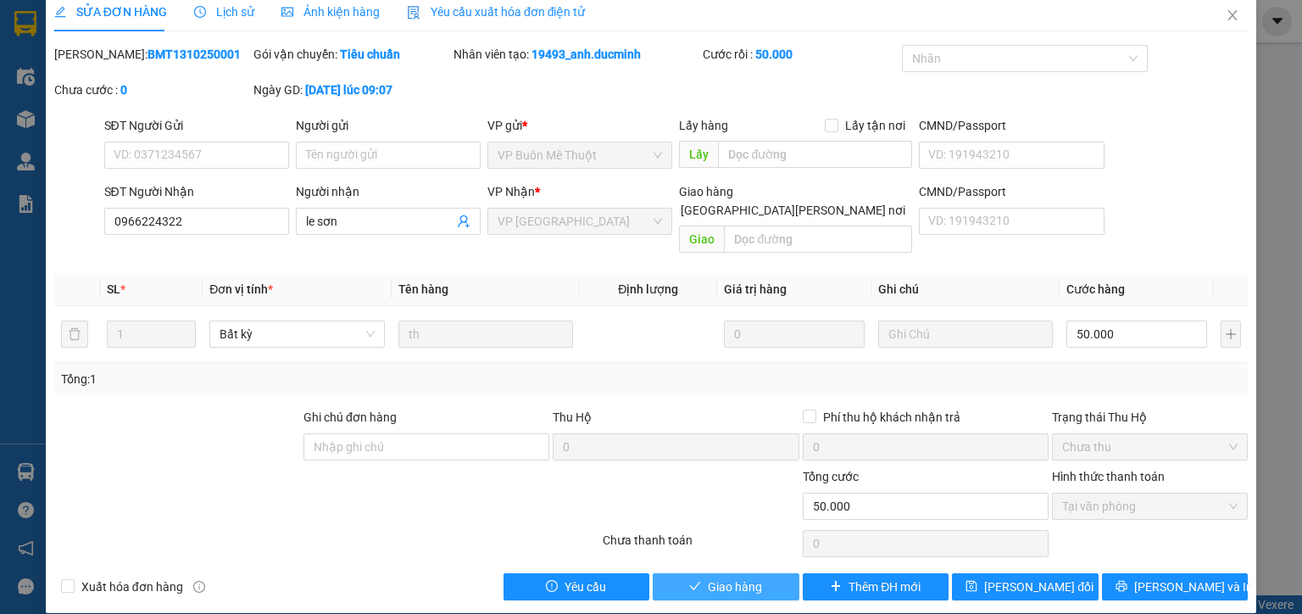
click at [757, 573] on button "Giao hàng" at bounding box center [726, 586] width 147 height 27
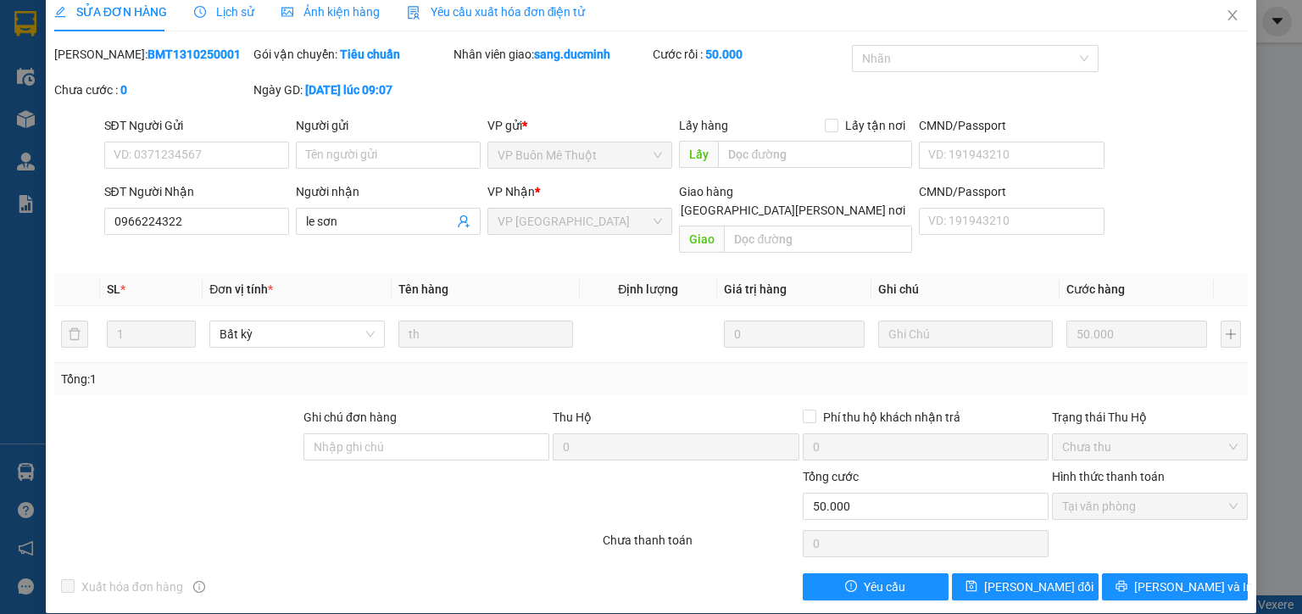
scroll to position [0, 0]
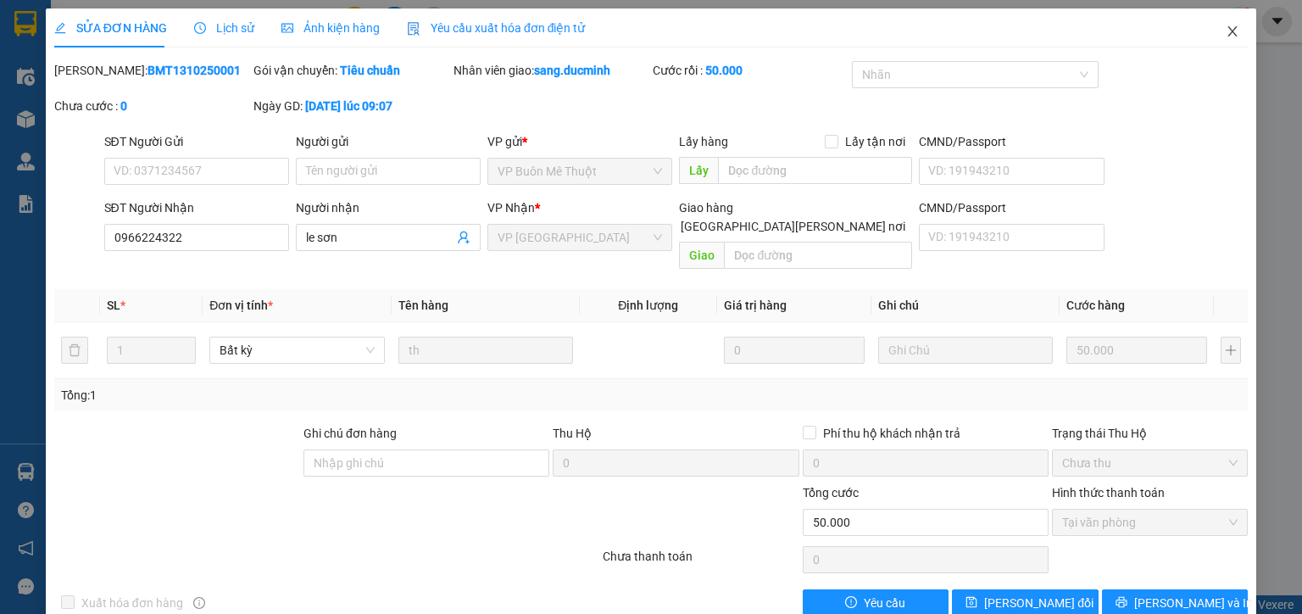
click at [1226, 32] on icon "close" at bounding box center [1233, 32] width 14 height 14
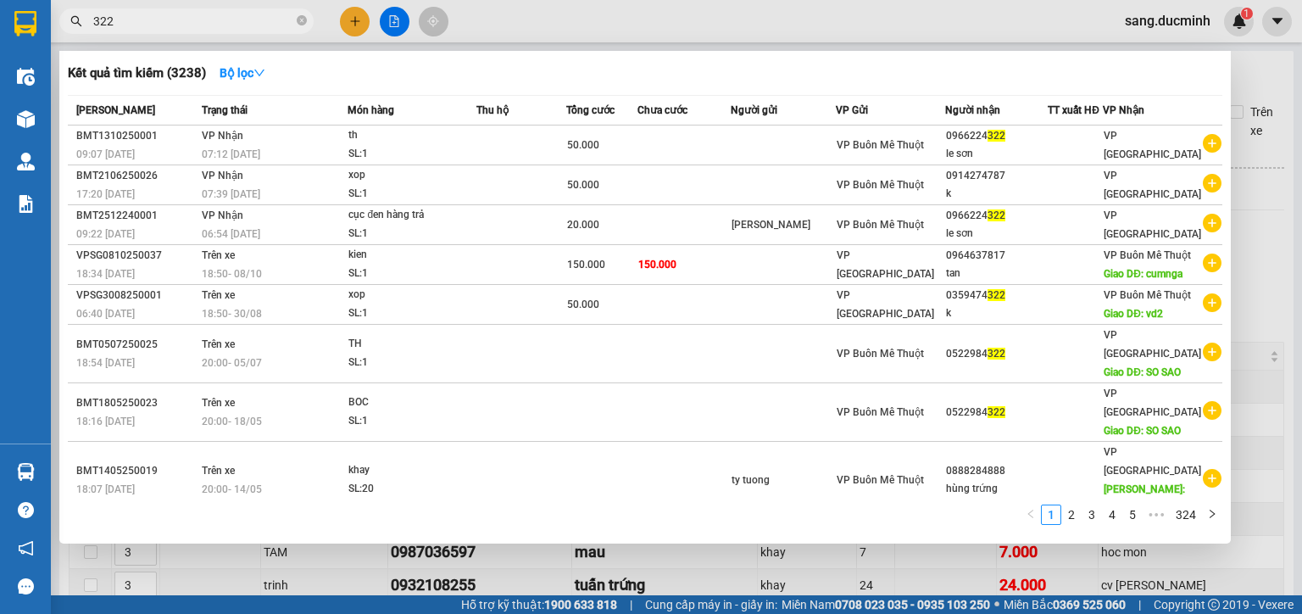
drag, startPoint x: 97, startPoint y: 41, endPoint x: 81, endPoint y: 52, distance: 18.8
click at [81, 36] on div "Kết quả tìm kiếm ( 3238 ) Bộ lọc Mã ĐH Trạng thái Món hàng Thu hộ Tổng cước Chư…" at bounding box center [165, 22] width 331 height 30
type input "875"
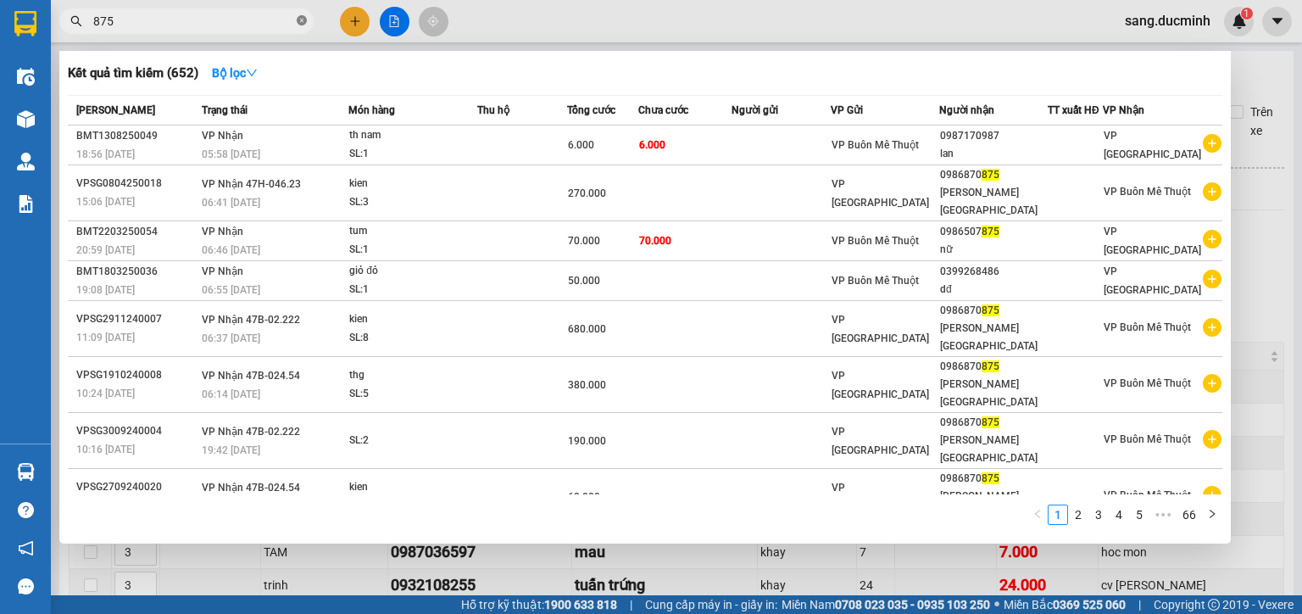
click at [300, 20] on icon "close-circle" at bounding box center [302, 20] width 10 height 10
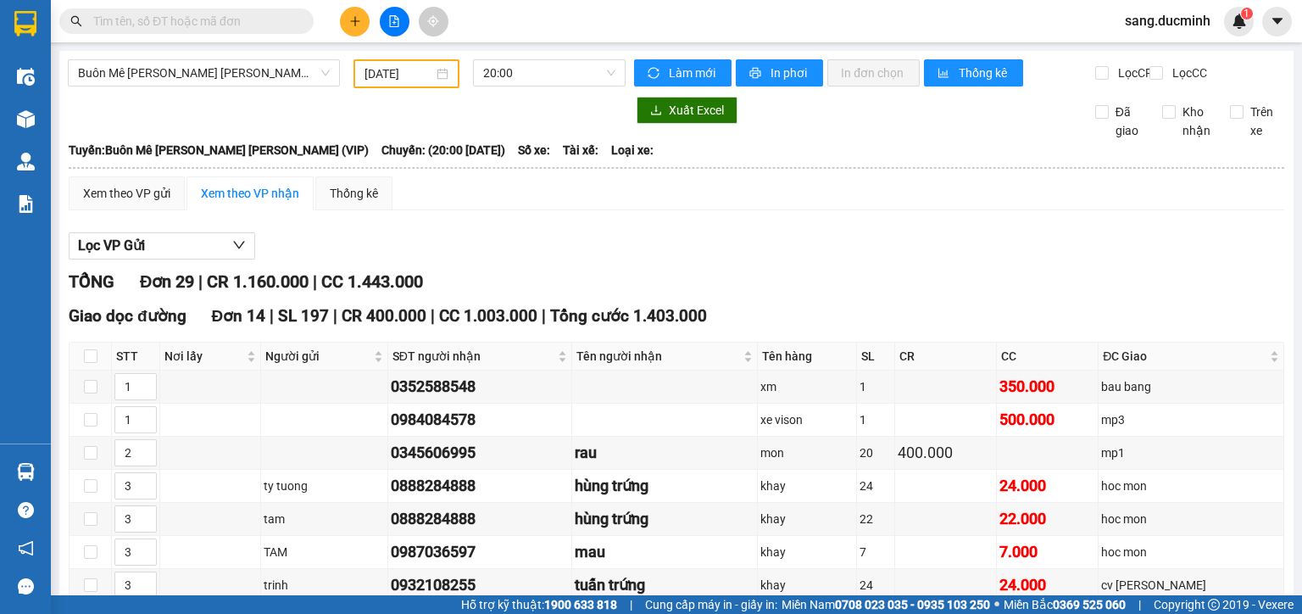
click at [404, 15] on button at bounding box center [395, 22] width 30 height 30
click at [438, 210] on div "Xem theo VP gửi Xem theo VP nhận Thống kê" at bounding box center [677, 193] width 1216 height 34
click at [349, 20] on icon "plus" at bounding box center [355, 21] width 12 height 12
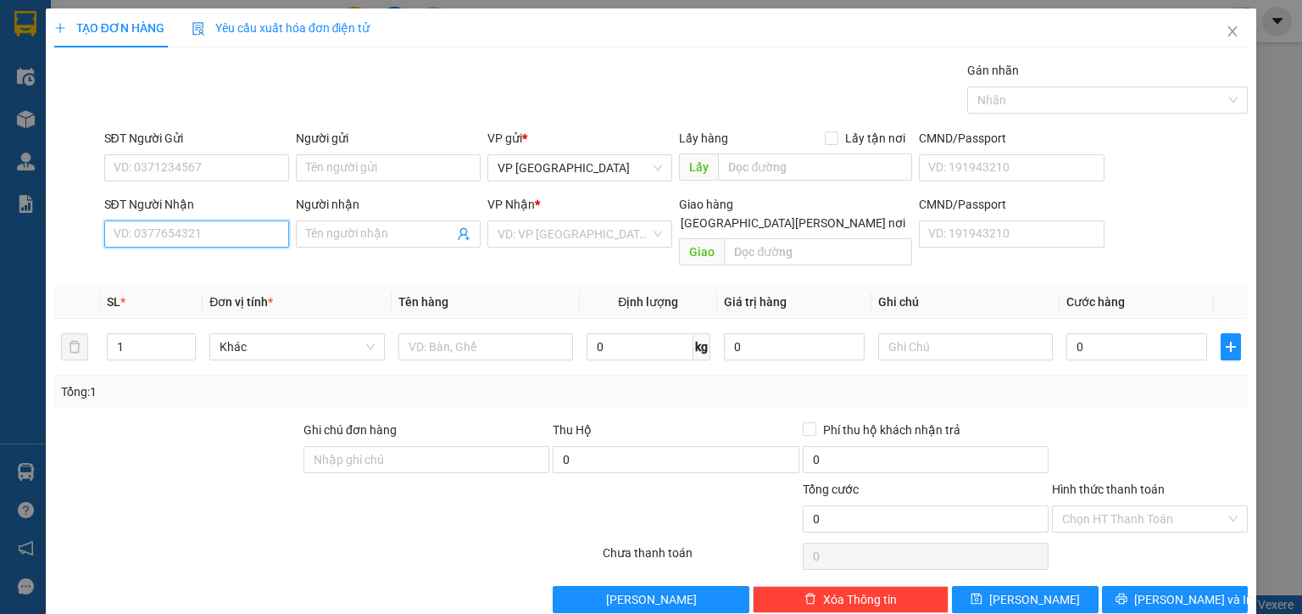
click at [268, 237] on input "SĐT Người Nhận" at bounding box center [196, 233] width 185 height 27
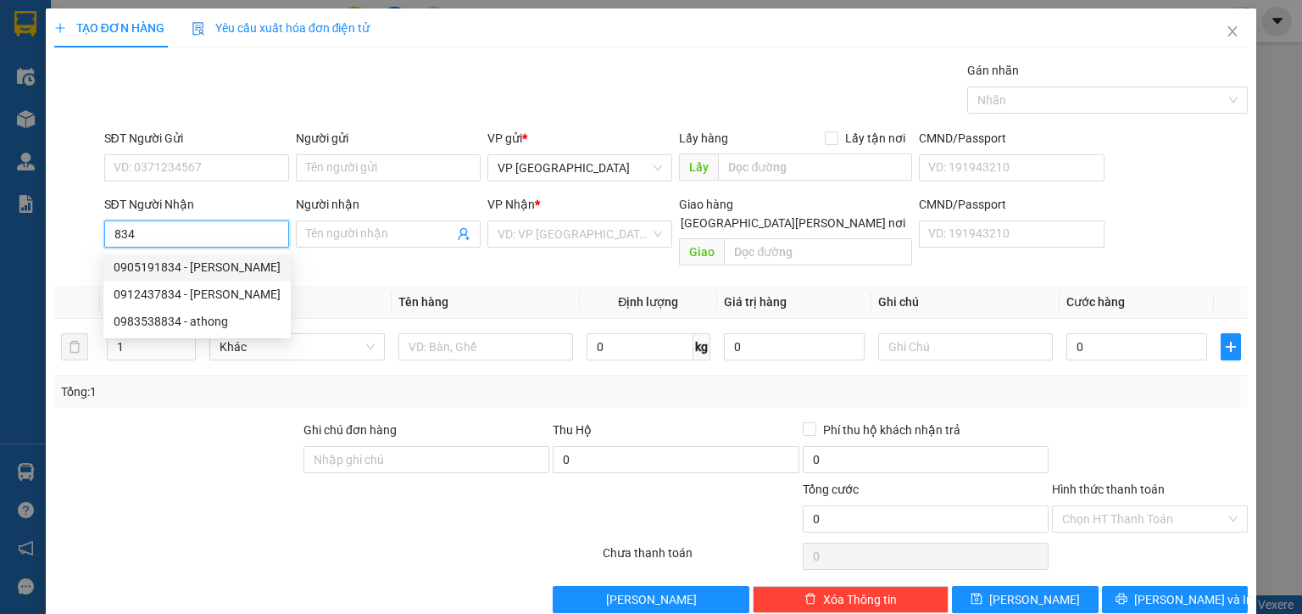
click at [220, 271] on div "0905191834 - đúc huy" at bounding box center [197, 267] width 167 height 19
type input "0905191834"
type input "đúc huy"
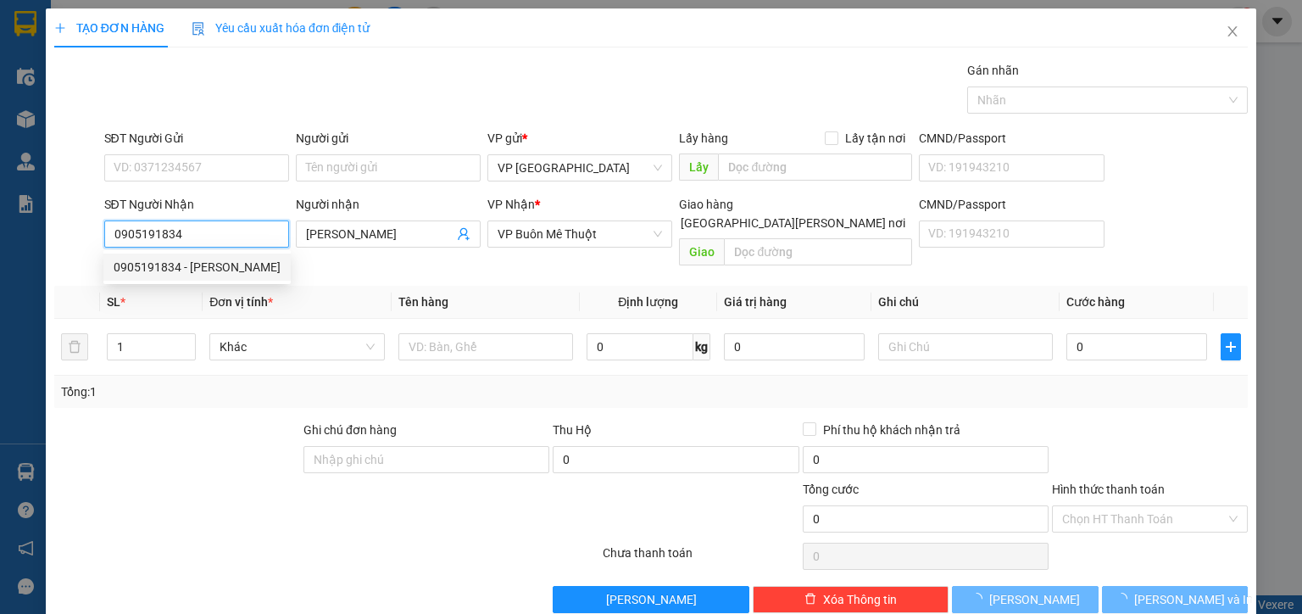
type input "480.000"
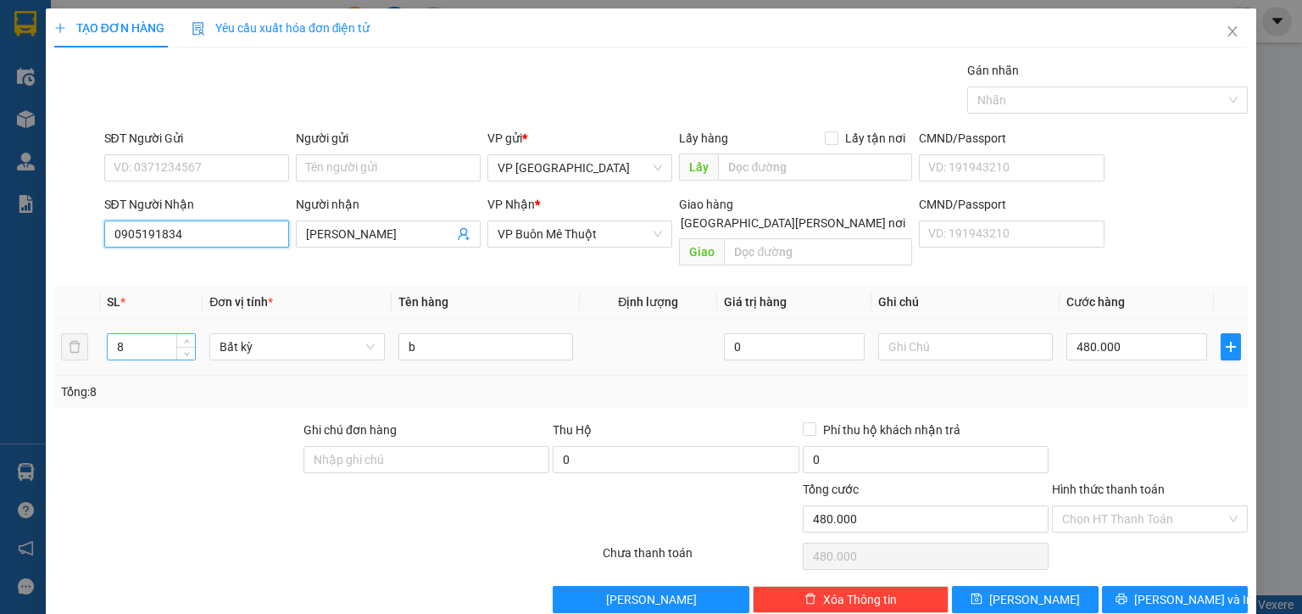
type input "0905191834"
drag, startPoint x: 137, startPoint y: 331, endPoint x: 105, endPoint y: 352, distance: 38.1
click at [105, 352] on td "8" at bounding box center [151, 347] width 103 height 57
type input "3"
click at [1158, 333] on input "480.000" at bounding box center [1137, 346] width 141 height 27
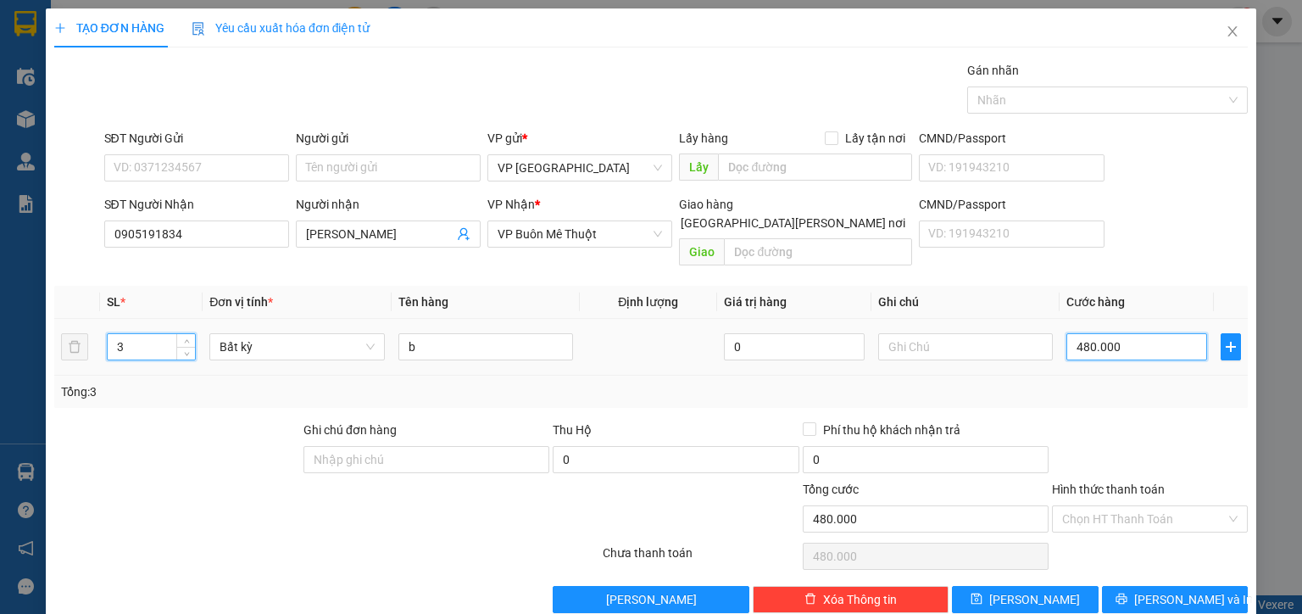
type input "0"
type input "01"
type input "1"
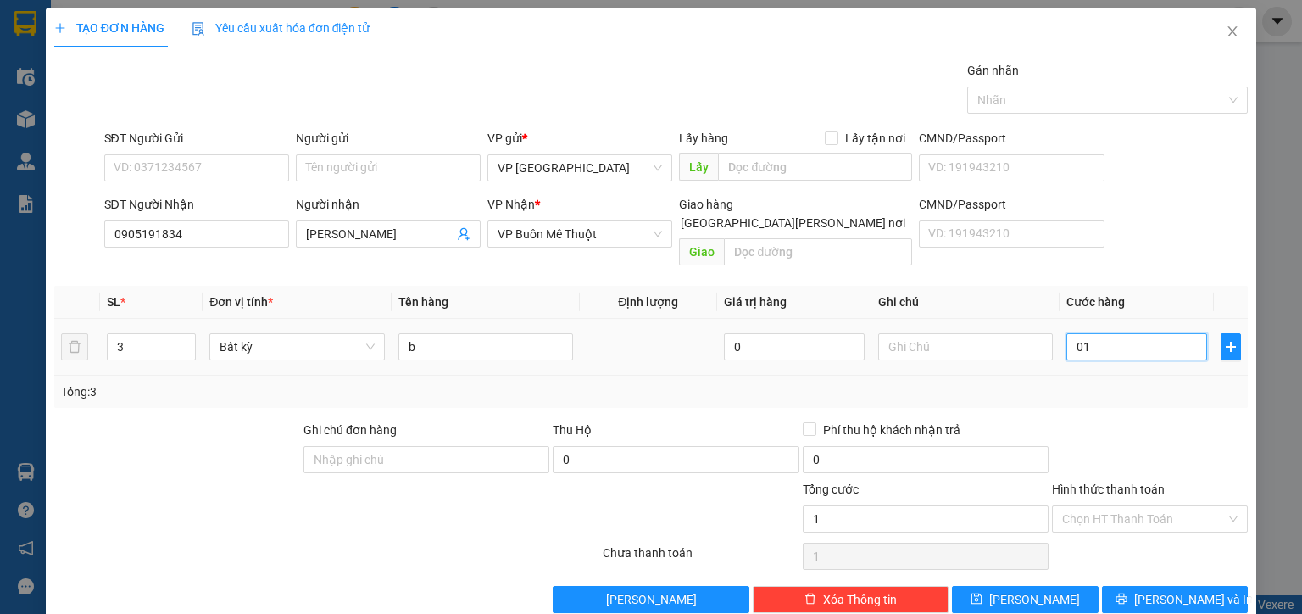
type input "18"
type input "018"
type input "180"
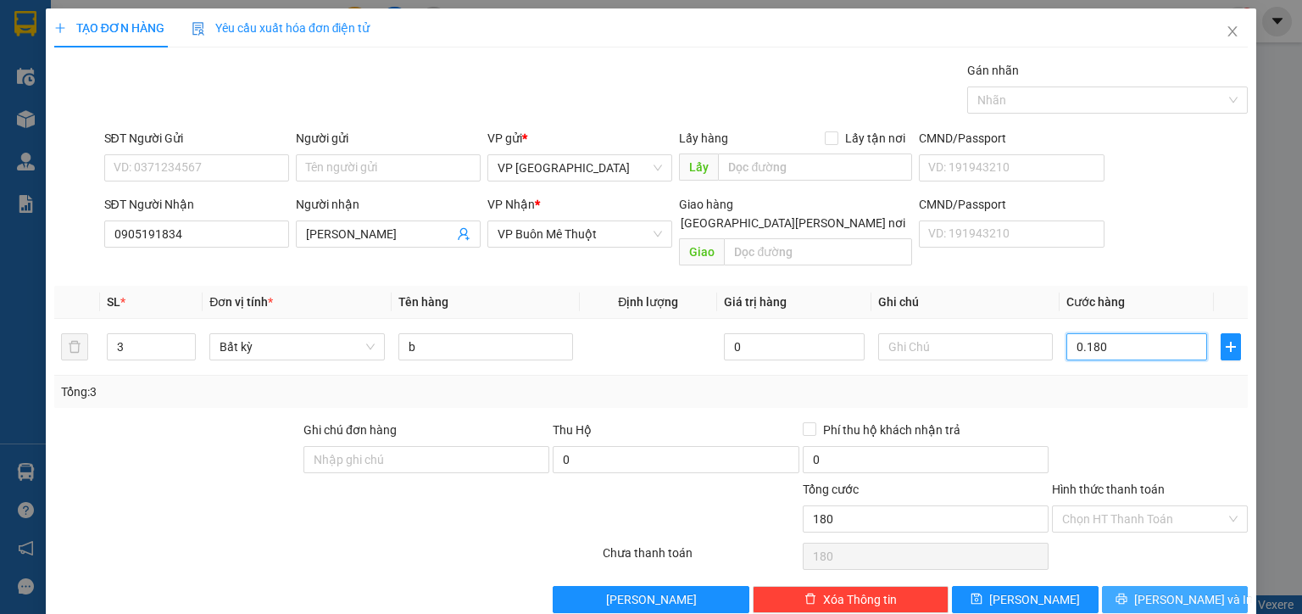
type input "0.180"
type input "180.000"
click at [1165, 590] on span "Lưu và In" at bounding box center [1193, 599] width 119 height 19
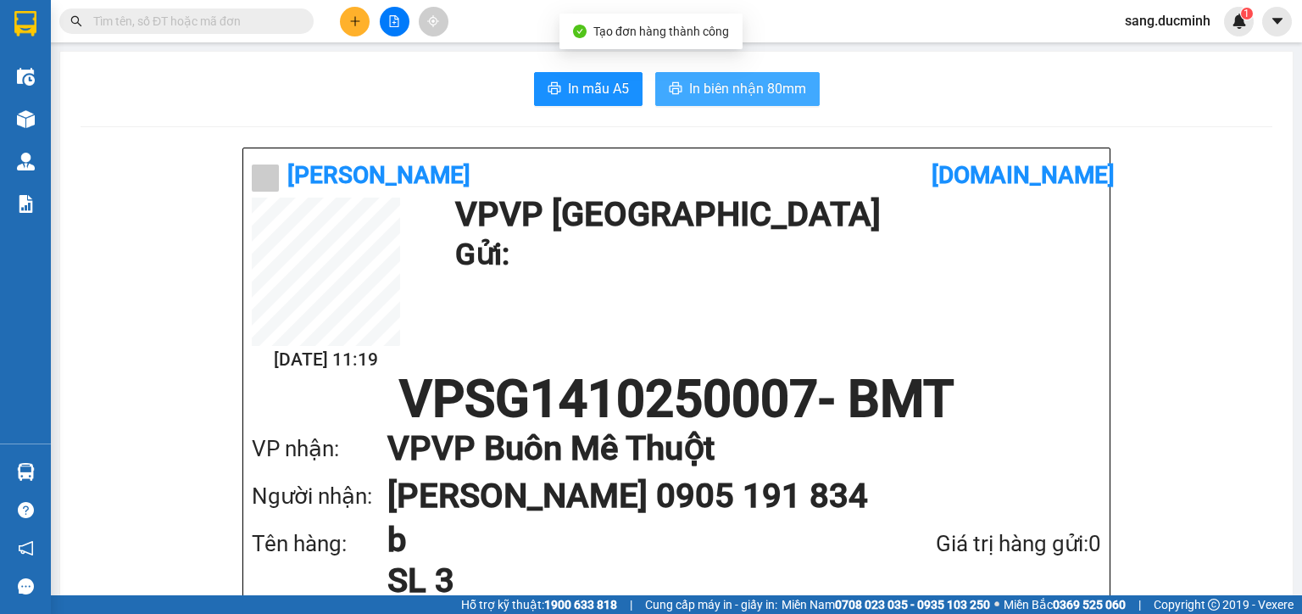
click at [697, 98] on span "In biên nhận 80mm" at bounding box center [747, 88] width 117 height 21
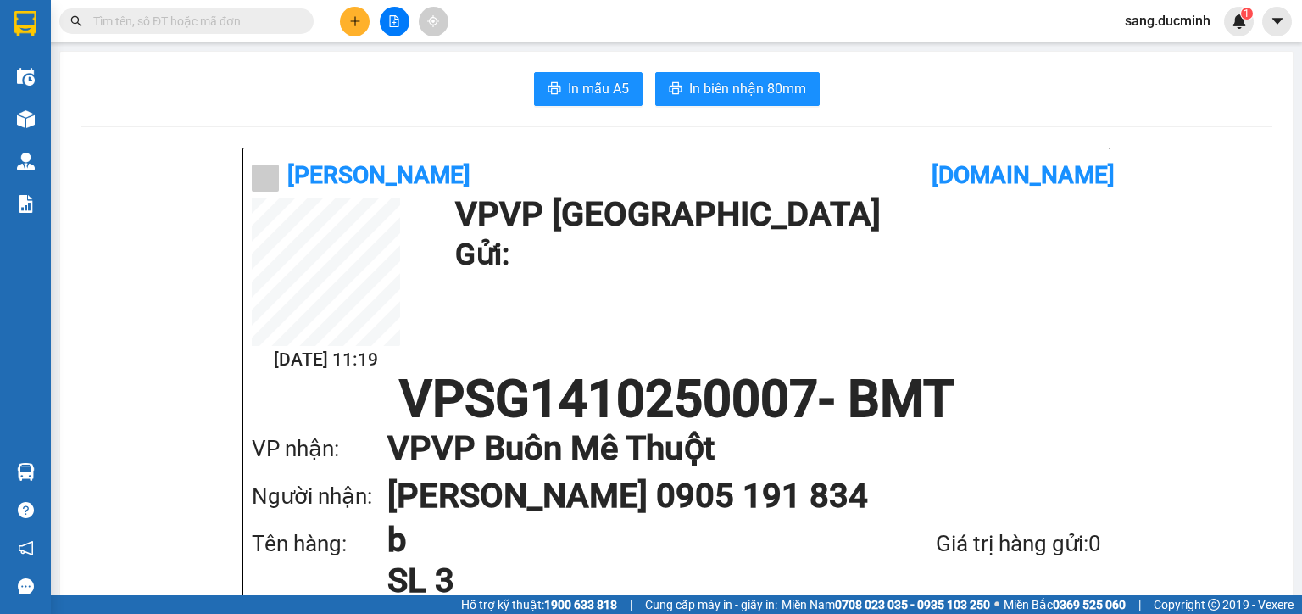
click at [242, 19] on input "text" at bounding box center [193, 21] width 200 height 19
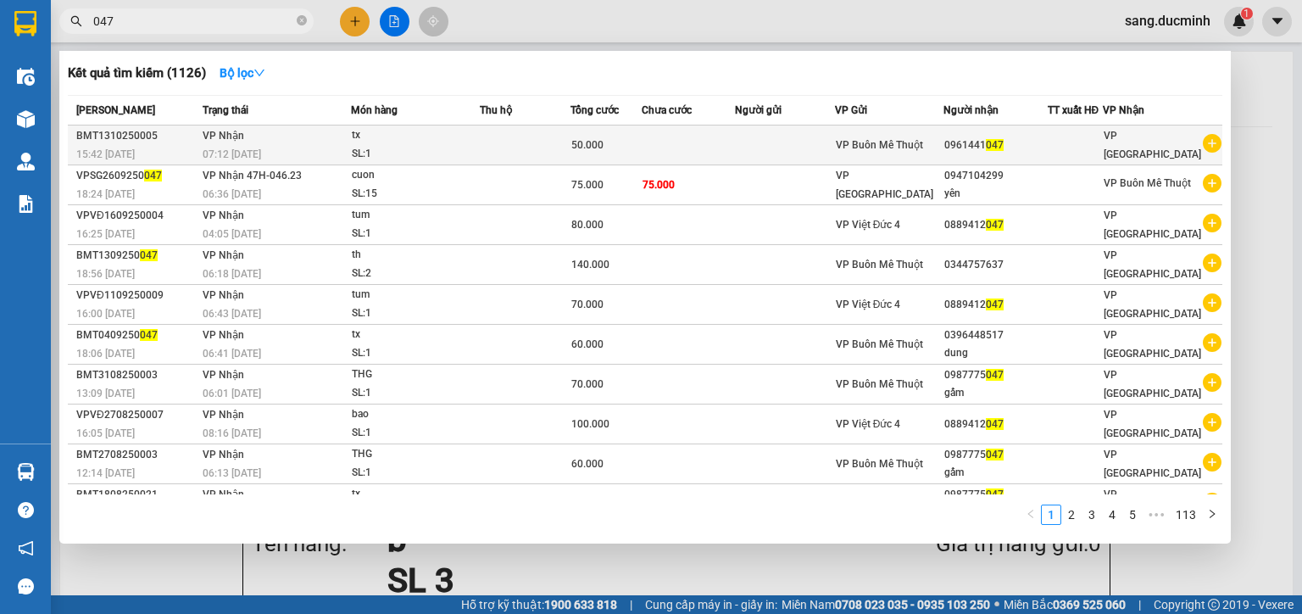
type input "047"
click at [976, 149] on div "0961441 047" at bounding box center [995, 145] width 102 height 18
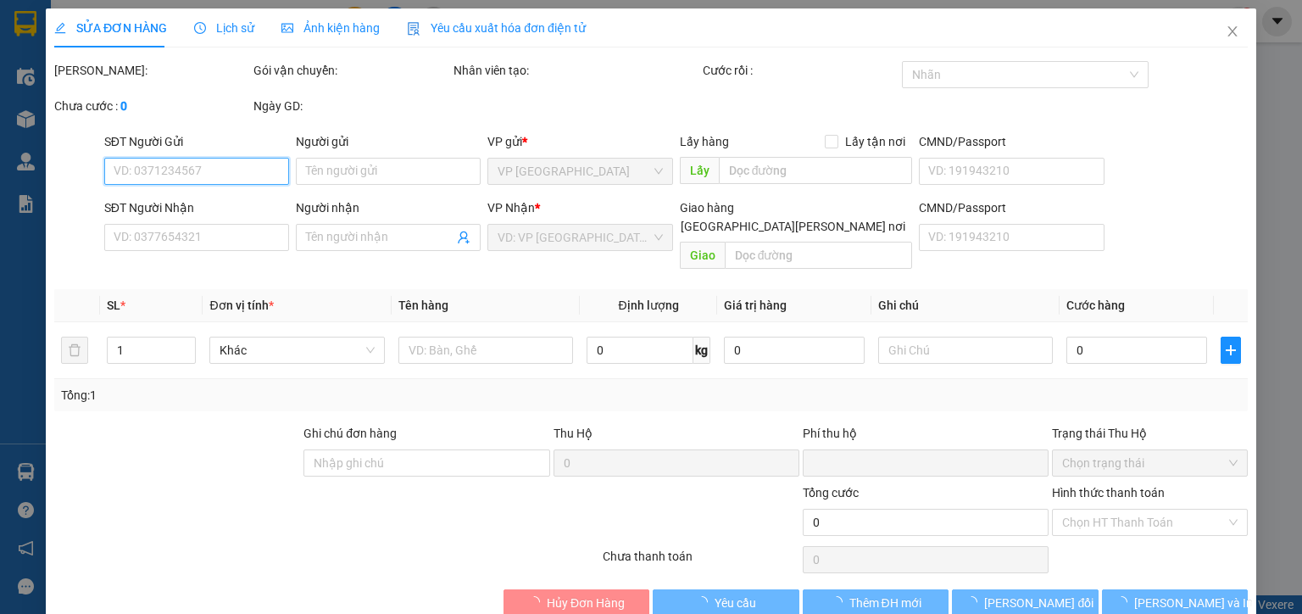
type input "0961441047"
type input "0"
type input "50.000"
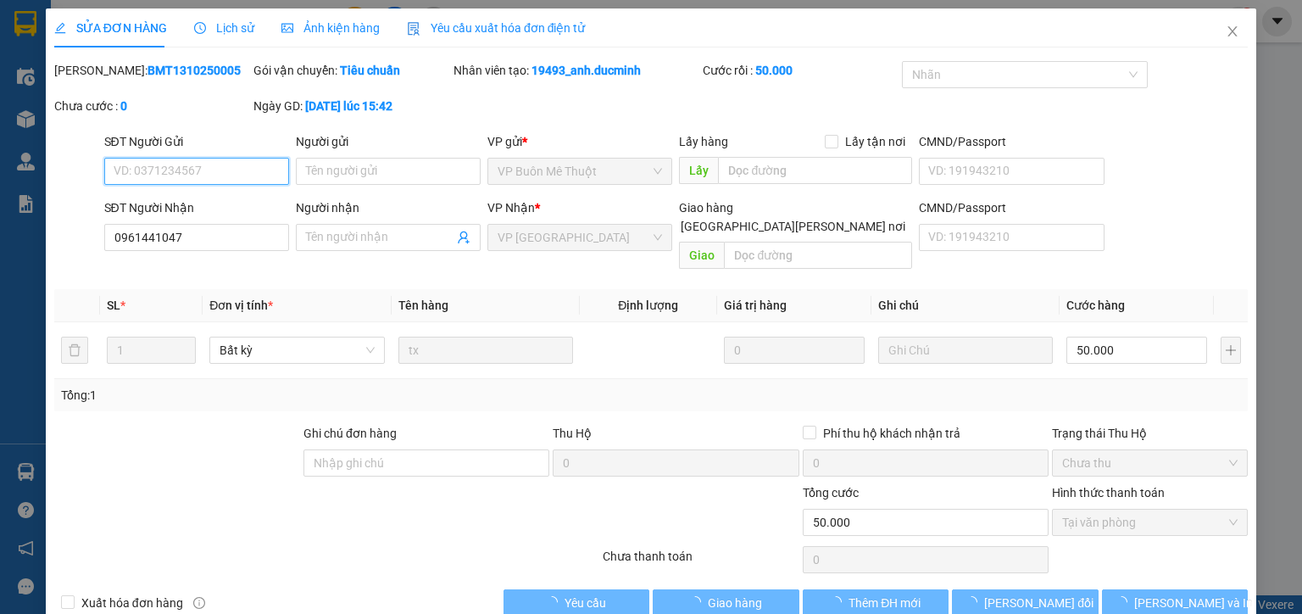
scroll to position [16, 0]
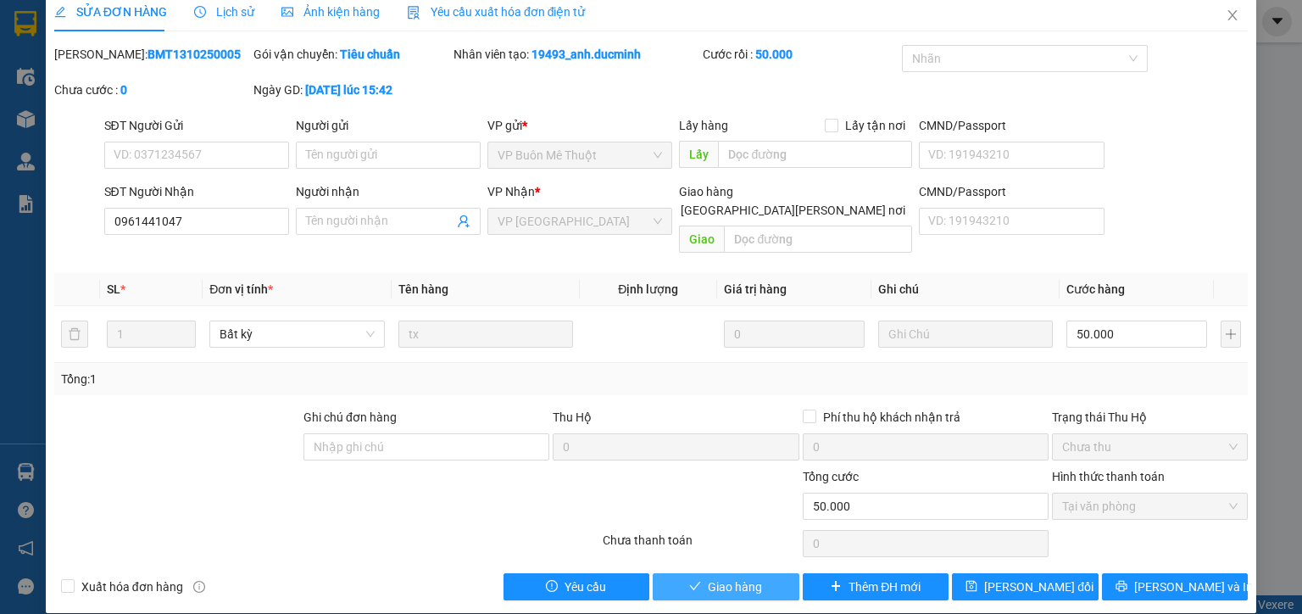
click at [748, 577] on span "Giao hàng" at bounding box center [735, 586] width 54 height 19
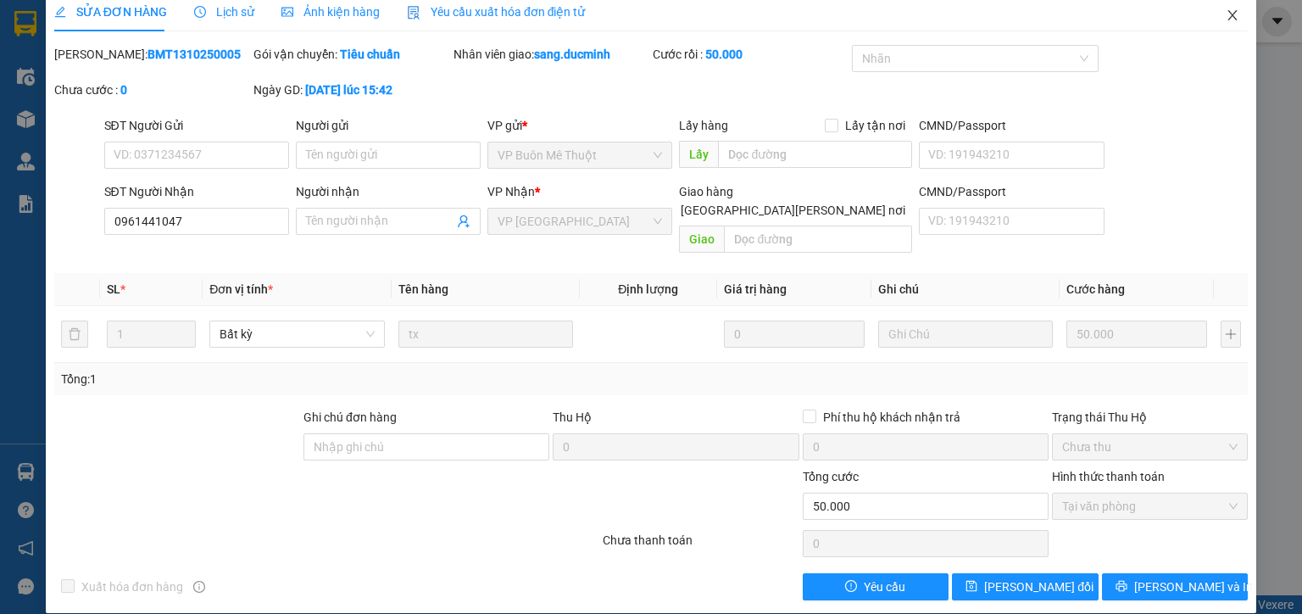
click at [1228, 15] on icon "close" at bounding box center [1232, 15] width 9 height 10
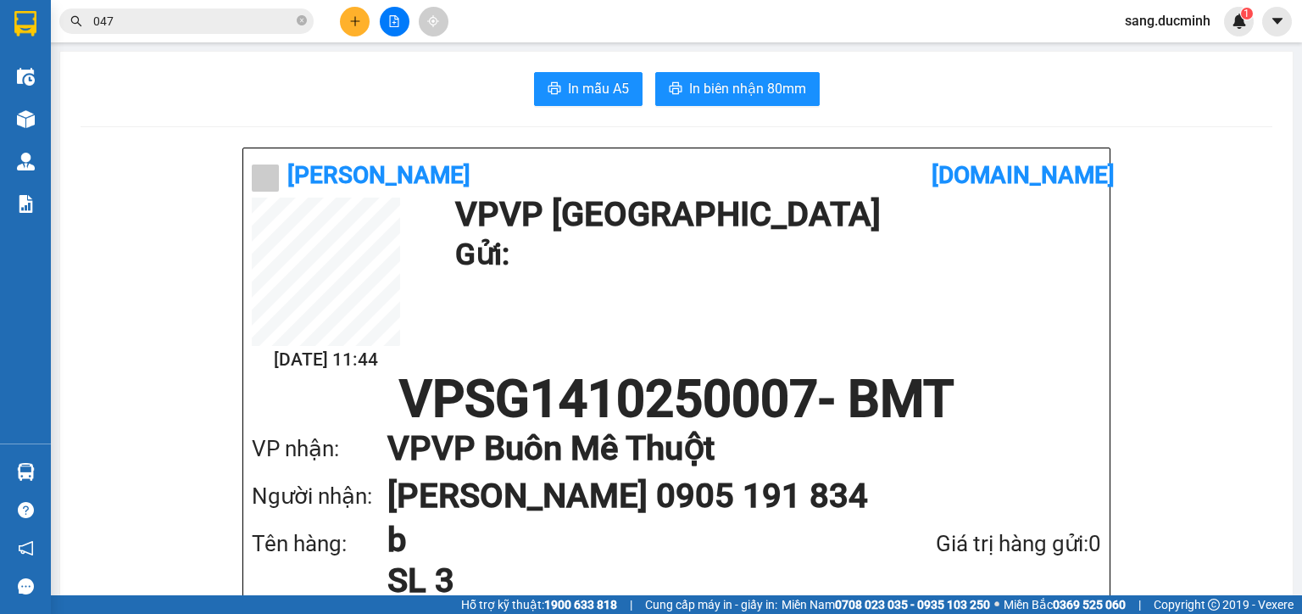
click at [365, 20] on button at bounding box center [355, 22] width 30 height 30
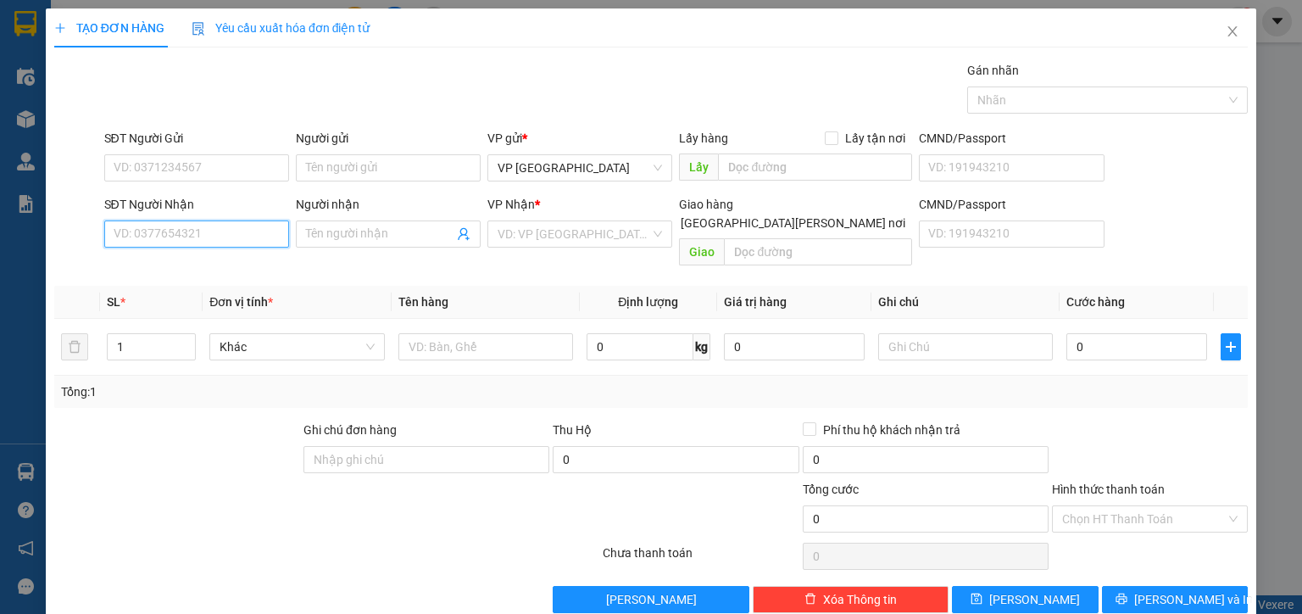
click at [245, 225] on input "SĐT Người Nhận" at bounding box center [196, 233] width 185 height 27
click at [153, 275] on div "0934411945" at bounding box center [195, 267] width 163 height 19
type input "0934411945"
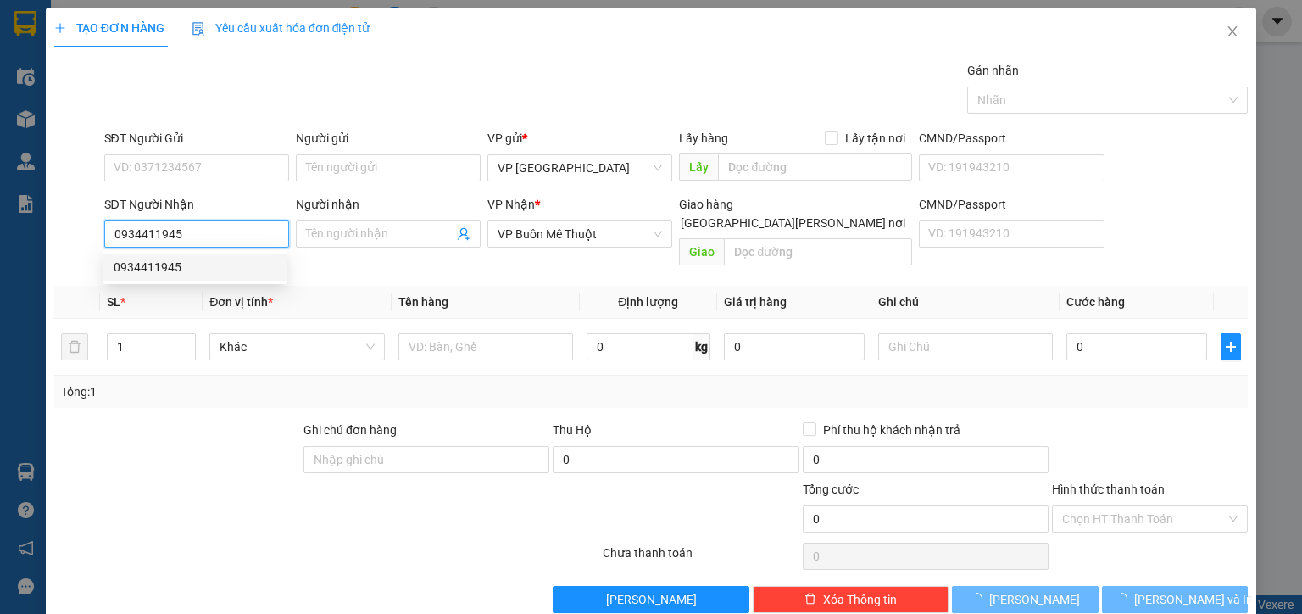
type input "60.000"
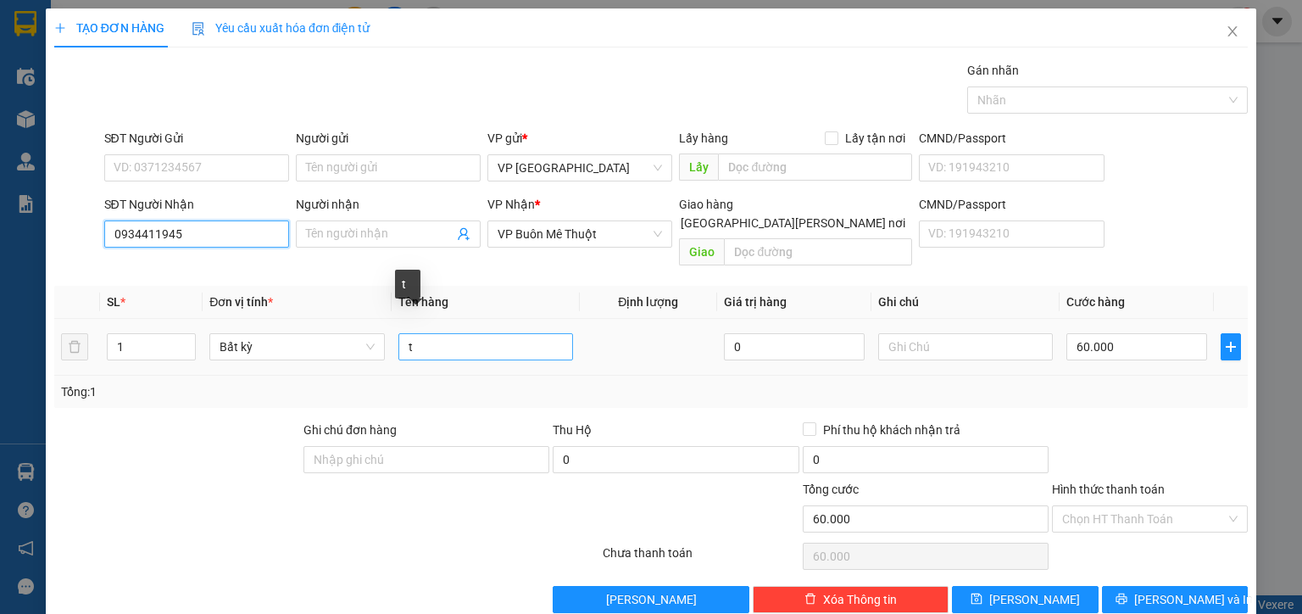
type input "0934411945"
drag, startPoint x: 416, startPoint y: 328, endPoint x: 386, endPoint y: 343, distance: 33.8
click at [386, 343] on tr "1 Bất kỳ t 0 60.000" at bounding box center [651, 347] width 1194 height 57
type input "kien"
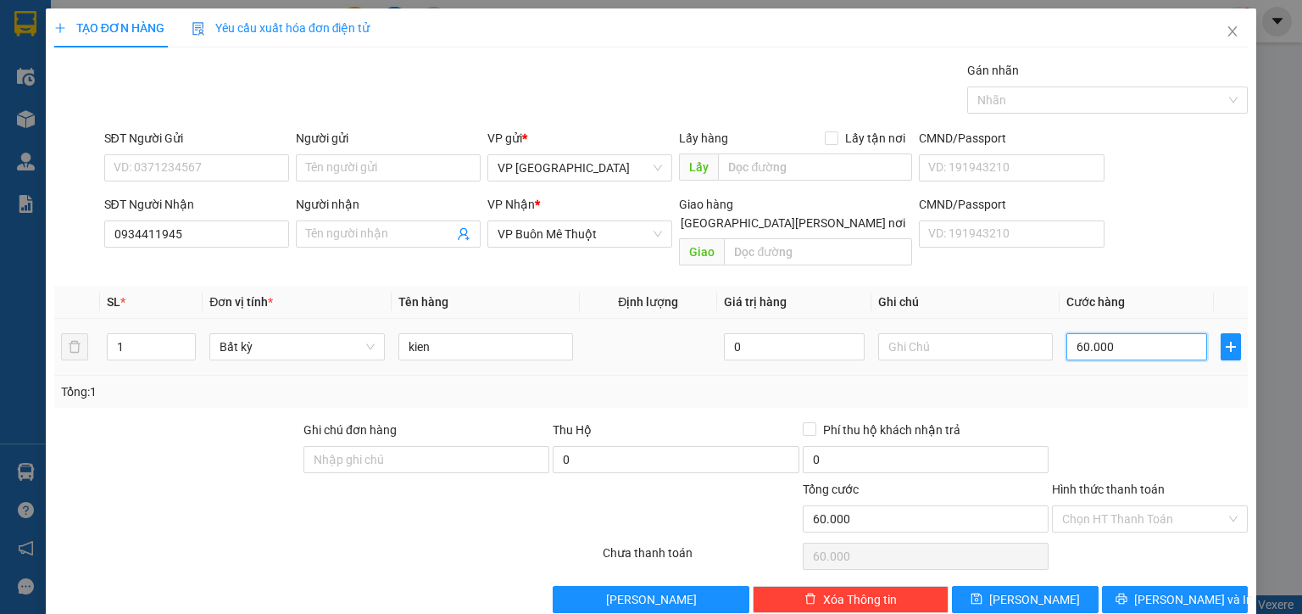
click at [1137, 333] on input "60.000" at bounding box center [1137, 346] width 141 height 27
type input "8"
type input "80"
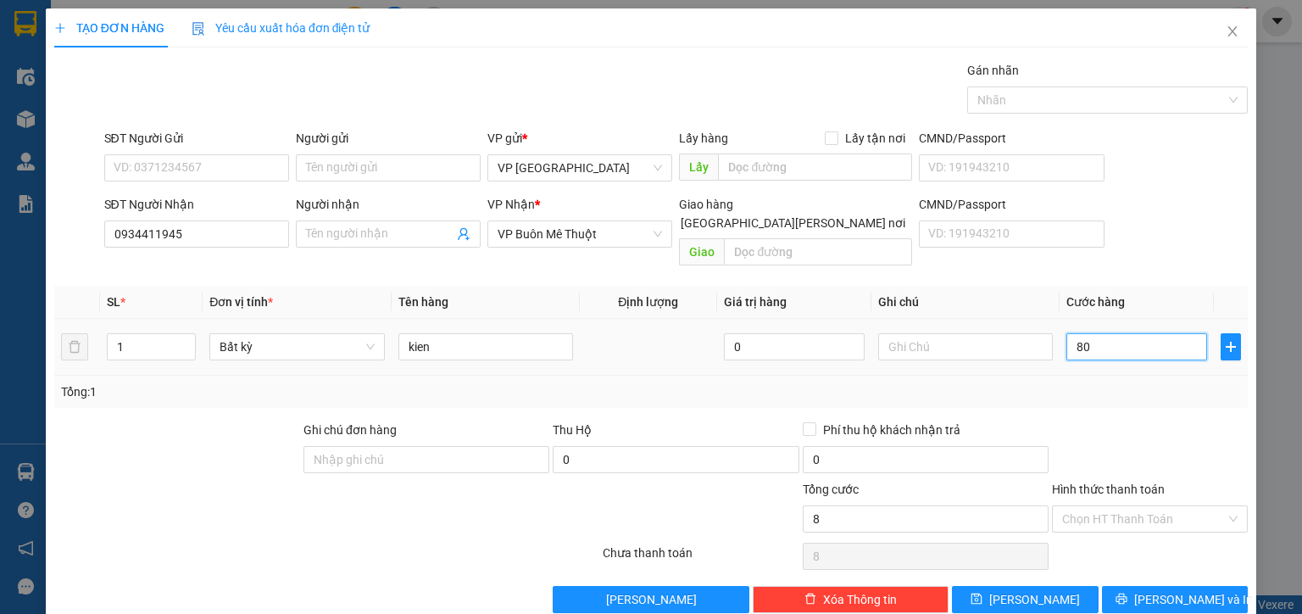
type input "80"
type input "80.000"
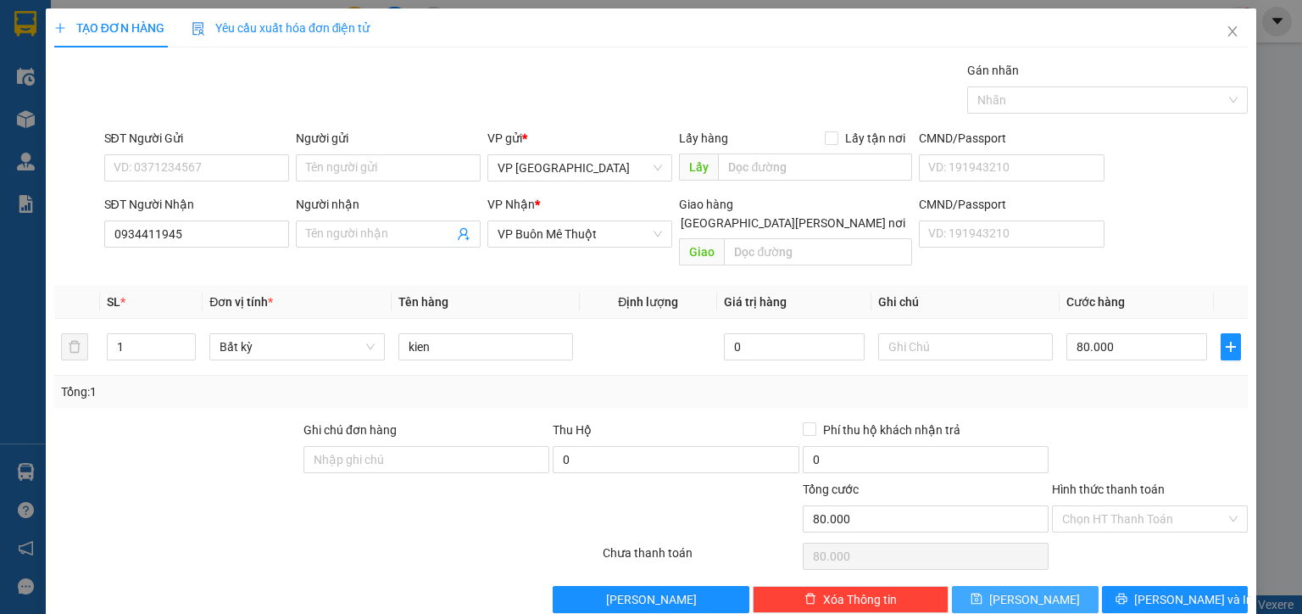
click at [983, 593] on icon "save" at bounding box center [977, 599] width 12 height 12
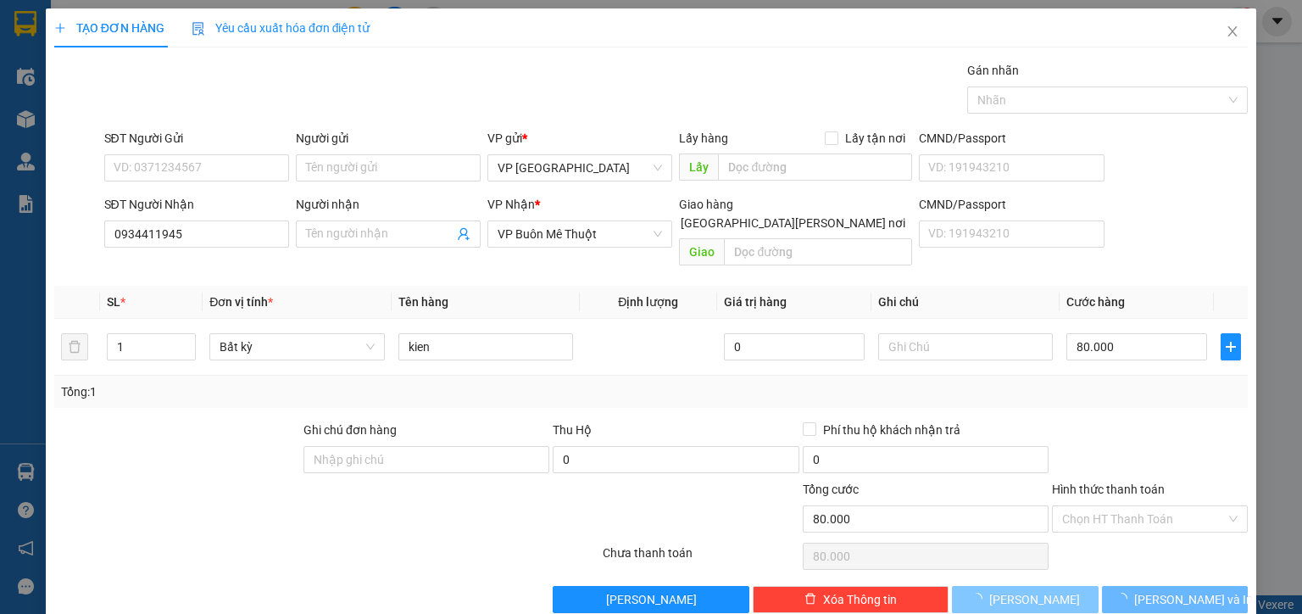
type input "0"
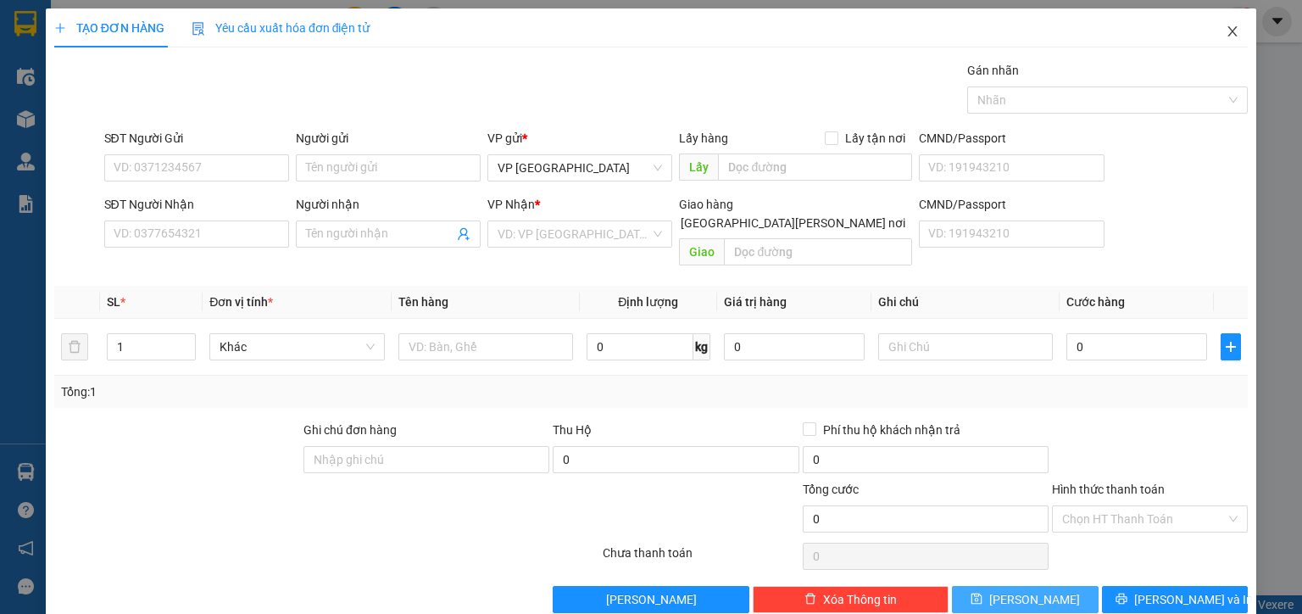
click at [1226, 29] on icon "close" at bounding box center [1233, 32] width 14 height 14
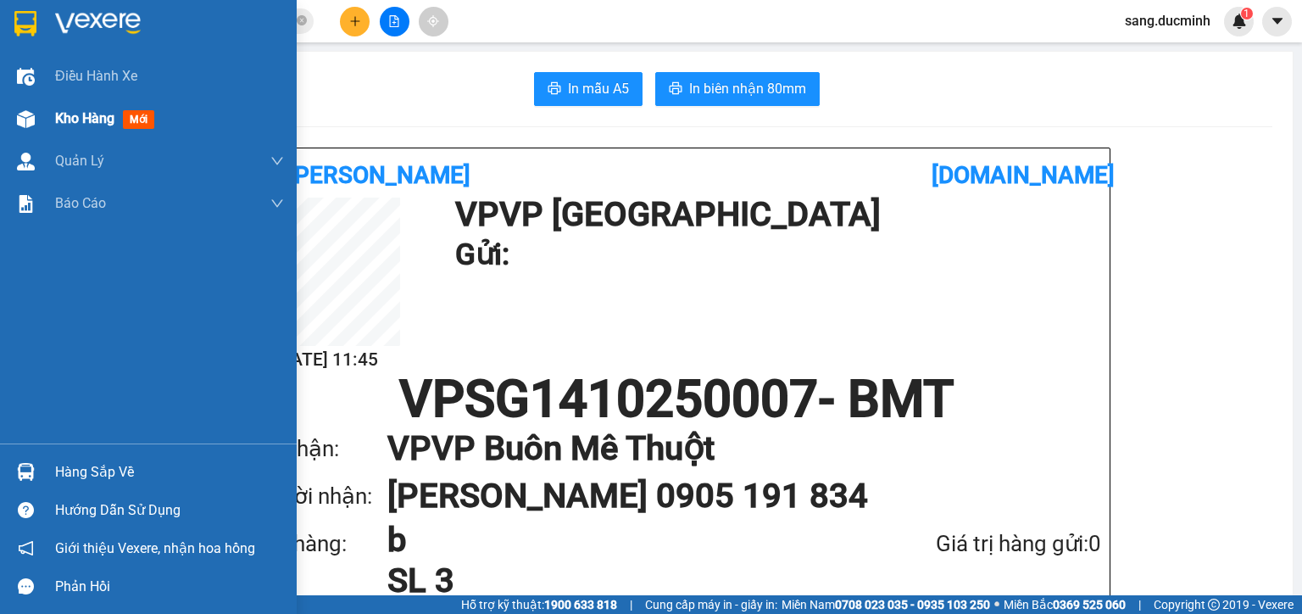
click at [64, 120] on span "Kho hàng" at bounding box center [84, 118] width 59 height 16
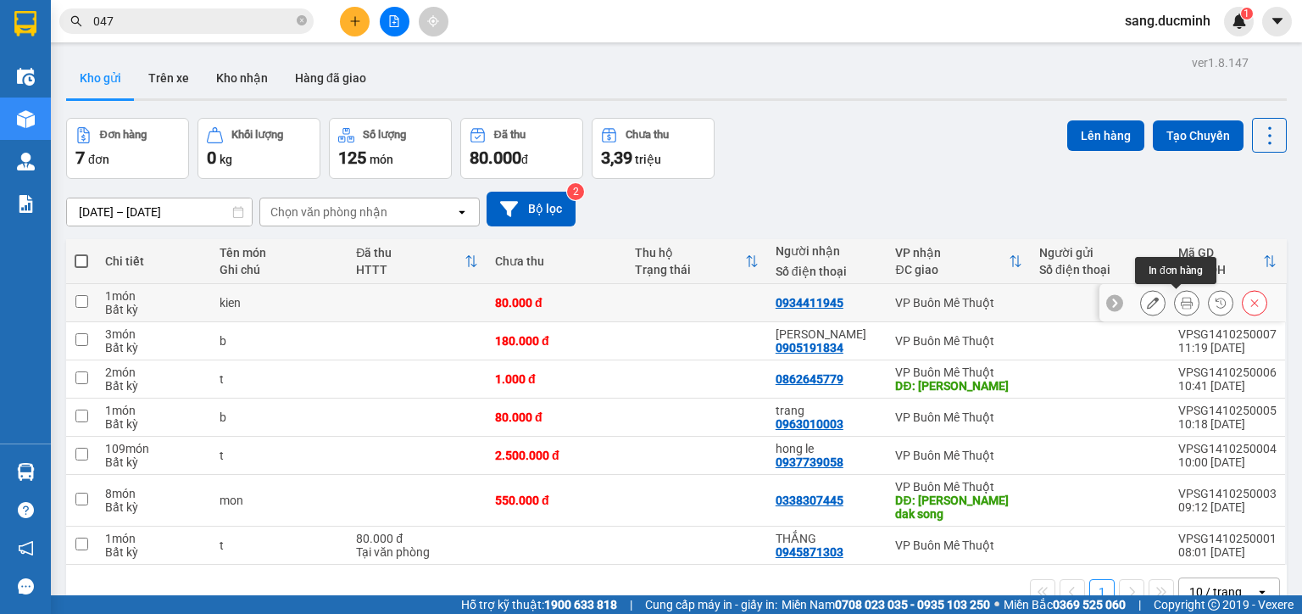
click at [1181, 304] on icon at bounding box center [1187, 303] width 12 height 12
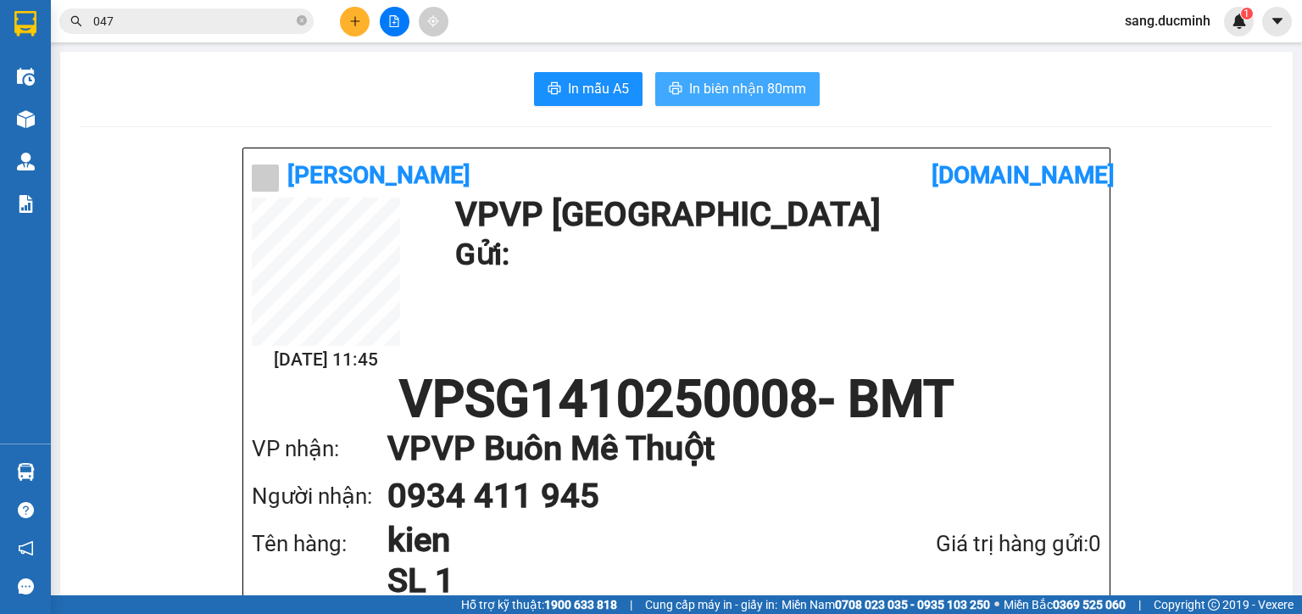
click at [732, 97] on span "In biên nhận 80mm" at bounding box center [747, 88] width 117 height 21
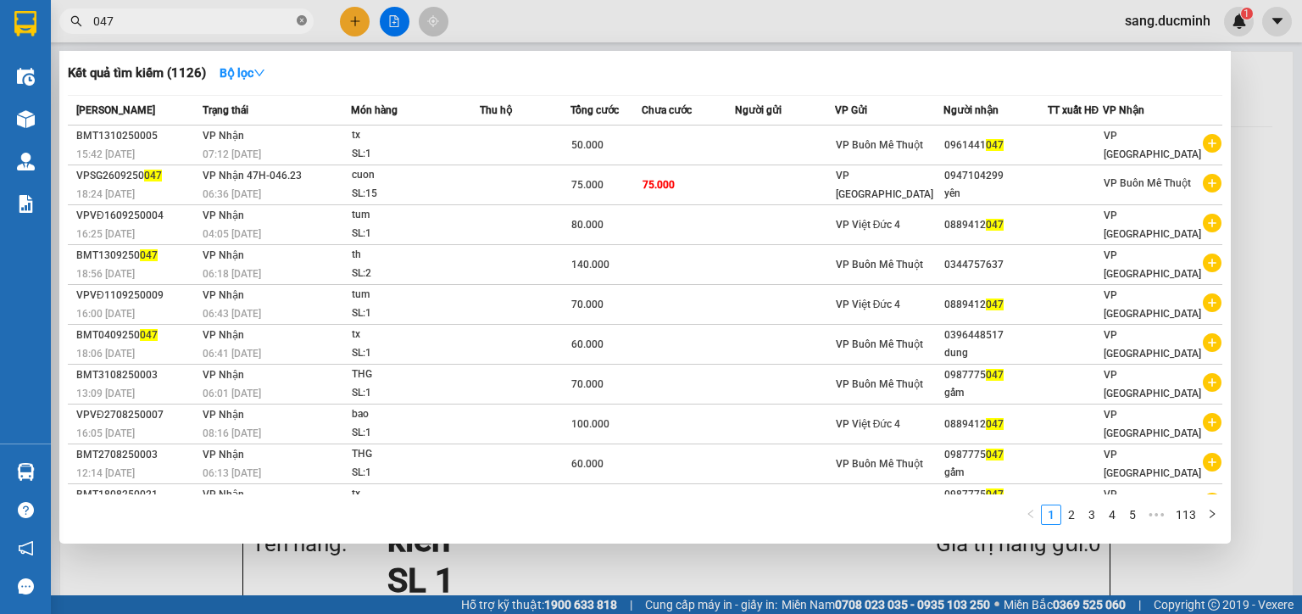
click at [302, 20] on icon "close-circle" at bounding box center [302, 20] width 10 height 10
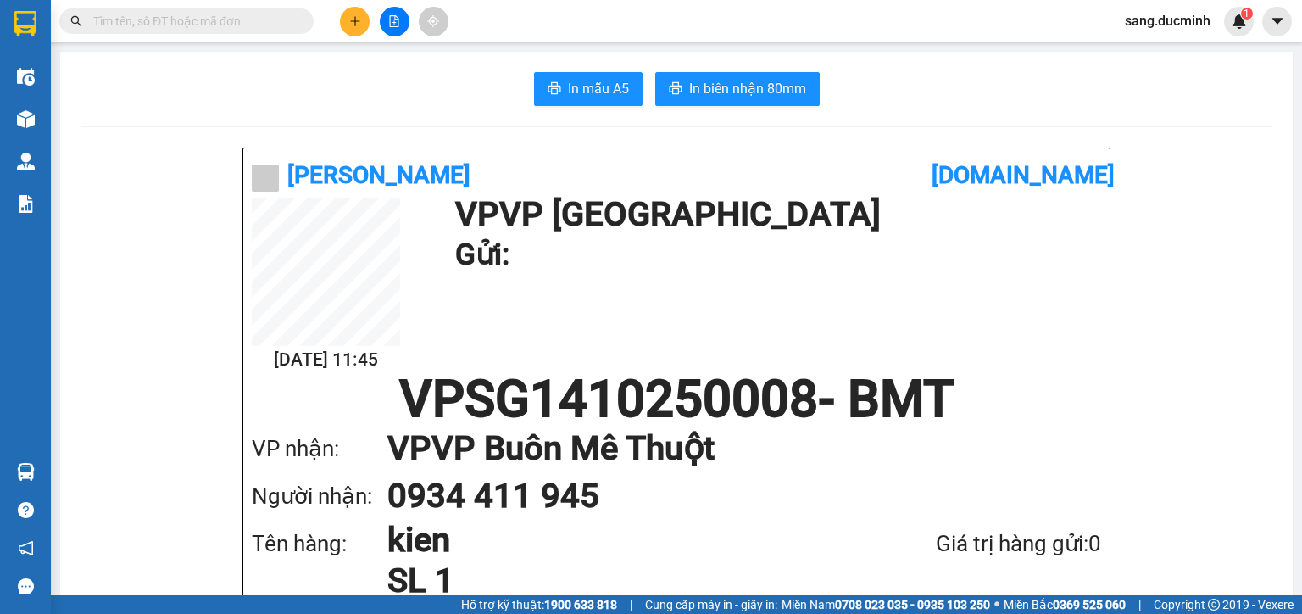
click at [234, 22] on input "text" at bounding box center [193, 21] width 200 height 19
type input "141"
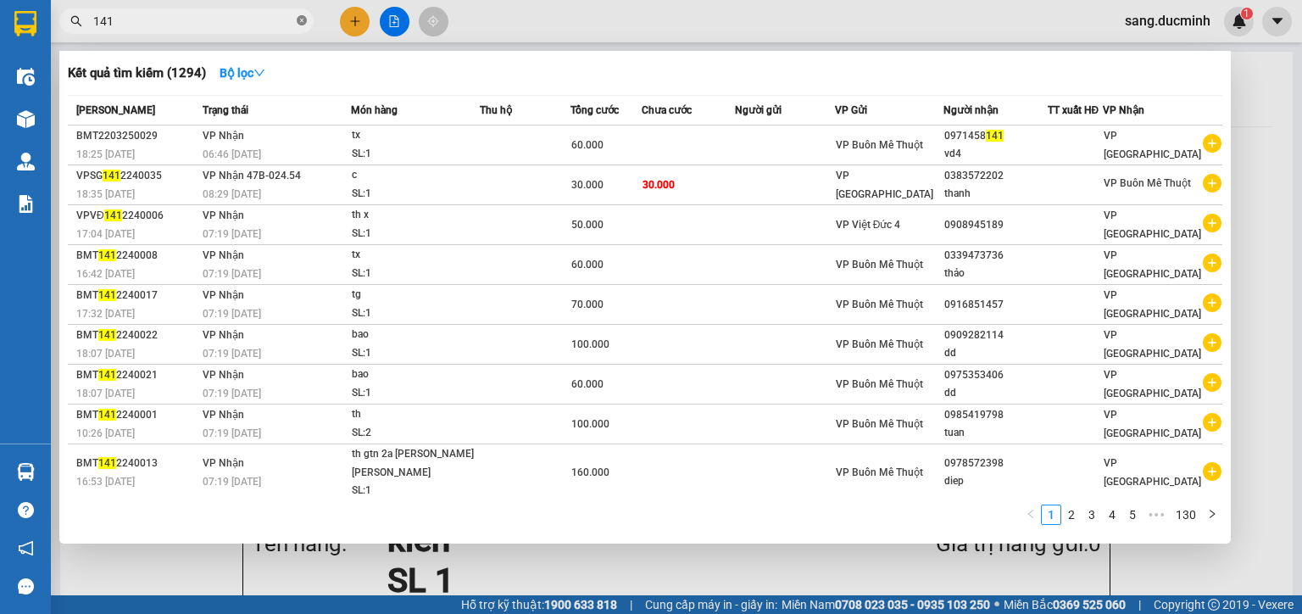
click at [303, 18] on icon "close-circle" at bounding box center [302, 20] width 10 height 10
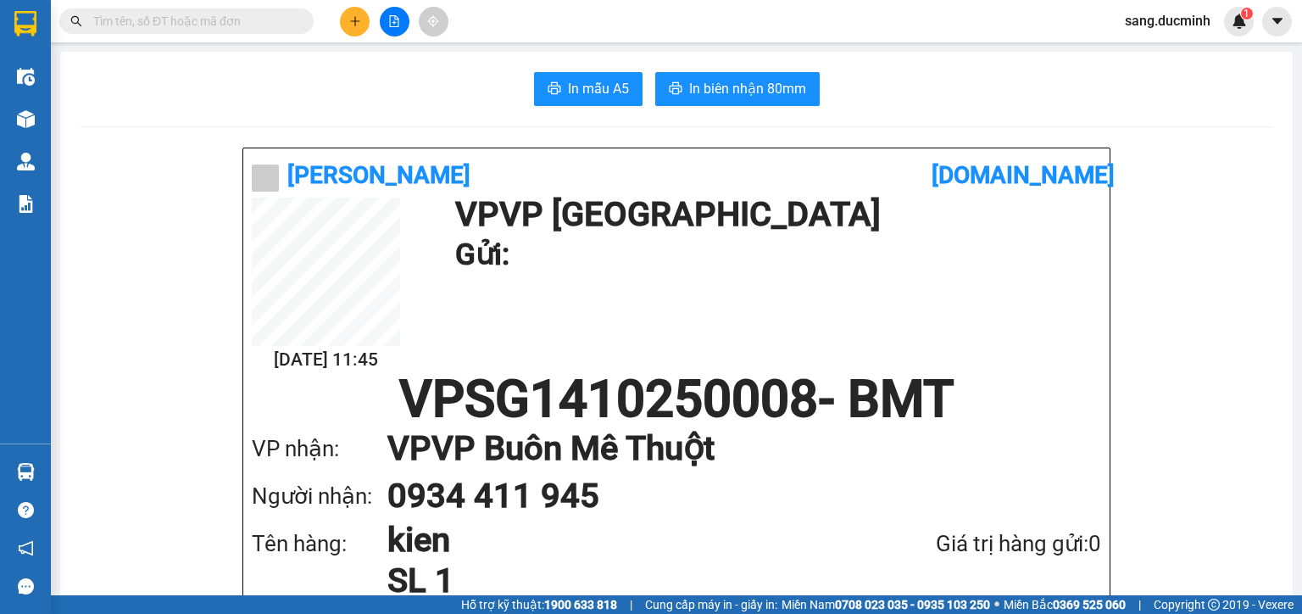
click at [239, 24] on input "text" at bounding box center [193, 21] width 200 height 19
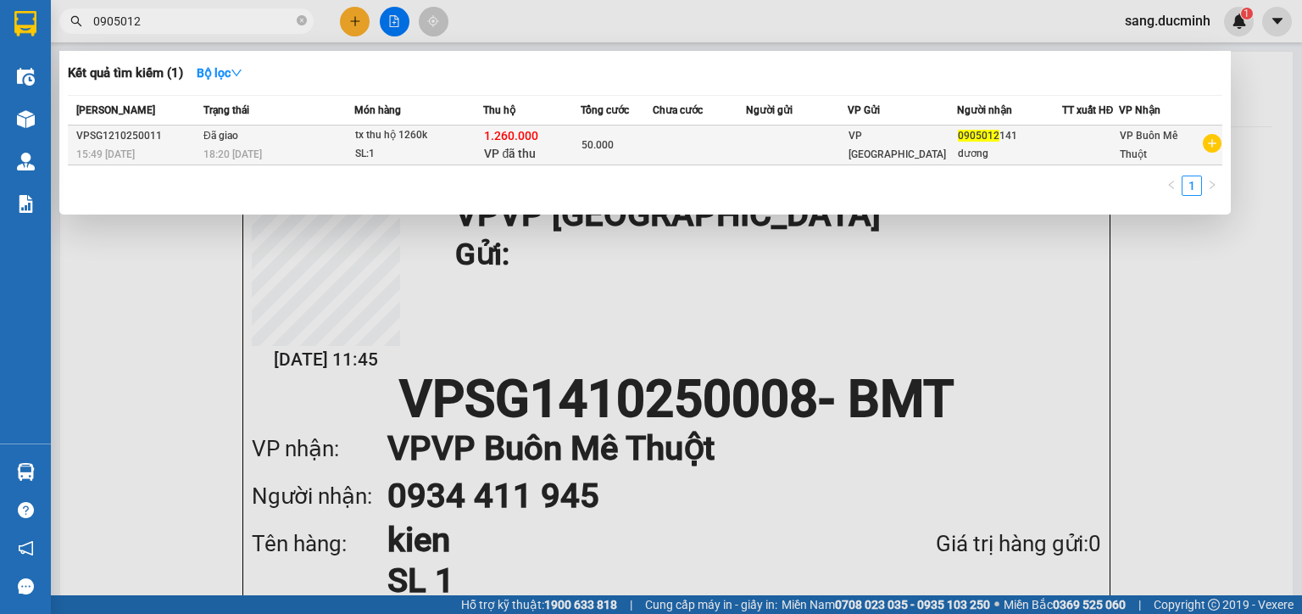
type input "0905012"
click at [988, 145] on div "dương" at bounding box center [1009, 154] width 103 height 18
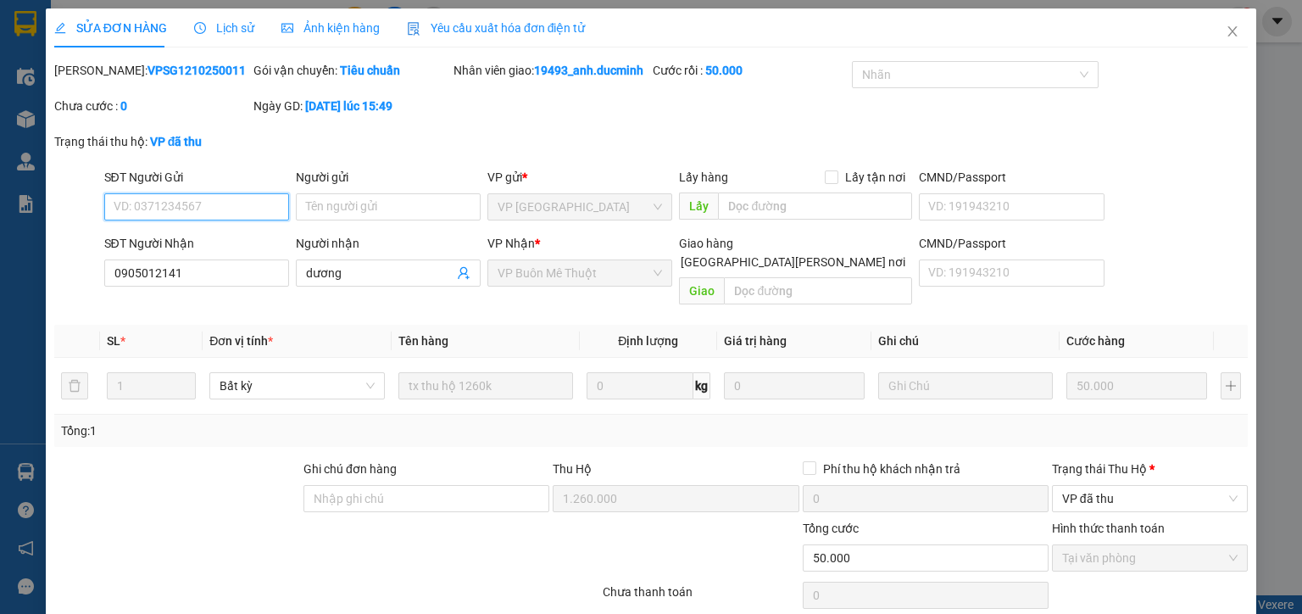
type input "0905012141"
type input "dương"
type input "1.260.000"
type input "0"
type input "50.000"
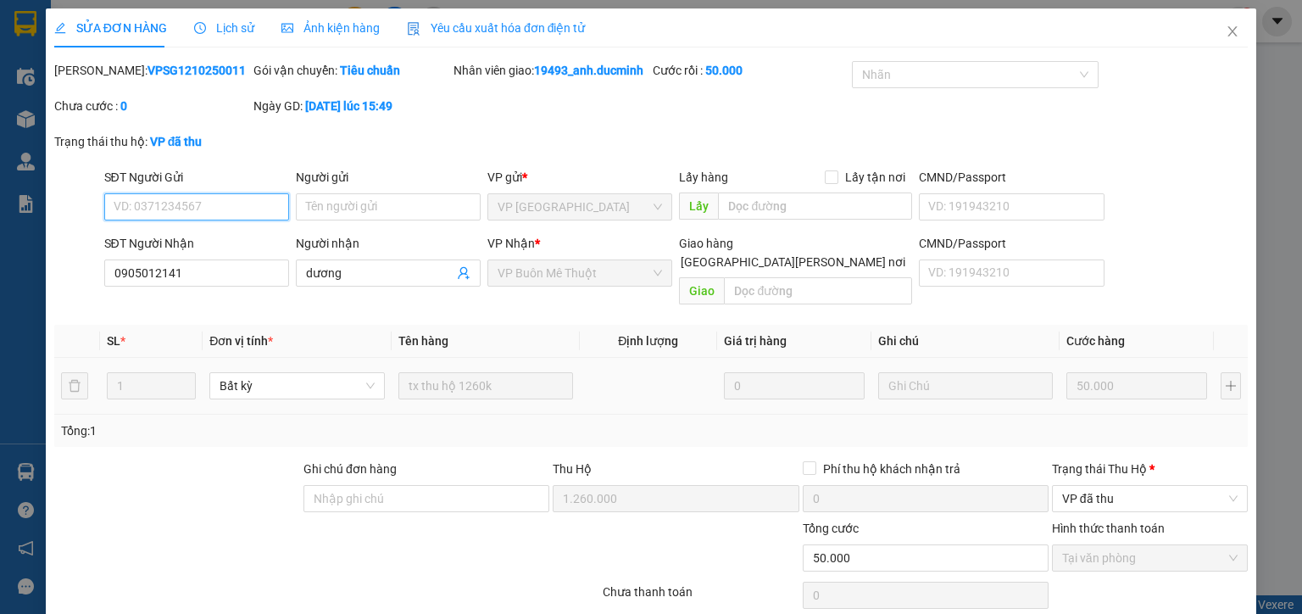
scroll to position [51, 0]
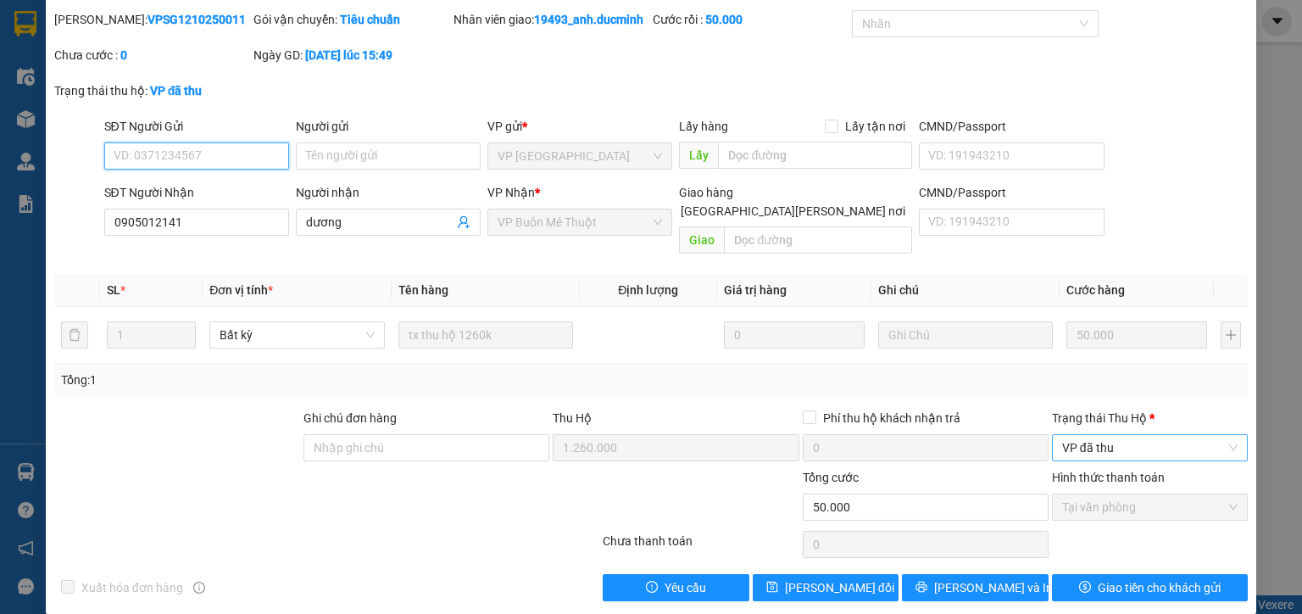
click at [1107, 435] on span "VP đã thu" at bounding box center [1149, 447] width 175 height 25
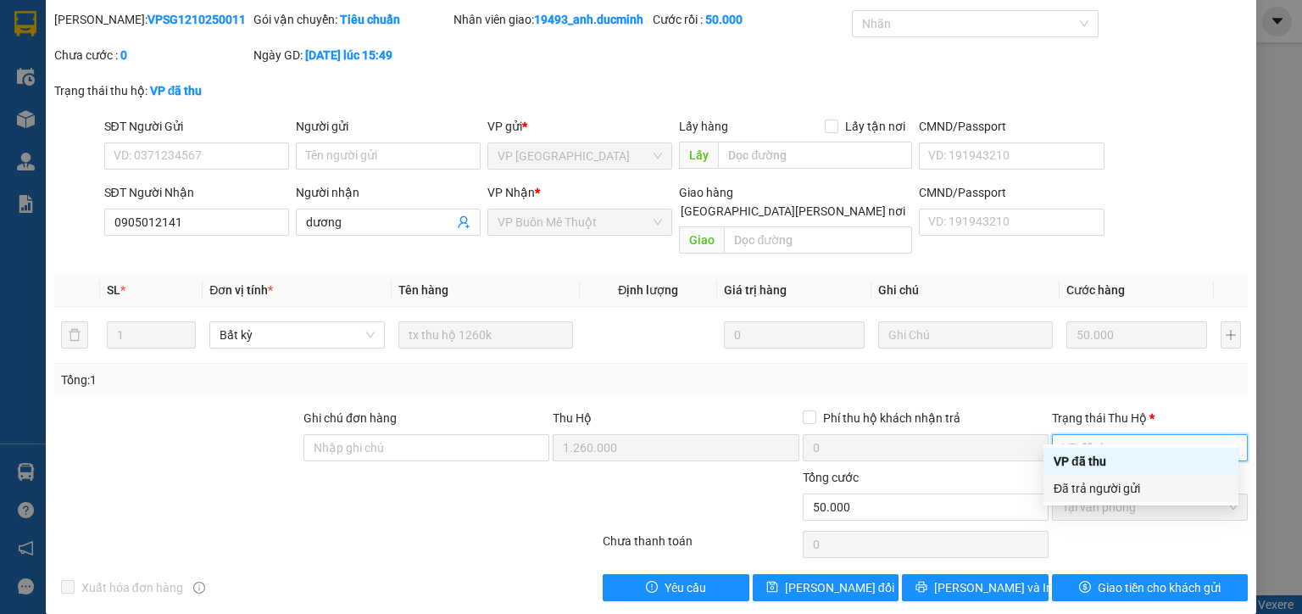
click at [1107, 488] on div "Đã trả người gửi" at bounding box center [1141, 488] width 175 height 19
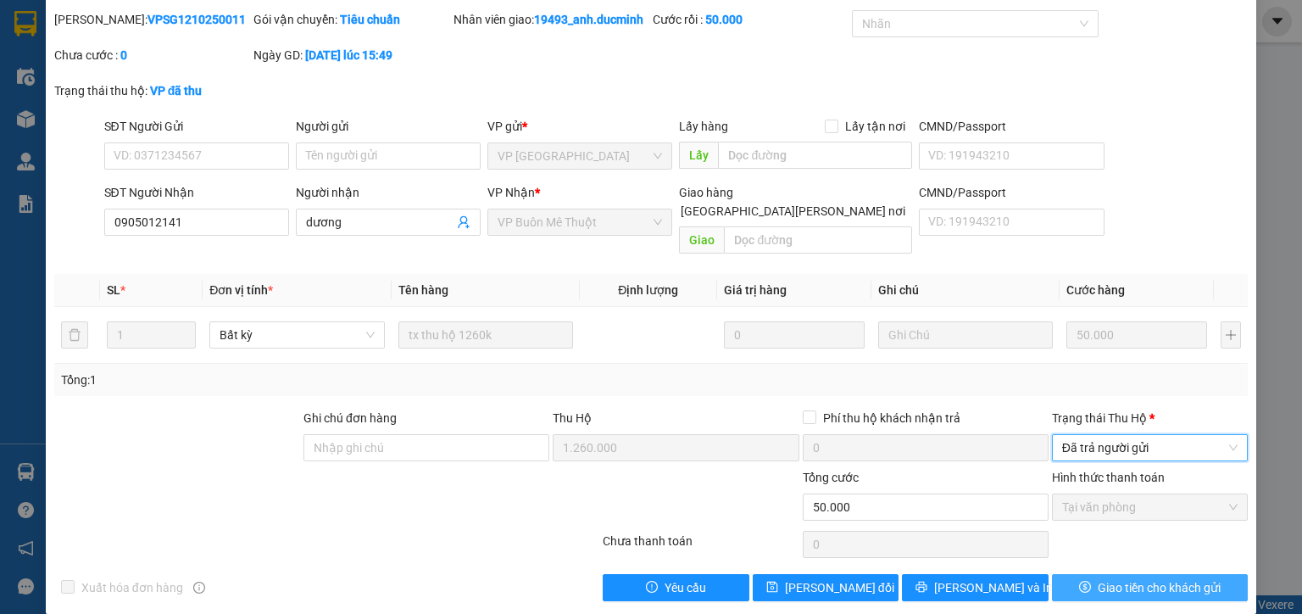
click at [1152, 578] on span "Giao tiền cho khách gửi" at bounding box center [1159, 587] width 123 height 19
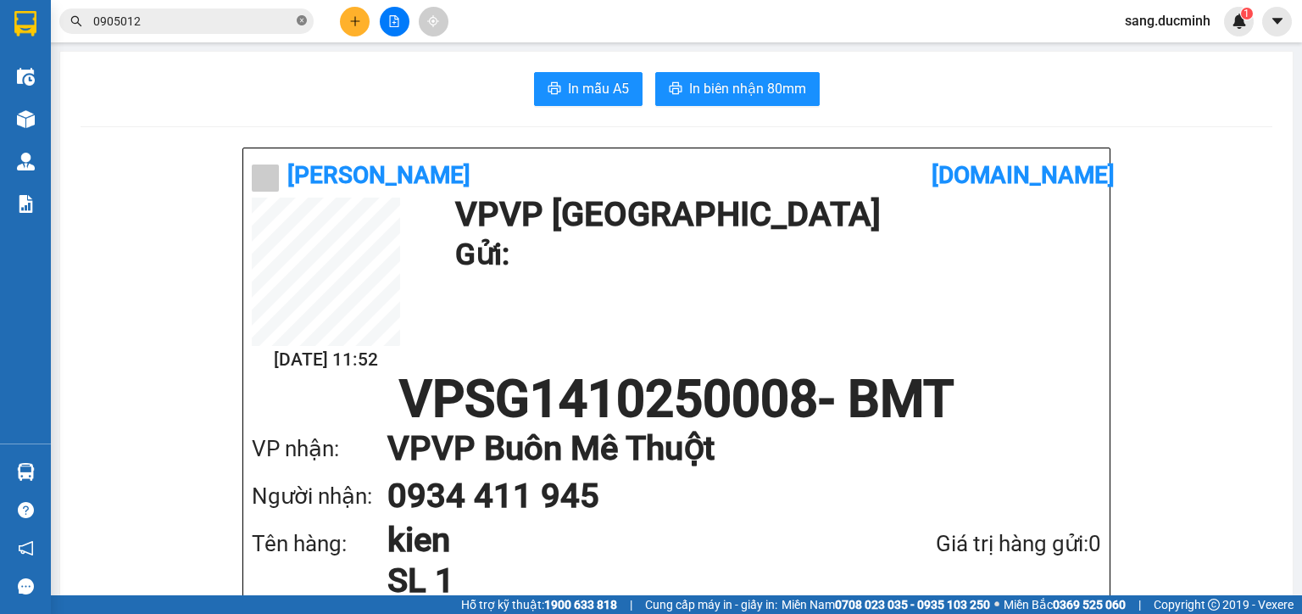
click at [304, 21] on icon "close-circle" at bounding box center [302, 20] width 10 height 10
click at [171, 18] on input "text" at bounding box center [193, 21] width 200 height 19
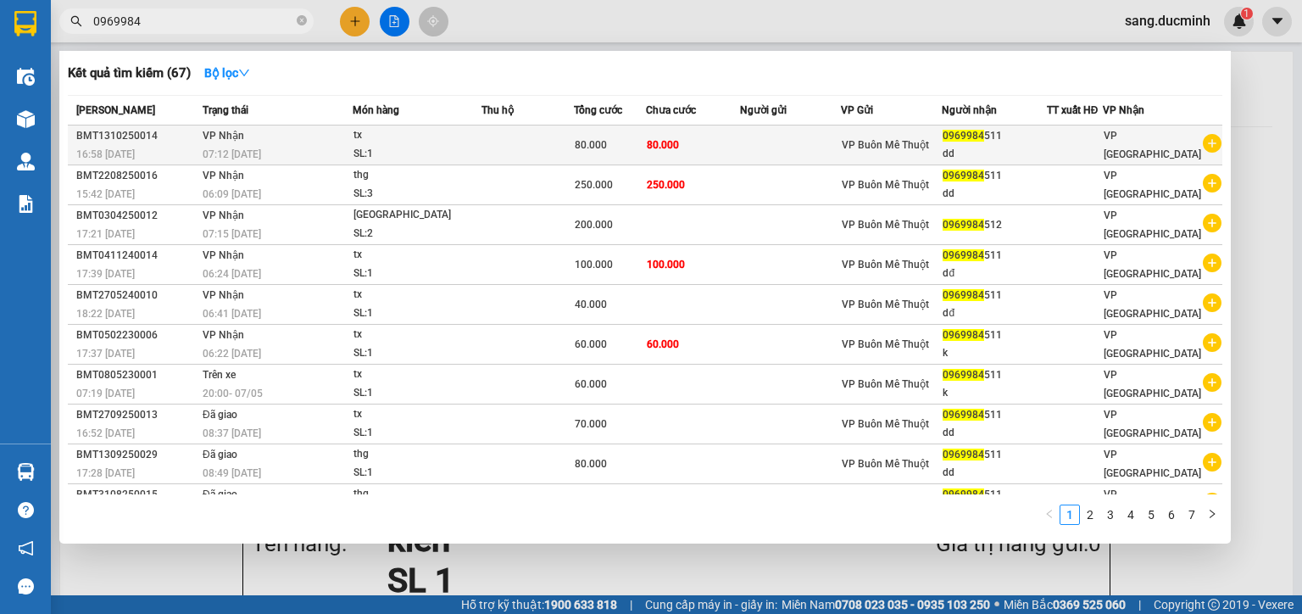
type input "0969984"
click at [993, 142] on div "0969984 511" at bounding box center [994, 136] width 103 height 18
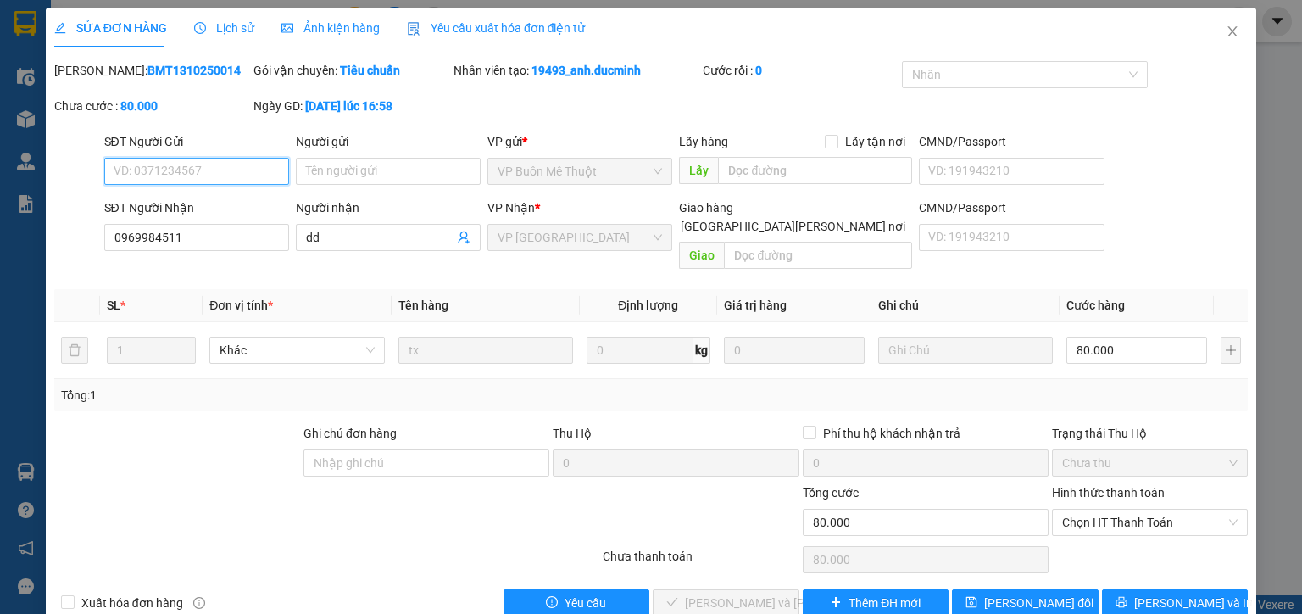
type input "0969984511"
type input "dd"
type input "0"
type input "80.000"
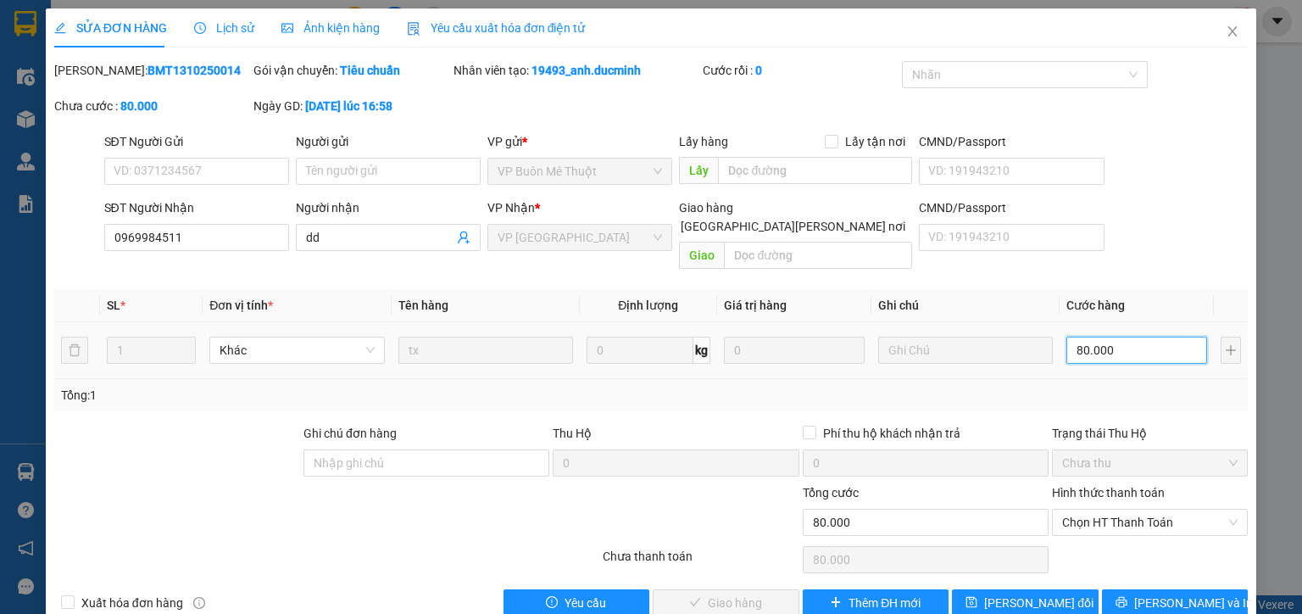
click at [1143, 337] on input "80.000" at bounding box center [1137, 350] width 141 height 27
type input "1"
type input "10"
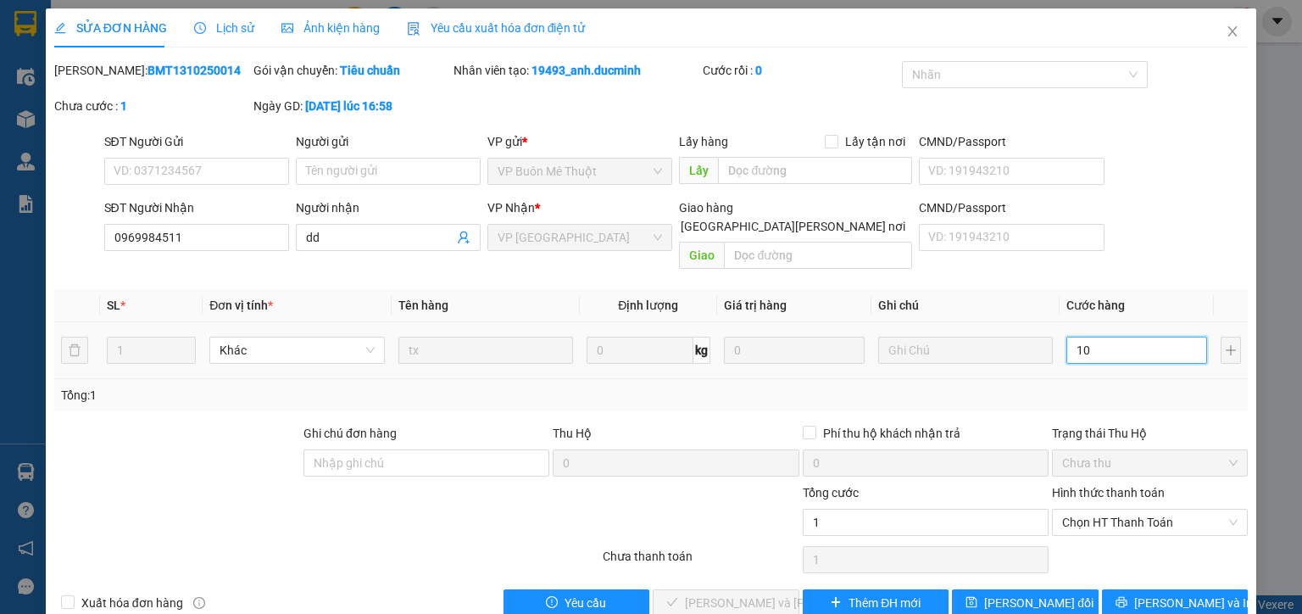
type input "10"
type input "100"
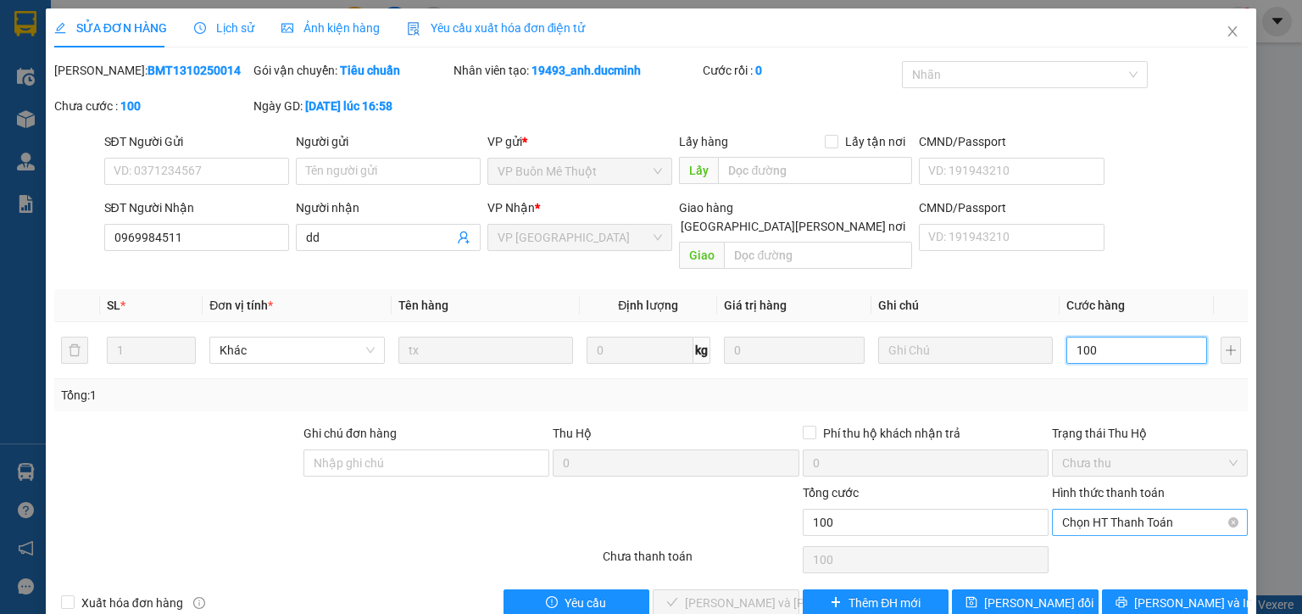
click at [1156, 510] on span "Chọn HT Thanh Toán" at bounding box center [1149, 522] width 175 height 25
type input "100"
type input "100.000"
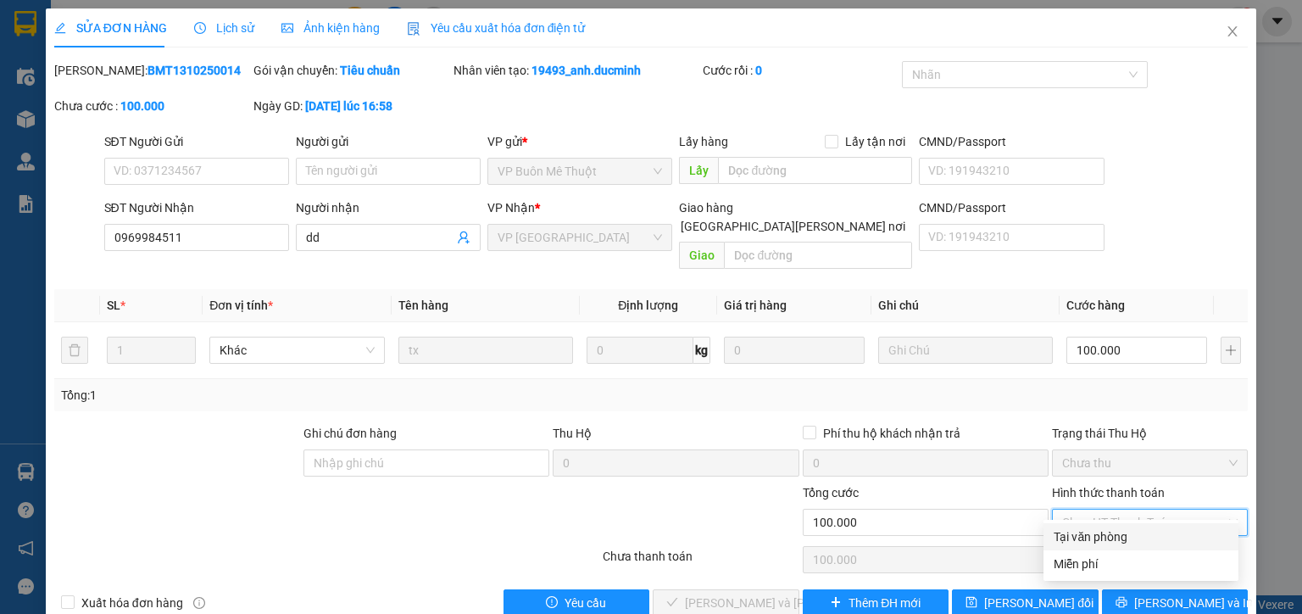
drag, startPoint x: 1136, startPoint y: 540, endPoint x: 965, endPoint y: 549, distance: 171.5
click at [1136, 541] on div "Tại văn phòng" at bounding box center [1141, 536] width 175 height 19
type input "0"
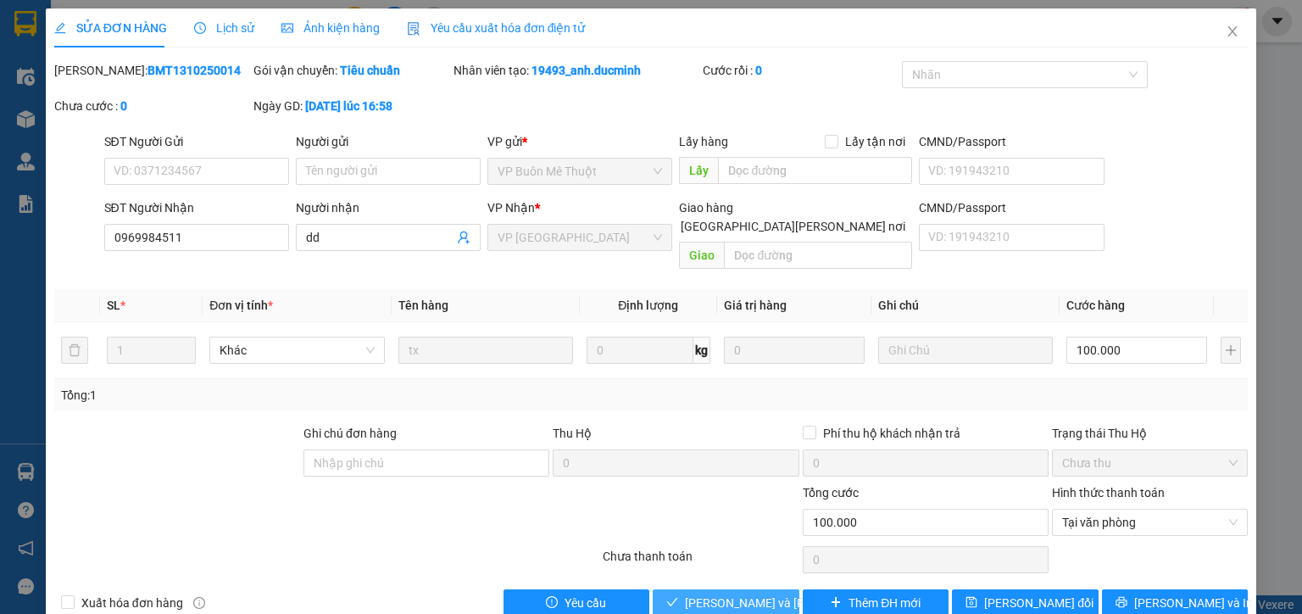
click at [720, 593] on span "Lưu và Giao hàng" at bounding box center [799, 602] width 229 height 19
